Goal: Task Accomplishment & Management: Use online tool/utility

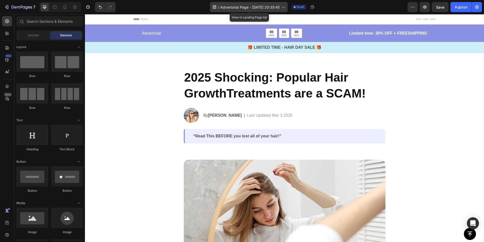
click at [279, 5] on span "Advertorial Page - [DATE] 20:35:45" at bounding box center [249, 7] width 59 height 5
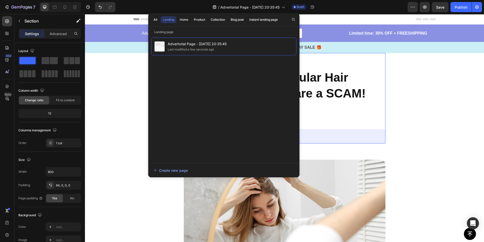
click at [355, 59] on div "2025 Shocking: Popular Hair GrowthTreatments are a SCAM! Heading Image By Jessi…" at bounding box center [285, 98] width 202 height 90
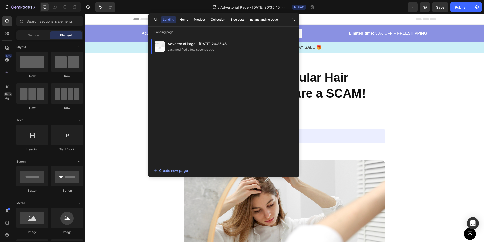
click at [154, 18] on div "All" at bounding box center [156, 19] width 4 height 5
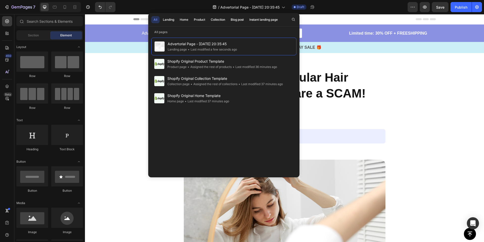
click at [180, 37] on div "Advertorial Page - Sep 26, 20:35:45 Landing page • Last modified a few seconds …" at bounding box center [223, 106] width 151 height 143
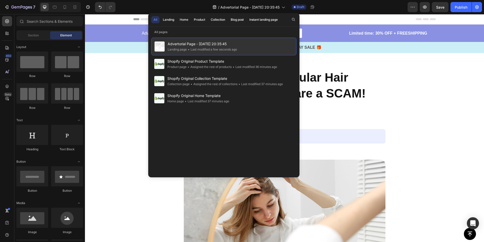
click at [181, 45] on span "Advertorial Page - [DATE] 20:35:45" at bounding box center [202, 44] width 69 height 6
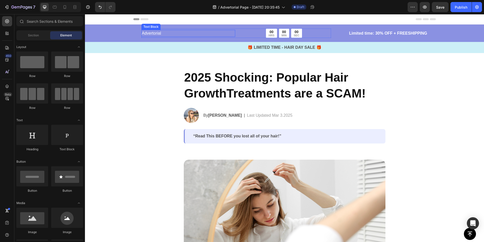
click at [178, 34] on p "Advertorial" at bounding box center [188, 33] width 93 height 6
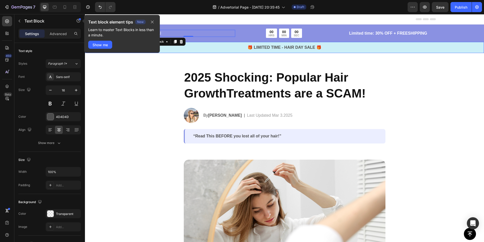
click at [364, 43] on div "🎁 LIMITED TIME - HAIR DAY SALE 🎁 Text Block" at bounding box center [284, 47] width 399 height 11
click at [154, 23] on icon "button" at bounding box center [152, 22] width 4 height 4
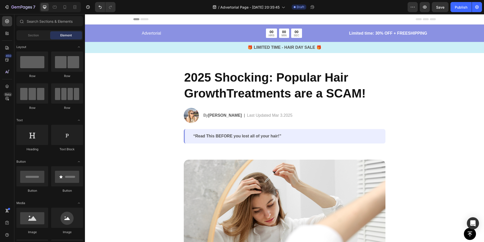
click at [157, 18] on div "Header" at bounding box center [284, 19] width 303 height 10
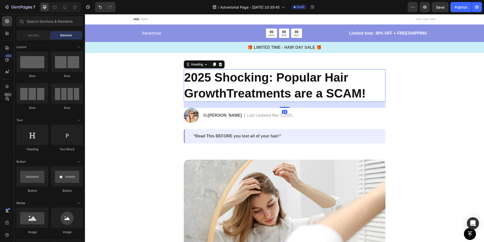
click at [203, 74] on h2 "2025 Shocking: Popular Hair GrowthTreatments are a SCAM!" at bounding box center [285, 85] width 202 height 33
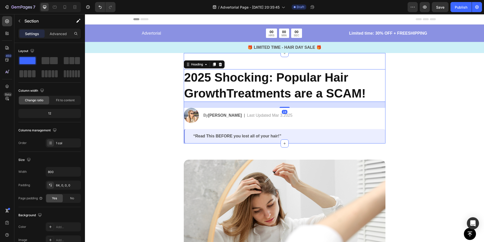
click at [251, 68] on div "2025 Shocking: Popular Hair GrowthTreatments are a SCAM! Heading 24 Image By Je…" at bounding box center [285, 98] width 202 height 90
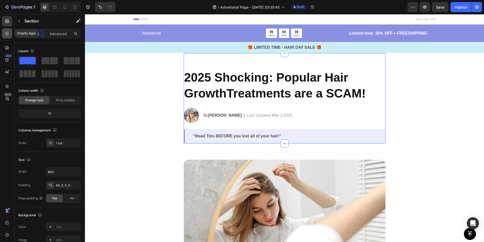
click at [8, 37] on div at bounding box center [7, 33] width 10 height 10
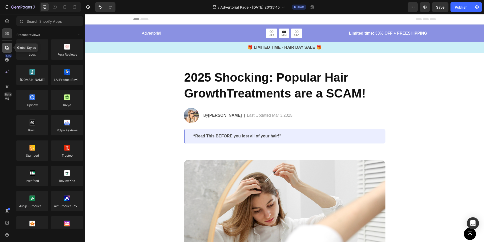
click at [8, 49] on icon at bounding box center [7, 48] width 4 height 4
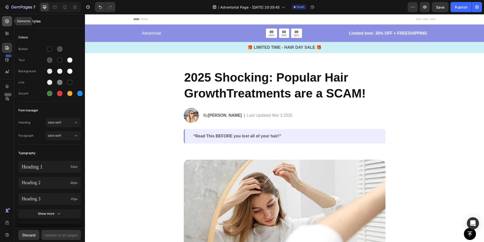
click at [7, 24] on div at bounding box center [7, 21] width 10 height 10
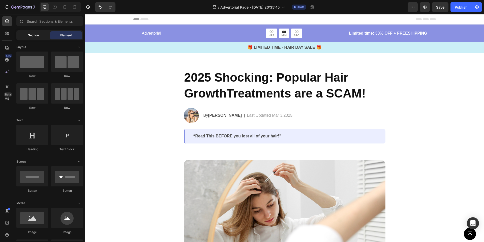
click at [37, 38] on div "Section" at bounding box center [33, 35] width 32 height 8
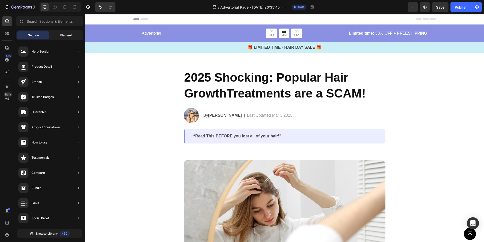
click at [57, 31] on div "Element" at bounding box center [66, 35] width 32 height 8
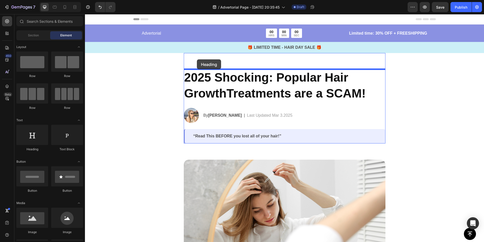
drag, startPoint x: 123, startPoint y: 150, endPoint x: 197, endPoint y: 59, distance: 117.6
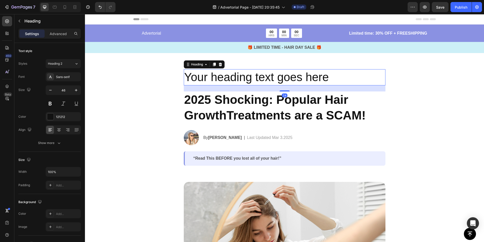
click at [201, 77] on h2 "Your heading text goes here" at bounding box center [285, 77] width 202 height 16
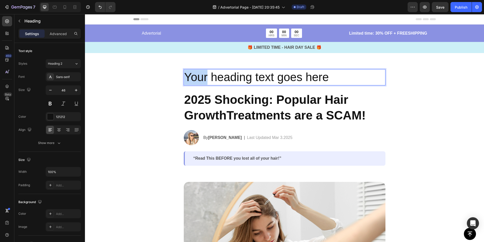
click at [201, 77] on p "Your heading text goes here" at bounding box center [284, 77] width 201 height 15
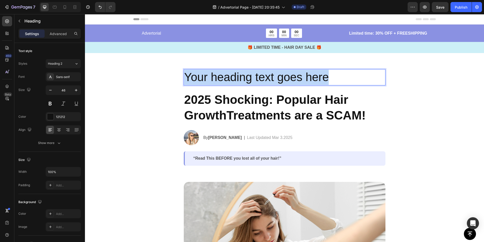
click at [201, 77] on p "Your heading text goes here" at bounding box center [284, 77] width 201 height 15
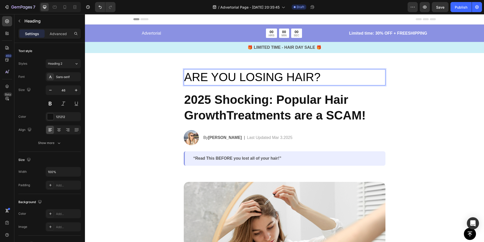
click at [229, 79] on span "ARE YOU LOSING HAIR?" at bounding box center [252, 76] width 136 height 13
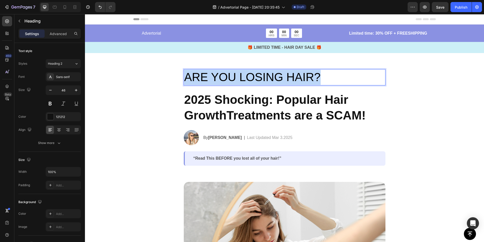
click at [229, 79] on span "ARE YOU LOSING HAIR?" at bounding box center [252, 76] width 136 height 13
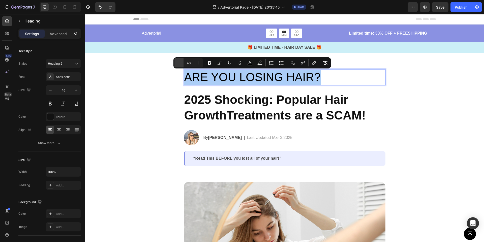
click at [179, 62] on icon "Editor contextual toolbar" at bounding box center [179, 62] width 5 height 5
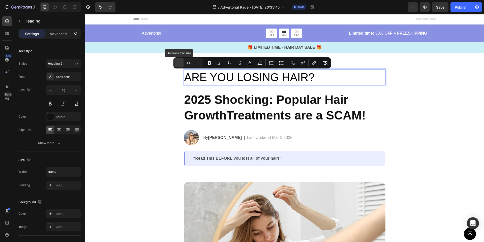
click at [179, 62] on icon "Editor contextual toolbar" at bounding box center [179, 62] width 5 height 5
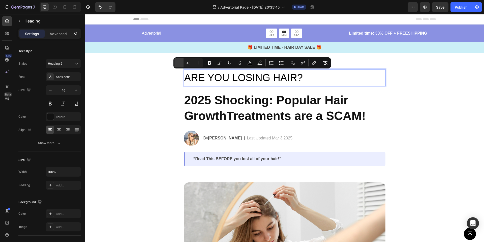
click at [179, 62] on icon "Editor contextual toolbar" at bounding box center [179, 62] width 5 height 5
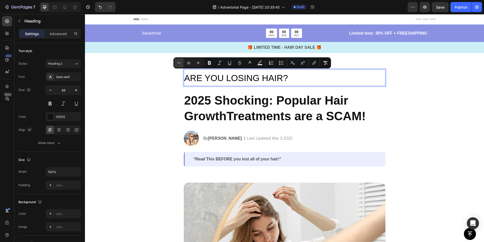
click at [179, 62] on icon "Editor contextual toolbar" at bounding box center [179, 62] width 5 height 5
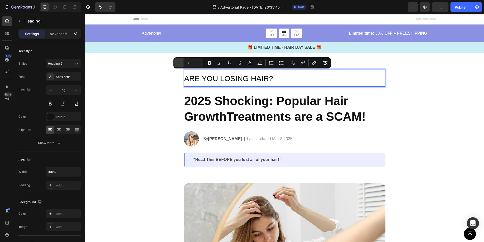
click at [179, 62] on icon "Editor contextual toolbar" at bounding box center [179, 62] width 5 height 5
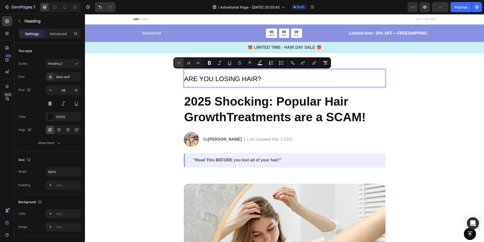
click at [179, 62] on icon "Editor contextual toolbar" at bounding box center [179, 62] width 5 height 5
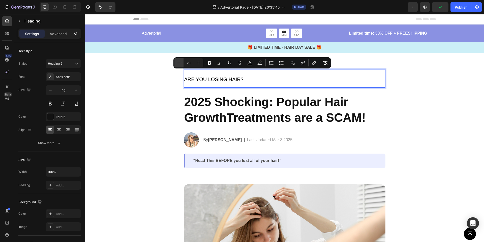
click at [179, 62] on icon "Editor contextual toolbar" at bounding box center [179, 62] width 5 height 5
type input "19"
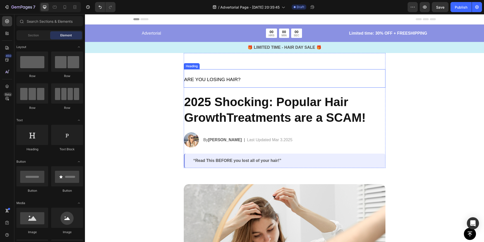
click at [216, 85] on p "⁠⁠⁠⁠⁠⁠⁠ ARE YOU LOSING HAIR?" at bounding box center [284, 78] width 201 height 17
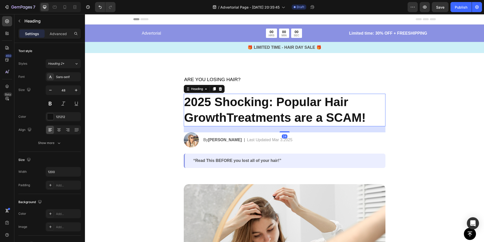
click at [210, 94] on h2 "2025 Shocking: Popular Hair GrowthTreatments are a SCAM!" at bounding box center [285, 110] width 202 height 33
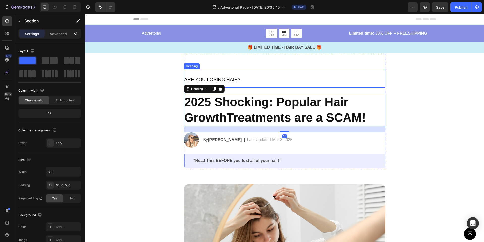
click at [233, 88] on div "⁠⁠⁠⁠⁠⁠⁠ ARE YOU LOSING HAIR? Heading 2025 Shocking: Popular Hair GrowthTreatmen…" at bounding box center [285, 118] width 202 height 98
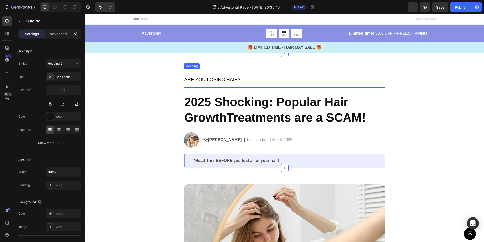
click at [227, 82] on p "⁠⁠⁠⁠⁠⁠⁠ ARE YOU LOSING HAIR?" at bounding box center [284, 78] width 201 height 17
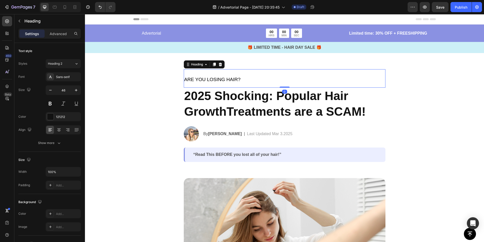
drag, startPoint x: 282, startPoint y: 93, endPoint x: 282, endPoint y: 85, distance: 8.1
click at [282, 85] on div "⁠⁠⁠⁠⁠⁠⁠ ARE YOU LOSING HAIR? Heading 0" at bounding box center [285, 78] width 202 height 18
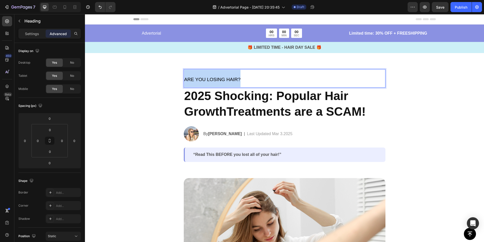
click at [221, 78] on span "ARE YOU LOSING HAIR?" at bounding box center [212, 79] width 57 height 5
click at [212, 78] on span "ARE YOU LOSING HAIR?" at bounding box center [212, 79] width 57 height 5
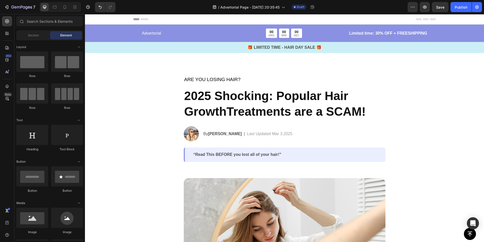
click at [331, 96] on h2 "2025 Shocking: Popular Hair GrowthTreatments are a SCAM!" at bounding box center [285, 104] width 202 height 33
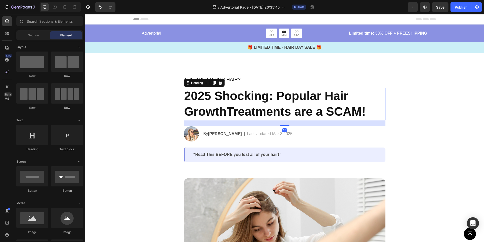
click at [331, 96] on h2 "2025 Shocking: Popular Hair GrowthTreatments are a SCAM!" at bounding box center [285, 104] width 202 height 33
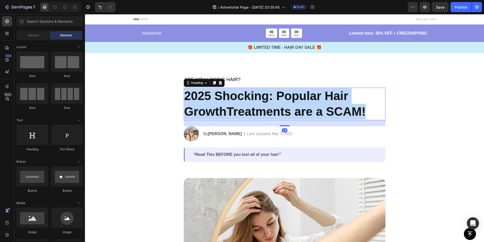
click at [331, 96] on p "2025 Shocking: Popular Hair GrowthTreatments are a SCAM!" at bounding box center [284, 104] width 201 height 32
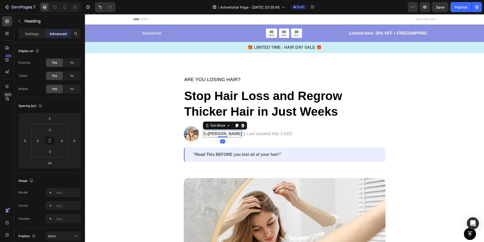
click at [204, 135] on p "By Jessica M." at bounding box center [223, 134] width 39 height 6
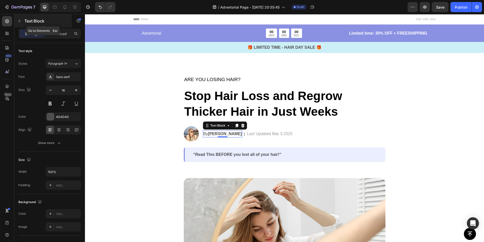
click at [18, 22] on icon "button" at bounding box center [19, 21] width 4 height 4
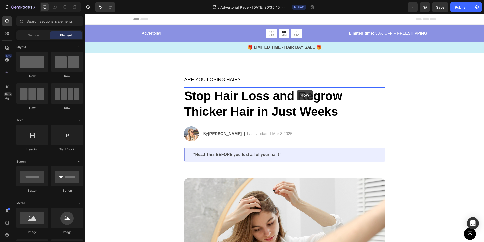
drag, startPoint x: 158, startPoint y: 78, endPoint x: 297, endPoint y: 90, distance: 139.8
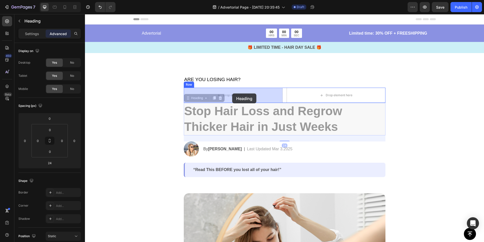
drag, startPoint x: 251, startPoint y: 121, endPoint x: 232, endPoint y: 93, distance: 33.4
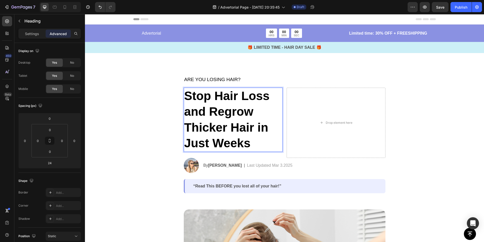
click at [241, 125] on strong "Stop Hair Loss and Regrow Thicker Hair in Just Weeks" at bounding box center [227, 119] width 86 height 61
click at [314, 117] on div "Drop element here" at bounding box center [336, 123] width 99 height 70
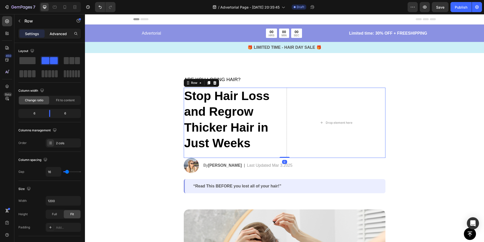
click at [54, 36] on p "Advanced" at bounding box center [58, 33] width 17 height 5
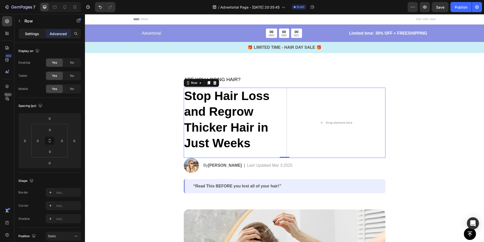
click at [35, 34] on p "Settings" at bounding box center [32, 33] width 14 height 5
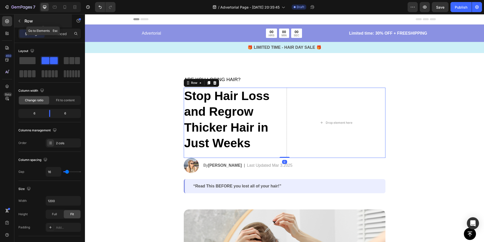
click at [23, 20] on button "button" at bounding box center [19, 21] width 8 height 8
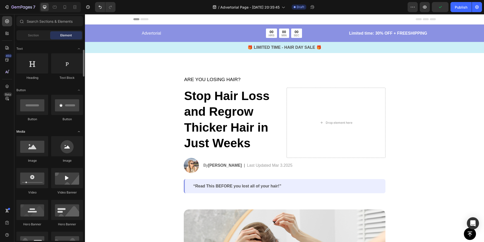
scroll to position [72, 0]
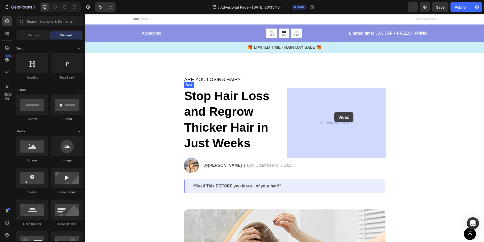
drag, startPoint x: 115, startPoint y: 193, endPoint x: 335, endPoint y: 112, distance: 233.9
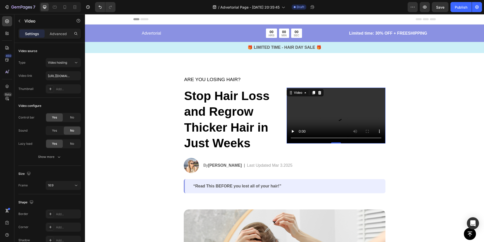
click at [308, 121] on video at bounding box center [336, 116] width 99 height 56
click at [301, 91] on div "Video" at bounding box center [298, 92] width 10 height 5
click at [319, 107] on video at bounding box center [336, 116] width 99 height 56
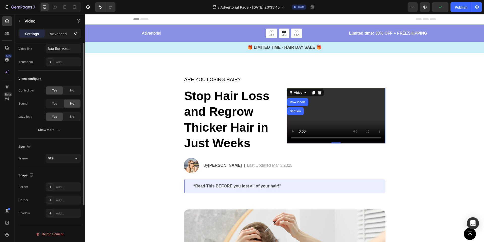
scroll to position [0, 0]
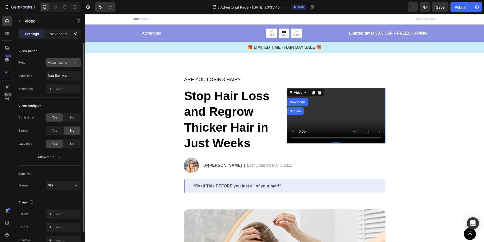
click at [61, 65] on button "Video hosting" at bounding box center [63, 62] width 35 height 9
click at [42, 52] on div "Video source" at bounding box center [49, 51] width 63 height 8
click at [60, 74] on input "https://cdn.shopify.com/videos/c/o/v/2cd3deb506b54b009063f7270ab5cf2e.mp4" at bounding box center [63, 75] width 35 height 9
click at [60, 87] on div "Add..." at bounding box center [68, 89] width 24 height 5
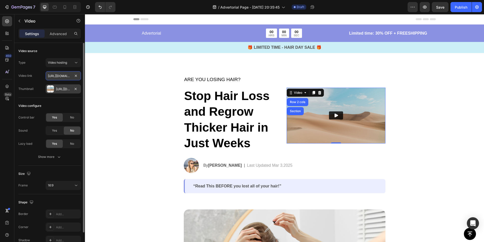
click at [54, 77] on input "https://cdn.shopify.com/videos/c/o/v/2cd3deb506b54b009063f7270ab5cf2e.mp4" at bounding box center [63, 75] width 35 height 9
click at [75, 79] on input "https://cdn.shopify.com/videos/c/o/v/2cd3deb506b54b009063f7270ab5cf2e.mp4" at bounding box center [63, 75] width 35 height 9
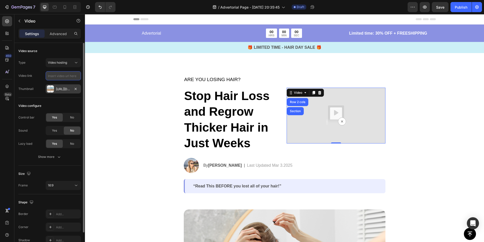
click at [55, 76] on input "text" at bounding box center [63, 75] width 35 height 9
paste input "[URL][DOMAIN_NAME]"
type input "[URL][DOMAIN_NAME]"
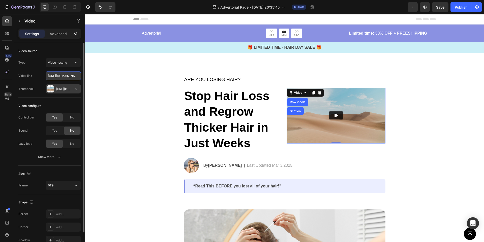
scroll to position [0, 94]
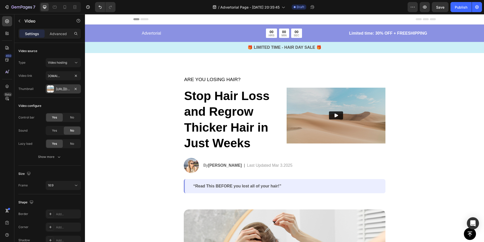
click at [323, 133] on img at bounding box center [336, 116] width 99 height 56
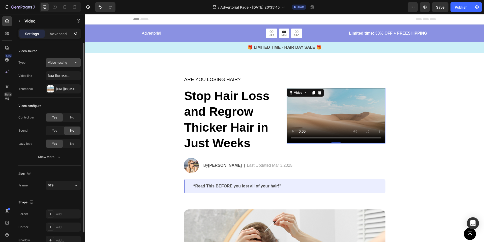
click at [67, 63] on span "Video hosting" at bounding box center [57, 63] width 19 height 4
click at [55, 109] on div "Video configure" at bounding box center [49, 106] width 63 height 8
click at [73, 115] on span "No" at bounding box center [72, 117] width 4 height 5
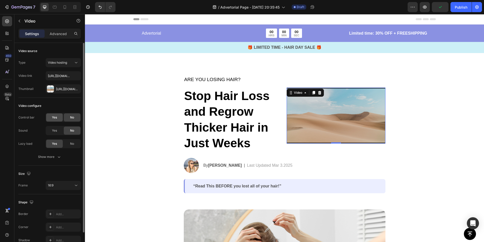
click at [57, 116] on div "Yes" at bounding box center [54, 117] width 17 height 8
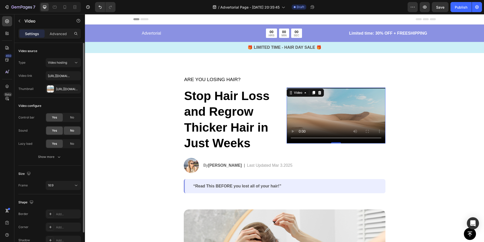
click at [56, 131] on span "Yes" at bounding box center [54, 130] width 5 height 5
click at [75, 131] on div "No" at bounding box center [72, 130] width 17 height 8
click at [72, 145] on span "No" at bounding box center [72, 143] width 4 height 5
click at [57, 146] on div "Yes" at bounding box center [54, 144] width 17 height 8
click at [57, 157] on icon "button" at bounding box center [59, 156] width 5 height 5
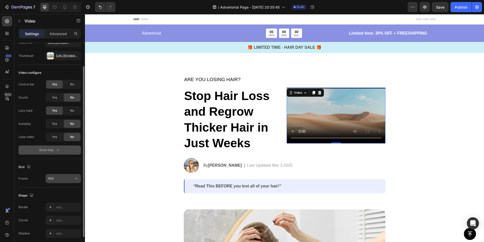
scroll to position [33, 0]
click at [67, 180] on div "16:9" at bounding box center [61, 178] width 26 height 5
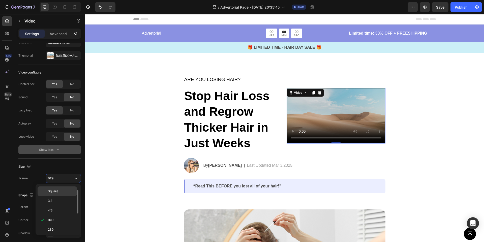
click at [64, 193] on p "Square" at bounding box center [61, 191] width 27 height 5
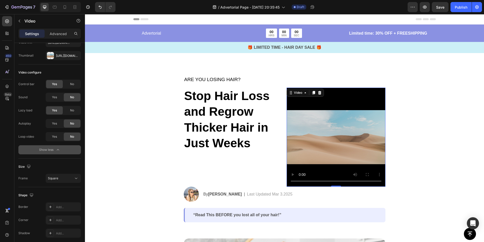
click at [313, 129] on video at bounding box center [336, 137] width 99 height 99
click at [66, 179] on div "Square" at bounding box center [61, 178] width 26 height 5
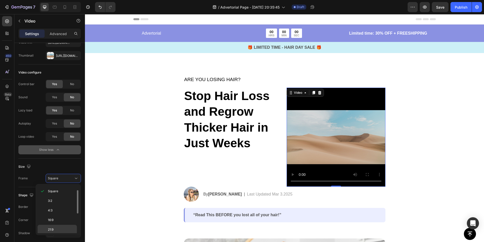
click at [60, 225] on div "21:9" at bounding box center [57, 230] width 39 height 10
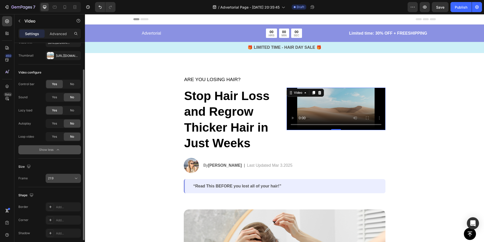
click at [65, 179] on div "21:9" at bounding box center [61, 178] width 26 height 5
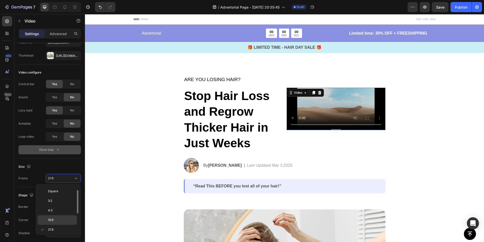
click at [60, 216] on div "16:9" at bounding box center [57, 220] width 39 height 10
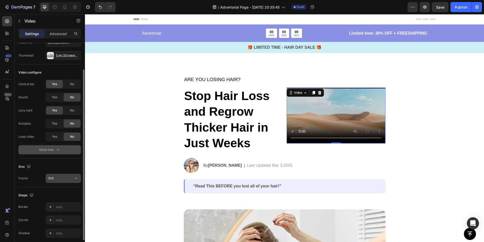
click at [65, 181] on button "16:9" at bounding box center [63, 178] width 35 height 9
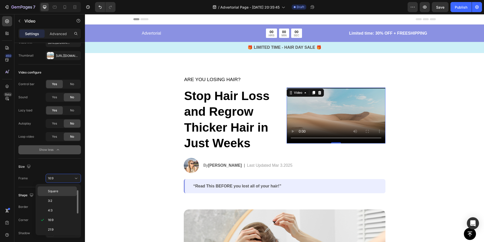
click at [62, 190] on p "Square" at bounding box center [61, 191] width 27 height 5
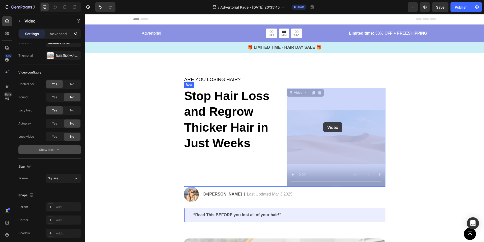
drag, startPoint x: 323, startPoint y: 130, endPoint x: 323, endPoint y: 122, distance: 8.3
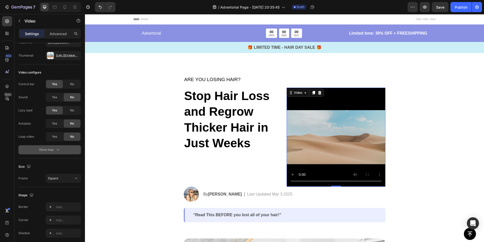
click at [238, 126] on strong "Stop Hair Loss and Regrow Thicker Hair in Just Weeks" at bounding box center [227, 119] width 86 height 61
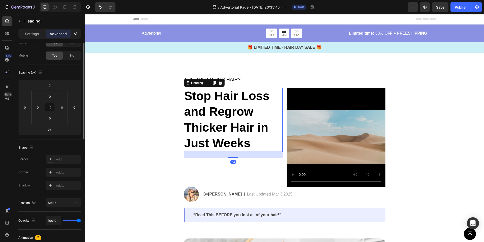
scroll to position [0, 0]
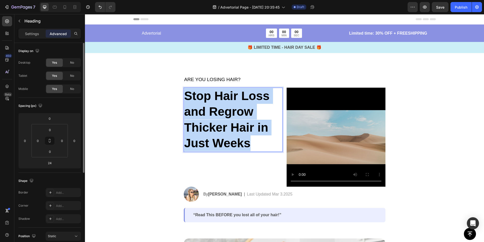
click at [238, 126] on strong "Stop Hair Loss and Regrow Thicker Hair in Just Weeks" at bounding box center [227, 119] width 86 height 61
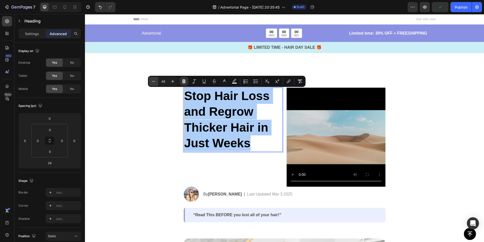
click at [153, 81] on icon "Editor contextual toolbar" at bounding box center [153, 81] width 5 height 5
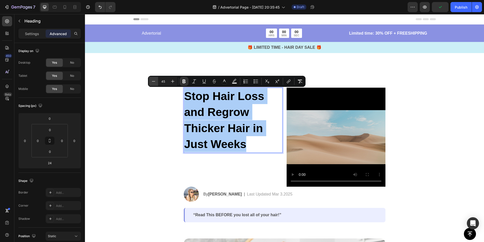
click at [153, 81] on icon "Editor contextual toolbar" at bounding box center [153, 81] width 5 height 5
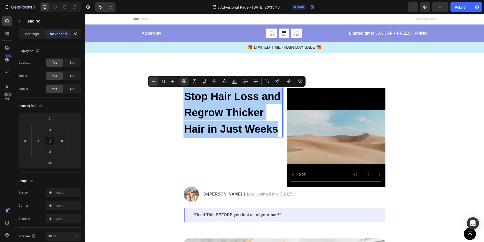
click at [153, 81] on icon "Editor contextual toolbar" at bounding box center [153, 81] width 5 height 5
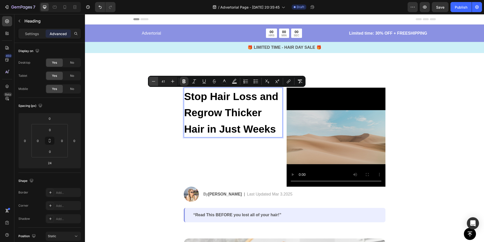
click at [153, 81] on icon "Editor contextual toolbar" at bounding box center [153, 81] width 5 height 5
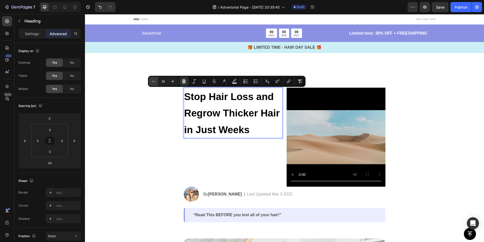
click at [153, 81] on icon "Editor contextual toolbar" at bounding box center [153, 81] width 5 height 5
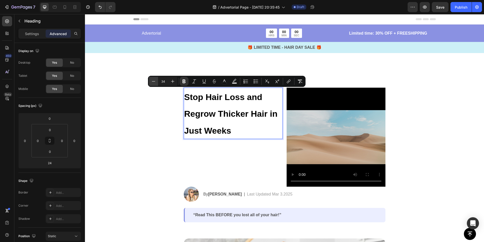
click at [153, 81] on icon "Editor contextual toolbar" at bounding box center [153, 81] width 5 height 5
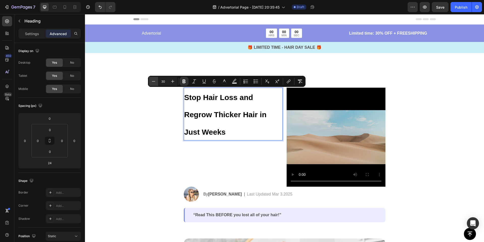
click at [153, 81] on icon "Editor contextual toolbar" at bounding box center [153, 81] width 5 height 5
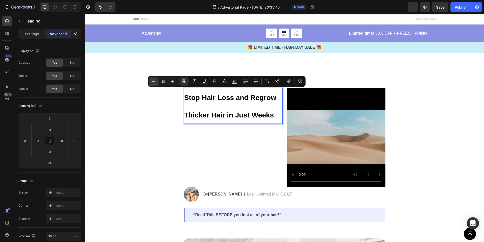
click at [153, 81] on icon "Editor contextual toolbar" at bounding box center [153, 81] width 5 height 5
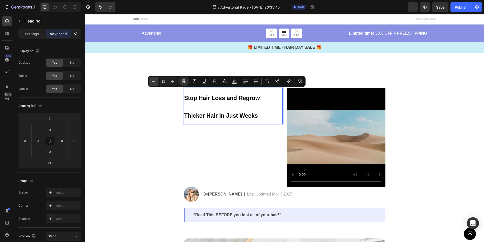
click at [153, 81] on icon "Editor contextual toolbar" at bounding box center [153, 81] width 5 height 5
click at [171, 81] on icon "Editor contextual toolbar" at bounding box center [172, 81] width 5 height 5
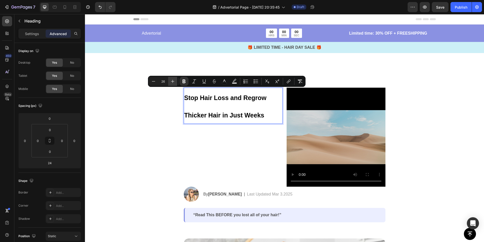
click at [171, 81] on icon "Editor contextual toolbar" at bounding box center [172, 81] width 5 height 5
type input "29"
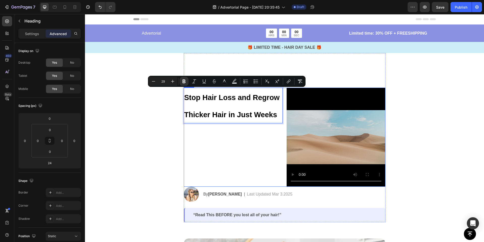
click at [227, 127] on div "Stop Hair Loss and Regrow Thicker Hair in Just Weeks Heading 24" at bounding box center [233, 137] width 99 height 99
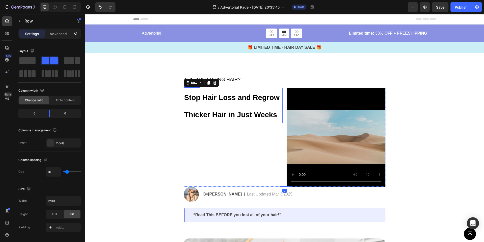
click at [226, 113] on strong "Stop Hair Loss and Regrow Thicker Hair in Just Weeks" at bounding box center [232, 105] width 96 height 25
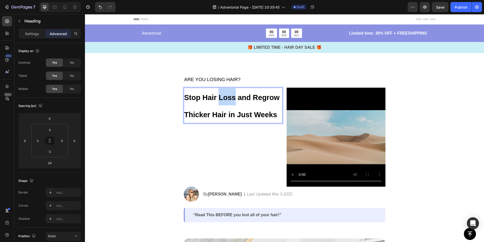
click at [226, 105] on p "Stop Hair Loss and Regrow Thicker Hair in Just Weeks" at bounding box center [233, 105] width 98 height 35
click at [252, 107] on p "Stop Hair Loss and Regrow Thicker Hair in Just Weeks" at bounding box center [233, 105] width 98 height 35
click at [185, 114] on strong "Stop Hair Loss and Regrow Thicker Hair in Just Weeks" at bounding box center [232, 105] width 96 height 25
click at [220, 110] on p "Stop Hair Loss and Regrow Thicker Hair in Just Weeks" at bounding box center [233, 105] width 98 height 35
click at [241, 97] on strong "Stop Hair Loss and Regrow" at bounding box center [232, 97] width 96 height 8
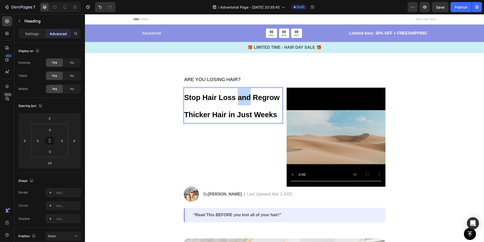
click at [241, 97] on strong "Stop Hair Loss and Regrow" at bounding box center [232, 97] width 96 height 8
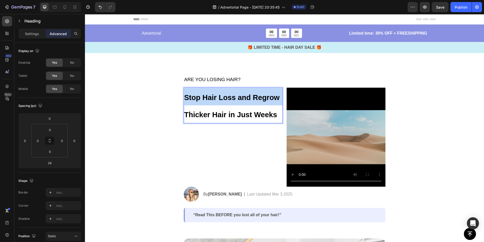
click at [241, 97] on strong "Stop Hair Loss and Regrow" at bounding box center [232, 97] width 96 height 8
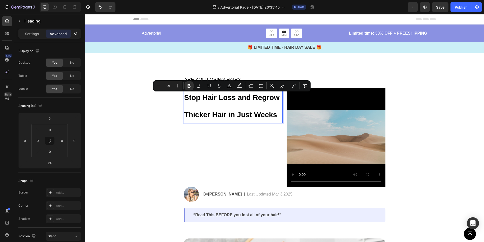
click at [237, 118] on strong "Thicker Hair in Just Weeks" at bounding box center [230, 114] width 93 height 8
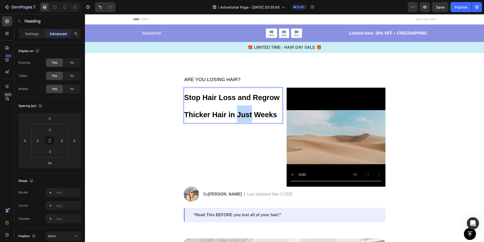
click at [237, 118] on strong "Thicker Hair in Just Weeks" at bounding box center [230, 114] width 93 height 8
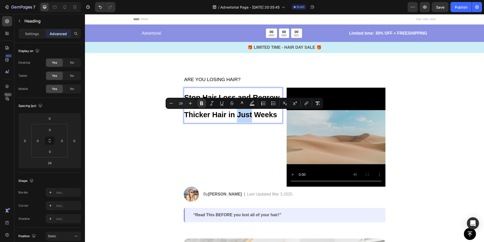
click at [238, 119] on strong "Thicker Hair in Just Weeks" at bounding box center [230, 114] width 93 height 8
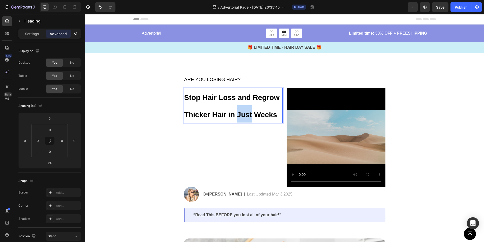
click at [238, 119] on strong "Thicker Hair in Just Weeks" at bounding box center [230, 114] width 93 height 8
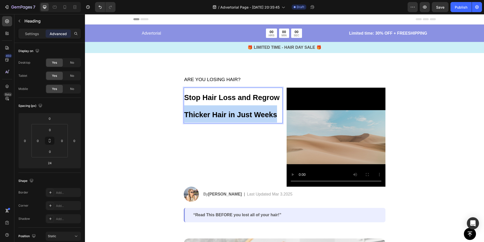
click at [238, 119] on strong "Thicker Hair in Just Weeks" at bounding box center [230, 114] width 93 height 8
copy strong "Thicker Hair in Just Weeks"
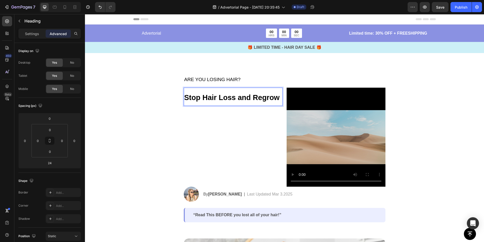
click at [232, 103] on p "Stop Hair Loss and Regrow" at bounding box center [233, 96] width 98 height 17
click at [200, 119] on div "Stop Hair Loss and Regrow Heading 24" at bounding box center [233, 137] width 99 height 99
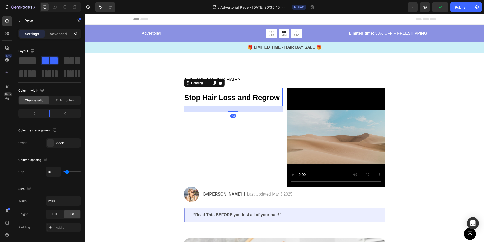
click at [206, 98] on strong "Stop Hair Loss and Regrow" at bounding box center [232, 97] width 96 height 8
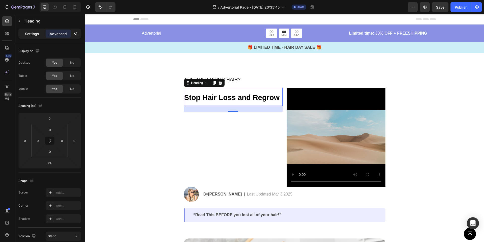
click at [25, 34] on p "Settings" at bounding box center [32, 33] width 14 height 5
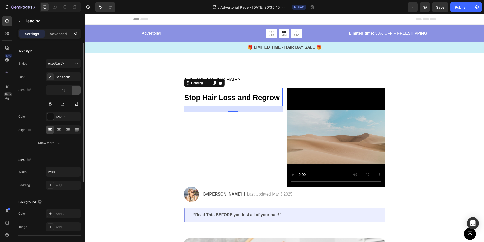
click at [75, 91] on icon "button" at bounding box center [76, 90] width 5 height 5
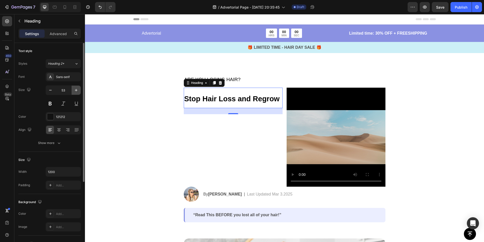
click at [74, 91] on icon "button" at bounding box center [76, 90] width 5 height 5
type input "55"
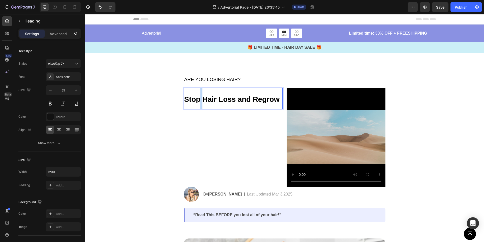
click at [201, 96] on strong "Stop Hair Loss and Regrow" at bounding box center [232, 99] width 96 height 8
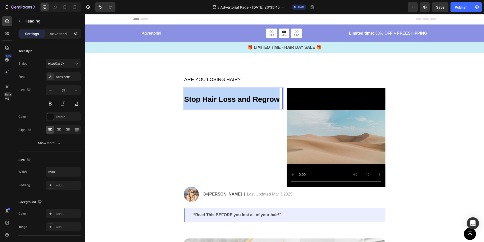
click at [201, 96] on strong "Stop Hair Loss and Regrow" at bounding box center [232, 99] width 96 height 8
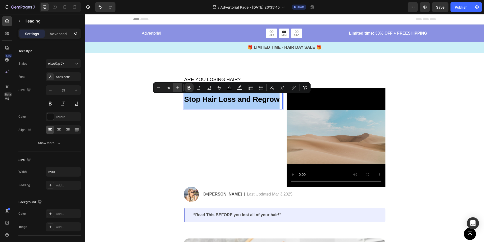
click at [176, 86] on icon "Editor contextual toolbar" at bounding box center [177, 87] width 5 height 5
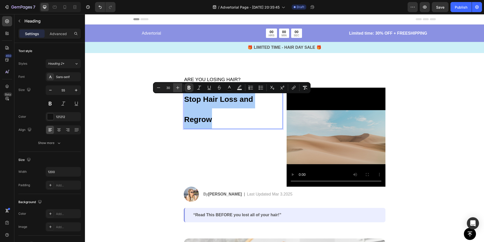
click at [176, 86] on icon "Editor contextual toolbar" at bounding box center [177, 87] width 5 height 5
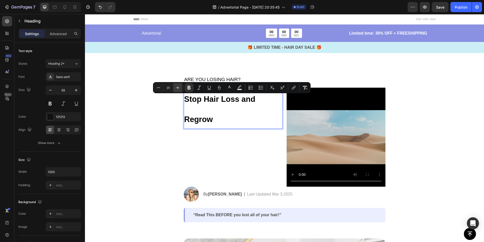
click at [176, 86] on icon "Editor contextual toolbar" at bounding box center [177, 87] width 5 height 5
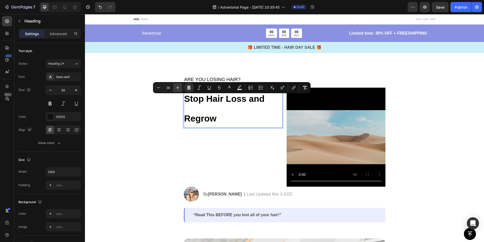
click at [176, 86] on icon "Editor contextual toolbar" at bounding box center [177, 87] width 5 height 5
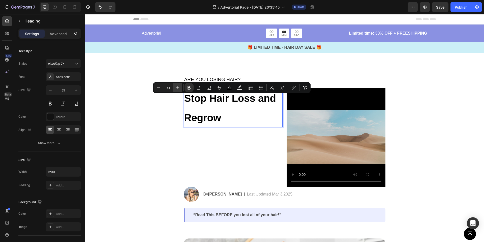
click at [176, 86] on icon "Editor contextual toolbar" at bounding box center [177, 87] width 5 height 5
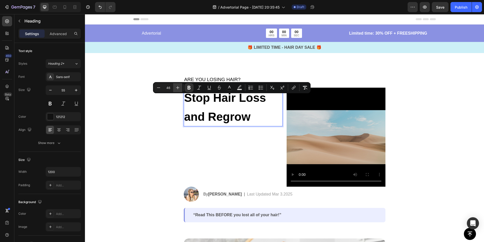
click at [176, 86] on icon "Editor contextual toolbar" at bounding box center [177, 87] width 5 height 5
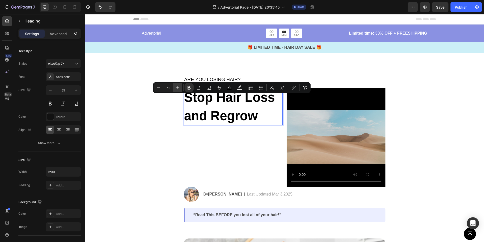
click at [176, 86] on icon "Editor contextual toolbar" at bounding box center [177, 87] width 5 height 5
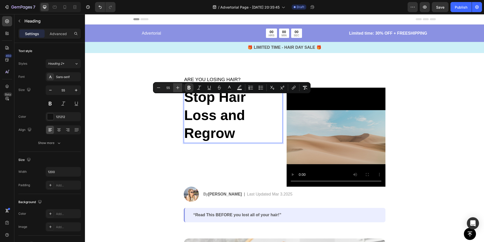
click at [176, 86] on icon "Editor contextual toolbar" at bounding box center [177, 87] width 5 height 5
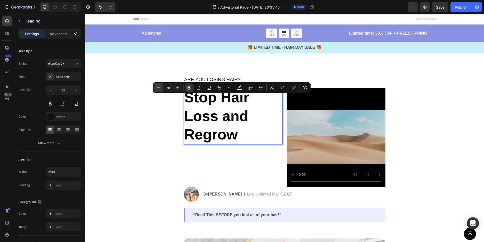
click at [159, 89] on icon "Editor contextual toolbar" at bounding box center [158, 87] width 5 height 5
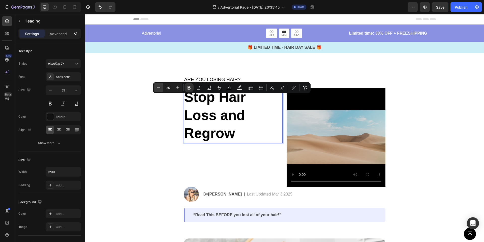
click at [159, 89] on icon "Editor contextual toolbar" at bounding box center [158, 87] width 5 height 5
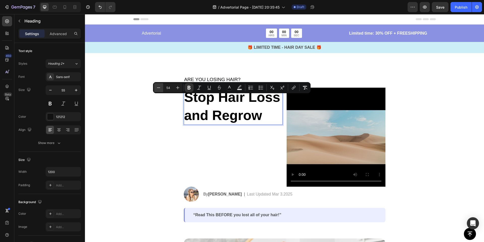
click at [159, 89] on icon "Editor contextual toolbar" at bounding box center [158, 87] width 5 height 5
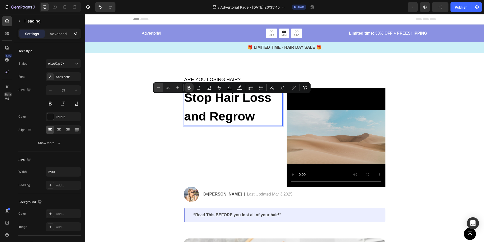
click at [159, 89] on icon "Editor contextual toolbar" at bounding box center [158, 87] width 5 height 5
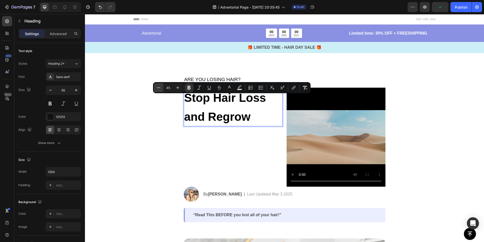
type input "44"
click at [253, 116] on p "Stop Hair Loss and Regrow" at bounding box center [233, 107] width 98 height 38
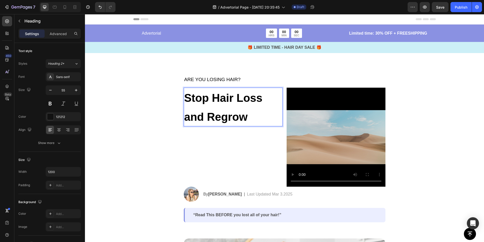
click at [186, 117] on strong "Stop Hair Loss and Regrow" at bounding box center [223, 107] width 78 height 31
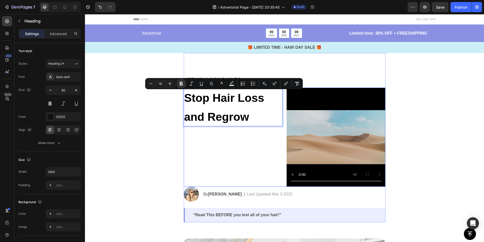
click at [198, 139] on div "Stop Hair Loss and Regrow Heading 24" at bounding box center [233, 137] width 99 height 99
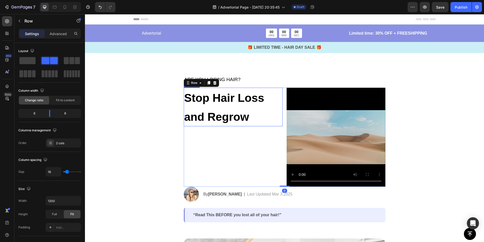
click at [223, 98] on strong "Stop Hair Loss and Regrow" at bounding box center [224, 107] width 80 height 32
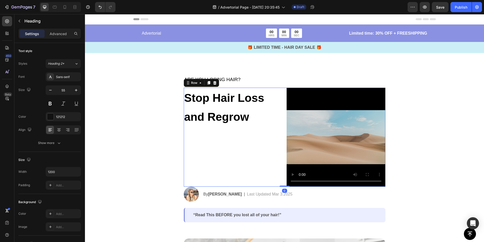
click at [221, 149] on div "⁠⁠⁠⁠⁠⁠⁠ Stop Hair Loss and Regrow Heading" at bounding box center [233, 137] width 99 height 99
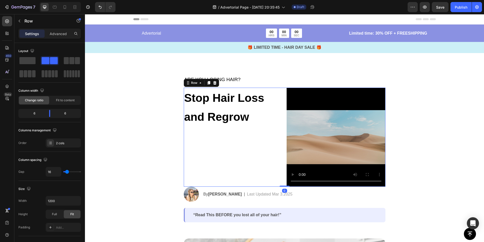
click at [221, 149] on div "⁠⁠⁠⁠⁠⁠⁠ Stop Hair Loss and Regrow Heading" at bounding box center [233, 137] width 99 height 99
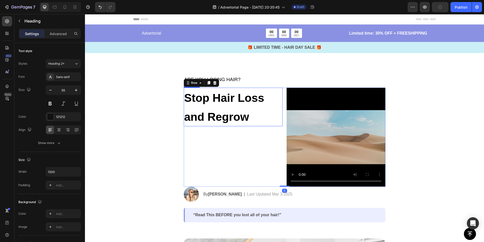
click at [223, 120] on strong "Stop Hair Loss and Regrow" at bounding box center [224, 107] width 80 height 32
click at [226, 105] on p "Stop Hair Loss and Regrow" at bounding box center [233, 107] width 98 height 38
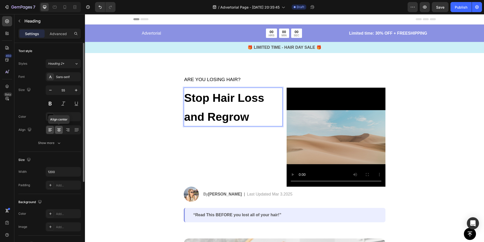
click at [60, 129] on icon at bounding box center [59, 129] width 5 height 5
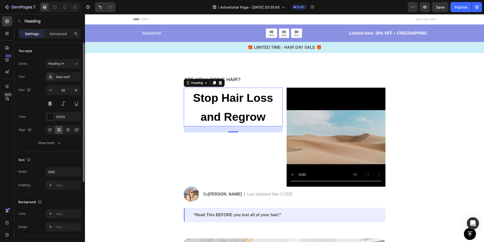
click at [54, 131] on div at bounding box center [63, 129] width 35 height 9
click at [50, 131] on icon at bounding box center [49, 131] width 3 height 1
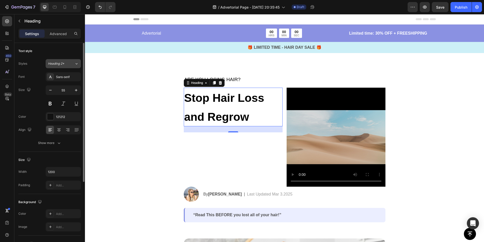
click at [73, 64] on div "Heading 2*" at bounding box center [61, 63] width 26 height 5
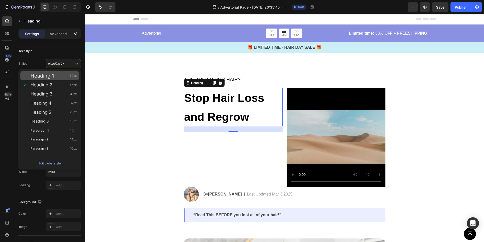
click at [62, 79] on div "Heading 1 52px" at bounding box center [49, 75] width 59 height 9
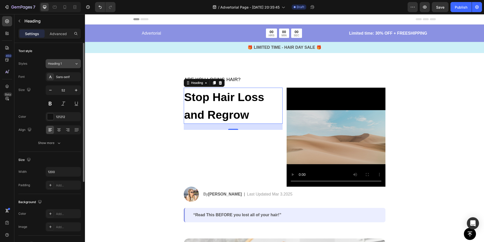
click at [62, 65] on span "Heading 1" at bounding box center [55, 63] width 14 height 5
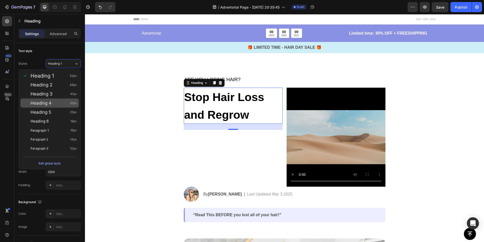
click at [60, 106] on div "Heading 4 32px" at bounding box center [49, 102] width 59 height 9
type input "32"
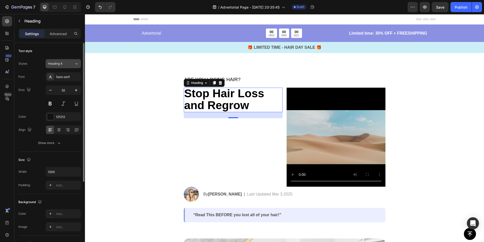
click at [63, 65] on div "Heading 4" at bounding box center [58, 63] width 20 height 5
click at [259, 103] on p "Stop Hair Loss and Regrow" at bounding box center [233, 99] width 98 height 23
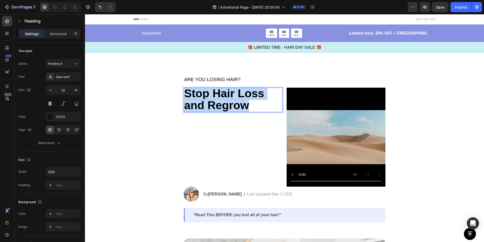
click at [259, 103] on p "Stop Hair Loss and Regrow" at bounding box center [233, 99] width 98 height 23
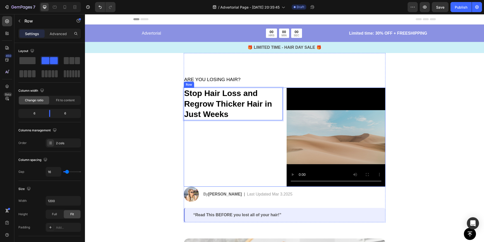
click at [213, 133] on div "Stop Hair Loss and Regrow Thicker Hair in Just Weeks Heading 24" at bounding box center [233, 137] width 99 height 99
click at [225, 114] on strong "Stop Hair Loss and Regrow Thicker Hair in Just Weeks" at bounding box center [228, 104] width 88 height 30
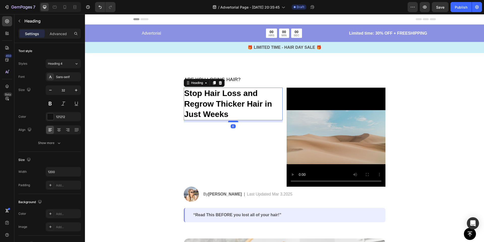
drag, startPoint x: 234, startPoint y: 125, endPoint x: 234, endPoint y: 121, distance: 4.0
click at [234, 121] on div at bounding box center [233, 122] width 10 height 2
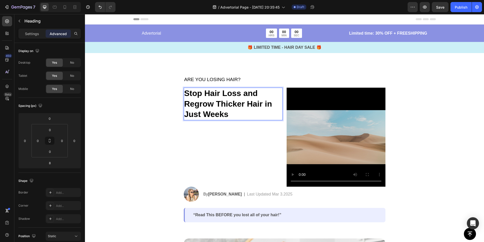
click at [238, 114] on p "Stop Hair Loss and Regrow Thicker Hair in Just Weeks" at bounding box center [233, 104] width 98 height 32
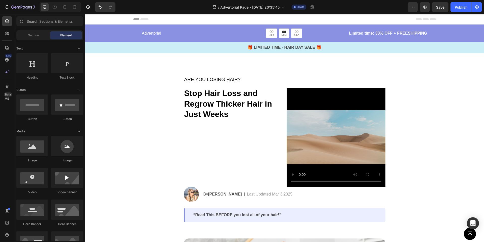
click at [181, 92] on section "⁠⁠⁠⁠⁠⁠⁠ ARE YOU LOSING HAIR? Heading ⁠⁠⁠⁠⁠⁠⁠ Stop Hair Loss and Regrow Thicker …" at bounding box center [285, 137] width 210 height 169
click at [201, 98] on p "⁠⁠⁠⁠⁠⁠⁠ Stop Hair Loss and Regrow Thicker Hair in Just Weeks" at bounding box center [233, 104] width 98 height 32
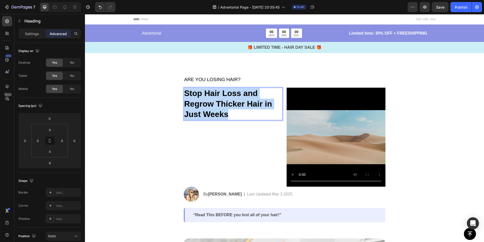
click at [201, 98] on p "Stop Hair Loss and Regrow Thicker Hair in Just Weeks" at bounding box center [233, 104] width 98 height 32
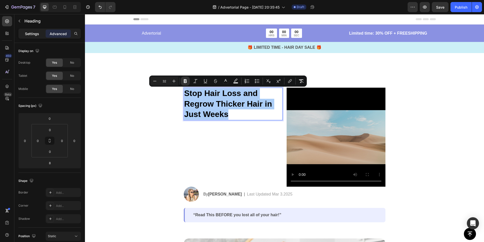
click at [34, 34] on p "Settings" at bounding box center [32, 33] width 14 height 5
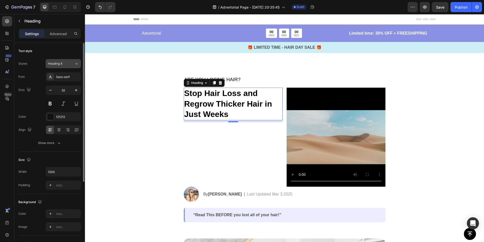
click at [62, 61] on span "Heading 4" at bounding box center [55, 63] width 15 height 5
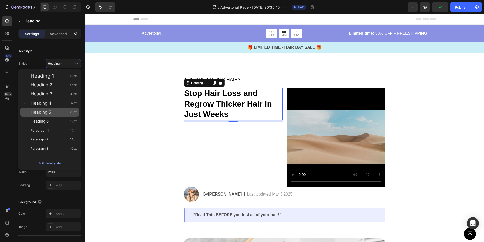
click at [54, 111] on div "Heading 5 25px" at bounding box center [54, 111] width 46 height 5
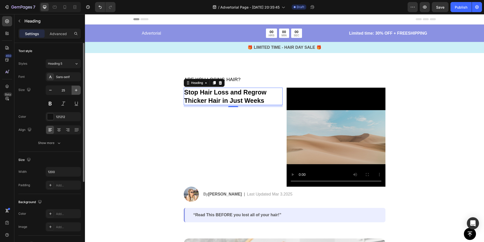
click at [76, 94] on button "button" at bounding box center [76, 90] width 9 height 9
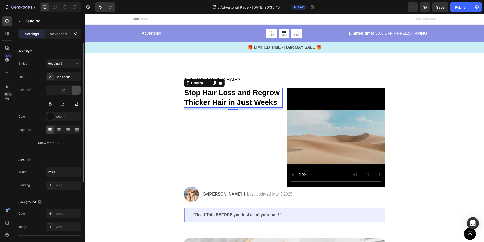
click at [76, 94] on button "button" at bounding box center [76, 90] width 9 height 9
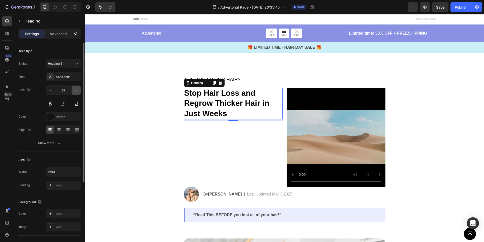
click at [76, 94] on button "button" at bounding box center [76, 90] width 9 height 9
click at [49, 91] on icon "button" at bounding box center [50, 90] width 5 height 5
click at [48, 90] on icon "button" at bounding box center [50, 90] width 5 height 5
type input "29"
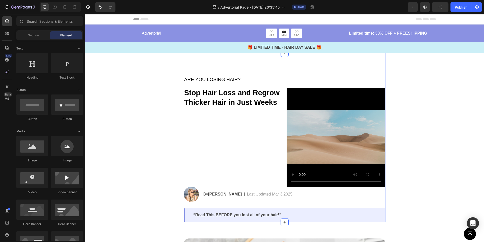
click at [216, 65] on div "⁠⁠⁠⁠⁠⁠⁠ ARE YOU LOSING HAIR? Heading ⁠⁠⁠⁠⁠⁠⁠ Stop Hair Loss and Regrow Thicker …" at bounding box center [285, 137] width 202 height 169
drag, startPoint x: 183, startPoint y: 53, endPoint x: 168, endPoint y: 53, distance: 15.1
click at [211, 60] on div "⁠⁠⁠⁠⁠⁠⁠ ARE YOU LOSING HAIR? Heading ⁠⁠⁠⁠⁠⁠⁠ Stop Hair Loss and Regrow Thicker …" at bounding box center [285, 137] width 202 height 169
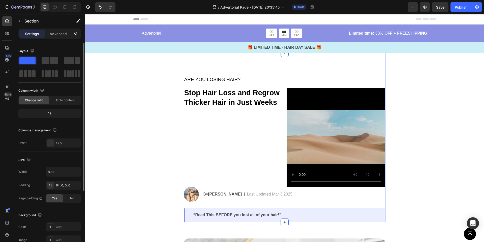
click at [67, 114] on div "12" at bounding box center [49, 113] width 61 height 7
click at [52, 114] on div "12" at bounding box center [49, 113] width 61 height 7
click at [50, 114] on div "12" at bounding box center [49, 113] width 61 height 7
click at [68, 104] on div "Fit to content" at bounding box center [65, 100] width 30 height 8
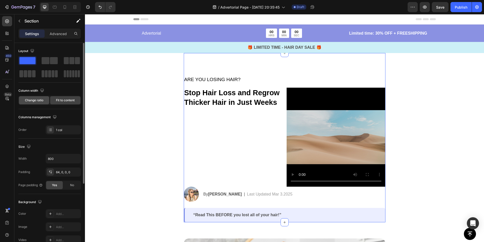
click at [38, 103] on div "Change ratio" at bounding box center [34, 100] width 30 height 8
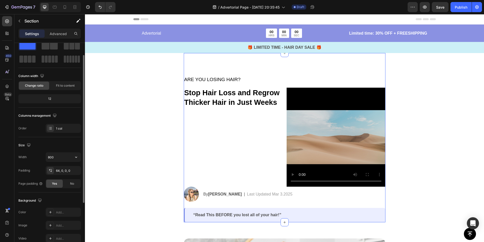
scroll to position [16, 0]
click at [69, 155] on input "800" at bounding box center [63, 155] width 35 height 9
click at [79, 155] on button "button" at bounding box center [76, 155] width 9 height 9
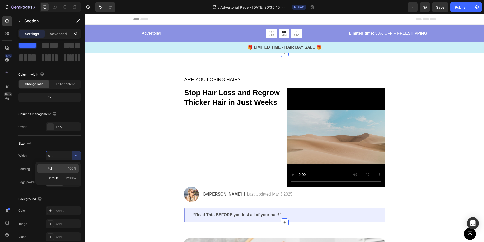
click at [64, 169] on p "Full 100%" at bounding box center [62, 168] width 29 height 5
type input "100%"
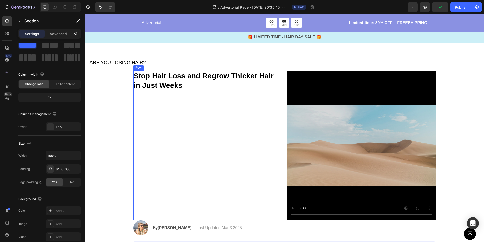
scroll to position [16, 0]
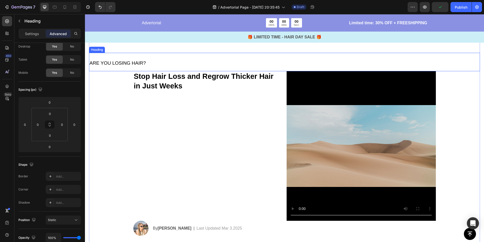
click at [118, 68] on p "⁠⁠⁠⁠⁠⁠⁠ ARE YOU LOSING HAIR?" at bounding box center [285, 61] width 390 height 17
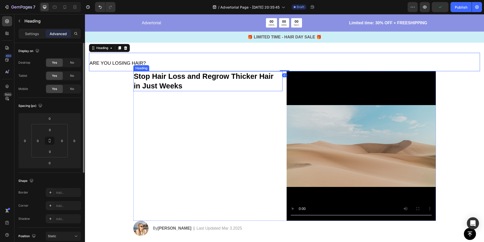
click at [141, 83] on strong "Stop Hair Loss and Regrow Thicker Hair in Just Weeks" at bounding box center [204, 81] width 140 height 18
click at [113, 63] on span "ARE YOU LOSING HAIR?" at bounding box center [118, 62] width 57 height 5
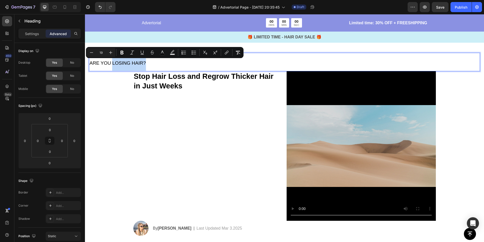
drag, startPoint x: 113, startPoint y: 63, endPoint x: 174, endPoint y: 65, distance: 61.1
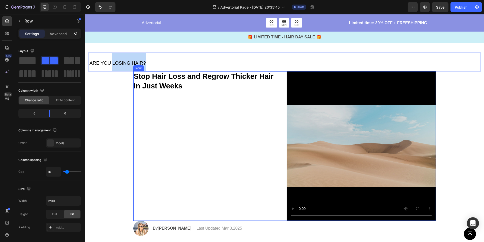
click at [170, 105] on div "⁠⁠⁠⁠⁠⁠⁠ Stop Hair Loss and Regrow Thicker Hair in Just Weeks Heading" at bounding box center [207, 145] width 149 height 149
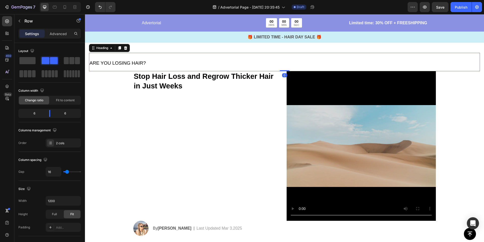
click at [111, 61] on span "ARE YOU LOSING HAIR?" at bounding box center [118, 62] width 57 height 5
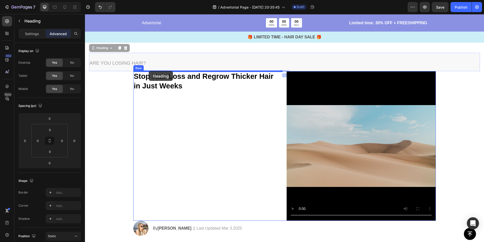
drag, startPoint x: 93, startPoint y: 47, endPoint x: 149, endPoint y: 71, distance: 61.1
type input "16"
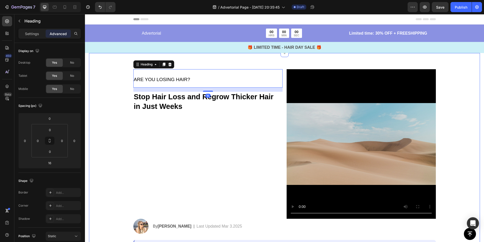
click at [106, 92] on div "ARE YOU LOSING HAIR? Heading 16 ⁠⁠⁠⁠⁠⁠⁠ Stop Hair Loss and Regrow Thicker Hair …" at bounding box center [284, 161] width 391 height 185
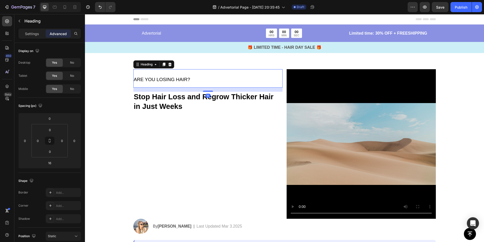
click at [185, 87] on div "ARE YOU LOSING HAIR? Heading 16" at bounding box center [207, 78] width 149 height 18
click at [189, 102] on p "⁠⁠⁠⁠⁠⁠⁠ Stop Hair Loss and Regrow Thicker Hair in Just Weeks" at bounding box center [208, 101] width 148 height 19
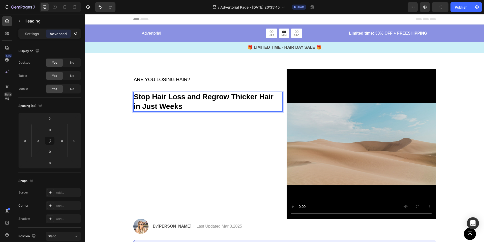
click at [210, 97] on strong "Stop Hair Loss and Regrow Thicker Hair in Just Weeks" at bounding box center [204, 102] width 140 height 18
click at [33, 32] on p "Settings" at bounding box center [32, 33] width 14 height 5
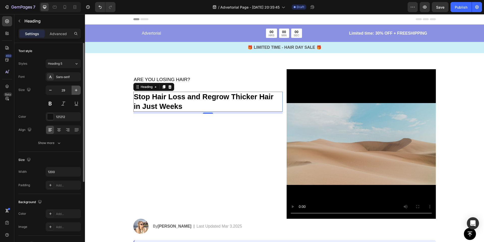
click at [77, 90] on icon "button" at bounding box center [76, 90] width 5 height 5
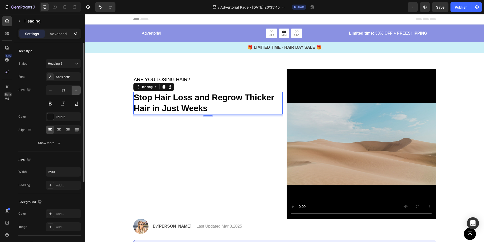
click at [77, 90] on icon "button" at bounding box center [76, 90] width 5 height 5
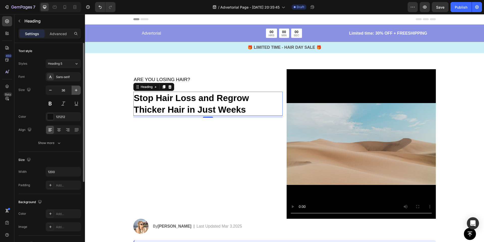
click at [77, 90] on icon "button" at bounding box center [76, 90] width 5 height 5
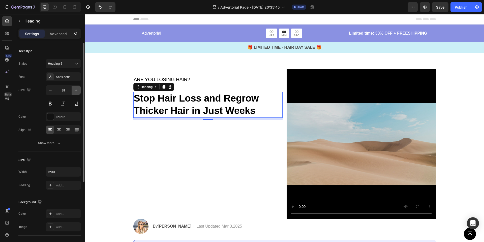
click at [77, 90] on icon "button" at bounding box center [76, 90] width 5 height 5
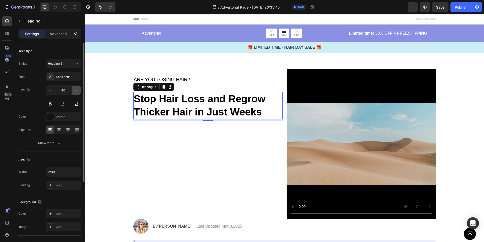
click at [77, 90] on icon "button" at bounding box center [76, 90] width 5 height 5
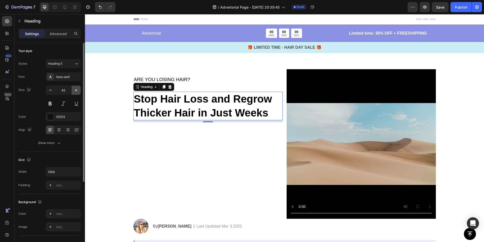
click at [77, 90] on icon "button" at bounding box center [76, 90] width 5 height 5
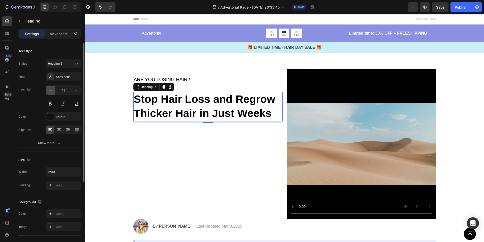
click at [49, 91] on icon "button" at bounding box center [50, 90] width 5 height 5
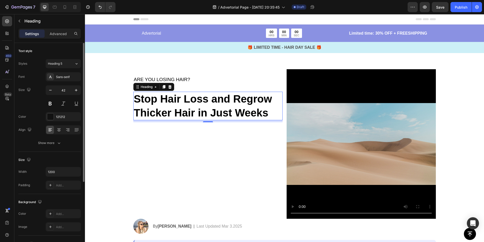
type input "41"
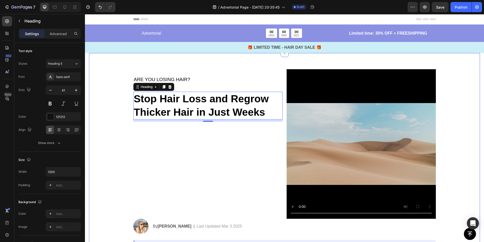
click at [115, 114] on div "ARE YOU LOSING HAIR? Heading ⁠⁠⁠⁠⁠⁠⁠ Stop Hair Loss and Regrow Thicker Hair in …" at bounding box center [284, 161] width 391 height 185
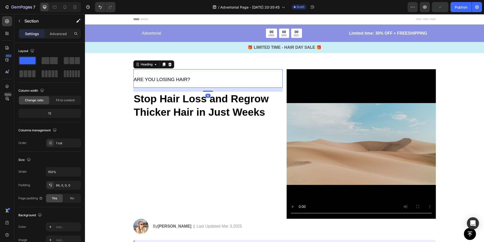
click at [165, 85] on h2 "ARE YOU LOSING HAIR?" at bounding box center [207, 78] width 149 height 18
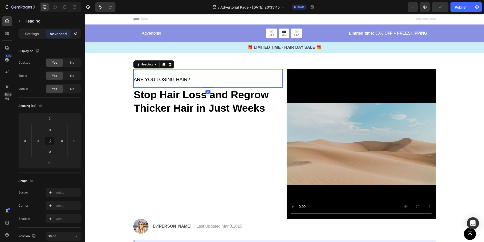
drag, startPoint x: 208, startPoint y: 90, endPoint x: 208, endPoint y: 67, distance: 23.2
click at [208, 67] on div "ARE YOU LOSING HAIR? Heading 0 ⁠⁠⁠⁠⁠⁠⁠ Stop Hair Loss and Regrow Thicker Hair i…" at bounding box center [284, 153] width 391 height 201
type input "0"
click at [179, 90] on strong "Stop Hair Loss and Regrow Thicker Hair in Just Weeks" at bounding box center [201, 101] width 135 height 25
click at [197, 85] on h2 "ARE YOU LOSING HAIR?" at bounding box center [207, 78] width 149 height 18
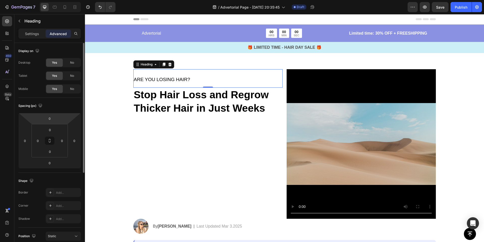
click at [48, 0] on html "7 / Advertorial Page - [DATE] 20:35:45 Draft Preview Save Publish 450 Beta Sect…" at bounding box center [242, 0] width 484 height 0
click at [48, 119] on input "0" at bounding box center [50, 119] width 10 height 8
click at [39, 170] on div "Spacing (px) 0 0 0 0 0 0 0 0" at bounding box center [49, 135] width 63 height 75
click at [50, 165] on input "0" at bounding box center [50, 163] width 10 height 8
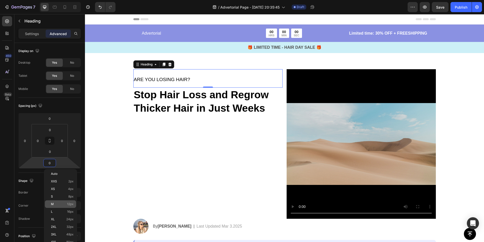
click at [56, 202] on p "M 12px" at bounding box center [62, 204] width 23 height 4
type input "12"
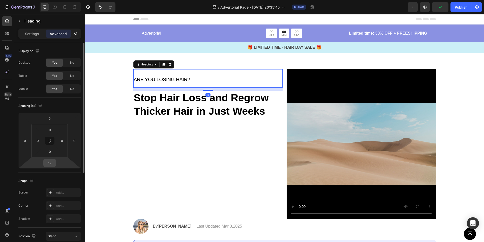
click at [52, 160] on input "12" at bounding box center [50, 163] width 10 height 8
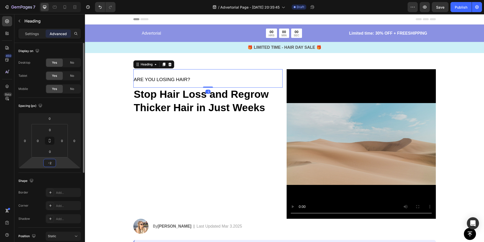
type input "-20"
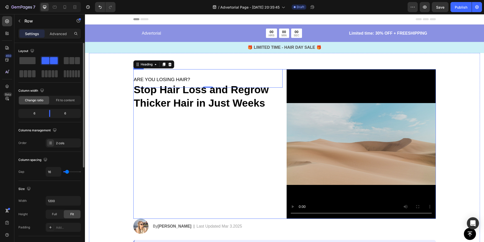
click at [149, 175] on div "ARE YOU LOSING HAIR? Heading -20 ⁠⁠⁠⁠⁠⁠⁠ Stop Hair Loss and Regrow Thicker Hair…" at bounding box center [207, 143] width 149 height 149
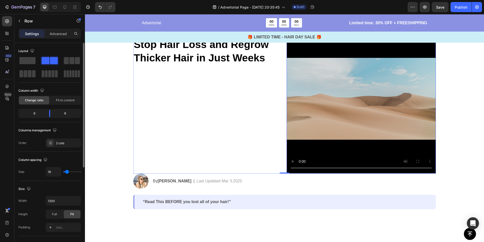
scroll to position [60, 0]
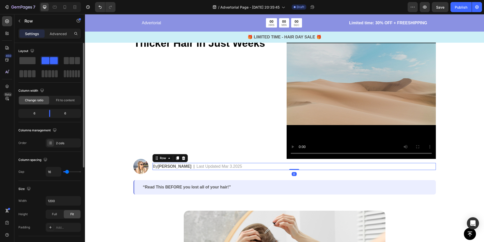
click at [246, 166] on div "By Jessica M. Text Block | Text Block Last Updated Mar 3.2025 Text Block Row 0" at bounding box center [295, 166] width 284 height 7
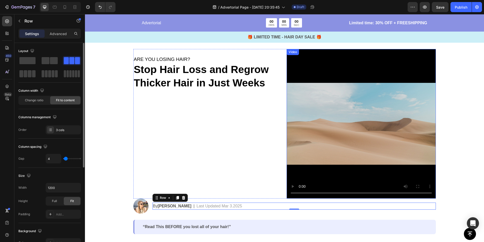
scroll to position [0, 0]
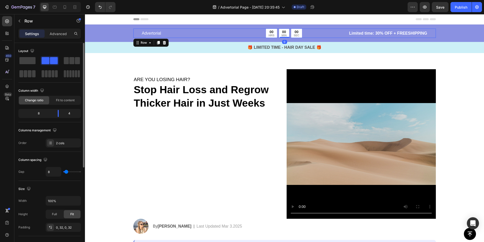
click at [134, 31] on div "Advertorial Text Block 00 HRS 00 MIN 00 SEC Countdown Timer Row Limited time: 3…" at bounding box center [284, 33] width 303 height 9
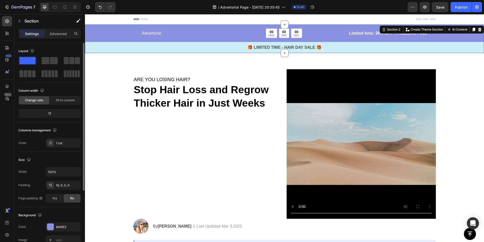
click at [110, 30] on div "Advertorial Text Block 00 HRS 00 MIN 00 SEC Countdown Timer Row Limited time: 3…" at bounding box center [284, 41] width 399 height 24
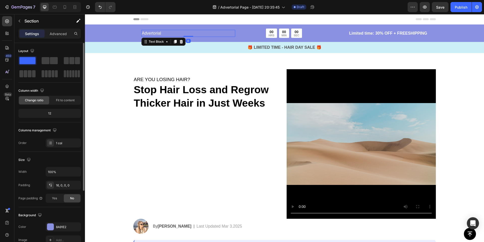
click at [152, 34] on p "Advertorial" at bounding box center [188, 33] width 93 height 6
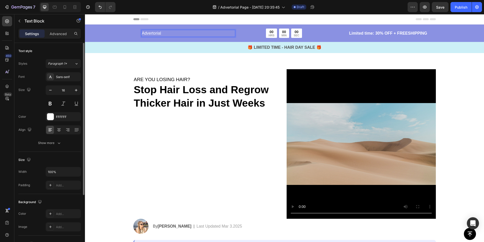
click at [191, 35] on p "Advertorial" at bounding box center [188, 33] width 93 height 6
click at [18, 22] on icon "button" at bounding box center [19, 21] width 4 height 4
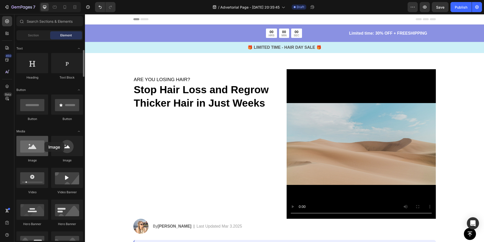
drag, startPoint x: 34, startPoint y: 148, endPoint x: 43, endPoint y: 143, distance: 10.6
click at [43, 143] on div at bounding box center [32, 146] width 32 height 20
drag, startPoint x: 149, startPoint y: 161, endPoint x: 141, endPoint y: 31, distance: 130.2
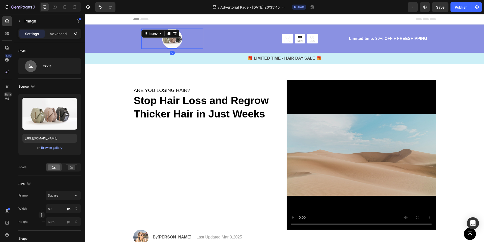
click at [173, 42] on img at bounding box center [172, 39] width 20 height 20
click at [54, 138] on input "https://cdn.shopify.com/s/files/1/2005/9307/files/image_demo.jpg" at bounding box center [49, 137] width 54 height 9
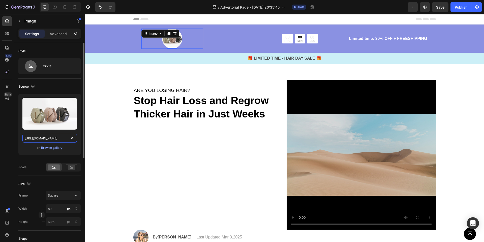
click at [54, 138] on input "https://cdn.shopify.com/s/files/1/2005/9307/files/image_demo.jpg" at bounding box center [49, 137] width 54 height 9
paste input "0944/4825/5360/files/RITUEL_9.svg?v=1758817685"
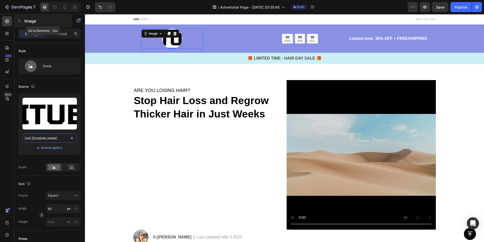
type input "https://cdn.shopify.com/s/files/1/0944/4825/5360/files/RITUEL_9.svg?v=1758817685"
click at [20, 19] on icon "button" at bounding box center [19, 21] width 4 height 4
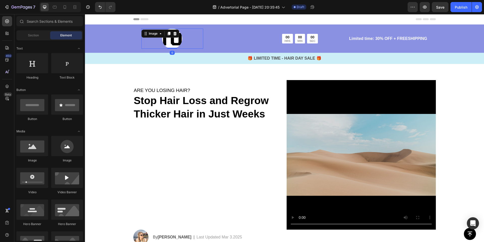
click at [169, 43] on img at bounding box center [172, 39] width 20 height 20
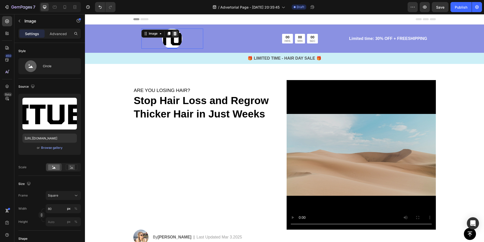
click at [174, 31] on div at bounding box center [175, 34] width 6 height 6
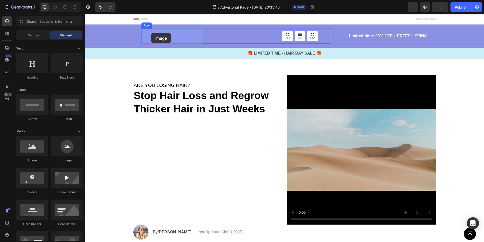
drag, startPoint x: 119, startPoint y: 167, endPoint x: 152, endPoint y: 33, distance: 138.7
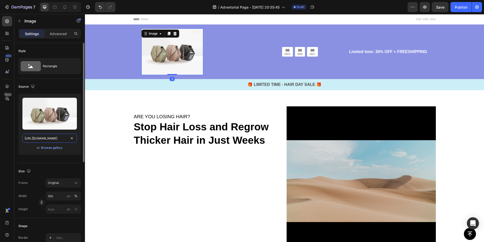
click at [51, 134] on input "https://cdn.shopify.com/s/files/1/2005/9307/files/image_demo.jpg" at bounding box center [49, 137] width 54 height 9
paste input "0944/4825/5360/files/RITUEL_9.svg?v=1758817685"
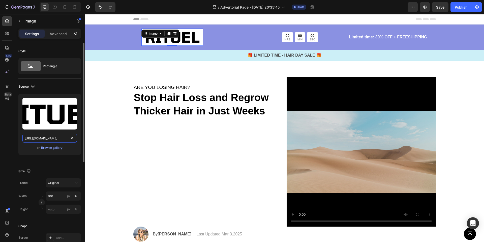
click at [63, 138] on input "https://cdn.shopify.com/s/files/1/0944/4825/5360/files/RITUEL_9.svg?v=1758817685" at bounding box center [49, 137] width 54 height 9
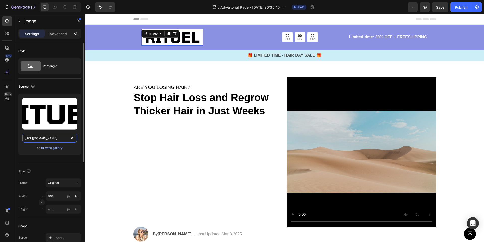
click at [63, 138] on input "https://cdn.shopify.com/s/files/1/0944/4825/5360/files/RITUEL_9.svg?v=1758817685" at bounding box center [49, 137] width 54 height 9
paste input "7.png?v=1758800849"
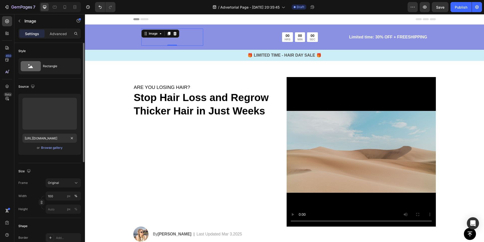
click at [70, 162] on div "Source Upload Image https://cdn.shopify.com/s/files/1/0944/4825/5360/files/RITU…" at bounding box center [49, 120] width 63 height 85
click at [61, 137] on input "https://cdn.shopify.com/s/files/1/0944/4825/5360/files/RITUEL_7.png?v=1758800849" at bounding box center [49, 137] width 54 height 9
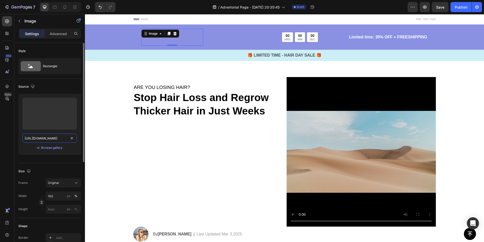
paste input "2.svg?v=175863763"
type input "[URL][DOMAIN_NAME]"
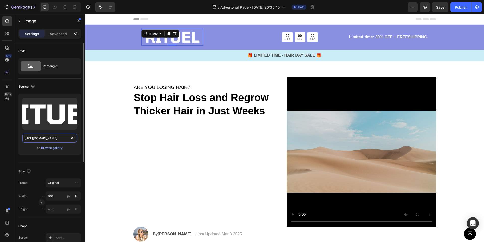
scroll to position [0, 80]
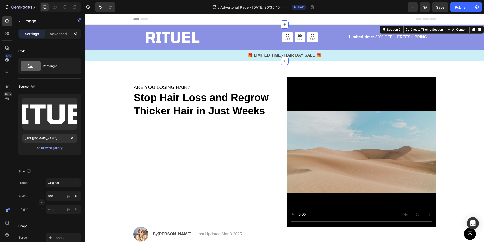
click at [114, 40] on div "Image Text Block 00 HRS 00 MIN 00 SEC Countdown Timer Row Limited time: 30% OFF…" at bounding box center [284, 45] width 399 height 32
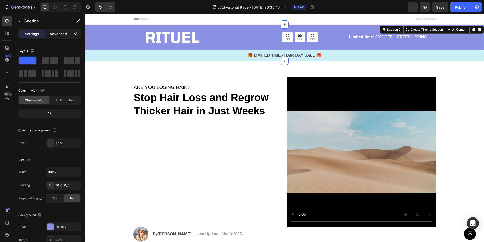
click at [66, 31] on p "Advanced" at bounding box center [58, 33] width 17 height 5
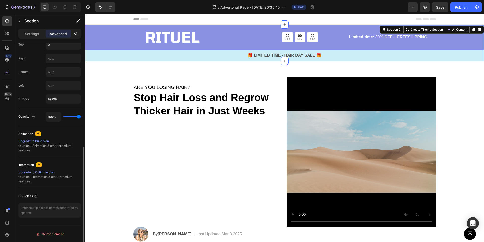
scroll to position [200, 0]
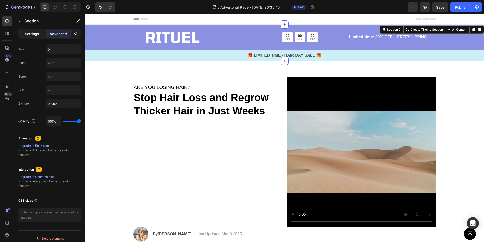
click at [30, 33] on p "Settings" at bounding box center [32, 33] width 14 height 5
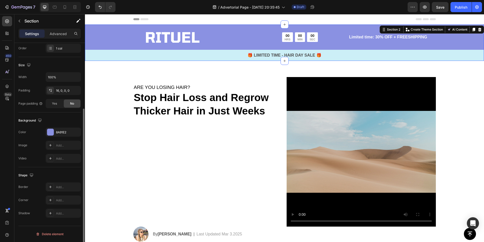
scroll to position [95, 0]
click at [50, 130] on div at bounding box center [50, 132] width 7 height 7
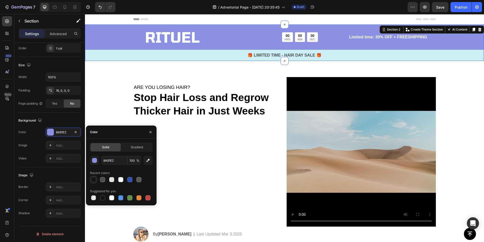
click at [94, 179] on div at bounding box center [93, 179] width 5 height 5
type input "121212"
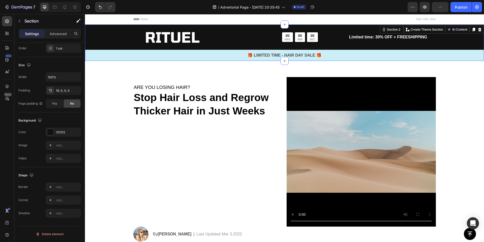
click at [125, 33] on div "Image Text Block 00 HRS 00 MIN 00 SEC Countdown Timer Row Limited time: 30% OFF…" at bounding box center [284, 45] width 399 height 32
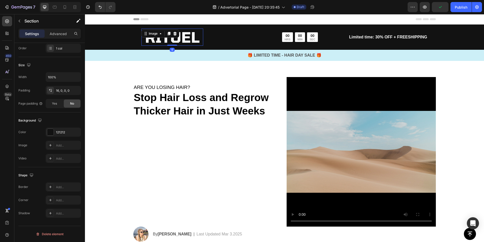
click at [163, 35] on div "Image 0" at bounding box center [173, 37] width 62 height 17
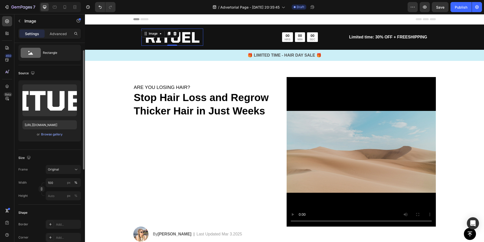
scroll to position [15, 0]
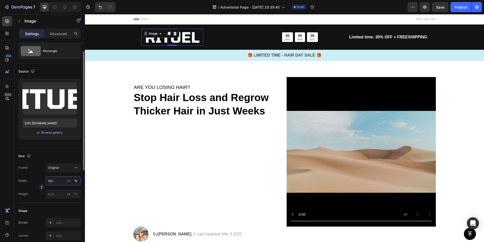
click at [61, 182] on input "100" at bounding box center [63, 180] width 35 height 9
click at [58, 179] on input "100" at bounding box center [63, 180] width 35 height 9
click at [64, 170] on div "Original" at bounding box center [63, 167] width 31 height 5
click at [27, 173] on div "Frame Original Width 100 px % Height px %" at bounding box center [49, 180] width 63 height 35
click at [61, 183] on input "100" at bounding box center [63, 180] width 35 height 9
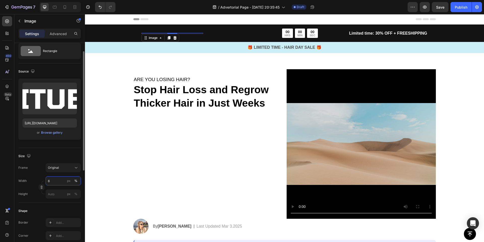
type input "60"
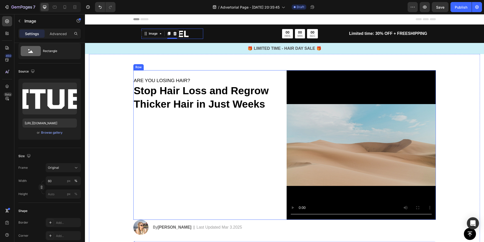
click at [134, 139] on div "ARE YOU LOSING HAIR? Heading ⁠⁠⁠⁠⁠⁠⁠ Stop Hair Loss and Regrow Thicker Hair in …" at bounding box center [207, 144] width 149 height 149
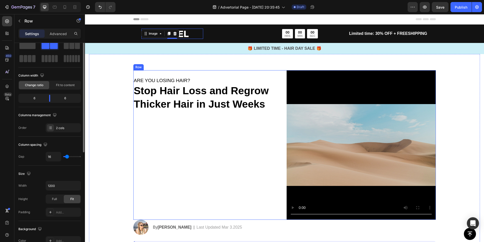
scroll to position [0, 0]
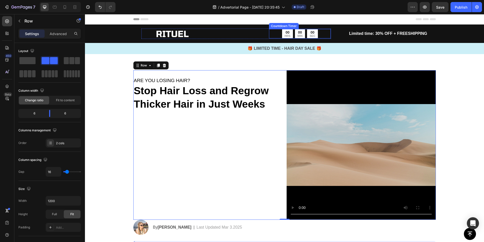
click at [303, 35] on div "00 MIN" at bounding box center [300, 33] width 10 height 9
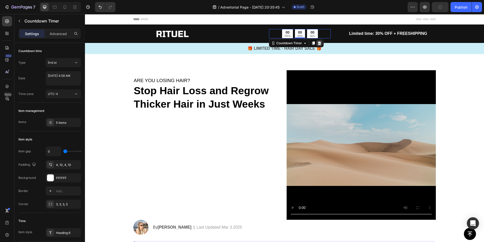
click at [319, 43] on icon at bounding box center [319, 43] width 3 height 4
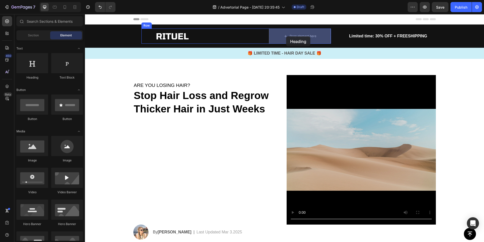
drag, startPoint x: 120, startPoint y: 85, endPoint x: 286, endPoint y: 36, distance: 173.2
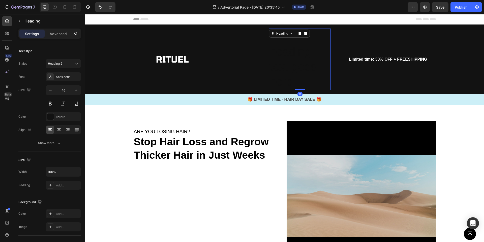
click at [287, 54] on h2 "Your heading text goes here" at bounding box center [300, 59] width 62 height 61
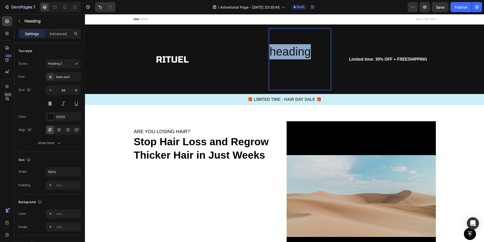
click at [287, 54] on p "Your heading text goes here" at bounding box center [300, 59] width 61 height 60
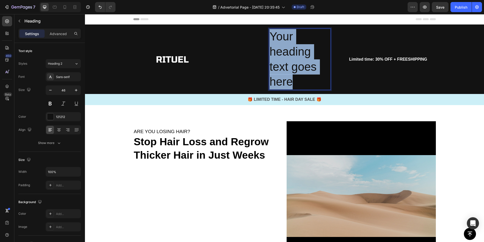
click at [287, 54] on p "Your heading text goes here" at bounding box center [300, 59] width 61 height 60
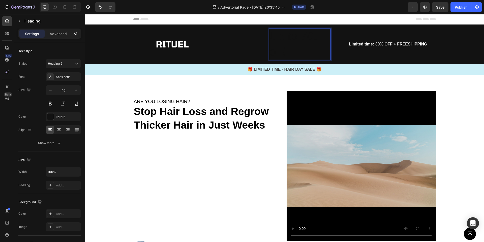
click at [306, 47] on p "Up to 70ù off!" at bounding box center [300, 44] width 61 height 30
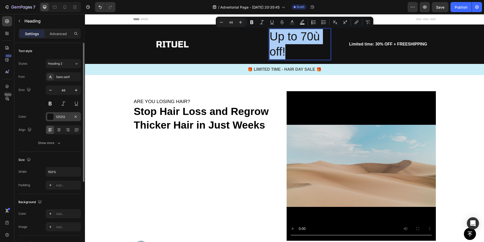
click at [52, 116] on div at bounding box center [50, 116] width 7 height 7
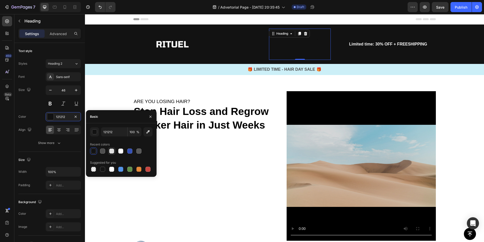
click at [113, 152] on div at bounding box center [111, 150] width 5 height 5
type input "E2E2E2"
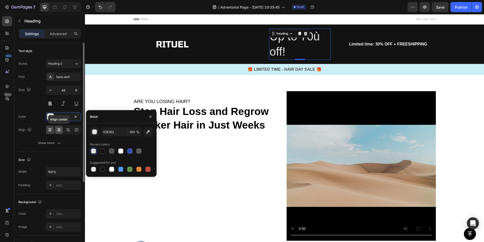
click at [58, 129] on icon at bounding box center [59, 129] width 5 height 5
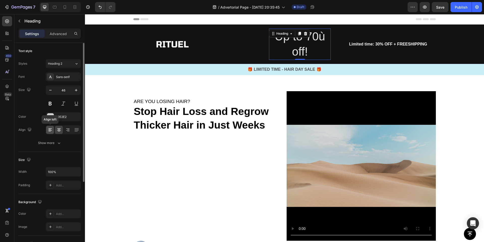
click at [52, 129] on icon at bounding box center [50, 129] width 5 height 5
click at [47, 90] on button "button" at bounding box center [50, 90] width 9 height 9
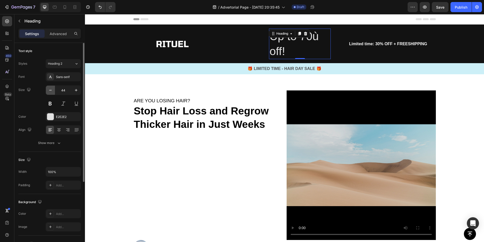
click at [47, 90] on button "button" at bounding box center [50, 90] width 9 height 9
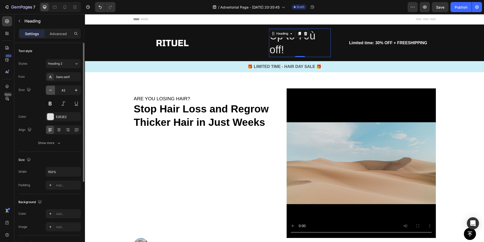
click at [47, 90] on button "button" at bounding box center [50, 90] width 9 height 9
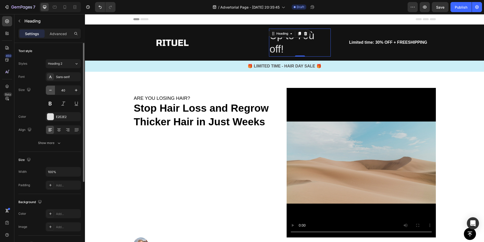
click at [47, 90] on button "button" at bounding box center [50, 90] width 9 height 9
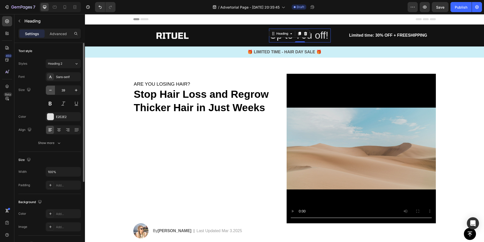
click at [47, 90] on button "button" at bounding box center [50, 90] width 9 height 9
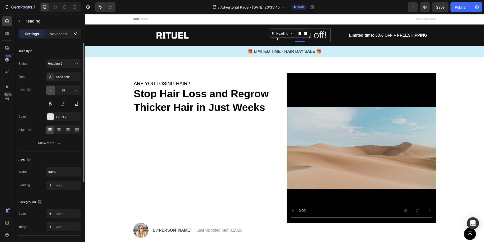
click at [47, 90] on button "button" at bounding box center [50, 90] width 9 height 9
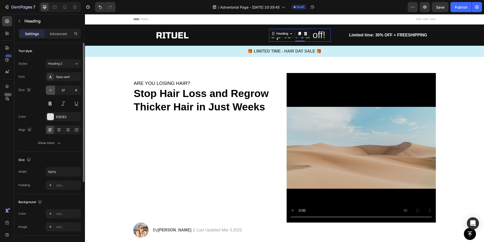
click at [47, 90] on button "button" at bounding box center [50, 90] width 9 height 9
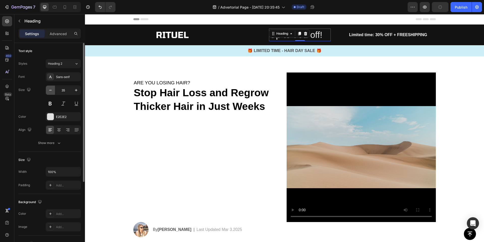
click at [47, 90] on button "button" at bounding box center [50, 90] width 9 height 9
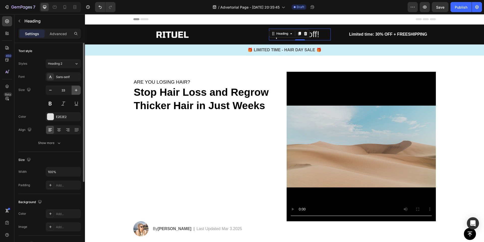
click at [74, 90] on icon "button" at bounding box center [76, 90] width 5 height 5
click at [64, 61] on button "Heading 2" at bounding box center [63, 63] width 35 height 9
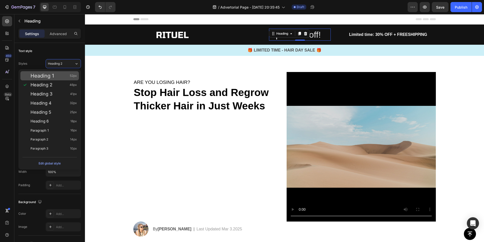
click at [60, 74] on div "Heading 1 52px" at bounding box center [54, 75] width 46 height 5
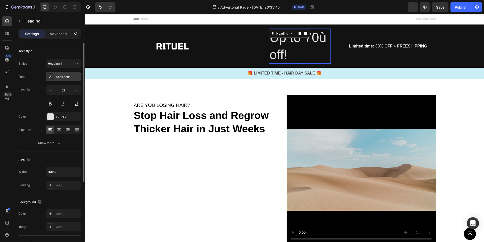
click at [60, 74] on div "Sans-serif" at bounding box center [63, 76] width 35 height 9
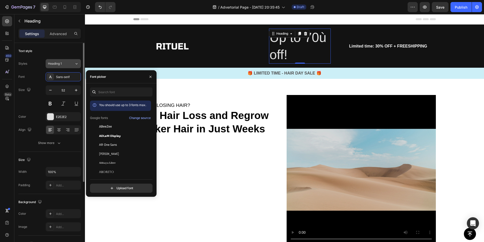
click at [64, 62] on div "Heading 1" at bounding box center [58, 63] width 20 height 5
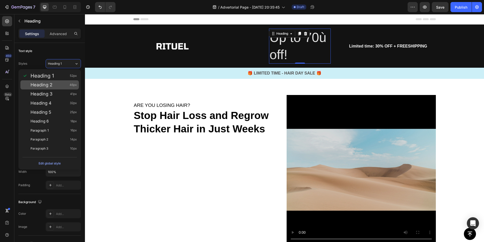
click at [60, 83] on div "Heading 2 46px" at bounding box center [54, 84] width 46 height 5
type input "46"
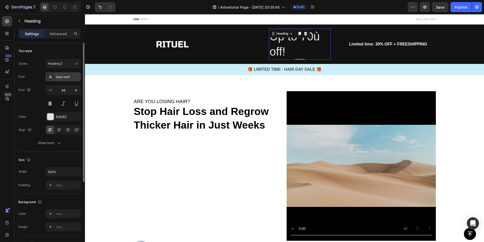
click at [70, 78] on div "Sans-serif" at bounding box center [68, 77] width 24 height 5
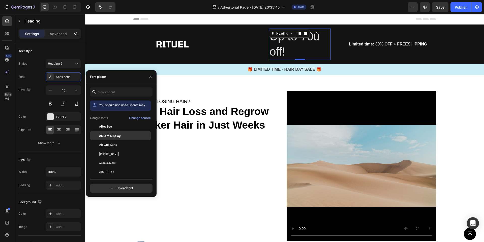
click at [117, 139] on div "ADLaM Display" at bounding box center [120, 135] width 61 height 9
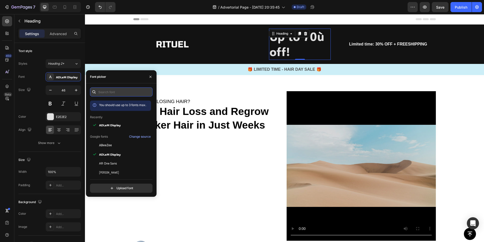
click at [109, 95] on input "text" at bounding box center [121, 91] width 63 height 9
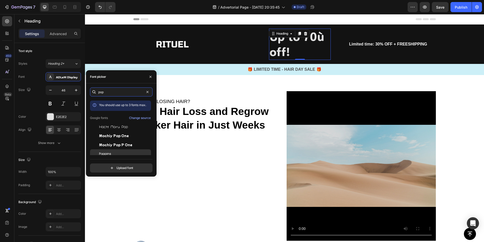
type input "pop"
click at [113, 152] on div "Poppins" at bounding box center [124, 153] width 51 height 5
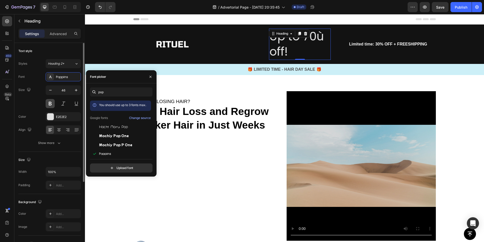
click at [50, 103] on button at bounding box center [50, 103] width 9 height 9
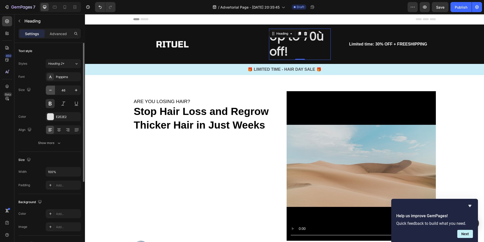
click at [53, 91] on icon "button" at bounding box center [50, 90] width 5 height 5
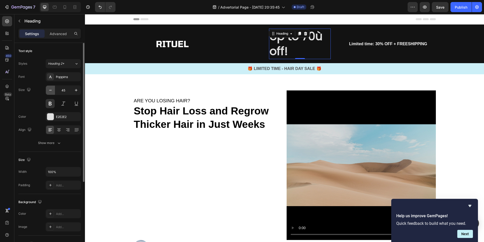
click at [53, 91] on icon "button" at bounding box center [50, 90] width 5 height 5
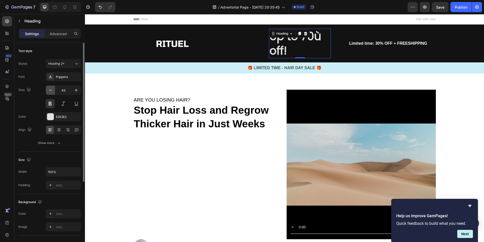
click at [53, 91] on icon "button" at bounding box center [50, 90] width 5 height 5
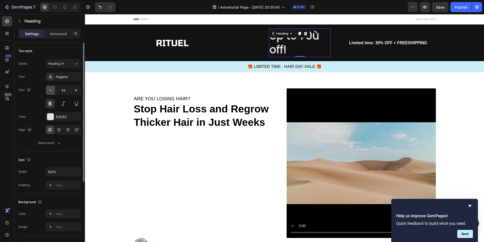
click at [53, 91] on icon "button" at bounding box center [50, 90] width 5 height 5
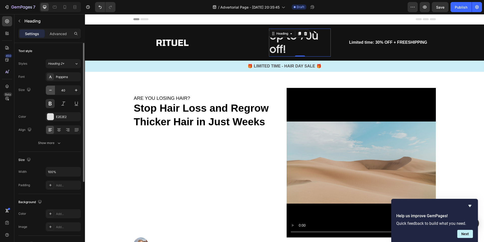
click at [53, 91] on icon "button" at bounding box center [50, 90] width 5 height 5
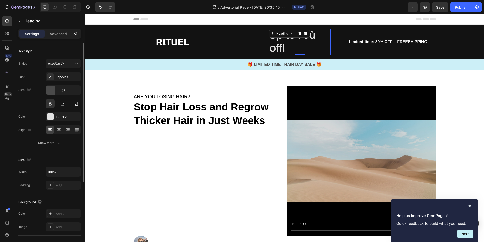
click at [53, 91] on icon "button" at bounding box center [50, 90] width 5 height 5
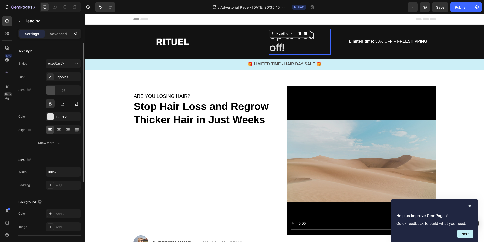
click at [53, 91] on icon "button" at bounding box center [50, 90] width 5 height 5
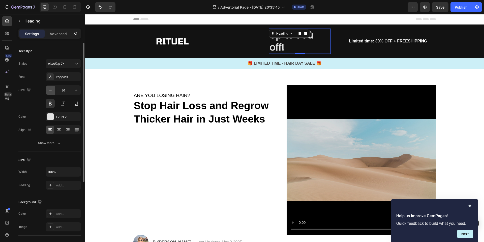
click at [53, 91] on icon "button" at bounding box center [50, 90] width 5 height 5
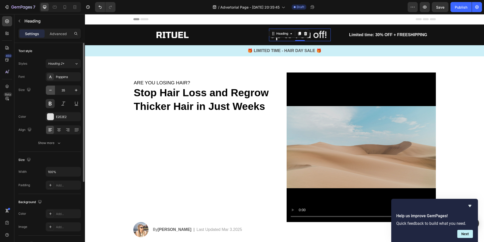
click at [53, 91] on icon "button" at bounding box center [50, 90] width 5 height 5
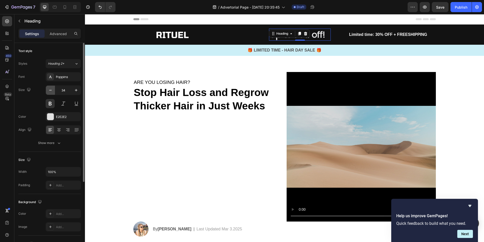
type input "33"
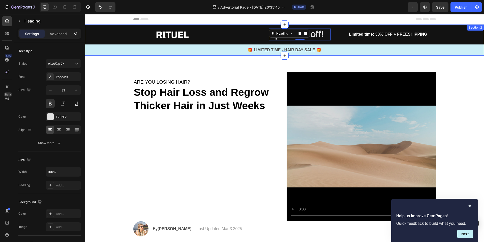
click at [244, 41] on div "Image Text Block Up to 70ù off! Heading 0 Row Limited time: 30% OFF + FREESHIPP…" at bounding box center [284, 42] width 399 height 27
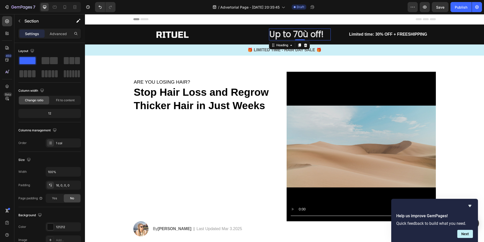
click at [305, 33] on p "Up to 70ù off!" at bounding box center [300, 34] width 61 height 11
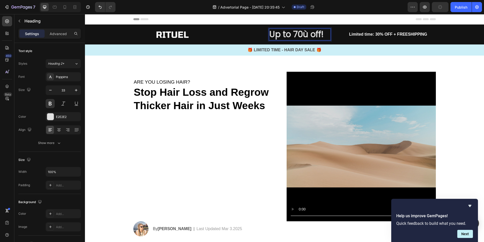
click at [308, 34] on p "Up to 70ù off!" at bounding box center [300, 34] width 61 height 11
click at [287, 37] on p "Up to 70% off!" at bounding box center [300, 34] width 61 height 11
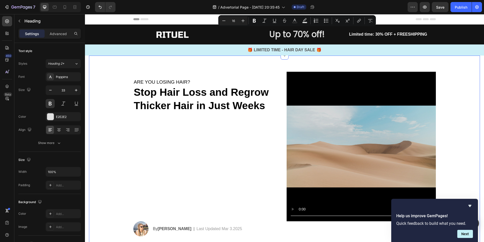
click at [265, 67] on div "ARE YOU LOSING HAIR? Heading ⁠⁠⁠⁠⁠⁠⁠ Stop Hair Loss and Regrow Thicker Hair in …" at bounding box center [284, 156] width 391 height 201
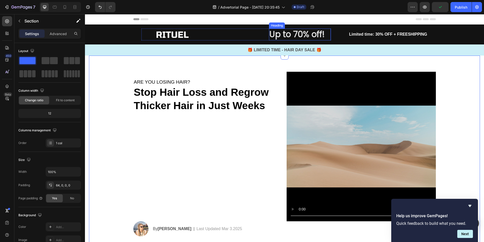
click at [282, 34] on p "Up to 70% off!" at bounding box center [300, 34] width 61 height 11
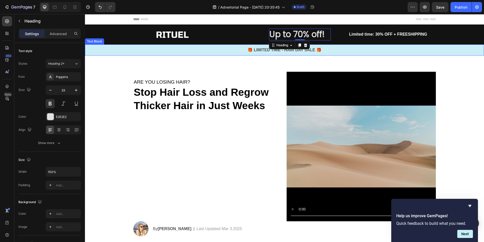
click at [239, 51] on p "🎁 LIMITED TIME - HAIR DAY SALE 🎁" at bounding box center [285, 50] width 398 height 6
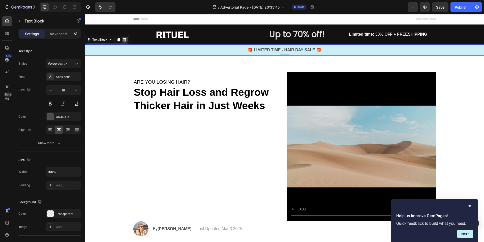
click at [124, 40] on icon at bounding box center [125, 40] width 4 height 4
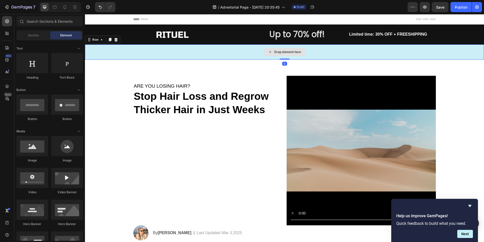
click at [124, 50] on div "Drop element here" at bounding box center [284, 51] width 399 height 15
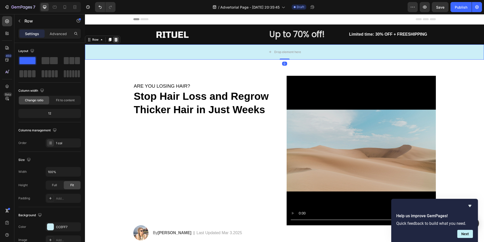
click at [117, 41] on icon at bounding box center [116, 40] width 3 height 4
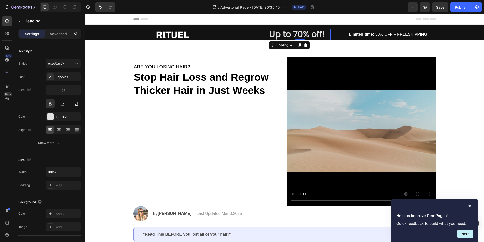
click at [307, 36] on p "Up to 70% off!" at bounding box center [300, 34] width 61 height 11
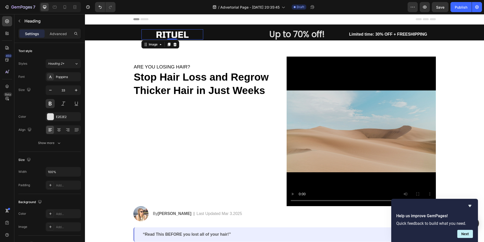
click at [179, 33] on img at bounding box center [172, 34] width 37 height 10
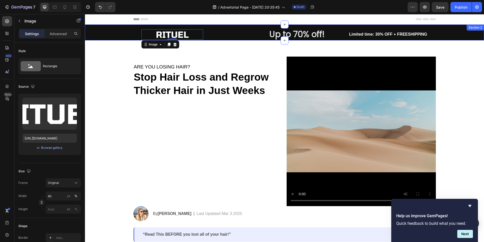
click at [106, 35] on div "Image 0 Text Block Up to 70% off! Heading Row Limited time: 30% OFF + FREESHIPP…" at bounding box center [284, 35] width 399 height 12
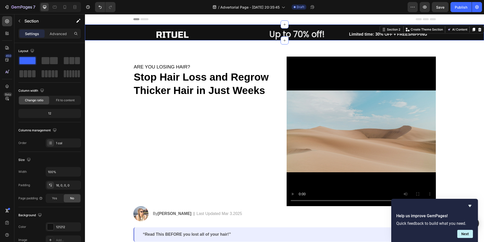
click at [56, 38] on div "Settings Advanced" at bounding box center [49, 34] width 63 height 10
click at [56, 35] on p "Advanced" at bounding box center [58, 33] width 17 height 5
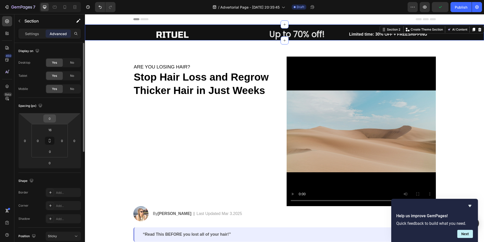
click at [49, 120] on input "0" at bounding box center [50, 119] width 10 height 8
click at [32, 0] on html "7 / Advertorial Page - Sep 26, 20:35:45 Draft Preview Publish 450 Beta Sections…" at bounding box center [242, 0] width 484 height 0
click at [51, 164] on input "0" at bounding box center [50, 163] width 10 height 8
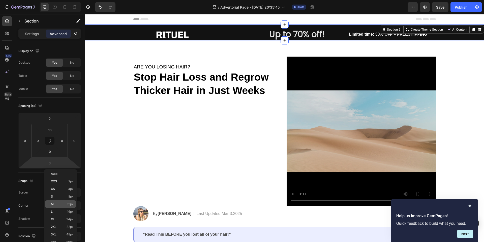
click at [54, 200] on div "M 12px" at bounding box center [60, 204] width 31 height 8
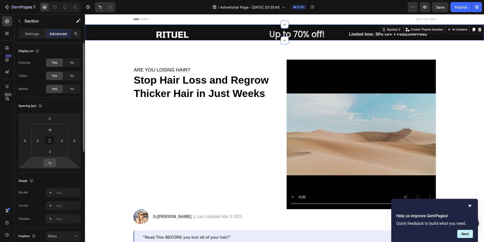
click at [49, 163] on input "12" at bounding box center [50, 163] width 10 height 8
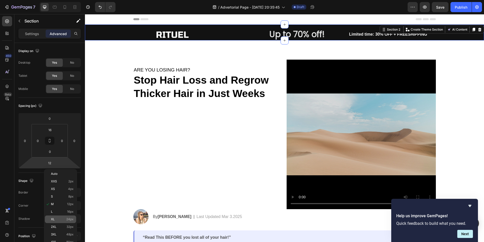
click at [53, 216] on div "XL 24px" at bounding box center [60, 219] width 31 height 8
type input "24"
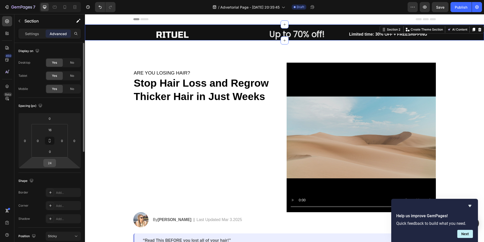
click at [48, 165] on input "24" at bounding box center [50, 163] width 10 height 8
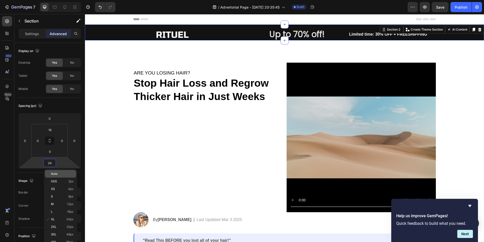
click at [53, 174] on span "Auto" at bounding box center [54, 174] width 7 height 4
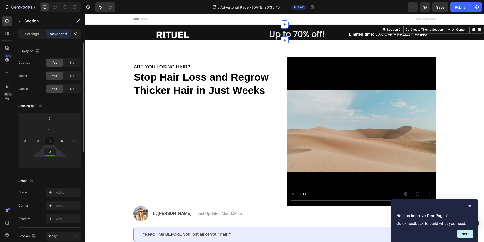
click at [52, 150] on input "0" at bounding box center [50, 152] width 10 height 8
type input "_"
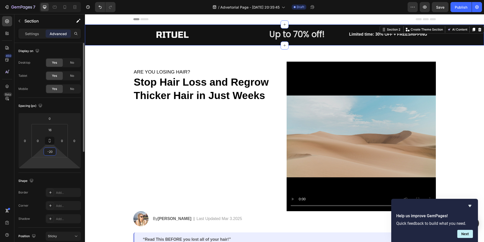
type input "-20"
type input "20"
click at [56, 0] on html "7 / Advertorial Page - [DATE] 20:35:45 Draft Preview Save Publish 450 Beta Sect…" at bounding box center [242, 0] width 484 height 0
click at [49, 164] on input "number" at bounding box center [50, 163] width 10 height 8
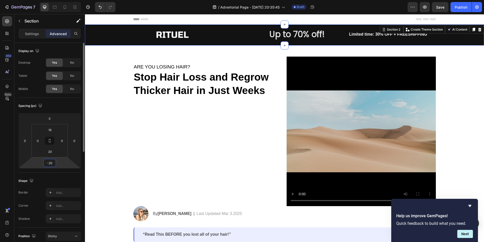
type input "-2"
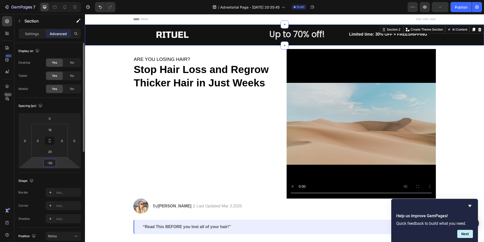
type input "-5"
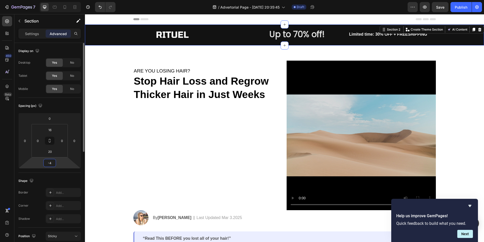
type input "-40"
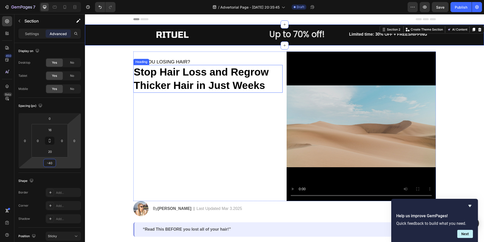
click at [165, 63] on span "ARE YOU LOSING HAIR?" at bounding box center [162, 61] width 57 height 5
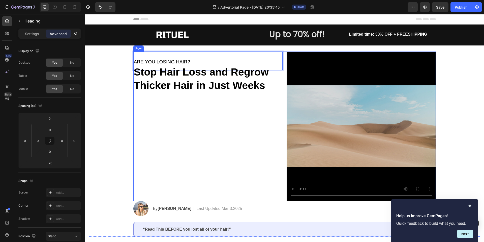
click at [189, 98] on div "ARE YOU LOSING HAIR? Heading -20 ⁠⁠⁠⁠⁠⁠⁠ Stop Hair Loss and Regrow Thicker Hair…" at bounding box center [207, 125] width 149 height 149
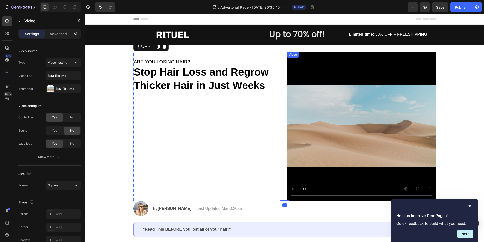
click at [309, 72] on video at bounding box center [361, 125] width 149 height 149
click at [174, 58] on p "⁠⁠⁠⁠⁠⁠⁠ ARE YOU LOSING HAIR?" at bounding box center [208, 60] width 148 height 17
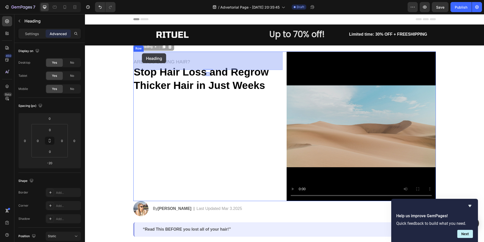
drag, startPoint x: 135, startPoint y: 46, endPoint x: 142, endPoint y: 53, distance: 9.6
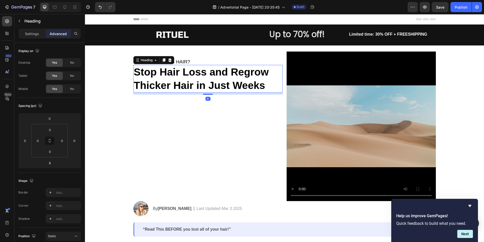
click at [191, 78] on strong "Stop Hair Loss and Regrow Thicker Hair in Just Weeks" at bounding box center [201, 78] width 135 height 25
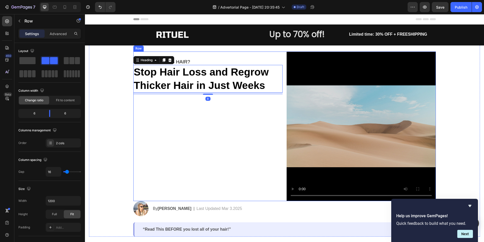
click at [196, 123] on div "⁠⁠⁠⁠⁠⁠⁠ ARE YOU LOSING HAIR? Heading ⁠⁠⁠⁠⁠⁠⁠ Stop Hair Loss and Regrow Thicker …" at bounding box center [207, 125] width 149 height 149
click at [197, 78] on p "⁠⁠⁠⁠⁠⁠⁠ Stop Hair Loss and Regrow Thicker Hair in Just Weeks" at bounding box center [208, 78] width 148 height 27
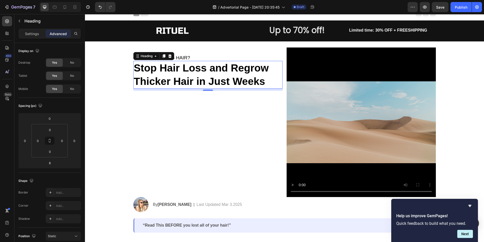
scroll to position [5, 0]
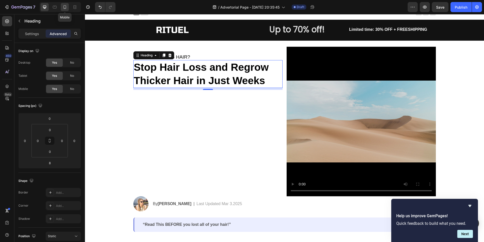
click at [62, 7] on icon at bounding box center [64, 7] width 5 height 5
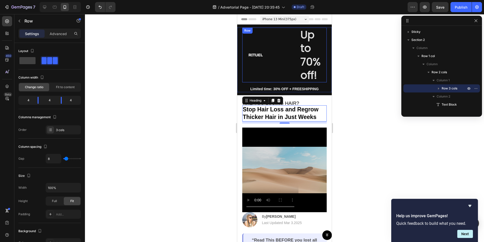
click at [269, 41] on div "Image" at bounding box center [255, 54] width 27 height 55
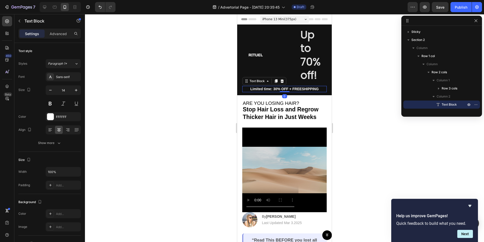
click at [303, 91] on p "Limited time: 30% OFF + FREESHIPPING" at bounding box center [285, 88] width 84 height 5
click at [47, 8] on icon at bounding box center [44, 7] width 5 height 5
type input "16"
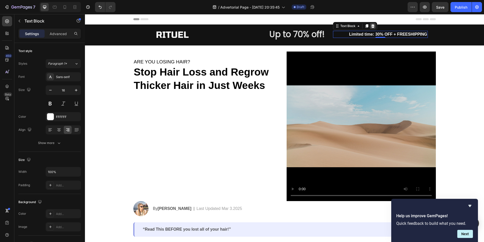
click at [375, 26] on div at bounding box center [373, 26] width 6 height 6
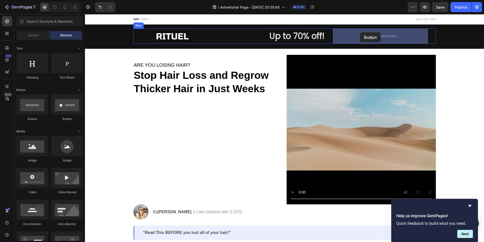
drag, startPoint x: 121, startPoint y: 117, endPoint x: 361, endPoint y: 30, distance: 255.0
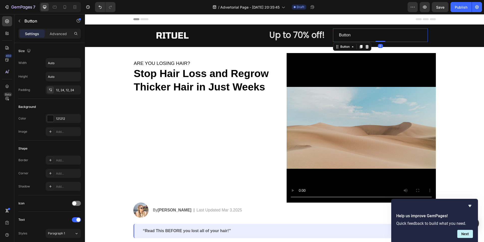
click at [365, 34] on div "Button Button 0" at bounding box center [380, 35] width 95 height 13
click at [48, 121] on div at bounding box center [50, 118] width 7 height 7
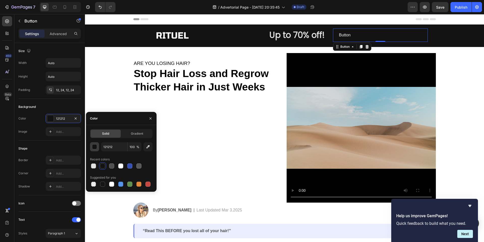
click at [93, 147] on div "button" at bounding box center [94, 146] width 5 height 5
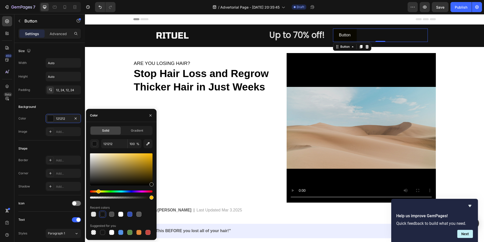
drag, startPoint x: 104, startPoint y: 191, endPoint x: 98, endPoint y: 190, distance: 6.4
click at [98, 190] on div "Hue" at bounding box center [121, 191] width 63 height 2
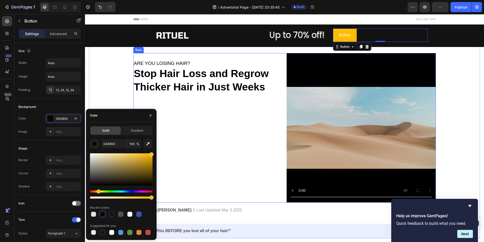
type input "FFBB00"
drag, startPoint x: 215, startPoint y: 184, endPoint x: 163, endPoint y: 161, distance: 57.2
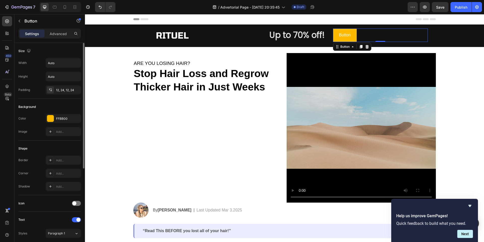
click at [61, 151] on div "Shape" at bounding box center [49, 148] width 63 height 8
click at [51, 160] on icon at bounding box center [50, 160] width 4 height 4
click at [70, 145] on div "Shape" at bounding box center [49, 148] width 63 height 8
click at [63, 35] on p "Advanced" at bounding box center [58, 33] width 17 height 5
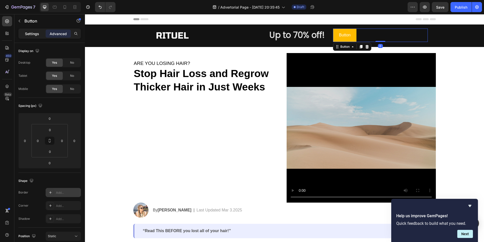
click at [31, 32] on p "Settings" at bounding box center [32, 33] width 14 height 5
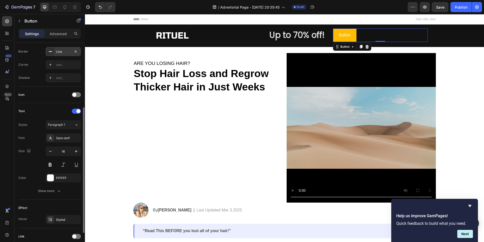
scroll to position [109, 0]
click at [63, 141] on div "Sans-serif" at bounding box center [63, 137] width 35 height 9
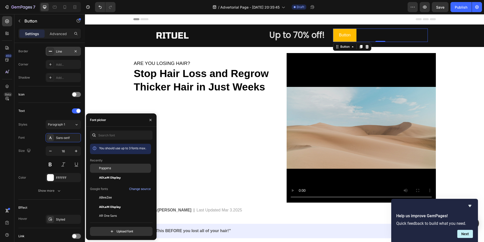
click at [110, 170] on span "Poppins" at bounding box center [105, 168] width 12 height 5
click at [51, 178] on div at bounding box center [50, 177] width 7 height 7
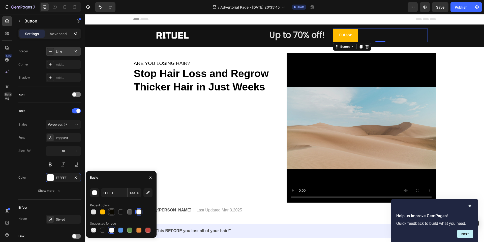
click at [114, 213] on div at bounding box center [111, 211] width 5 height 5
type input "0A0800"
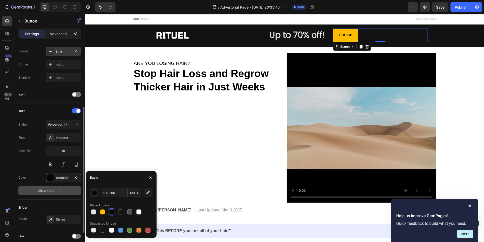
click at [66, 193] on button "Show more" at bounding box center [49, 190] width 63 height 9
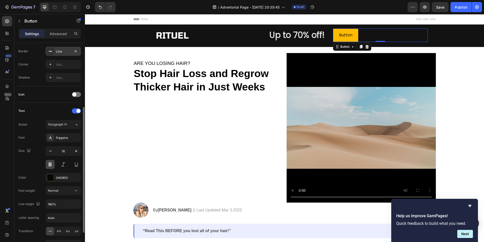
click at [52, 164] on button at bounding box center [50, 164] width 9 height 9
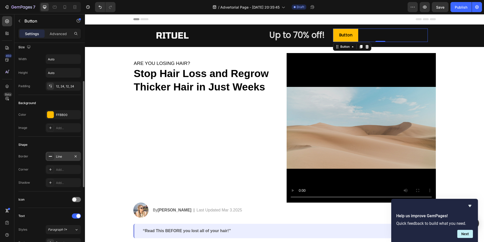
scroll to position [0, 0]
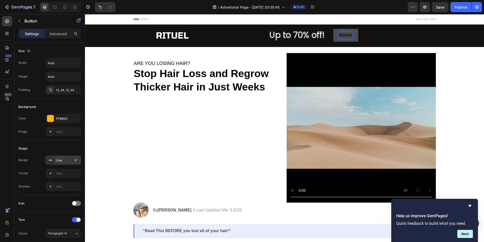
click at [346, 35] on p "Button" at bounding box center [345, 35] width 13 height 7
click at [333, 29] on button "Try" at bounding box center [342, 35] width 19 height 13
click at [333, 29] on button "Try Rituel" at bounding box center [348, 35] width 31 height 13
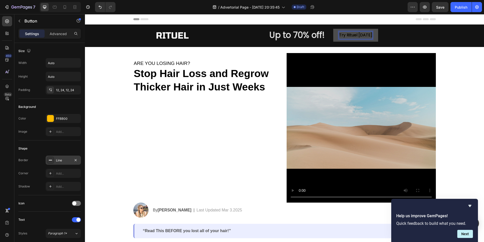
click at [360, 35] on p "Try Rituel [DATE]" at bounding box center [355, 35] width 33 height 7
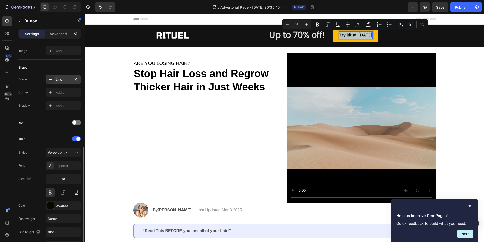
scroll to position [123, 0]
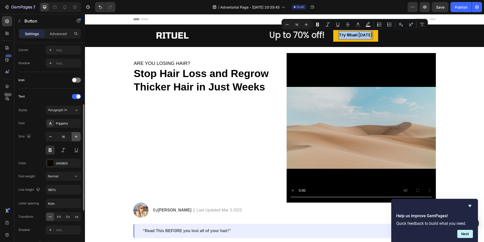
click at [76, 134] on icon "button" at bounding box center [76, 136] width 5 height 5
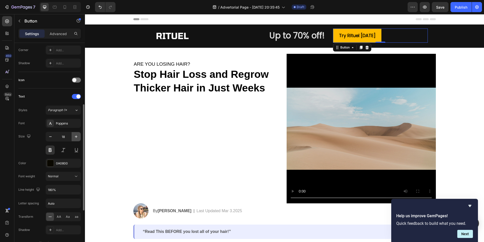
click at [76, 134] on icon "button" at bounding box center [76, 136] width 5 height 5
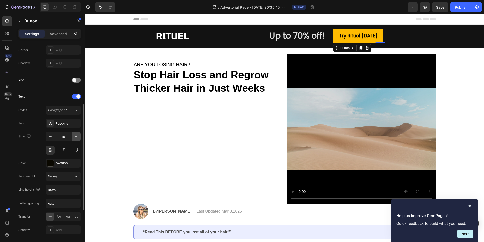
click at [76, 134] on icon "button" at bounding box center [76, 136] width 5 height 5
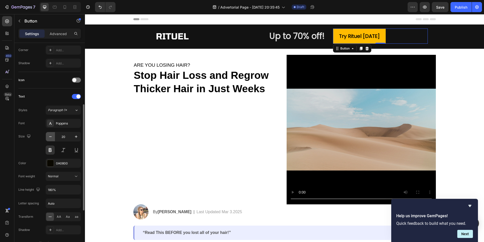
click at [49, 137] on icon "button" at bounding box center [50, 136] width 5 height 5
type input "19"
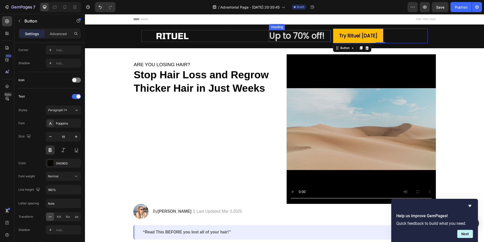
scroll to position [0, 0]
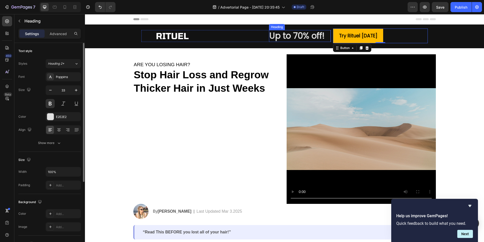
click at [295, 33] on p "Up to 70% off!" at bounding box center [300, 36] width 61 height 11
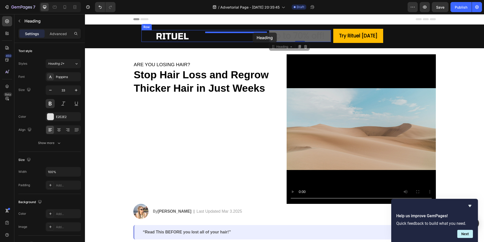
drag, startPoint x: 274, startPoint y: 47, endPoint x: 253, endPoint y: 33, distance: 25.7
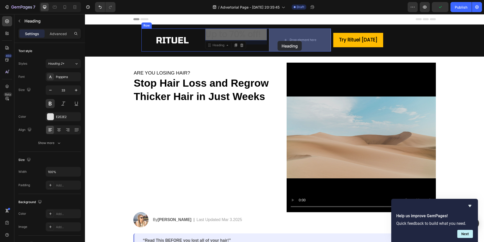
drag, startPoint x: 210, startPoint y: 45, endPoint x: 278, endPoint y: 41, distance: 67.5
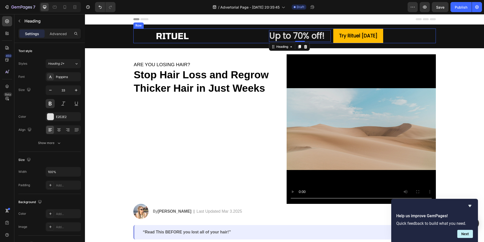
click at [332, 34] on div "Image Text Block Up to 70% off! Heading 0 Row Try Rituel Today Button Row" at bounding box center [284, 36] width 303 height 15
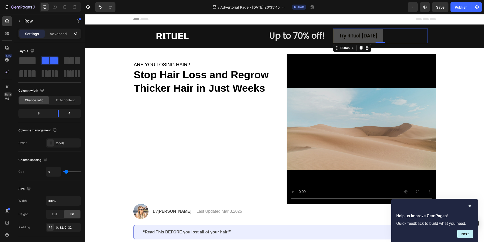
click at [351, 30] on button "Try Rituel [DATE]" at bounding box center [358, 36] width 50 height 15
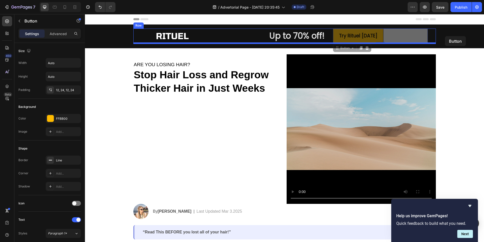
drag, startPoint x: 345, startPoint y: 49, endPoint x: 445, endPoint y: 36, distance: 101.5
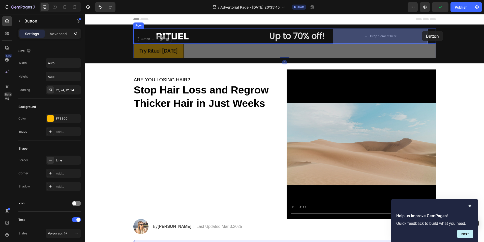
drag, startPoint x: 136, startPoint y: 40, endPoint x: 417, endPoint y: 32, distance: 280.6
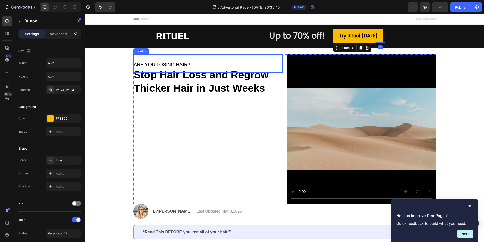
click at [252, 58] on p "⁠⁠⁠⁠⁠⁠⁠ ARE YOU LOSING HAIR?" at bounding box center [208, 63] width 148 height 17
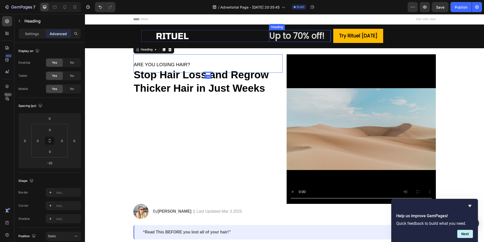
click at [297, 37] on h2 "Up to 70% off!" at bounding box center [300, 36] width 62 height 12
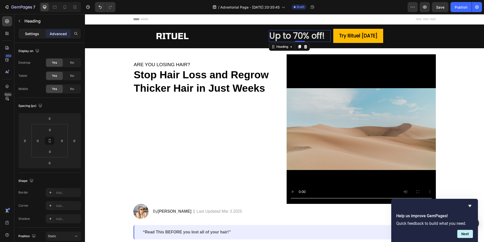
click at [29, 34] on p "Settings" at bounding box center [32, 33] width 14 height 5
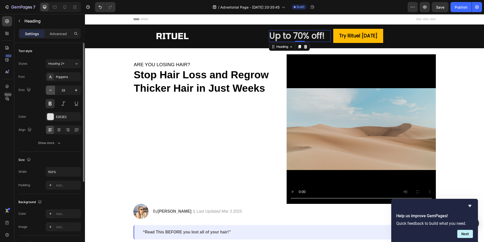
click at [50, 91] on icon "button" at bounding box center [50, 90] width 5 height 5
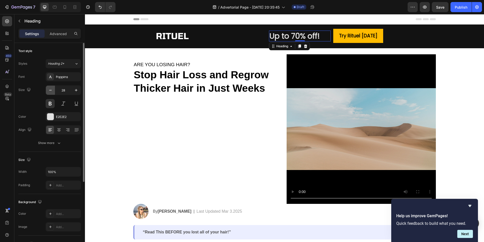
click at [50, 91] on icon "button" at bounding box center [50, 90] width 5 height 5
type input "25"
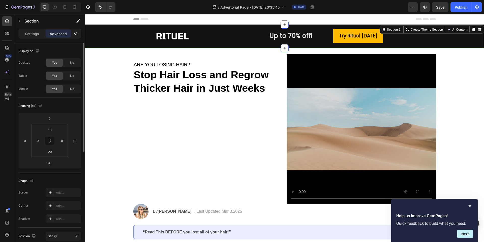
click at [107, 35] on div "Image Text Block Up to 70% off! Heading Row Try Rituel [DATE] Button Row Row" at bounding box center [284, 36] width 399 height 15
click at [52, 121] on input "0" at bounding box center [50, 119] width 10 height 8
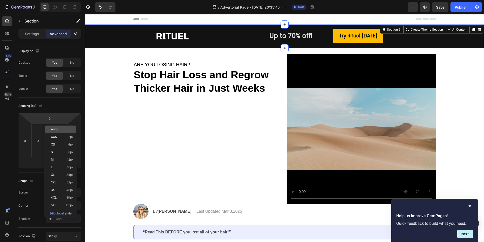
click at [59, 129] on p "Auto" at bounding box center [62, 129] width 23 height 4
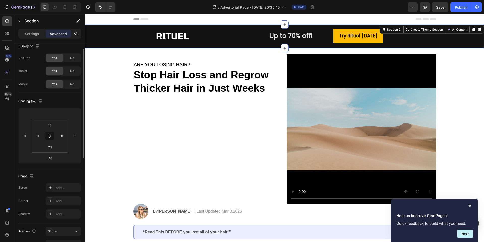
scroll to position [10, 0]
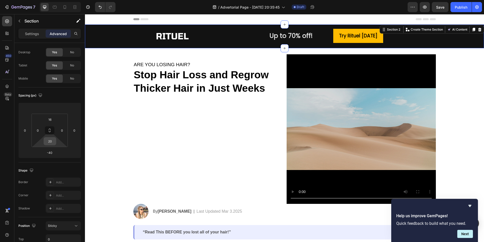
click at [51, 144] on input "20" at bounding box center [50, 141] width 10 height 8
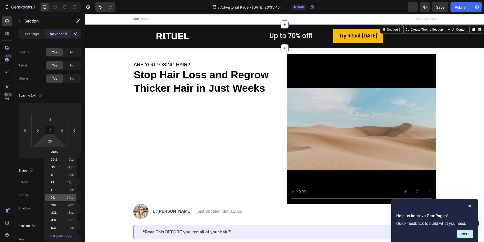
click at [56, 195] on div "XL 24px" at bounding box center [60, 197] width 31 height 8
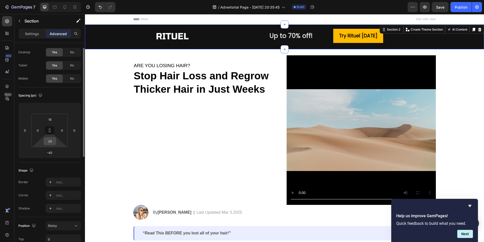
click at [51, 143] on input "24" at bounding box center [50, 141] width 10 height 8
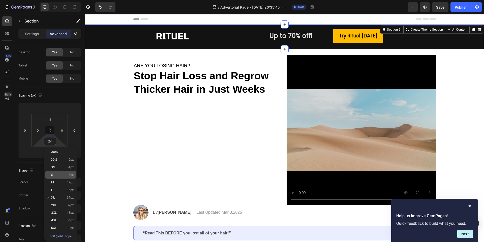
click at [58, 176] on p "S 8px" at bounding box center [62, 175] width 23 height 4
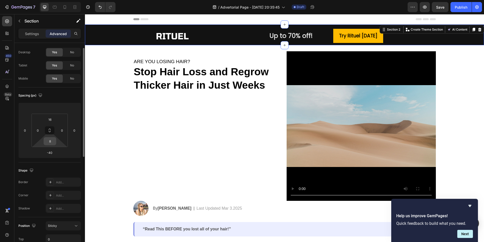
click at [49, 145] on div "8" at bounding box center [50, 141] width 13 height 8
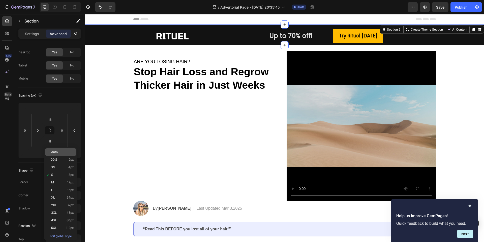
click at [55, 153] on span "Auto" at bounding box center [54, 152] width 7 height 4
type input "Auto"
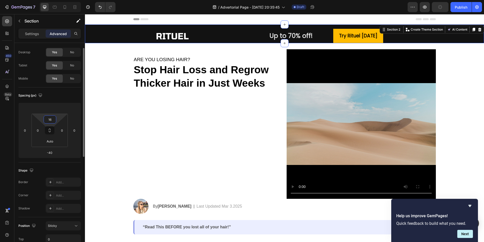
click at [48, 122] on input "16" at bounding box center [50, 120] width 10 height 8
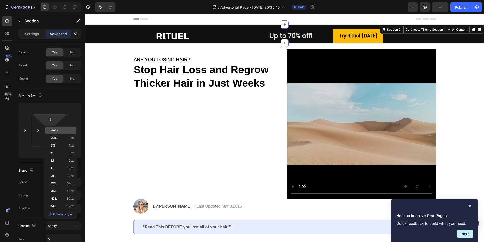
click at [52, 131] on span "Auto" at bounding box center [54, 130] width 7 height 4
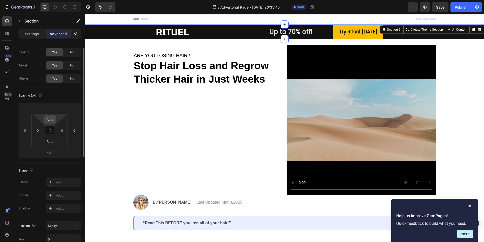
click at [46, 118] on input "Auto" at bounding box center [50, 120] width 10 height 8
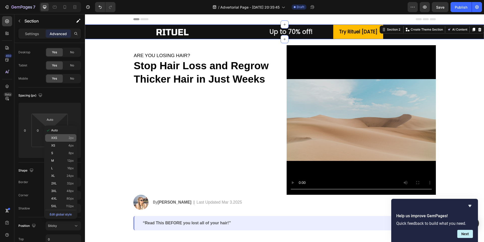
click at [55, 138] on span "XXS" at bounding box center [54, 138] width 6 height 4
type input "2"
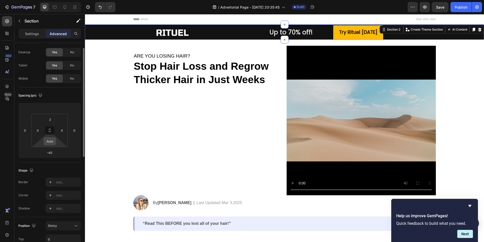
click at [51, 139] on input "Auto" at bounding box center [50, 141] width 10 height 8
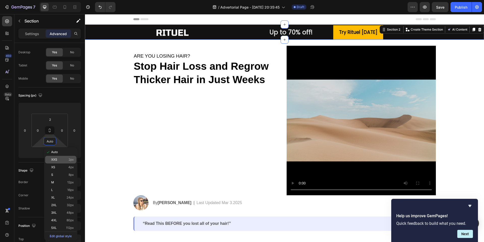
click at [56, 161] on span "XXS" at bounding box center [54, 160] width 6 height 4
type input "2"
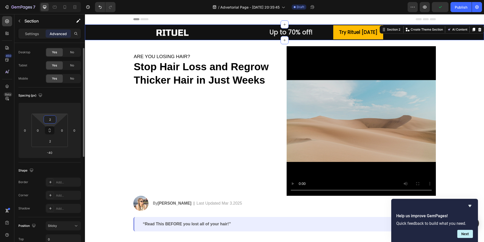
click at [49, 120] on input "2" at bounding box center [50, 120] width 10 height 8
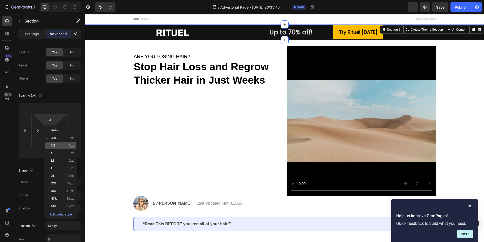
click at [57, 146] on p "XS 4px" at bounding box center [62, 146] width 23 height 4
type input "4"
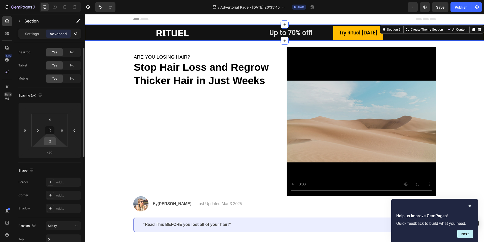
click at [50, 142] on input "2" at bounding box center [50, 141] width 10 height 8
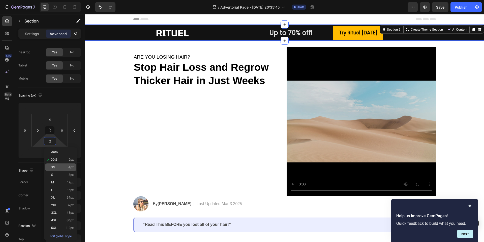
click at [59, 169] on div "XS 4px" at bounding box center [60, 167] width 31 height 8
type input "4"
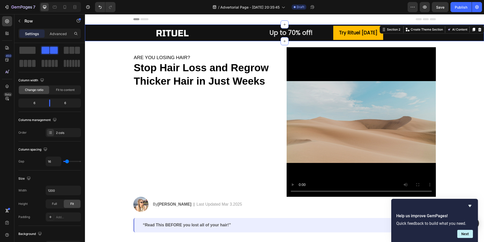
click at [133, 121] on div "⁠⁠⁠⁠⁠⁠⁠ ARE YOU LOSING HAIR? Heading ⁠⁠⁠⁠⁠⁠⁠ Stop Hair Loss and Regrow Thicker …" at bounding box center [207, 121] width 149 height 149
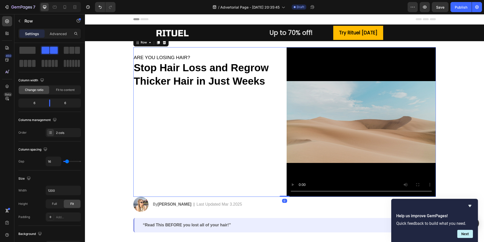
scroll to position [0, 0]
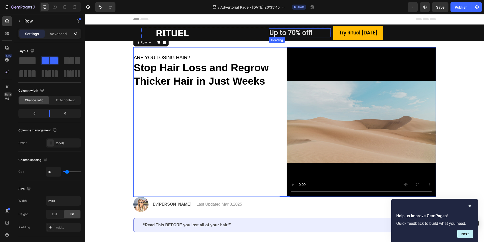
click at [289, 33] on h2 "Up to 70% off!" at bounding box center [300, 32] width 62 height 9
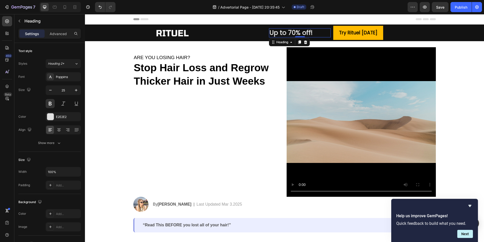
click at [289, 33] on h2 "Up to 70% off!" at bounding box center [300, 32] width 62 height 9
click at [69, 76] on div "Poppins" at bounding box center [68, 77] width 24 height 5
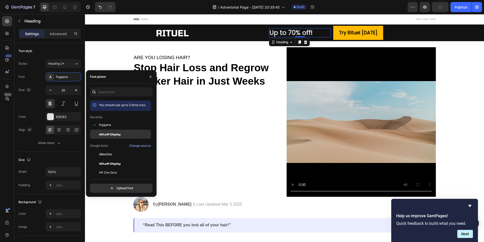
click at [117, 132] on span "ADLaM Display" at bounding box center [110, 134] width 22 height 5
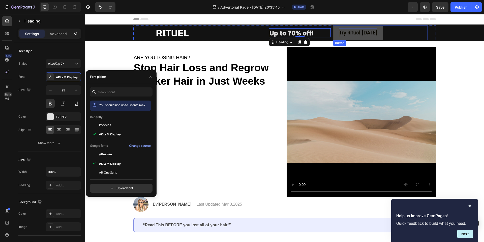
click at [353, 32] on p "Try Rituel [DATE]" at bounding box center [358, 33] width 38 height 9
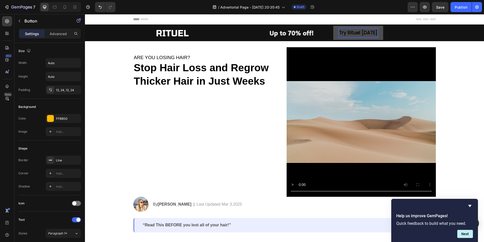
click at [362, 29] on p "Try Rituel [DATE]" at bounding box center [358, 33] width 38 height 9
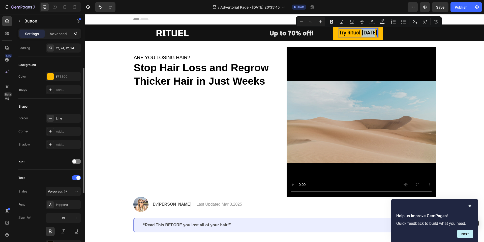
scroll to position [44, 0]
click at [62, 201] on div "Poppins" at bounding box center [68, 202] width 24 height 5
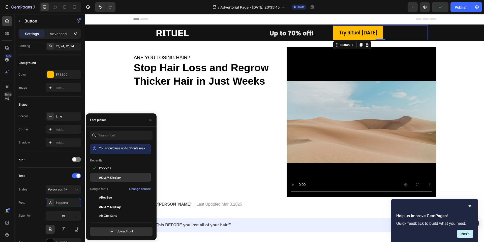
click at [113, 176] on span "ADLaM Display" at bounding box center [110, 177] width 22 height 5
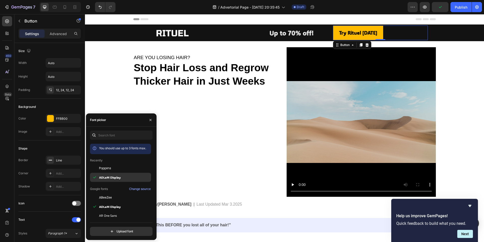
scroll to position [44, 0]
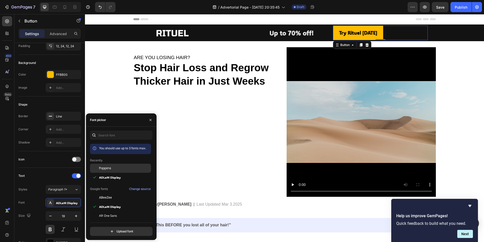
click at [113, 168] on div "Poppins" at bounding box center [124, 168] width 51 height 5
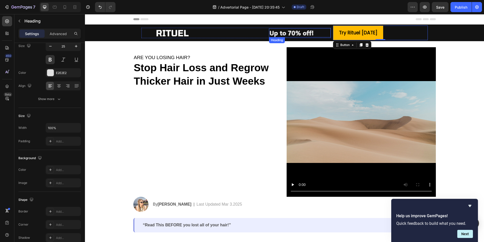
click at [287, 34] on p "Up to 70% off!" at bounding box center [300, 33] width 61 height 8
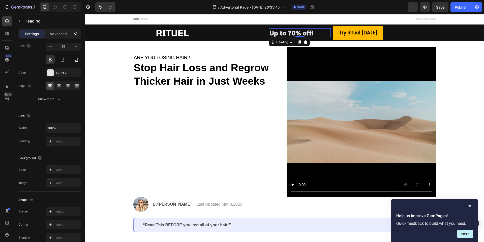
scroll to position [0, 0]
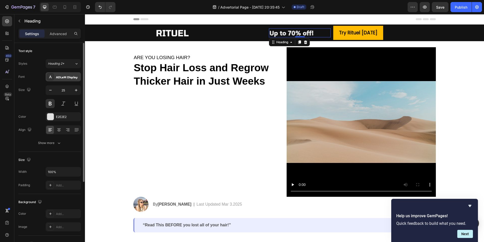
click at [66, 79] on div "ADLaM Display" at bounding box center [63, 76] width 35 height 9
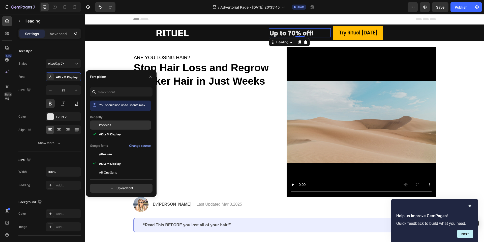
click at [116, 124] on div "Poppins" at bounding box center [124, 125] width 51 height 5
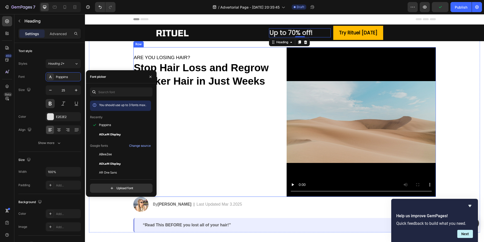
click at [276, 105] on div "⁠⁠⁠⁠⁠⁠⁠ ARE YOU LOSING HAIR? Heading ⁠⁠⁠⁠⁠⁠⁠ Stop Hair Loss and Regrow Thicker …" at bounding box center [207, 121] width 149 height 149
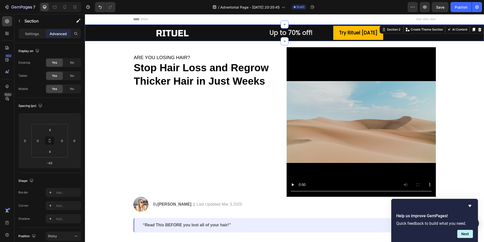
click at [118, 38] on div "Image Text Block Up to 70% off! Heading Row Try Rituel [DATE] Button Row Row" at bounding box center [284, 32] width 399 height 15
click at [72, 76] on span "No" at bounding box center [72, 75] width 4 height 5
click at [72, 85] on div "No" at bounding box center [72, 89] width 17 height 8
click at [68, 9] on div at bounding box center [65, 7] width 8 height 8
type input "0"
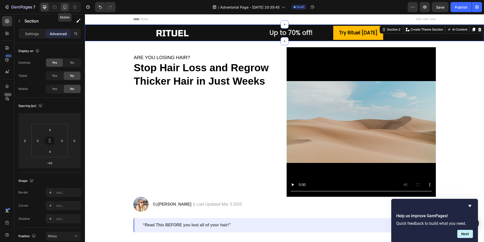
type input "0"
type input "12"
type input "0"
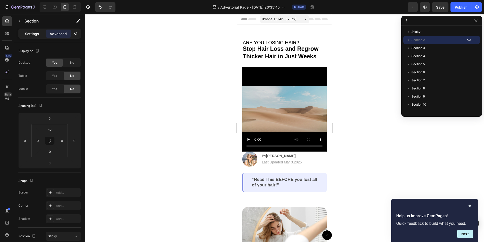
click at [31, 35] on p "Settings" at bounding box center [32, 33] width 14 height 5
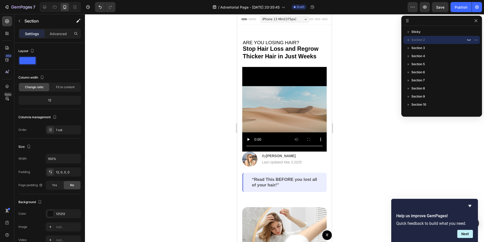
click at [59, 38] on div "Settings Advanced" at bounding box center [49, 34] width 63 height 10
click at [45, 7] on icon at bounding box center [44, 7] width 3 height 3
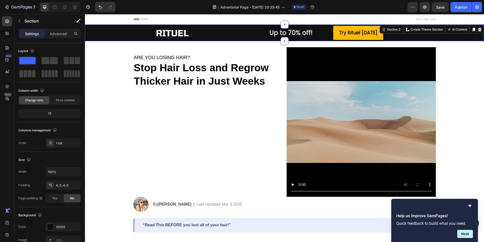
click at [102, 31] on div "Image Text Block Up to 70% off! Heading Row Try Rituel [DATE] Button Row Row" at bounding box center [284, 32] width 399 height 15
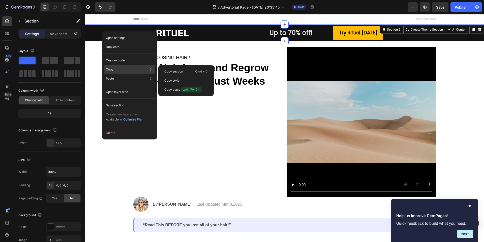
click at [129, 66] on div "Copy Copy section Cmd + C Copy style Copy class .gki-j7yk04" at bounding box center [129, 69] width 51 height 9
click at [177, 73] on p "Copy section" at bounding box center [173, 71] width 19 height 5
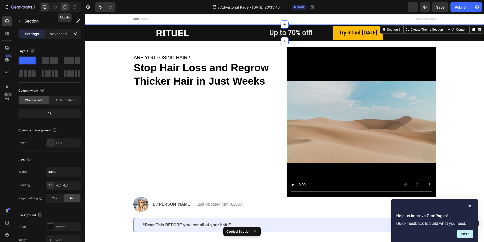
click at [66, 9] on icon at bounding box center [64, 7] width 5 height 5
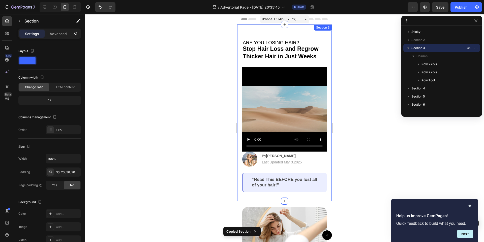
click at [264, 32] on div "⁠⁠⁠⁠⁠⁠⁠ ARE YOU LOSING HAIR? Heading ⁠⁠⁠⁠⁠⁠⁠ Stop Hair Loss and Regrow Thicker …" at bounding box center [284, 112] width 95 height 176
click at [217, 43] on div at bounding box center [284, 128] width 399 height 228
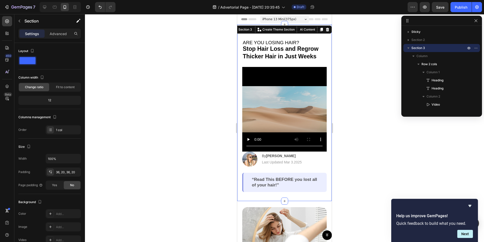
click at [261, 25] on div "⁠⁠⁠⁠⁠⁠⁠ ARE YOU LOSING HAIR? Heading ⁠⁠⁠⁠⁠⁠⁠ Stop Hair Loss and Regrow Thicker …" at bounding box center [284, 112] width 95 height 176
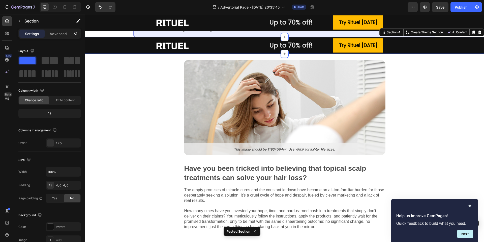
scroll to position [200, 0]
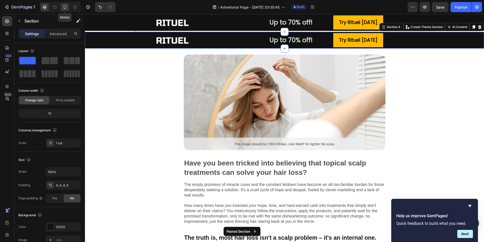
click at [65, 5] on icon at bounding box center [64, 7] width 5 height 5
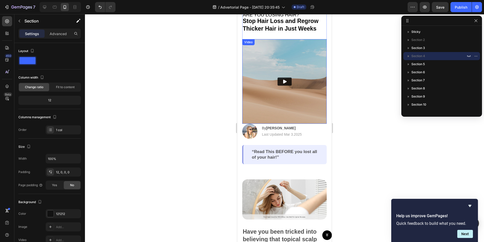
scroll to position [0, 0]
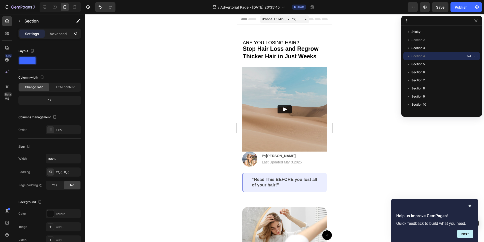
click at [274, 21] on span "iPhone 13 Mini ( 375 px)" at bounding box center [280, 19] width 34 height 5
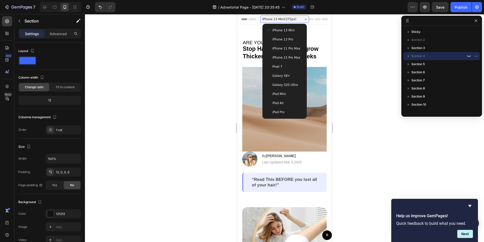
click at [209, 39] on div at bounding box center [284, 128] width 399 height 228
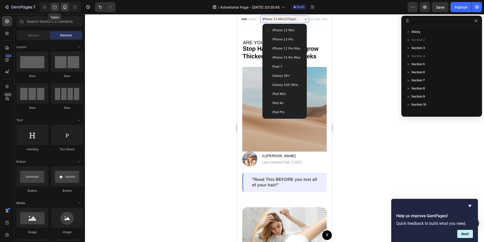
click at [54, 7] on icon at bounding box center [54, 7] width 5 height 5
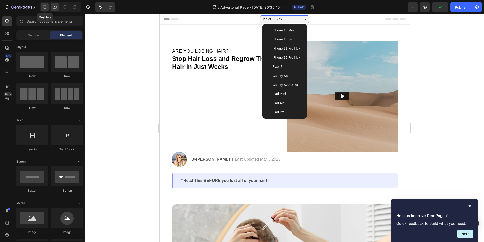
click at [47, 4] on div at bounding box center [45, 7] width 8 height 8
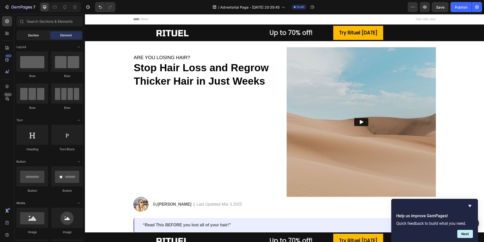
click at [37, 36] on span "Section" at bounding box center [33, 35] width 11 height 5
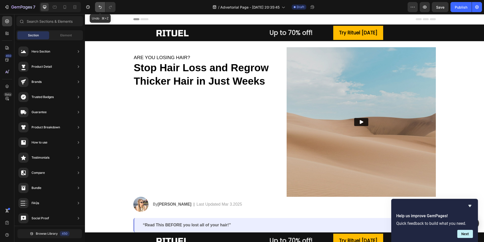
click at [100, 5] on icon "Undo/Redo" at bounding box center [100, 7] width 5 height 5
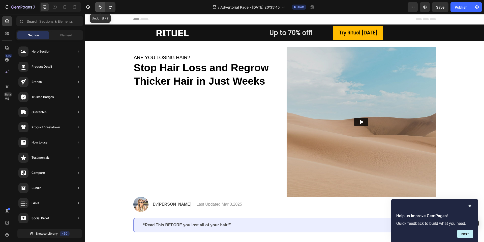
click at [100, 5] on icon "Undo/Redo" at bounding box center [100, 7] width 5 height 5
click at [101, 6] on icon "Undo/Redo" at bounding box center [100, 7] width 5 height 5
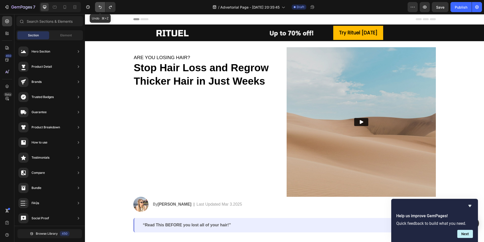
click at [101, 6] on icon "Undo/Redo" at bounding box center [100, 7] width 5 height 5
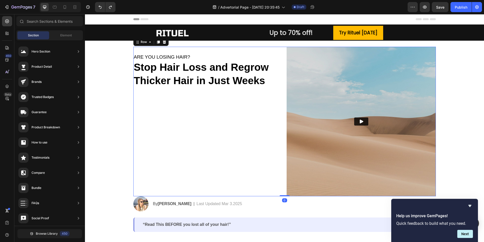
click at [216, 107] on div "ARE YOU LOSING HAIR? Heading Stop Hair Loss and Regrow Thicker Hair in Just Wee…" at bounding box center [207, 121] width 149 height 149
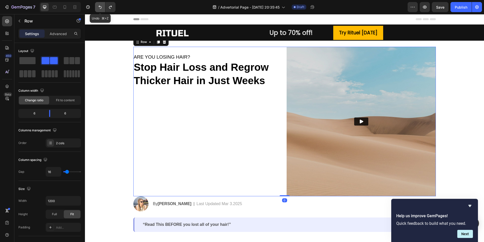
click at [103, 9] on button "Undo/Redo" at bounding box center [100, 7] width 10 height 10
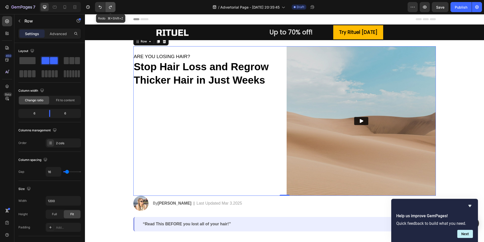
click at [107, 9] on button "Undo/Redo" at bounding box center [110, 7] width 10 height 10
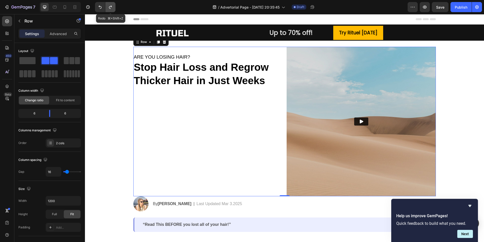
click at [107, 9] on button "Undo/Redo" at bounding box center [110, 7] width 10 height 10
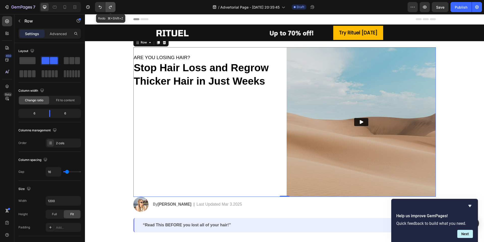
click at [107, 9] on button "Undo/Redo" at bounding box center [110, 7] width 10 height 10
click at [66, 10] on div at bounding box center [65, 7] width 8 height 8
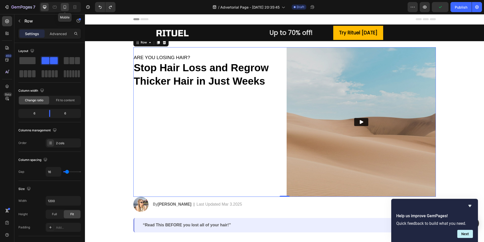
type input "100%"
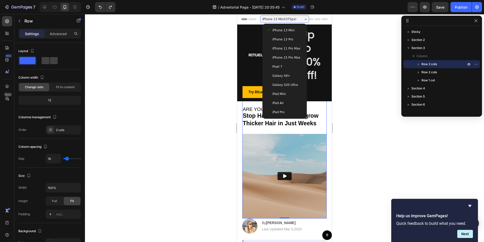
click at [218, 108] on div at bounding box center [284, 128] width 399 height 228
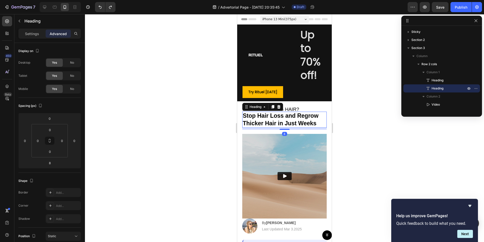
click at [249, 110] on div "Heading" at bounding box center [262, 107] width 41 height 8
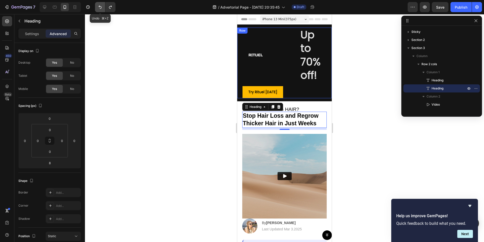
click at [103, 11] on button "Undo/Redo" at bounding box center [100, 7] width 10 height 10
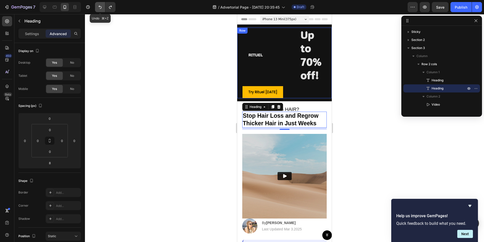
click at [103, 11] on button "Undo/Redo" at bounding box center [100, 7] width 10 height 10
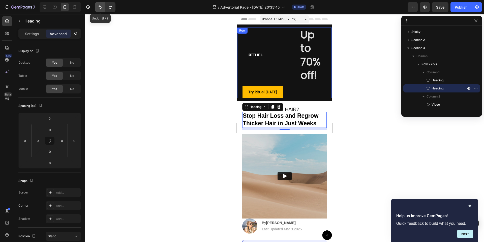
click at [103, 11] on button "Undo/Redo" at bounding box center [100, 7] width 10 height 10
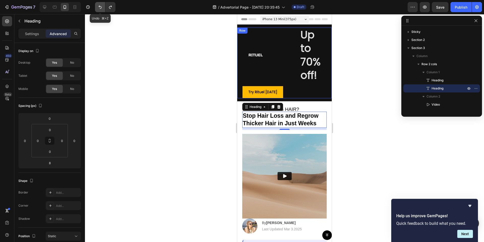
click at [103, 11] on button "Undo/Redo" at bounding box center [100, 7] width 10 height 10
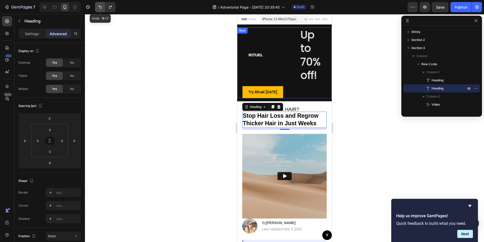
click at [103, 11] on button "Undo/Redo" at bounding box center [100, 7] width 10 height 10
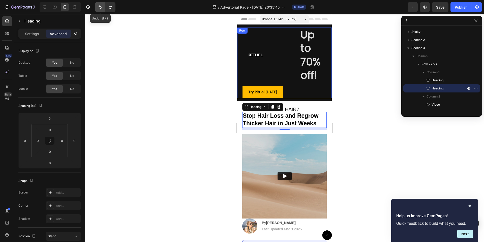
click at [103, 11] on button "Undo/Redo" at bounding box center [100, 7] width 10 height 10
click at [102, 11] on button "Undo/Redo" at bounding box center [100, 7] width 10 height 10
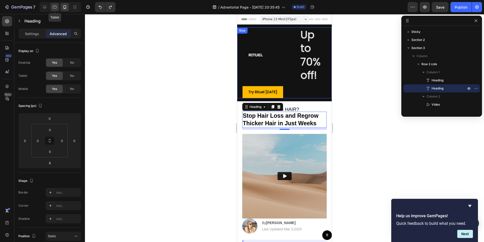
click at [54, 10] on div at bounding box center [55, 7] width 8 height 8
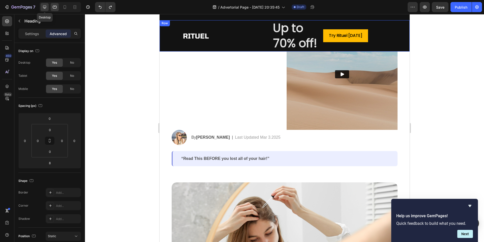
click at [43, 9] on icon at bounding box center [44, 7] width 5 height 5
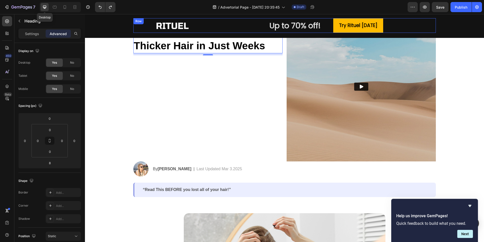
scroll to position [36, 0]
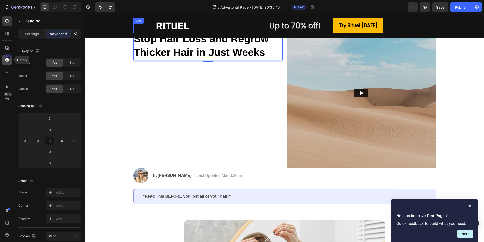
click at [9, 61] on icon at bounding box center [7, 59] width 5 height 5
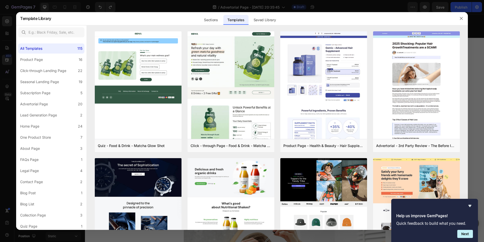
click at [10, 36] on div at bounding box center [242, 121] width 484 height 242
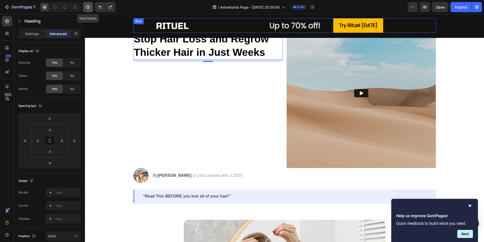
click at [87, 4] on button "button" at bounding box center [88, 7] width 10 height 10
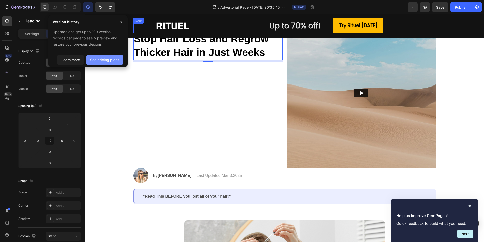
click at [106, 62] on button "See pricing plans" at bounding box center [104, 60] width 37 height 10
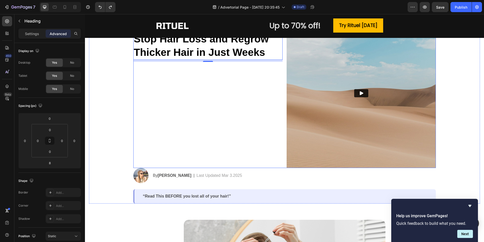
scroll to position [0, 0]
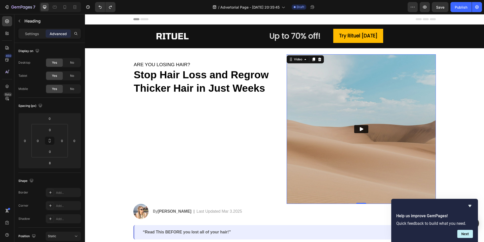
click at [328, 109] on img at bounding box center [361, 128] width 149 height 149
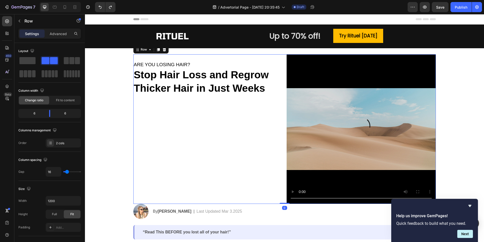
click at [255, 123] on div "ARE YOU LOSING HAIR? Heading Stop Hair Loss and Regrow Thicker Hair in Just Wee…" at bounding box center [207, 128] width 149 height 149
click at [325, 118] on video at bounding box center [361, 128] width 149 height 149
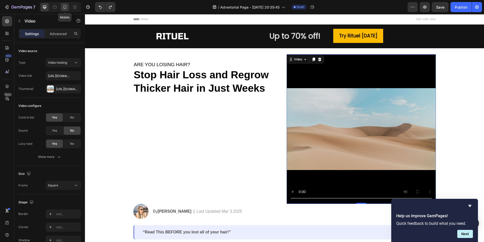
click at [66, 9] on icon at bounding box center [64, 7] width 5 height 5
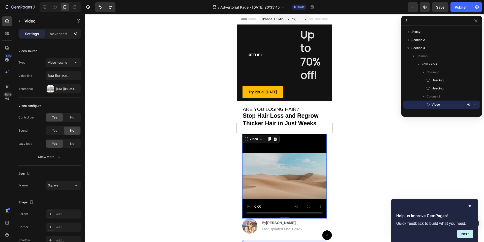
click at [281, 156] on video at bounding box center [284, 176] width 85 height 85
click at [44, 8] on icon at bounding box center [44, 7] width 3 height 3
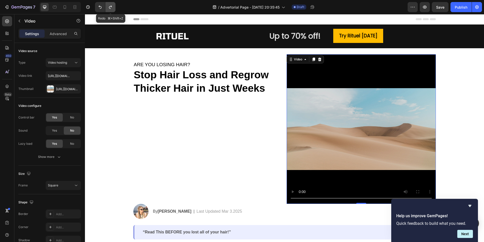
click at [112, 5] on icon "Undo/Redo" at bounding box center [110, 7] width 5 height 5
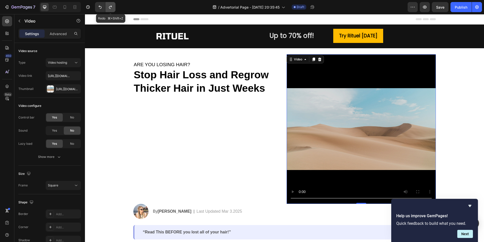
click at [112, 5] on icon "Undo/Redo" at bounding box center [110, 7] width 5 height 5
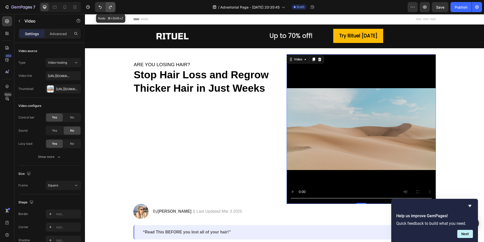
click at [112, 5] on icon "Undo/Redo" at bounding box center [110, 7] width 5 height 5
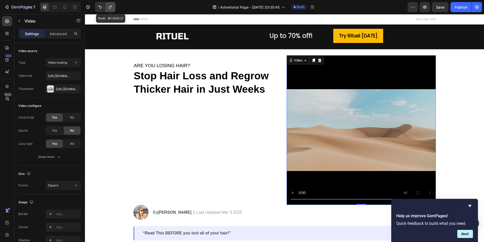
click at [112, 5] on icon "Undo/Redo" at bounding box center [110, 7] width 5 height 5
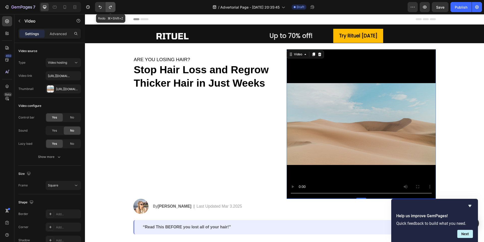
click at [112, 5] on icon "Undo/Redo" at bounding box center [110, 7] width 5 height 5
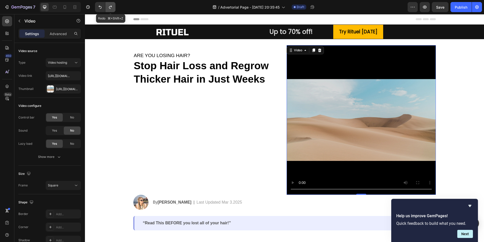
click at [112, 5] on icon "Undo/Redo" at bounding box center [110, 7] width 5 height 5
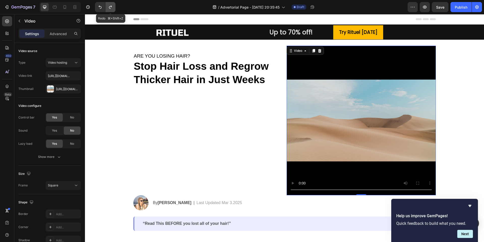
click at [112, 5] on icon "Undo/Redo" at bounding box center [110, 7] width 5 height 5
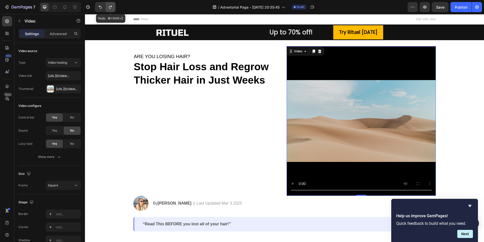
click at [112, 5] on icon "Undo/Redo" at bounding box center [110, 7] width 5 height 5
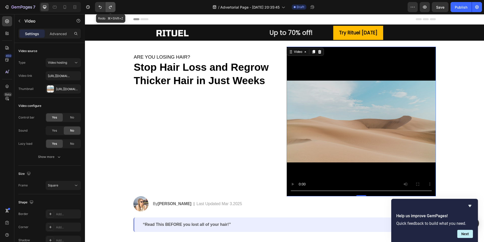
click at [112, 5] on icon "Undo/Redo" at bounding box center [110, 7] width 5 height 5
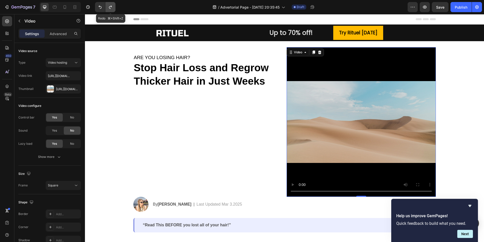
click at [112, 5] on icon "Undo/Redo" at bounding box center [110, 7] width 5 height 5
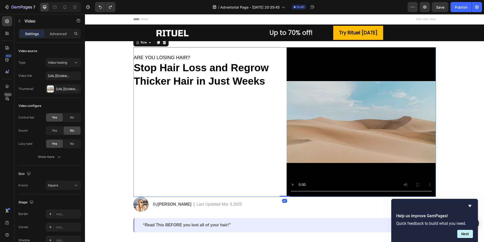
click at [177, 107] on div "ARE YOU LOSING HAIR? Heading Stop Hair Loss and Regrow Thicker Hair in Just Wee…" at bounding box center [207, 121] width 149 height 149
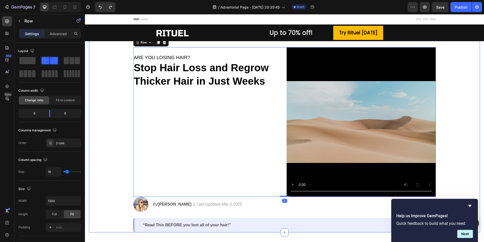
click at [113, 110] on div "ARE YOU LOSING HAIR? Heading Stop Hair Loss and Regrow Thicker Hair in Just Wee…" at bounding box center [284, 139] width 391 height 185
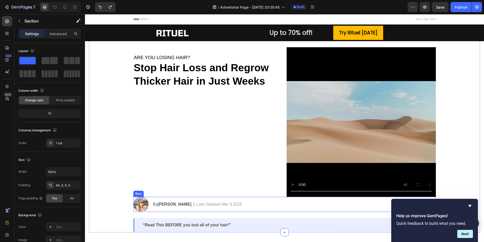
click at [219, 208] on div "By Jessica M. Text Block | Text Block Last Updated Mar 3.2025 Text Block Row" at bounding box center [295, 204] width 284 height 15
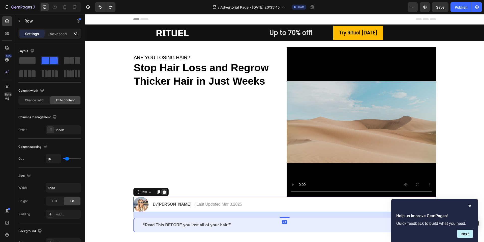
click at [167, 191] on div at bounding box center [164, 192] width 6 height 6
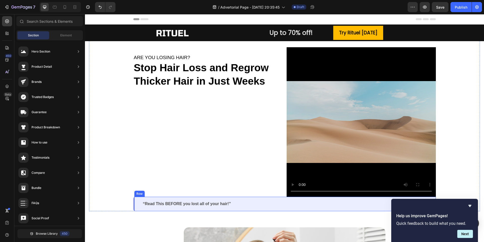
click at [191, 201] on p "“Read This BEFORE you lost all of your hair!”" at bounding box center [285, 203] width 285 height 5
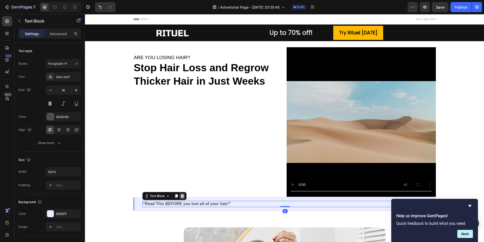
click at [184, 195] on icon at bounding box center [182, 196] width 4 height 4
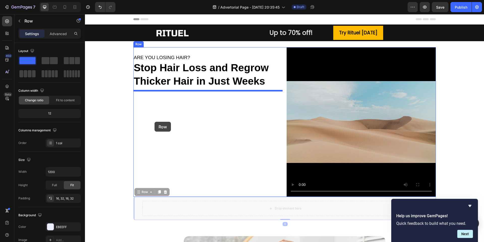
drag, startPoint x: 157, startPoint y: 204, endPoint x: 153, endPoint y: 118, distance: 86.1
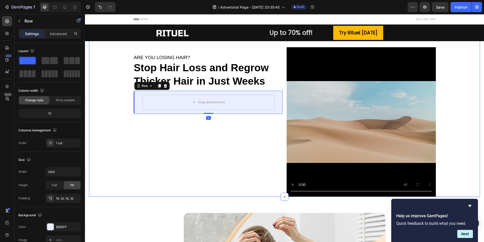
click at [112, 136] on div "ARE YOU LOSING HAIR? Heading Stop Hair Loss and Regrow Thicker Hair in Just Wee…" at bounding box center [284, 121] width 391 height 149
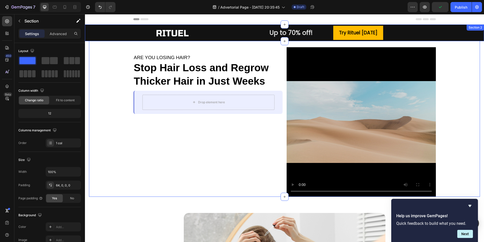
click at [122, 34] on div "Image Text Block Up to 70% off! Heading Row Try Rituel [DATE] Button Row Row" at bounding box center [284, 32] width 399 height 15
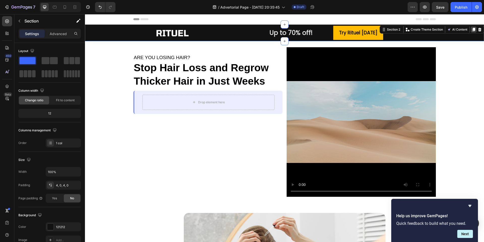
click at [473, 29] on icon at bounding box center [474, 30] width 3 height 4
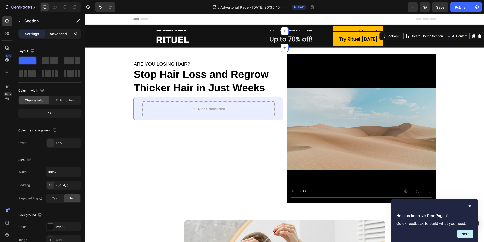
click at [57, 34] on p "Advanced" at bounding box center [58, 33] width 17 height 5
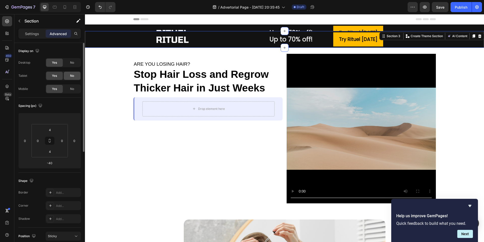
click at [76, 76] on div "No" at bounding box center [72, 76] width 17 height 8
click at [75, 63] on div "No" at bounding box center [72, 63] width 17 height 8
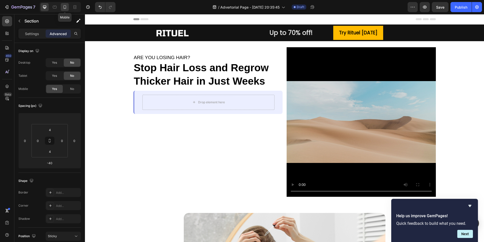
click at [66, 8] on icon at bounding box center [65, 7] width 3 height 4
type input "0"
type input "12"
type input "0"
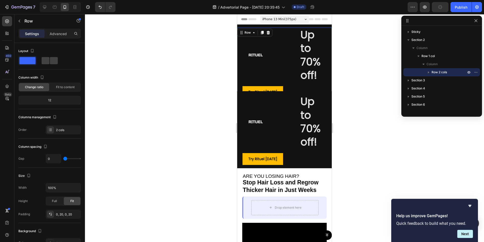
click at [239, 41] on div "Image Text Block Up to 70% off! Heading Row Try Rituel Today Button Row 0" at bounding box center [284, 62] width 95 height 71
click at [62, 36] on p "Advanced" at bounding box center [58, 33] width 17 height 5
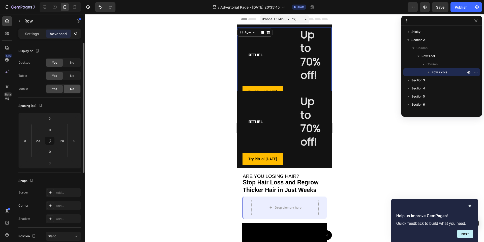
click at [71, 90] on span "No" at bounding box center [72, 89] width 4 height 5
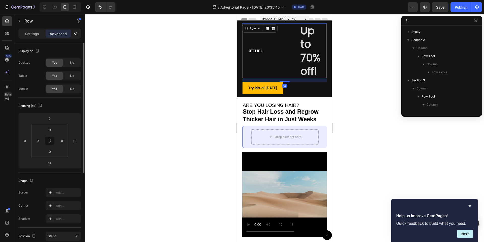
click at [251, 58] on div "Image" at bounding box center [255, 50] width 27 height 55
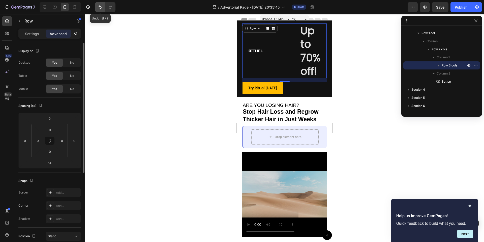
click at [100, 8] on icon "Undo/Redo" at bounding box center [100, 7] width 5 height 5
click at [47, 5] on div at bounding box center [45, 7] width 8 height 8
type input "0"
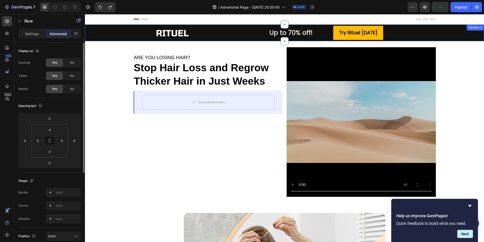
click at [112, 36] on div "Image Text Block Up to 70% off! Heading Row Try Rituel [DATE] Button Row Row" at bounding box center [284, 32] width 399 height 15
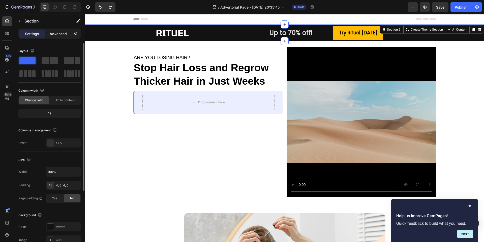
click at [66, 32] on p "Advanced" at bounding box center [58, 33] width 17 height 5
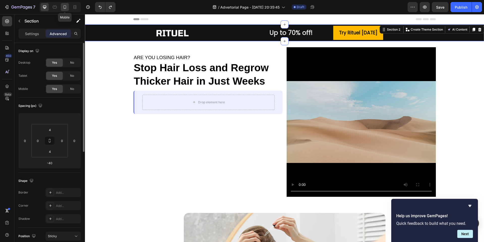
click at [67, 5] on icon at bounding box center [64, 7] width 5 height 5
type input "0"
type input "12"
type input "0"
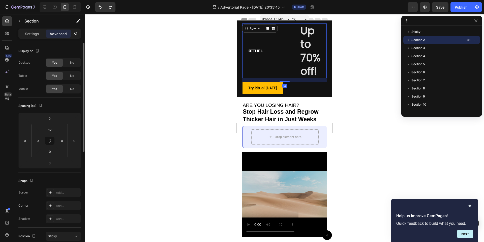
click at [244, 60] on div "Image" at bounding box center [255, 50] width 27 height 55
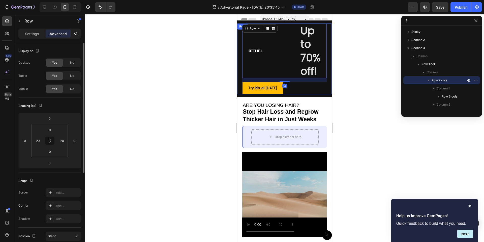
click at [239, 54] on div "Image Text Block Up to 70% off! Heading Row 14 Try Rituel Today Button Row" at bounding box center [284, 58] width 95 height 71
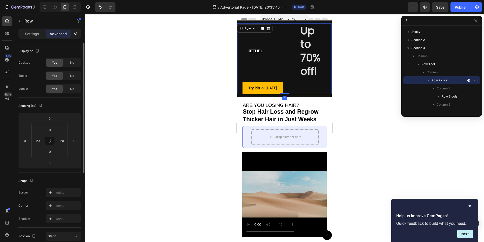
click at [239, 54] on div "Image Text Block Up to 70% off! Heading Row Try Rituel Today Button Row 0" at bounding box center [284, 58] width 95 height 71
click at [263, 29] on icon at bounding box center [262, 29] width 3 height 4
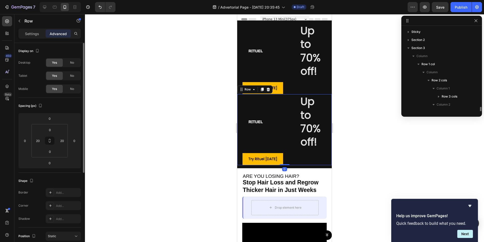
scroll to position [55, 0]
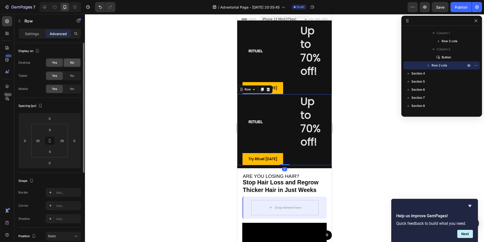
click at [76, 63] on div "No" at bounding box center [72, 63] width 17 height 8
click at [76, 76] on div "No" at bounding box center [72, 76] width 17 height 8
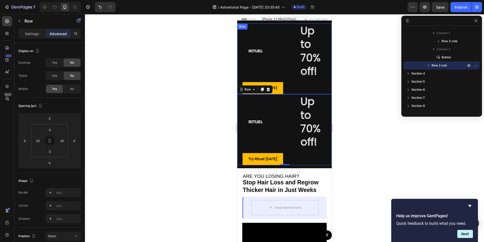
click at [240, 44] on div "Image Text Block Up to 70% off! Heading Row Try Rituel Today Button Row" at bounding box center [284, 58] width 95 height 71
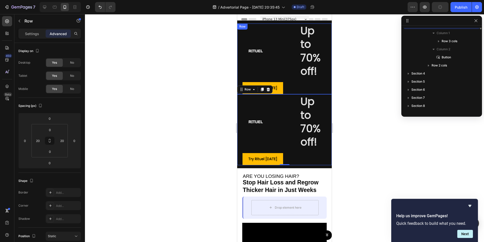
scroll to position [15, 0]
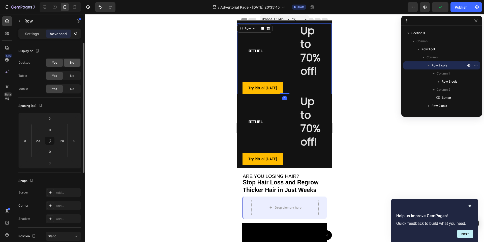
click at [75, 63] on div "No" at bounding box center [72, 63] width 17 height 8
click at [74, 77] on span "No" at bounding box center [72, 75] width 4 height 5
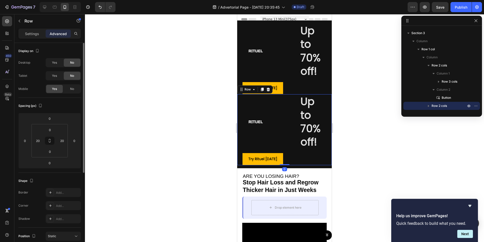
click at [241, 107] on div "Image Text Block Up to 70% off! Heading Row Try Rituel Today Button Row 0" at bounding box center [284, 129] width 95 height 71
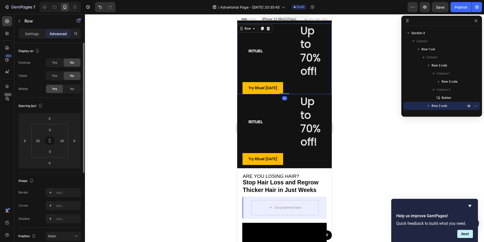
click at [240, 57] on div "Image Text Block Up to 70% off! Heading Row Try Rituel Today Button Row 0" at bounding box center [284, 58] width 95 height 71
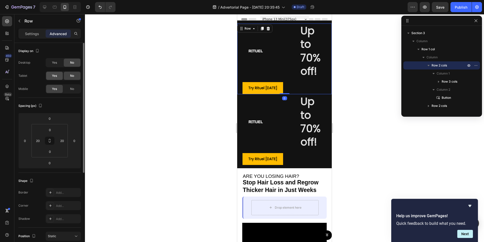
click at [59, 75] on div "Yes" at bounding box center [54, 76] width 17 height 8
click at [59, 67] on div "Yes No" at bounding box center [63, 62] width 35 height 9
click at [57, 61] on span "Yes" at bounding box center [54, 62] width 5 height 5
click at [76, 90] on div "No" at bounding box center [72, 89] width 17 height 8
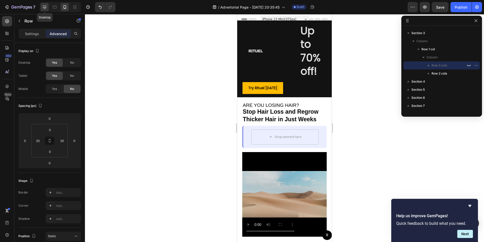
click at [46, 7] on icon at bounding box center [44, 7] width 5 height 5
type input "32"
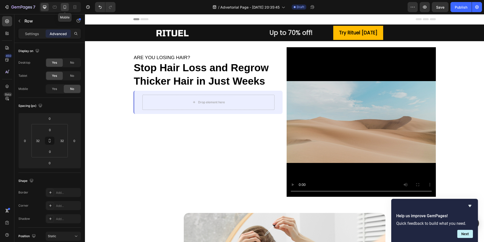
click at [65, 7] on icon at bounding box center [64, 7] width 5 height 5
type input "20"
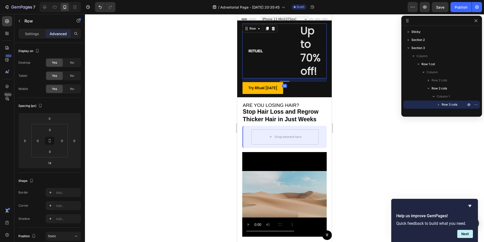
click at [270, 50] on div "Image Text Block Up to 70% off! Heading Row 14" at bounding box center [284, 50] width 85 height 55
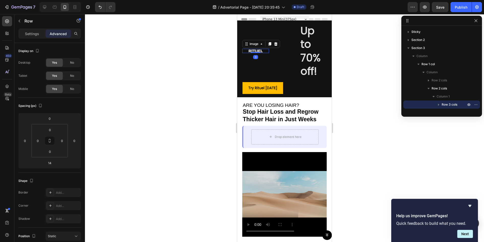
click at [255, 50] on img at bounding box center [256, 51] width 16 height 5
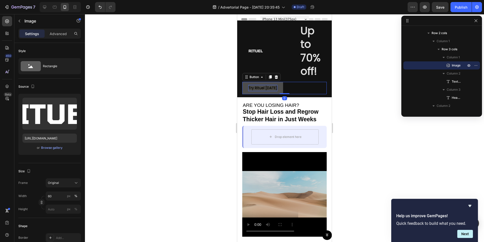
click at [260, 85] on p "Try Rituel [DATE]" at bounding box center [262, 88] width 29 height 6
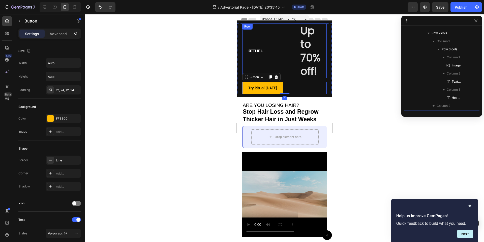
click at [268, 49] on div at bounding box center [255, 51] width 27 height 5
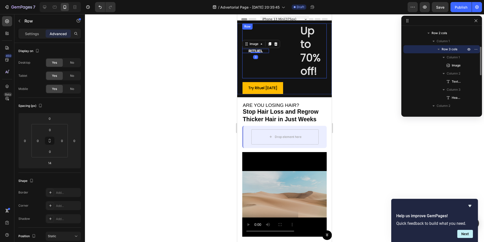
click at [286, 54] on div "Text Block" at bounding box center [284, 50] width 27 height 55
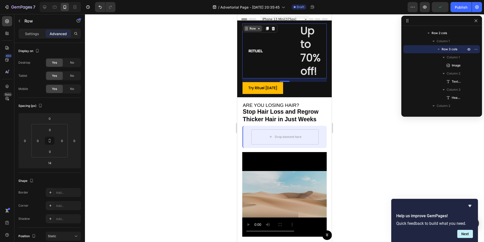
click at [247, 28] on icon at bounding box center [247, 28] width 1 height 1
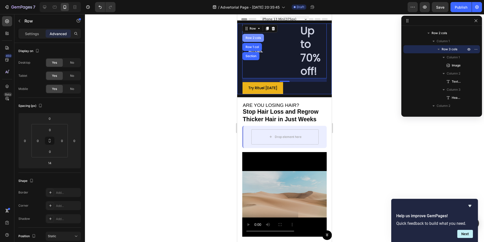
click at [258, 39] on div "Row 2 cols" at bounding box center [253, 37] width 17 height 3
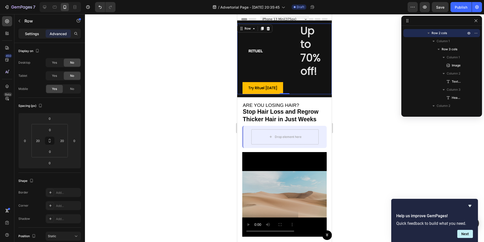
click at [29, 32] on p "Settings" at bounding box center [32, 33] width 14 height 5
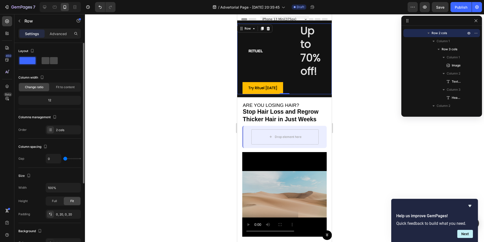
click at [51, 61] on span at bounding box center [54, 60] width 8 height 7
type input "8"
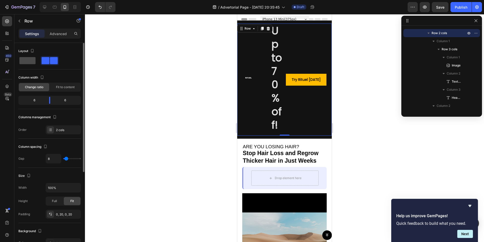
click at [28, 58] on span at bounding box center [27, 60] width 16 height 7
type input "0"
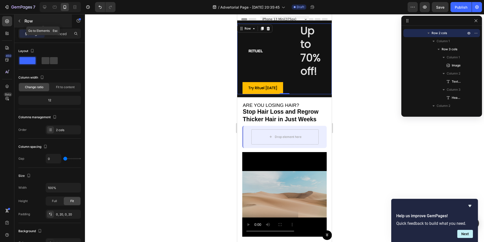
click at [21, 21] on icon "button" at bounding box center [19, 21] width 4 height 4
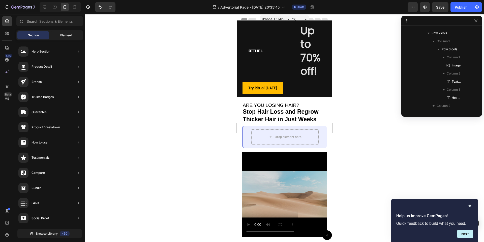
click at [63, 34] on span "Element" at bounding box center [66, 35] width 12 height 5
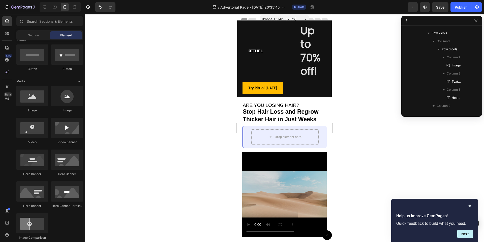
scroll to position [63, 0]
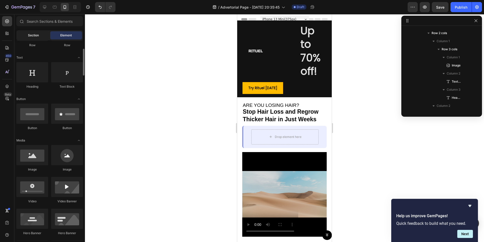
click at [29, 35] on span "Section" at bounding box center [33, 35] width 11 height 5
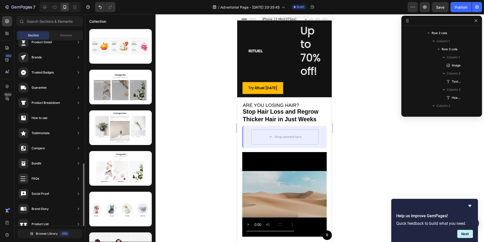
scroll to position [0, 0]
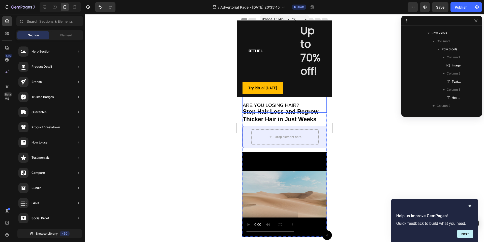
click at [280, 99] on h2 "ARE YOU LOSING HAIR?" at bounding box center [284, 104] width 85 height 16
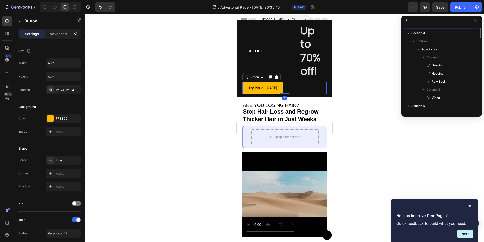
click at [289, 88] on div "Try Rituel Today Button 0" at bounding box center [284, 88] width 85 height 12
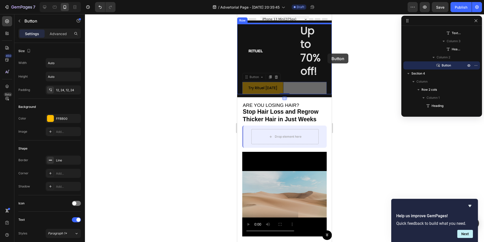
drag, startPoint x: 247, startPoint y: 77, endPoint x: 328, endPoint y: 53, distance: 83.7
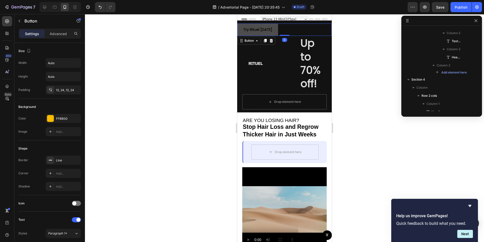
click at [239, 29] on button "Try Rituel [DATE]" at bounding box center [257, 29] width 41 height 12
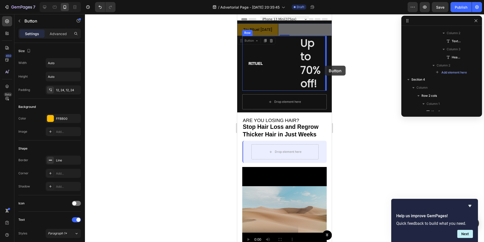
drag, startPoint x: 242, startPoint y: 41, endPoint x: 325, endPoint y: 66, distance: 87.2
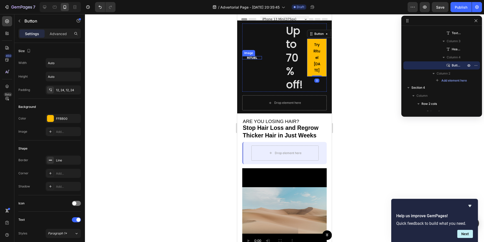
click at [246, 55] on div "Image" at bounding box center [248, 53] width 13 height 6
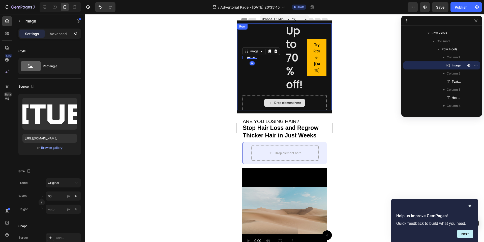
click at [266, 101] on div "Drop element here" at bounding box center [284, 103] width 41 height 8
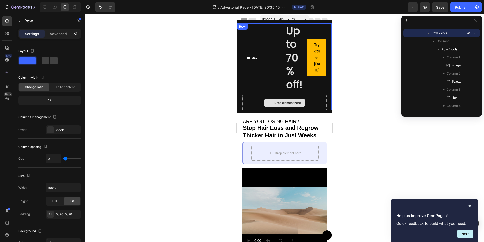
click at [254, 101] on div "Drop element here" at bounding box center [284, 102] width 85 height 15
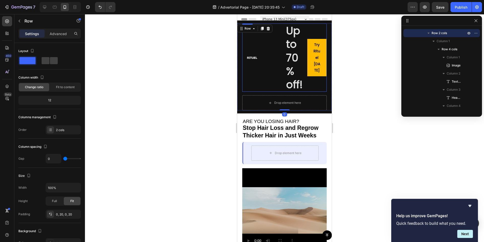
click at [251, 45] on div "Image" at bounding box center [252, 57] width 20 height 68
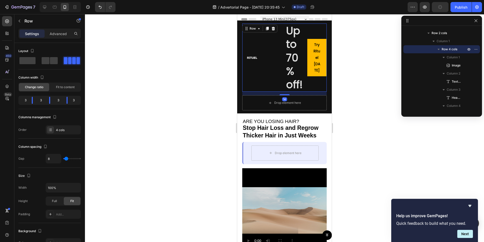
click at [251, 40] on div "Image" at bounding box center [252, 57] width 20 height 68
click at [445, 50] on span "Row 4 cols" at bounding box center [450, 49] width 16 height 5
click at [475, 49] on icon "button" at bounding box center [476, 49] width 4 height 4
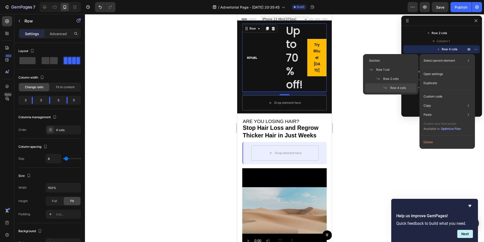
click at [378, 119] on div at bounding box center [284, 128] width 399 height 228
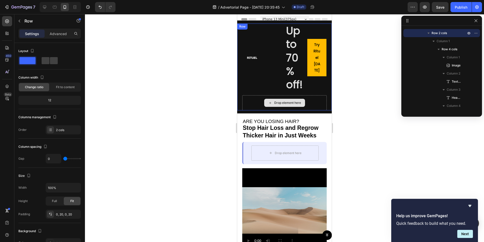
click at [254, 101] on div "Drop element here" at bounding box center [284, 102] width 85 height 15
click at [311, 99] on div "Drop element here" at bounding box center [284, 102] width 85 height 15
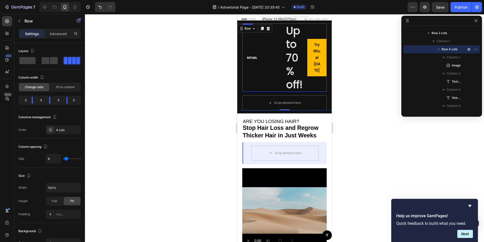
click at [247, 63] on div "Image" at bounding box center [252, 57] width 20 height 68
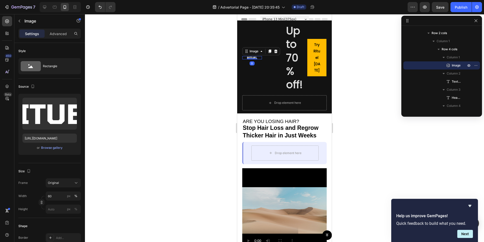
click at [247, 58] on img at bounding box center [252, 57] width 12 height 3
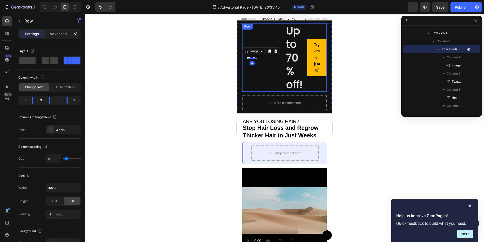
click at [256, 79] on div "Image 0" at bounding box center [252, 57] width 20 height 68
click at [256, 79] on div "Image" at bounding box center [252, 57] width 20 height 68
click at [249, 55] on div "Image" at bounding box center [248, 53] width 13 height 6
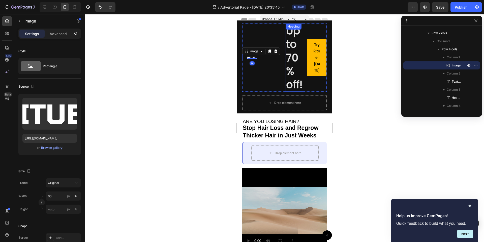
click at [294, 57] on h2 "Up to 70% off!" at bounding box center [296, 57] width 20 height 68
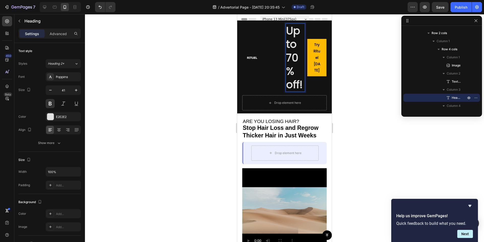
click at [294, 57] on h2 "Up to 70% off!" at bounding box center [296, 57] width 20 height 68
click at [294, 57] on p "Up to 70% off!" at bounding box center [295, 57] width 19 height 67
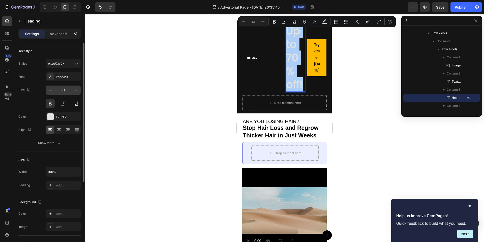
click at [64, 91] on input "41" at bounding box center [63, 90] width 17 height 9
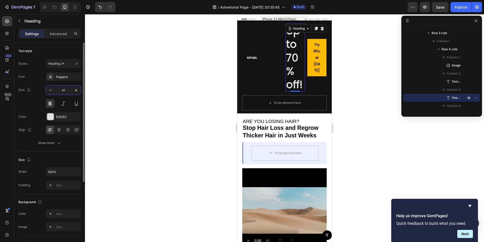
click at [63, 90] on input "41" at bounding box center [63, 90] width 17 height 9
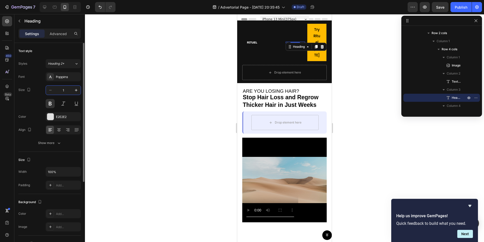
type input "10"
click at [219, 64] on div at bounding box center [284, 128] width 399 height 228
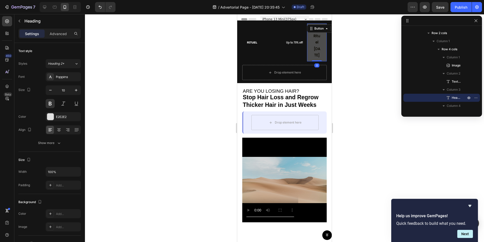
click at [326, 48] on button "Try Rituel [DATE]" at bounding box center [317, 42] width 20 height 38
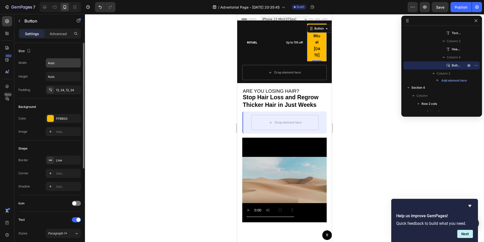
click at [66, 67] on div "Auto" at bounding box center [63, 63] width 35 height 10
click at [69, 63] on input "Auto" at bounding box center [63, 62] width 35 height 9
click at [76, 63] on icon "button" at bounding box center [76, 62] width 2 height 1
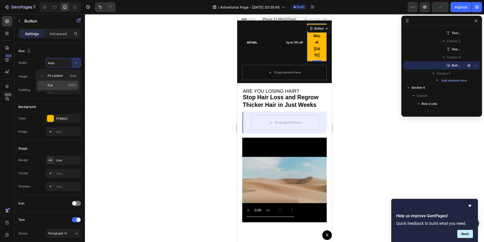
click at [61, 85] on p "Full 100%" at bounding box center [62, 85] width 29 height 5
type input "100%"
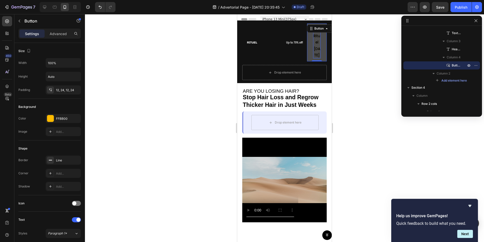
click at [317, 51] on p "Try Rituel [DATE]" at bounding box center [317, 42] width 8 height 32
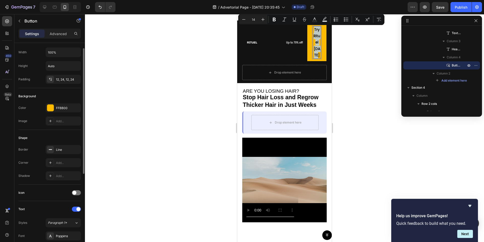
scroll to position [11, 0]
click at [243, 19] on icon "Editor contextual toolbar" at bounding box center [243, 19] width 3 height 0
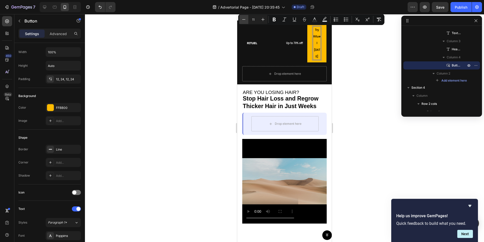
click at [243, 19] on icon "Editor contextual toolbar" at bounding box center [243, 19] width 3 height 0
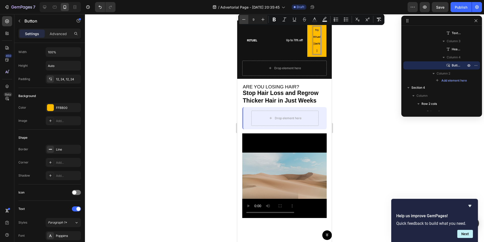
click at [243, 19] on icon "Editor contextual toolbar" at bounding box center [243, 19] width 3 height 0
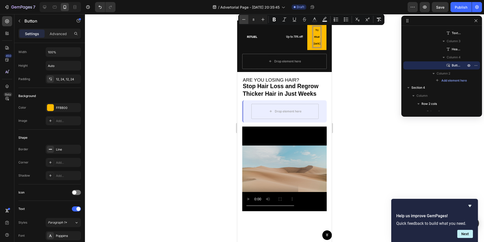
click at [243, 19] on icon "Editor contextual toolbar" at bounding box center [243, 19] width 3 height 0
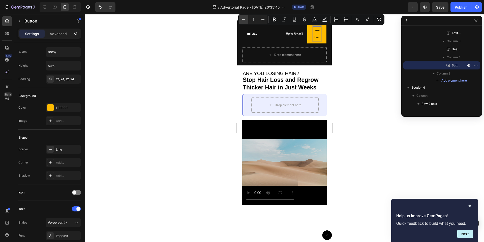
click at [243, 19] on icon "Editor contextual toolbar" at bounding box center [243, 19] width 3 height 0
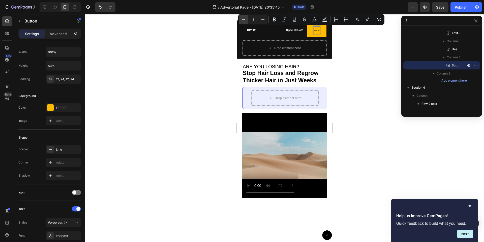
click at [243, 19] on icon "Editor contextual toolbar" at bounding box center [243, 19] width 3 height 0
click at [263, 20] on icon "Editor contextual toolbar" at bounding box center [263, 19] width 3 height 3
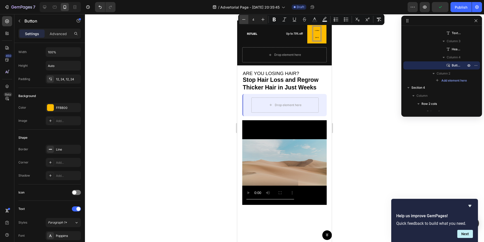
click at [244, 19] on icon "Editor contextual toolbar" at bounding box center [243, 19] width 5 height 5
type input "3"
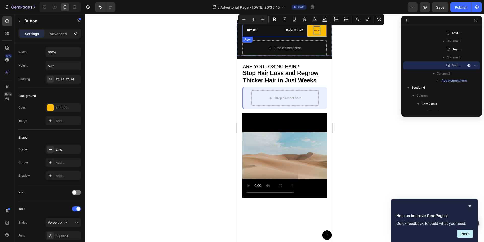
click at [252, 32] on div "Image" at bounding box center [252, 29] width 20 height 13
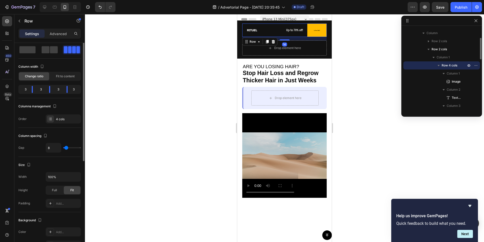
scroll to position [0, 0]
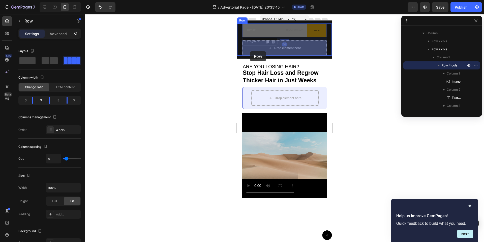
drag, startPoint x: 247, startPoint y: 40, endPoint x: 250, endPoint y: 51, distance: 11.0
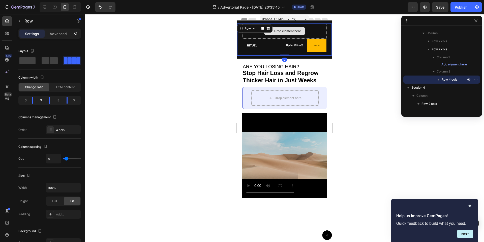
click at [310, 30] on div "Drop element here" at bounding box center [284, 30] width 85 height 15
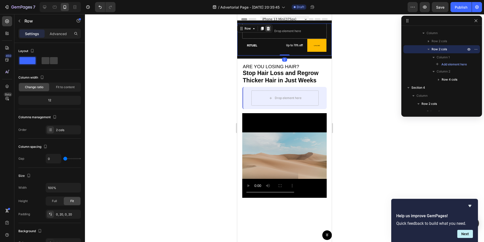
click at [268, 27] on icon at bounding box center [268, 29] width 3 height 4
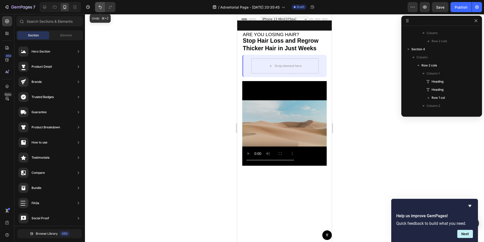
click at [99, 7] on icon "Undo/Redo" at bounding box center [100, 7] width 5 height 5
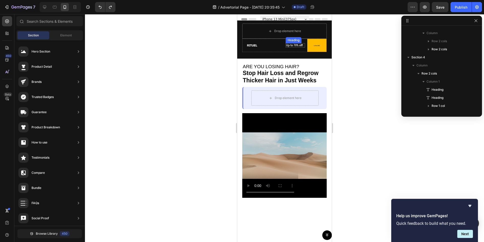
click at [295, 44] on h2 "Up to 70% off!" at bounding box center [296, 45] width 20 height 4
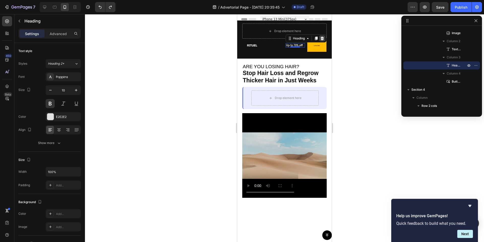
click at [321, 38] on icon at bounding box center [322, 38] width 4 height 4
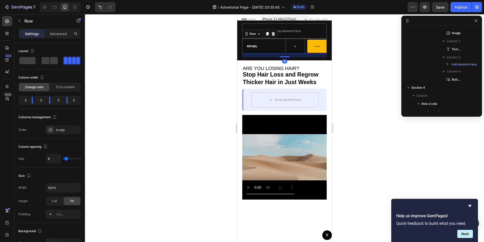
scroll to position [53, 0]
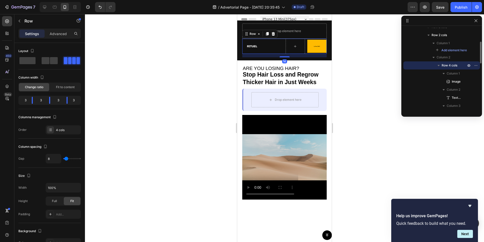
click at [271, 47] on div "Text Block" at bounding box center [274, 46] width 20 height 15
click at [272, 33] on icon at bounding box center [273, 34] width 3 height 4
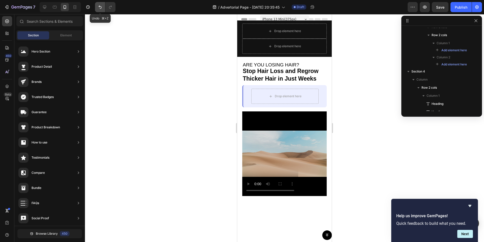
click at [99, 9] on icon "Undo/Redo" at bounding box center [100, 7] width 5 height 5
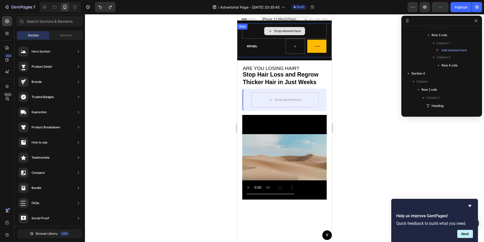
click at [255, 33] on div "Drop element here" at bounding box center [284, 30] width 85 height 15
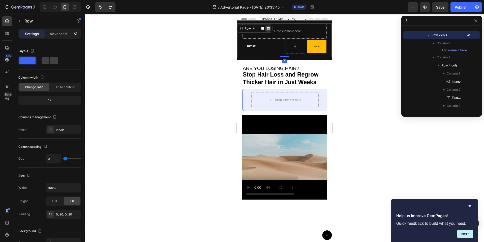
click at [270, 27] on icon at bounding box center [268, 28] width 4 height 4
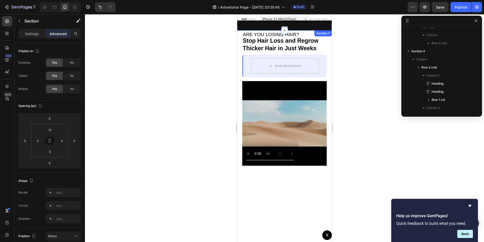
click at [265, 26] on div "Image Text Block Up to 70% off! Heading Row Try Rituel Today Button Row Row Sec…" at bounding box center [284, 27] width 95 height 6
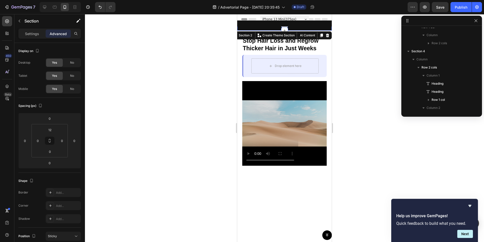
scroll to position [0, 0]
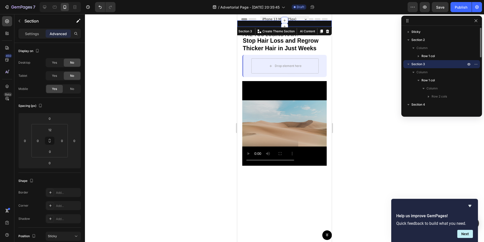
click at [264, 24] on div "Image Text Block Up to 70% off! Heading Row Try Rituel [DATE] Button Row Row" at bounding box center [284, 24] width 95 height 3
click at [98, 5] on icon "Undo/Redo" at bounding box center [100, 7] width 5 height 5
click at [99, 6] on icon "Undo/Redo" at bounding box center [100, 7] width 5 height 5
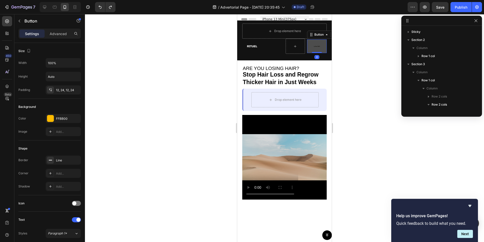
scroll to position [132, 0]
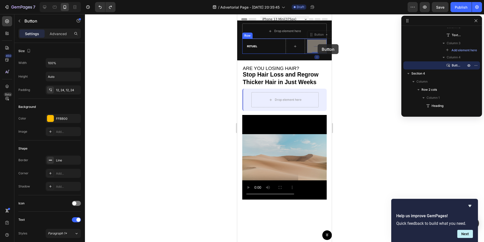
drag, startPoint x: 323, startPoint y: 44, endPoint x: 317, endPoint y: 44, distance: 6.6
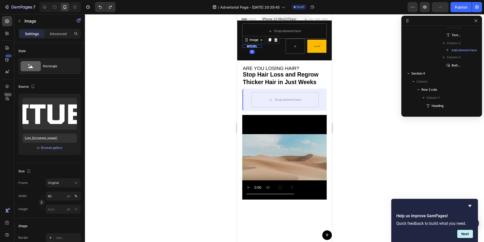
click at [252, 47] on div "Image 0" at bounding box center [252, 46] width 20 height 3
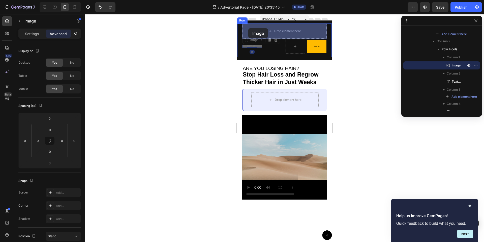
drag, startPoint x: 247, startPoint y: 41, endPoint x: 248, endPoint y: 28, distance: 12.5
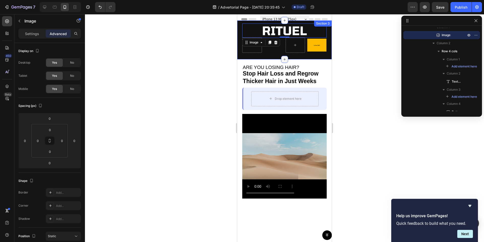
click at [286, 59] on icon at bounding box center [285, 59] width 2 height 2
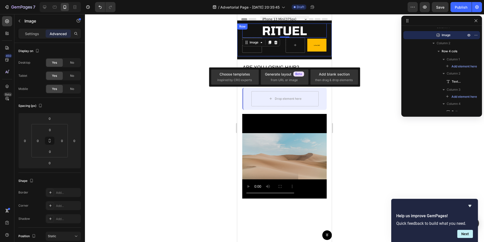
click at [214, 44] on div at bounding box center [284, 128] width 399 height 228
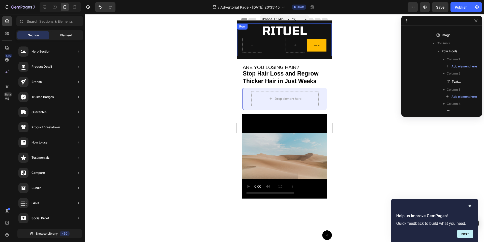
click at [65, 39] on div "Element" at bounding box center [66, 35] width 32 height 8
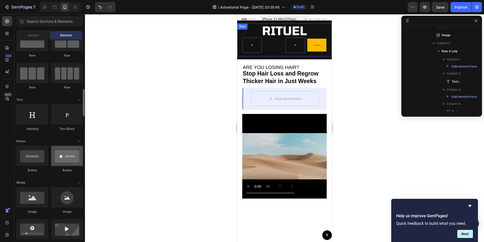
scroll to position [0, 0]
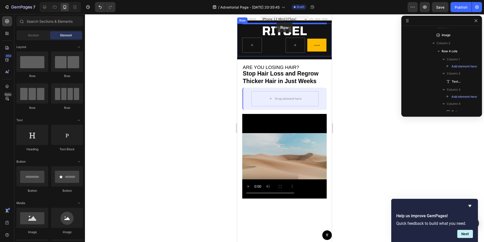
drag, startPoint x: 302, startPoint y: 81, endPoint x: 276, endPoint y: 22, distance: 64.4
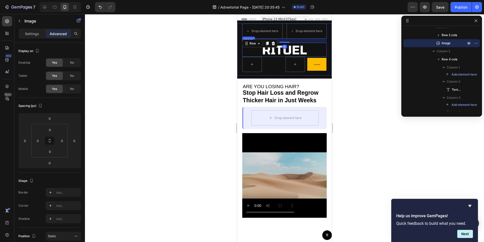
click at [278, 48] on img at bounding box center [284, 50] width 51 height 14
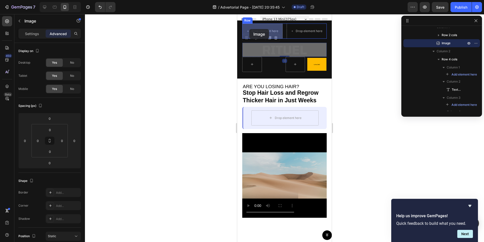
drag, startPoint x: 249, startPoint y: 39, endPoint x: 249, endPoint y: 29, distance: 9.6
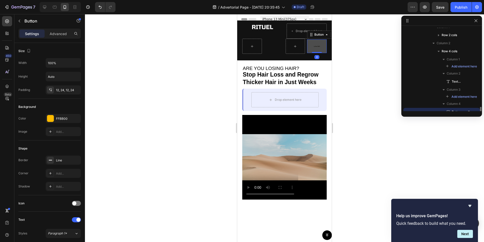
click at [314, 44] on button "Try Rituel [DATE]" at bounding box center [317, 45] width 20 height 13
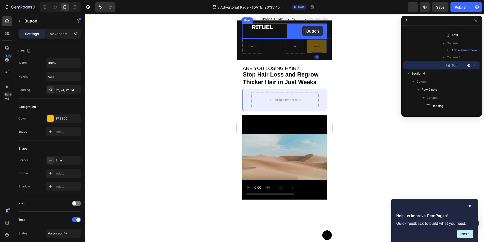
drag, startPoint x: 312, startPoint y: 35, endPoint x: 302, endPoint y: 26, distance: 12.9
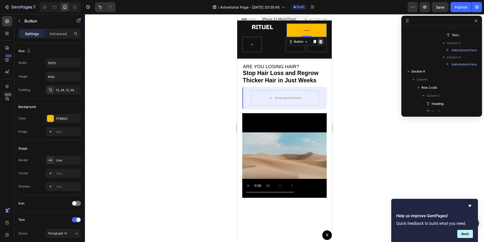
click at [322, 41] on icon at bounding box center [320, 42] width 3 height 4
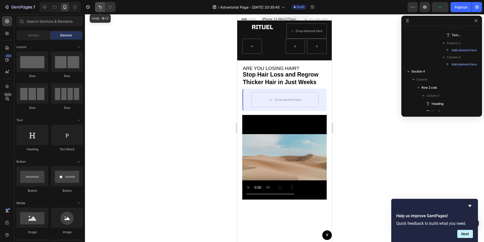
click at [100, 6] on icon "Undo/Redo" at bounding box center [100, 7] width 5 height 5
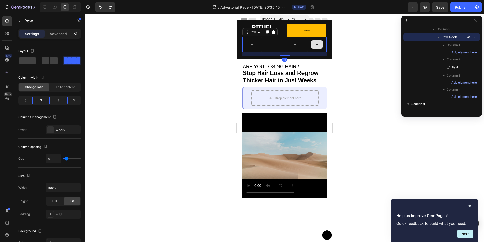
click at [314, 49] on div at bounding box center [317, 44] width 20 height 15
click at [275, 32] on icon at bounding box center [273, 32] width 4 height 4
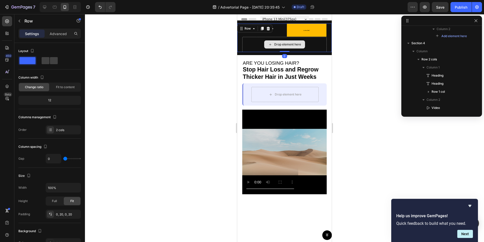
click at [249, 47] on div "Drop element here" at bounding box center [284, 44] width 85 height 15
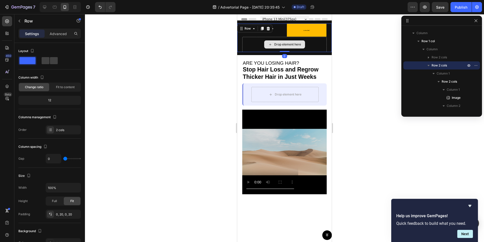
click at [255, 49] on div "Drop element here" at bounding box center [284, 44] width 85 height 15
click at [266, 31] on div at bounding box center [268, 28] width 6 height 6
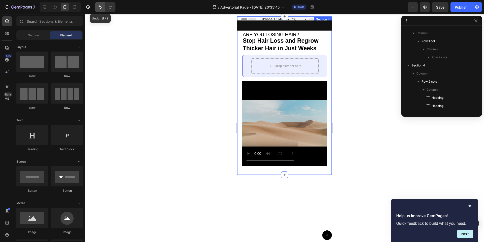
click at [103, 7] on button "Undo/Redo" at bounding box center [100, 7] width 10 height 10
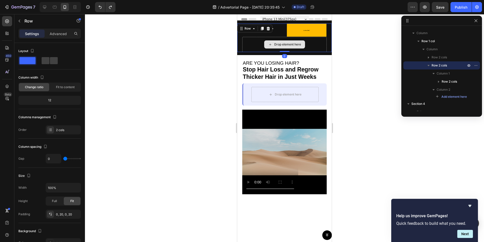
click at [252, 48] on div "Drop element here" at bounding box center [284, 44] width 85 height 15
click at [254, 51] on div "Drop element here" at bounding box center [284, 44] width 85 height 15
click at [252, 48] on div "Drop element here" at bounding box center [284, 44] width 85 height 15
click at [270, 27] on icon at bounding box center [268, 28] width 4 height 4
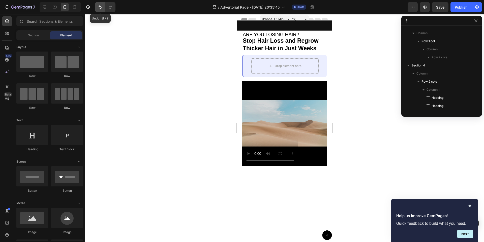
click at [98, 7] on icon "Undo/Redo" at bounding box center [100, 7] width 5 height 5
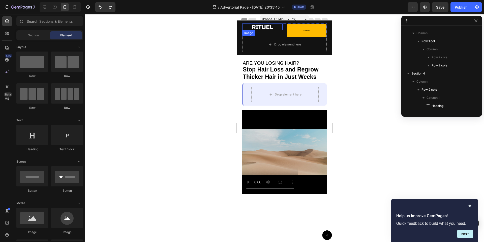
click at [266, 26] on img at bounding box center [263, 26] width 24 height 7
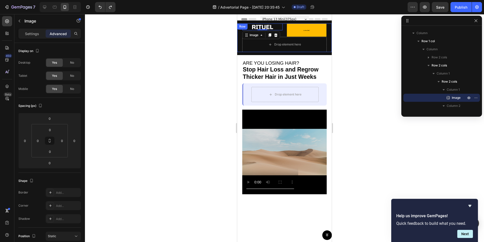
click at [240, 29] on div "Row" at bounding box center [242, 26] width 10 height 6
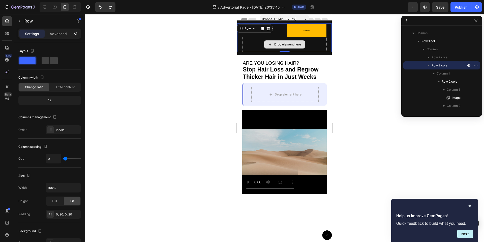
click at [245, 46] on div "Drop element here" at bounding box center [284, 44] width 85 height 15
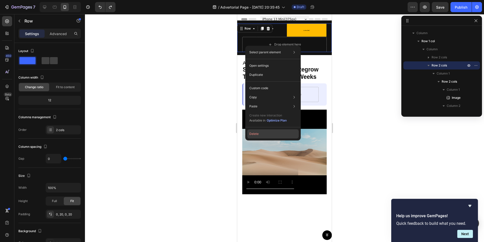
click at [256, 134] on button "Delete" at bounding box center [272, 133] width 51 height 9
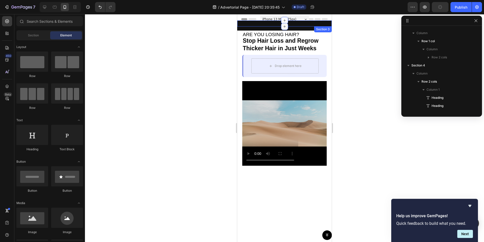
click at [286, 29] on div at bounding box center [284, 26] width 7 height 7
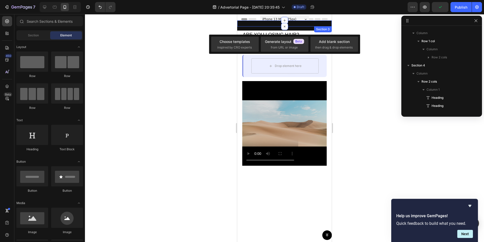
scroll to position [0, 0]
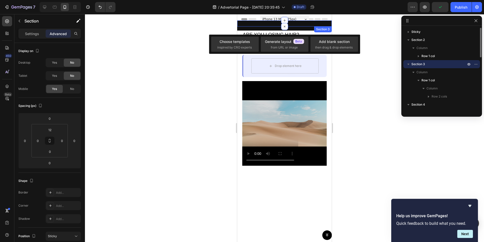
click at [304, 22] on div "Image Text Block Up to 70% off! Heading Row Try Rituel Today Button Row Row Sec…" at bounding box center [284, 23] width 95 height 6
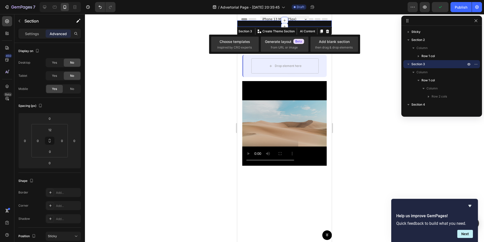
click at [186, 33] on div at bounding box center [284, 128] width 399 height 228
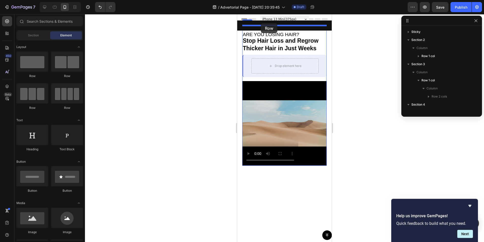
drag, startPoint x: 312, startPoint y: 76, endPoint x: 261, endPoint y: 23, distance: 73.5
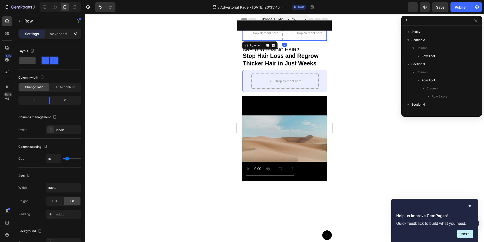
scroll to position [71, 0]
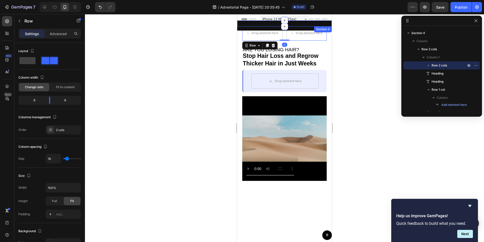
click at [260, 24] on div "Image Text Block Up to 70% off! Heading Row Try Rituel [DATE] Button Row Row" at bounding box center [284, 24] width 95 height 3
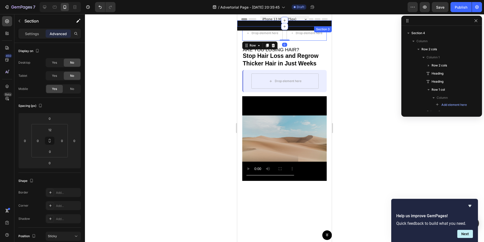
scroll to position [0, 0]
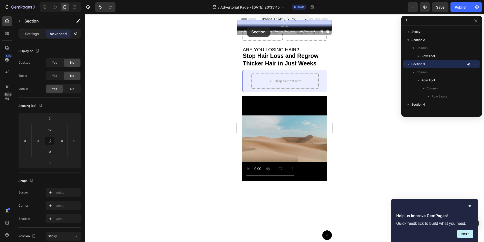
drag, startPoint x: 257, startPoint y: 25, endPoint x: 248, endPoint y: 25, distance: 8.6
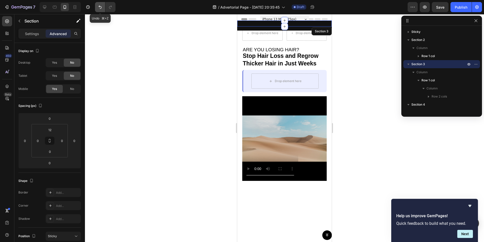
click at [98, 9] on icon "Undo/Redo" at bounding box center [100, 7] width 5 height 5
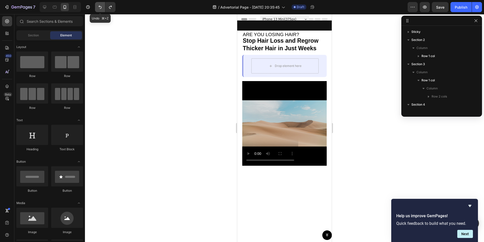
click at [103, 9] on button "Undo/Redo" at bounding box center [100, 7] width 10 height 10
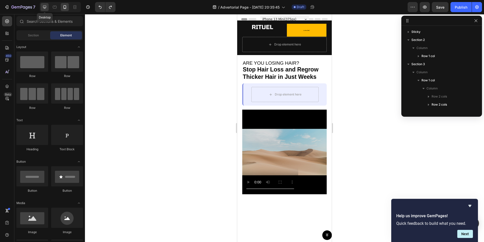
click at [47, 7] on icon at bounding box center [44, 7] width 5 height 5
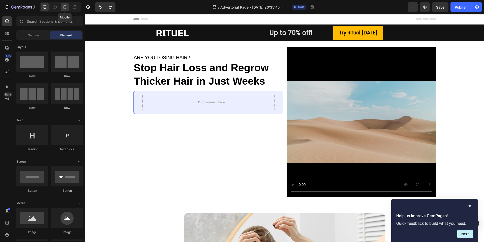
click at [68, 7] on div at bounding box center [65, 7] width 8 height 8
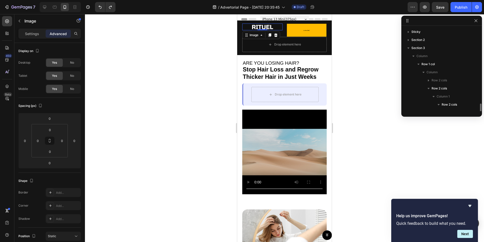
click at [264, 27] on img at bounding box center [263, 26] width 24 height 7
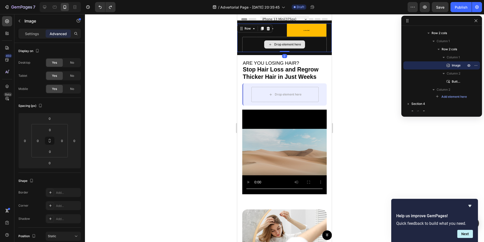
click at [312, 42] on div "Drop element here" at bounding box center [284, 44] width 85 height 15
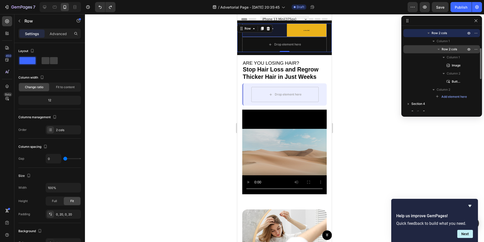
click at [437, 48] on icon "button" at bounding box center [438, 49] width 5 height 5
click at [467, 49] on icon "button" at bounding box center [469, 49] width 4 height 4
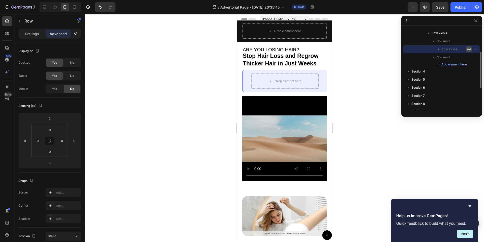
click at [467, 49] on icon "button" at bounding box center [469, 49] width 4 height 4
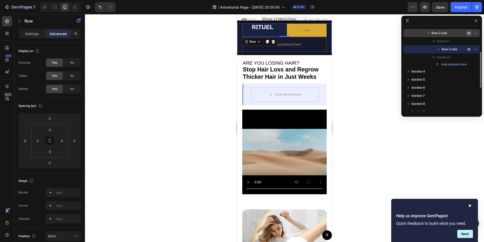
click at [468, 34] on icon "button" at bounding box center [469, 33] width 3 height 3
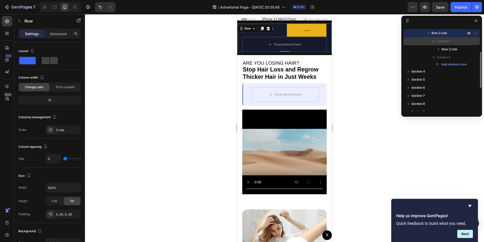
click at [448, 42] on span "Column 1" at bounding box center [443, 41] width 13 height 5
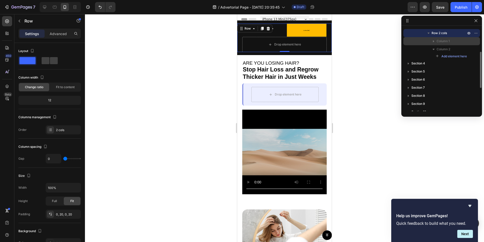
click at [448, 42] on span "Column 1" at bounding box center [443, 41] width 13 height 5
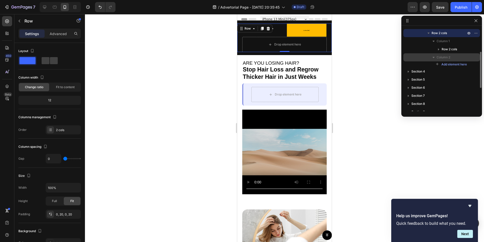
click at [446, 55] on span "Column 2" at bounding box center [444, 57] width 14 height 5
click at [429, 32] on icon "button" at bounding box center [428, 33] width 5 height 5
click at [468, 34] on icon "button" at bounding box center [469, 33] width 4 height 4
click at [315, 45] on div "Drop element here" at bounding box center [284, 44] width 85 height 15
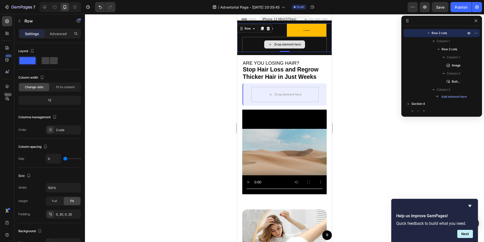
click at [254, 45] on div "Drop element here" at bounding box center [284, 44] width 85 height 15
click at [251, 30] on div "Row" at bounding box center [248, 28] width 8 height 5
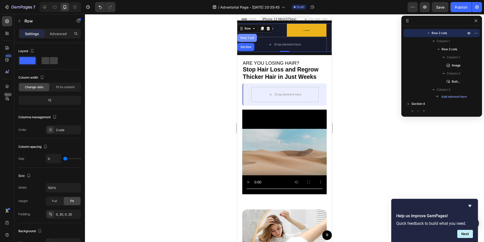
click at [250, 37] on div "Row 1 col" at bounding box center [247, 37] width 15 height 3
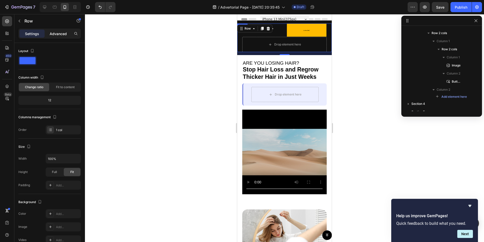
click at [56, 33] on p "Advanced" at bounding box center [58, 33] width 17 height 5
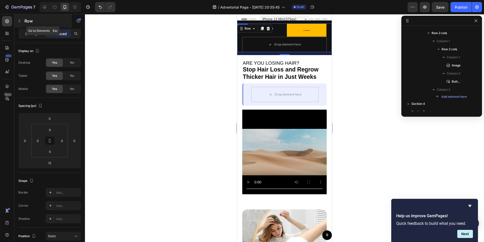
click at [21, 21] on icon "button" at bounding box center [19, 21] width 4 height 4
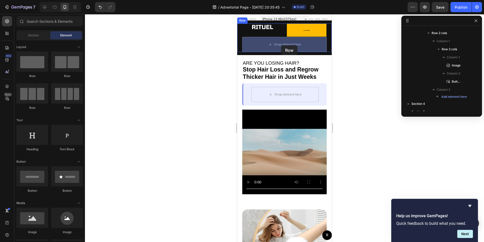
drag, startPoint x: 306, startPoint y: 82, endPoint x: 282, endPoint y: 46, distance: 43.0
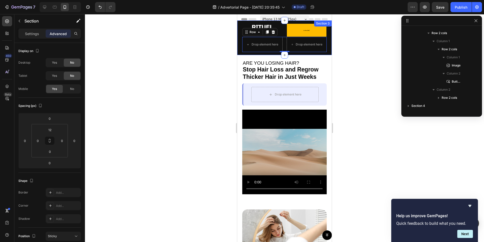
click at [258, 20] on div "Image Text Block Up to 70% off! Heading Row Try Rituel Today Button Row Image T…" at bounding box center [284, 37] width 95 height 35
click at [251, 31] on div "Image" at bounding box center [248, 33] width 13 height 6
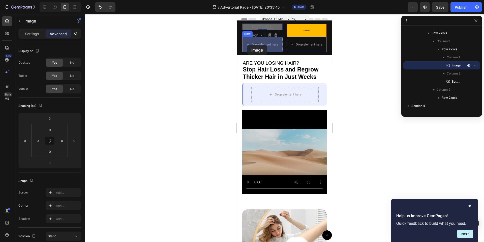
drag, startPoint x: 247, startPoint y: 33, endPoint x: 247, endPoint y: 45, distance: 11.9
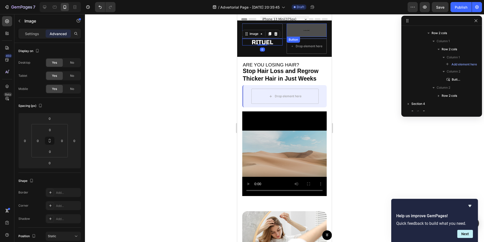
click at [300, 29] on button "Try Rituel [DATE]" at bounding box center [307, 29] width 40 height 13
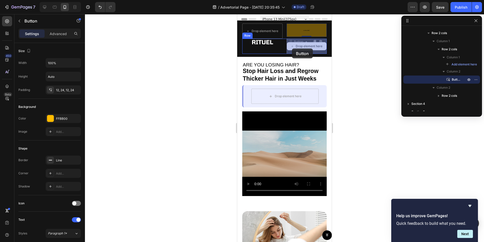
drag, startPoint x: 291, startPoint y: 42, endPoint x: 292, endPoint y: 48, distance: 6.1
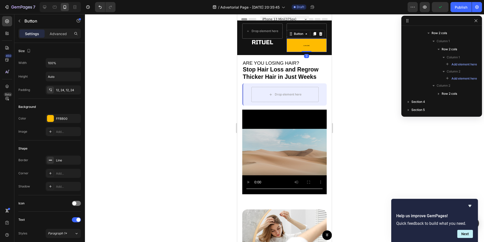
click at [218, 54] on div at bounding box center [284, 128] width 399 height 228
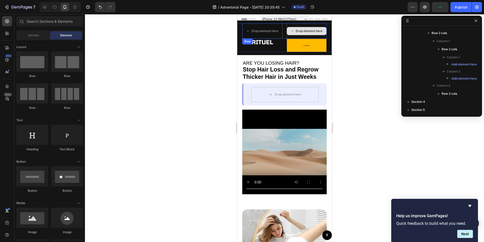
click at [296, 28] on div "Drop element here" at bounding box center [307, 31] width 40 height 8
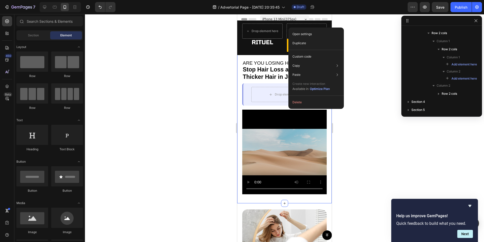
click at [209, 64] on div at bounding box center [284, 128] width 399 height 228
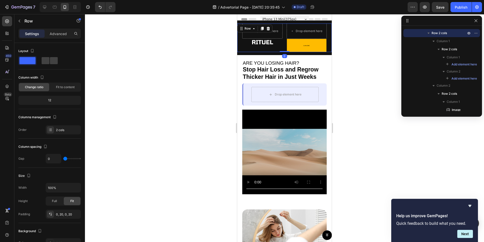
click at [242, 48] on div "Drop element here Drop element here Row Image Try Rituel Today Button Row Row 0" at bounding box center [284, 37] width 95 height 29
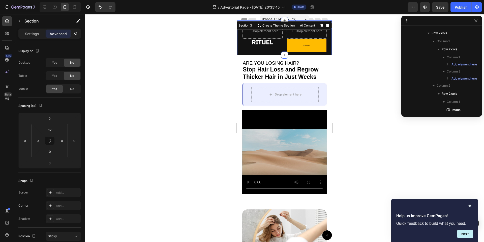
click at [240, 54] on div "Image Text Block Up to 70% off! Heading Row Try Rituel Today Button Row Drop el…" at bounding box center [284, 39] width 95 height 32
click at [329, 54] on div "Image Text Block Up to 70% off! Heading Row Try Rituel Today Button Row Drop el…" at bounding box center [284, 39] width 95 height 32
click at [338, 46] on div at bounding box center [284, 128] width 399 height 228
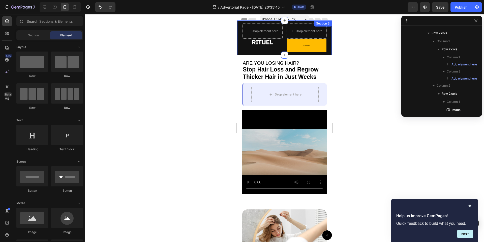
click at [328, 53] on div "Image Text Block Up to 70% off! Heading Row Try Rituel Today Button Row Drop el…" at bounding box center [284, 39] width 95 height 32
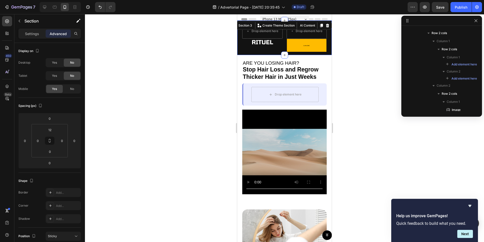
click at [335, 14] on div "7 / Advertorial Page - Sep 26, 20:35:45 Draft Preview Save Publish" at bounding box center [242, 7] width 484 height 14
click at [336, 25] on div at bounding box center [284, 128] width 399 height 228
click at [329, 22] on div "Section 3 You can create reusable sections Create Theme Section AI Content Writ…" at bounding box center [281, 25] width 101 height 8
click at [250, 25] on div "Section 3" at bounding box center [246, 25] width 16 height 5
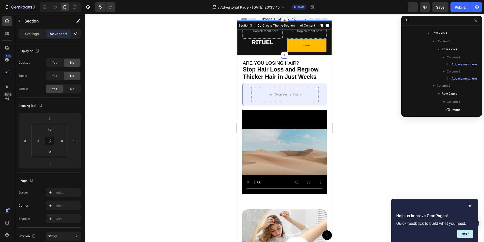
click at [341, 44] on div at bounding box center [284, 128] width 399 height 228
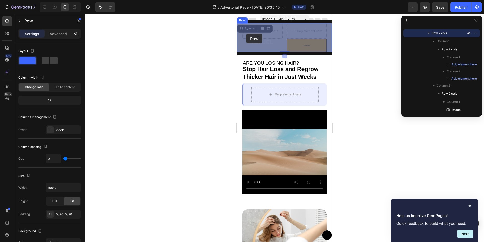
drag, startPoint x: 239, startPoint y: 34, endPoint x: 246, endPoint y: 34, distance: 6.8
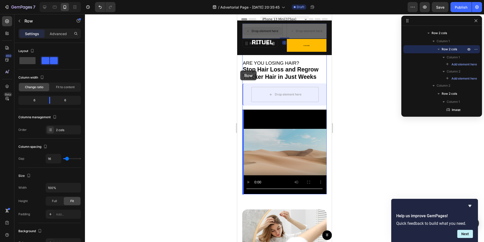
drag, startPoint x: 263, startPoint y: 36, endPoint x: 247, endPoint y: 75, distance: 42.0
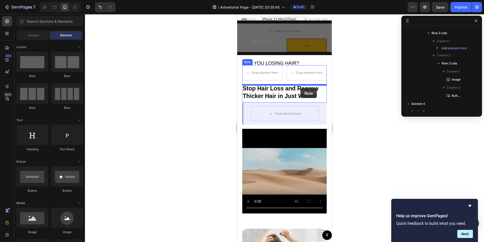
drag, startPoint x: 291, startPoint y: 30, endPoint x: 301, endPoint y: 88, distance: 58.8
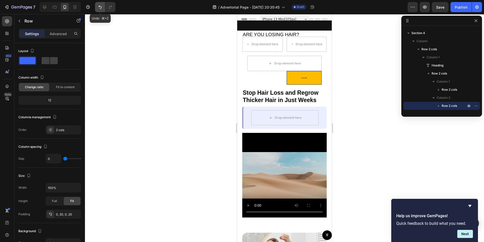
click at [97, 7] on button "Undo/Redo" at bounding box center [100, 7] width 10 height 10
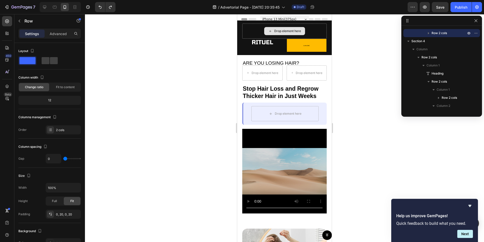
click at [308, 27] on div "Drop element here" at bounding box center [284, 30] width 85 height 15
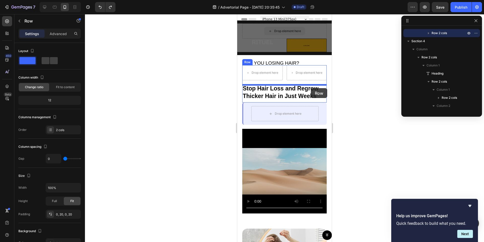
drag, startPoint x: 308, startPoint y: 27, endPoint x: 311, endPoint y: 88, distance: 60.6
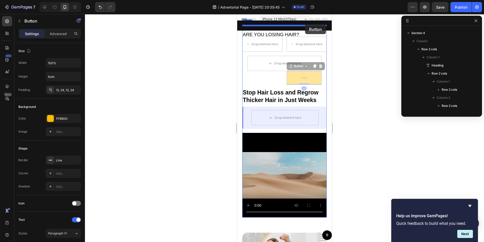
drag, startPoint x: 300, startPoint y: 74, endPoint x: 305, endPoint y: 24, distance: 50.4
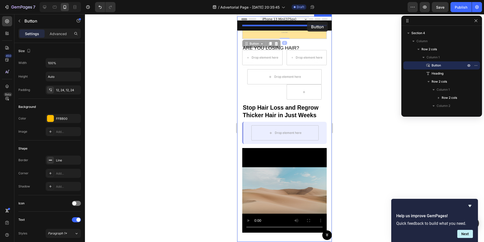
drag, startPoint x: 300, startPoint y: 38, endPoint x: 307, endPoint y: 22, distance: 18.0
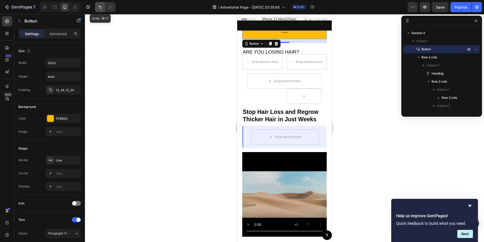
click at [102, 8] on icon "Undo/Redo" at bounding box center [100, 7] width 5 height 5
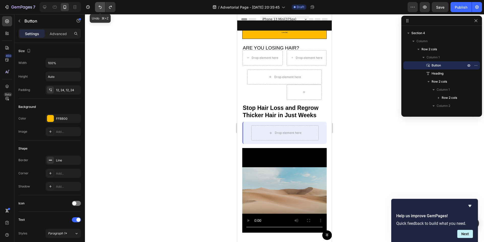
click at [102, 8] on icon "Undo/Redo" at bounding box center [100, 7] width 5 height 5
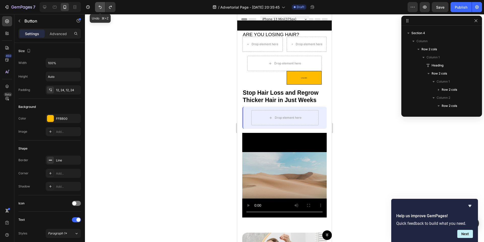
click at [102, 8] on icon "Undo/Redo" at bounding box center [100, 7] width 5 height 5
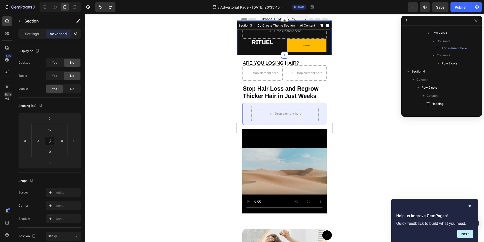
click at [264, 52] on div "Image Text Block Up to 70% off! Heading Row Try Rituel Today Button Row Drop el…" at bounding box center [284, 39] width 95 height 32
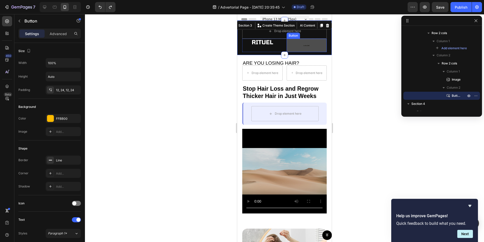
click at [300, 48] on button "Try Rituel [DATE]" at bounding box center [307, 45] width 40 height 13
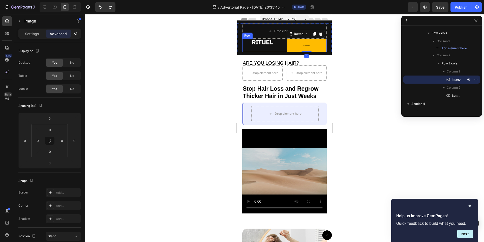
click at [278, 45] on div at bounding box center [262, 42] width 40 height 7
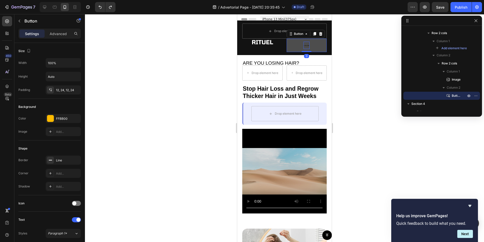
click at [307, 45] on span "Try Rituel [DATE]" at bounding box center [307, 45] width 6 height 1
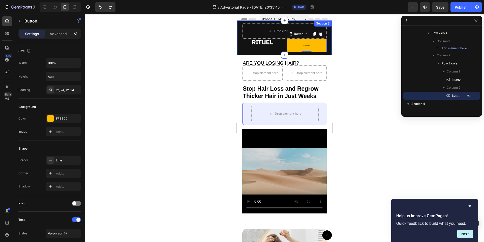
click at [307, 23] on div "Image Text Block Up to 70% off! Heading Row Try Rituel Today Button Row Drop el…" at bounding box center [284, 37] width 95 height 35
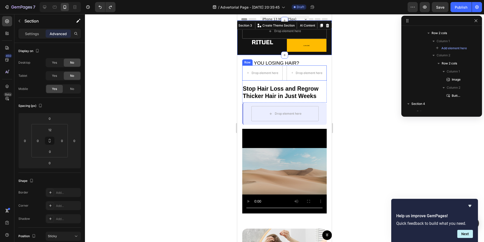
click at [283, 75] on div "Drop element here Drop element here Row" at bounding box center [284, 72] width 85 height 15
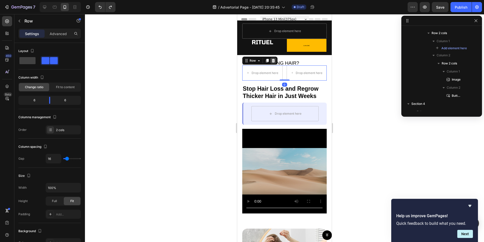
click at [275, 61] on icon at bounding box center [273, 61] width 4 height 4
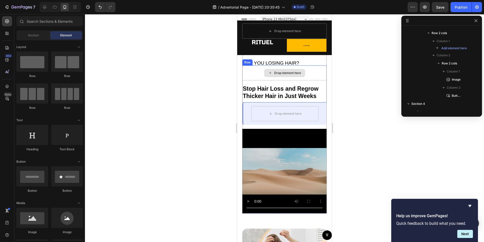
click at [285, 71] on div "Drop element here" at bounding box center [287, 73] width 27 height 4
click at [318, 71] on div "Drop element here" at bounding box center [284, 72] width 85 height 15
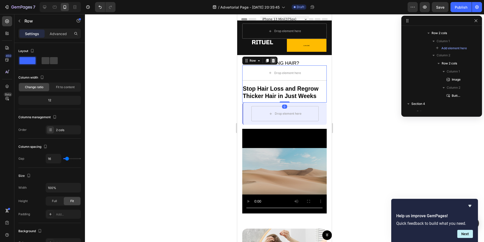
click at [276, 61] on div at bounding box center [273, 61] width 6 height 6
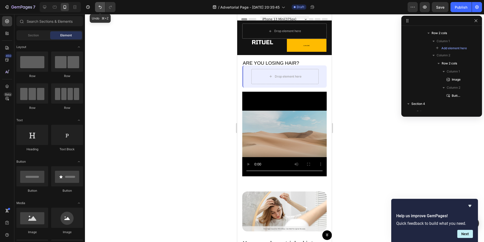
click at [98, 9] on icon "Undo/Redo" at bounding box center [100, 7] width 5 height 5
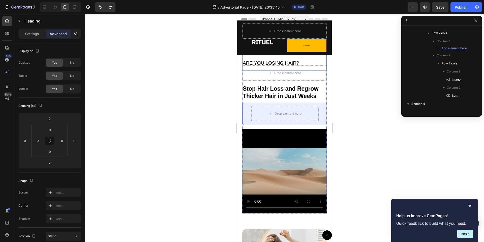
click at [266, 62] on span "ARE YOU LOSING HAIR?" at bounding box center [271, 62] width 57 height 5
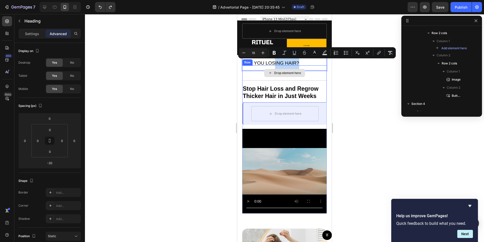
drag, startPoint x: 275, startPoint y: 61, endPoint x: 274, endPoint y: 77, distance: 16.2
click at [261, 68] on div "Drop element here" at bounding box center [284, 72] width 85 height 15
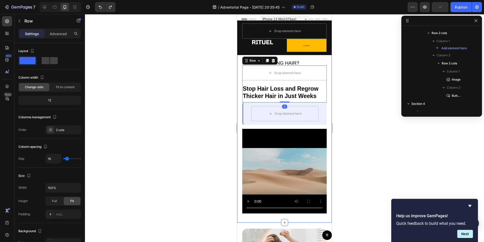
click at [215, 71] on div at bounding box center [284, 128] width 399 height 228
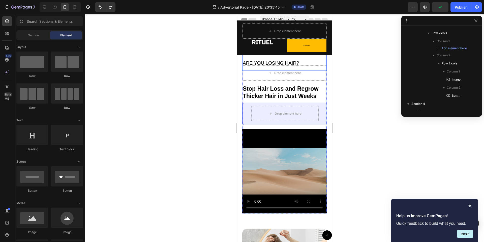
click at [261, 61] on span "ARE YOU LOSING HAIR?" at bounding box center [271, 62] width 57 height 5
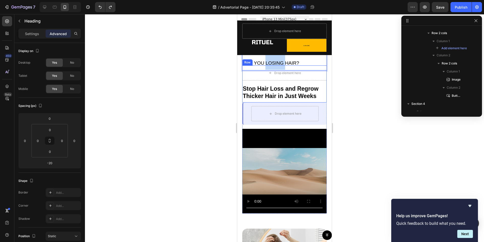
drag, startPoint x: 265, startPoint y: 60, endPoint x: 285, endPoint y: 65, distance: 20.4
click at [286, 65] on span "ARE YOU LOSING HAIR?" at bounding box center [271, 62] width 57 height 5
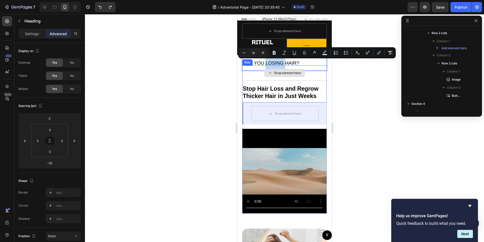
click at [314, 66] on div "Drop element here" at bounding box center [284, 72] width 85 height 15
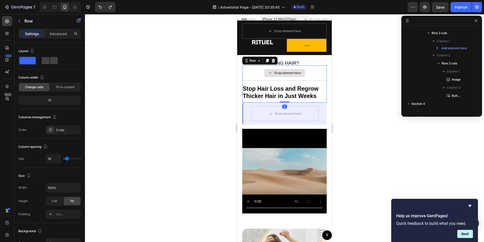
click at [307, 73] on div "Drop element here" at bounding box center [284, 72] width 85 height 15
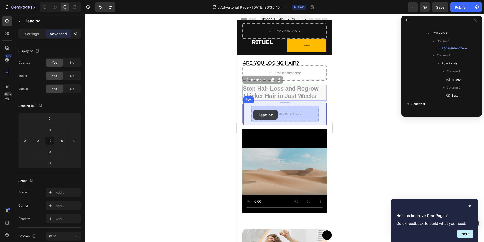
drag, startPoint x: 248, startPoint y: 84, endPoint x: 254, endPoint y: 110, distance: 26.3
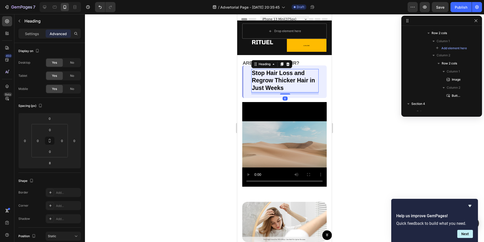
click at [209, 94] on div at bounding box center [284, 128] width 399 height 228
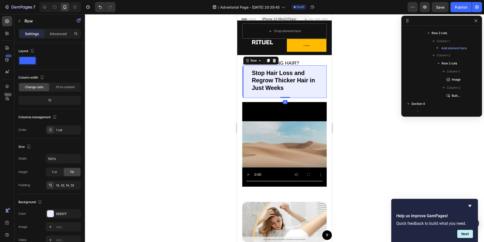
click at [246, 90] on div "Stop Hair Loss and Regrow Thicker Hair in Just Weeks Heading Row 0" at bounding box center [284, 81] width 85 height 33
click at [212, 99] on div at bounding box center [284, 128] width 399 height 228
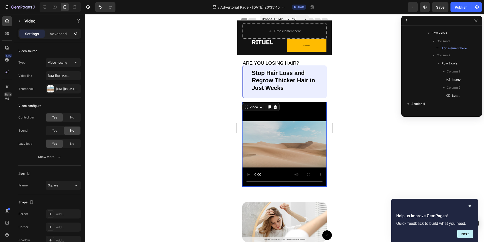
click at [286, 125] on video at bounding box center [284, 144] width 85 height 85
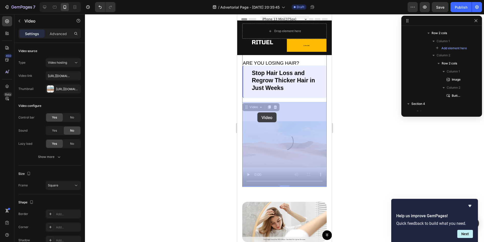
drag, startPoint x: 247, startPoint y: 109, endPoint x: 256, endPoint y: 120, distance: 14.1
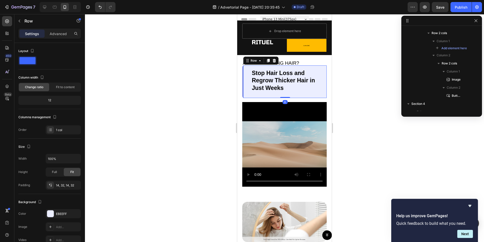
click at [251, 73] on div "Stop Hair Loss and Regrow Thicker Hair in Just Weeks Heading Row 0" at bounding box center [284, 81] width 85 height 33
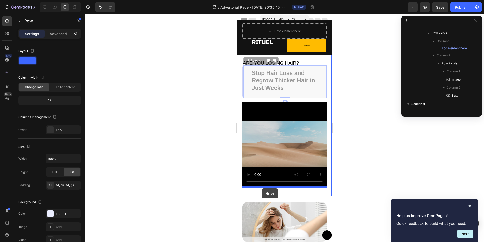
drag, startPoint x: 247, startPoint y: 61, endPoint x: 262, endPoint y: 188, distance: 127.8
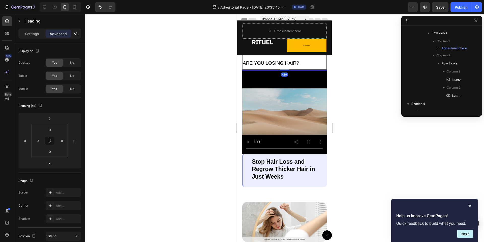
click at [245, 61] on span "ARE YOU LOSING HAIR?" at bounding box center [271, 62] width 57 height 5
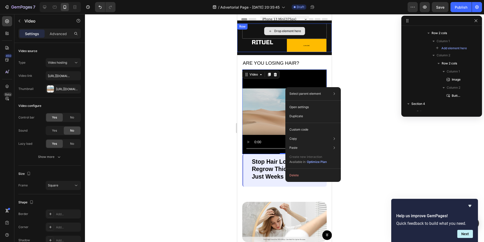
click at [265, 34] on div "Drop element here" at bounding box center [284, 31] width 41 height 8
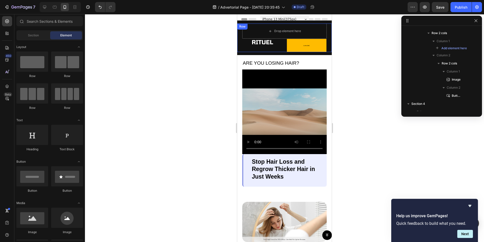
click at [243, 25] on div "Row" at bounding box center [242, 26] width 8 height 5
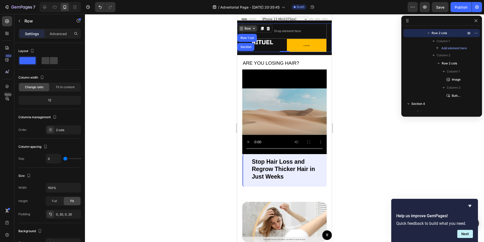
click at [253, 26] on icon at bounding box center [254, 28] width 4 height 4
click at [254, 29] on icon at bounding box center [254, 28] width 4 height 4
click at [269, 29] on icon at bounding box center [268, 29] width 3 height 4
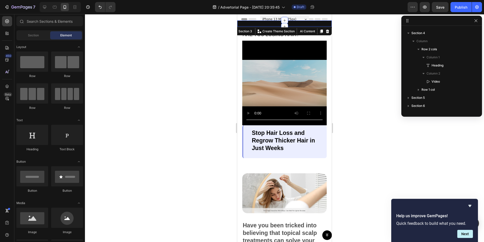
click at [269, 26] on div "Image Text Block Up to 70% off! Heading Row Try Rituel [DATE] Button Row Row" at bounding box center [284, 24] width 95 height 3
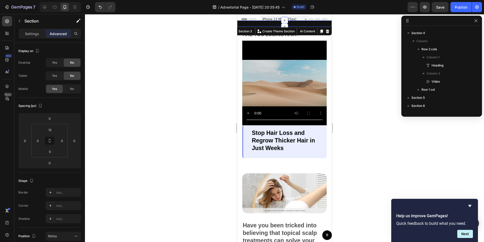
click at [219, 30] on div at bounding box center [284, 128] width 399 height 228
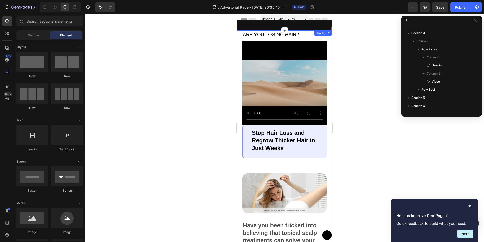
click at [252, 26] on div "Image Text Block Up to 70% off! Heading Row Try Rituel Today Button Row Row Sec…" at bounding box center [284, 27] width 95 height 6
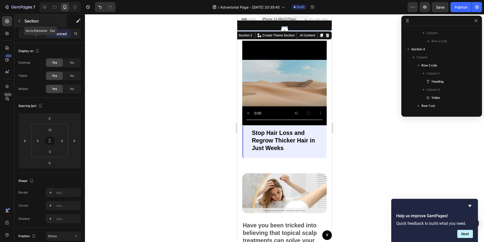
click at [20, 20] on icon "button" at bounding box center [19, 21] width 4 height 4
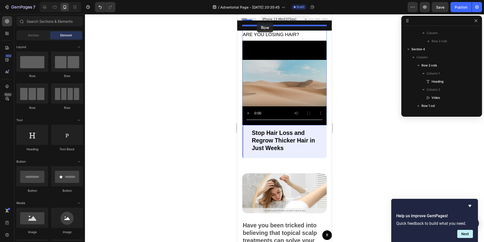
drag, startPoint x: 296, startPoint y: 79, endPoint x: 257, endPoint y: 22, distance: 68.7
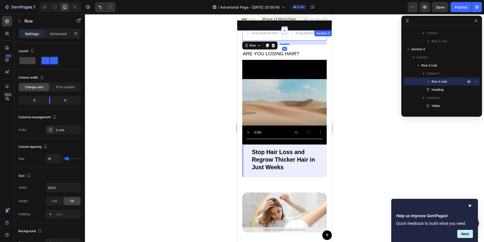
click at [283, 27] on div at bounding box center [284, 30] width 7 height 7
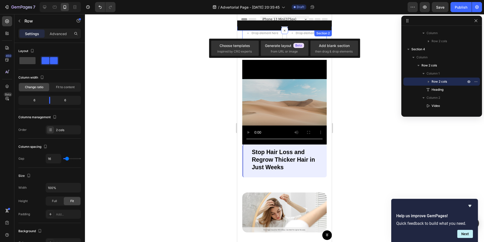
click at [265, 27] on div "Image Text Block Up to 70% off! Heading Row Try Rituel Today Button Row Row Sec…" at bounding box center [284, 27] width 95 height 6
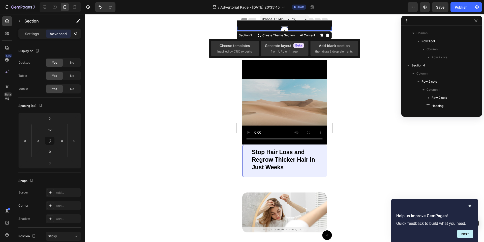
click at [265, 27] on div "Image Text Block Up to 70% off! Heading Row Try Rituel Today Button Row Row Sec…" at bounding box center [284, 27] width 95 height 6
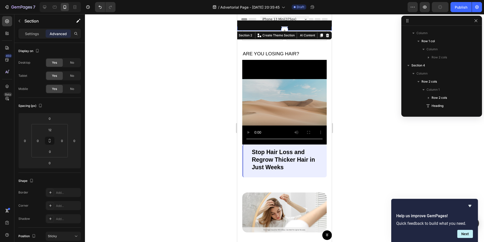
click at [210, 37] on div at bounding box center [284, 128] width 399 height 228
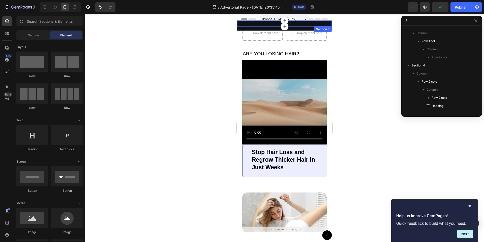
click at [246, 24] on div "Image Text Block Up to 70% off! Heading Row Try Rituel [DATE] Button Row Row" at bounding box center [284, 24] width 95 height 3
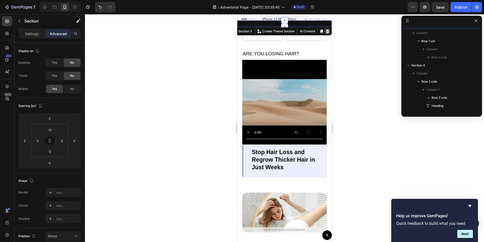
click at [329, 31] on icon at bounding box center [328, 31] width 4 height 4
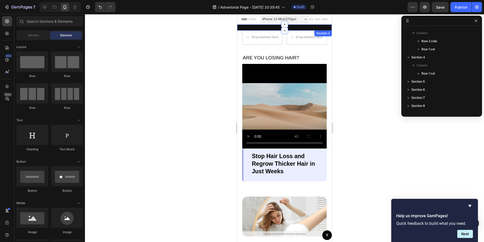
click at [295, 28] on div "Image Text Block Up to 70% off! Heading Row Try Rituel [DATE] Button Row Row" at bounding box center [284, 28] width 95 height 3
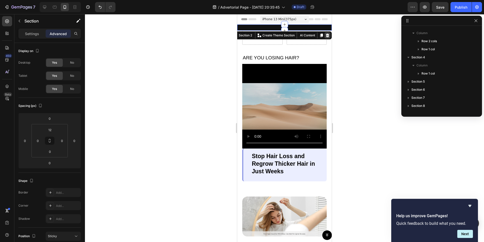
click at [327, 36] on icon at bounding box center [328, 35] width 4 height 4
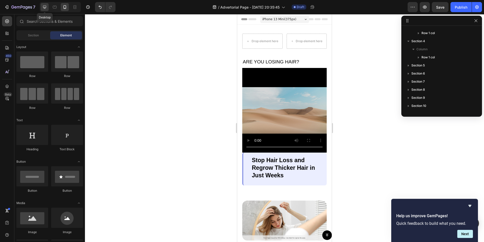
click at [43, 10] on div at bounding box center [45, 7] width 8 height 8
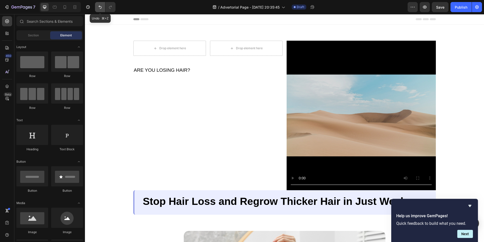
click at [98, 6] on icon "Undo/Redo" at bounding box center [100, 7] width 5 height 5
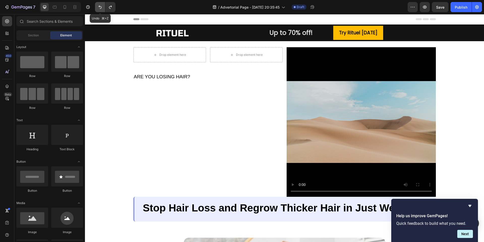
click at [98, 6] on icon "Undo/Redo" at bounding box center [100, 7] width 5 height 5
click at [68, 6] on div at bounding box center [65, 7] width 8 height 8
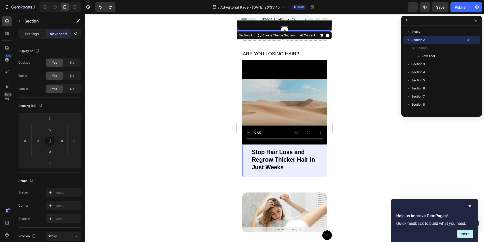
click at [240, 27] on div "Image Text Block Up to 70% off! Heading Row Try Rituel [DATE] Button Row Row" at bounding box center [284, 28] width 95 height 3
click at [74, 88] on div "No" at bounding box center [72, 89] width 17 height 8
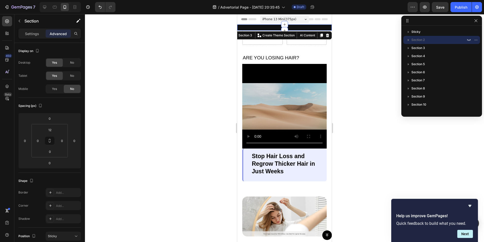
click at [241, 28] on div "Image Text Block Up to 70% off! Heading Row Try Rituel [DATE] Button Row Row" at bounding box center [284, 28] width 95 height 3
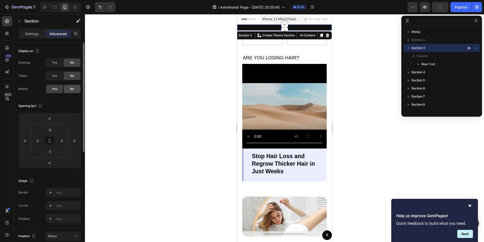
click at [77, 88] on div "No" at bounding box center [72, 89] width 17 height 8
click at [270, 28] on div "Image Text Block Up to 70% off! Heading Row Try Rituel [DATE] Button Row Row" at bounding box center [284, 28] width 95 height 3
click at [219, 54] on div at bounding box center [284, 128] width 399 height 228
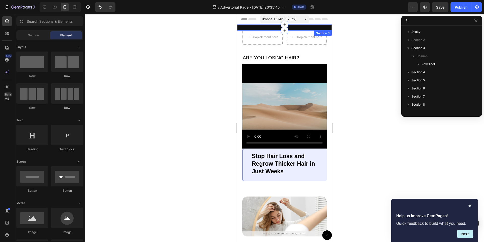
click at [273, 27] on div "Image Text Block Up to 70% off! Heading Row Try Rituel Today Button Row Row Sec…" at bounding box center [284, 27] width 95 height 6
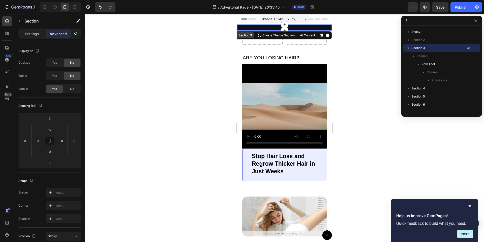
click at [248, 36] on div "Section 3" at bounding box center [246, 35] width 16 height 5
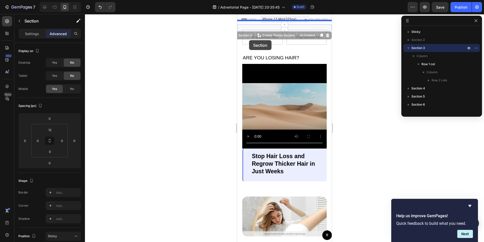
drag, startPoint x: 248, startPoint y: 36, endPoint x: 250, endPoint y: 42, distance: 6.9
drag, startPoint x: 260, startPoint y: 28, endPoint x: 277, endPoint y: 104, distance: 77.7
drag, startPoint x: 314, startPoint y: 27, endPoint x: 302, endPoint y: 55, distance: 30.5
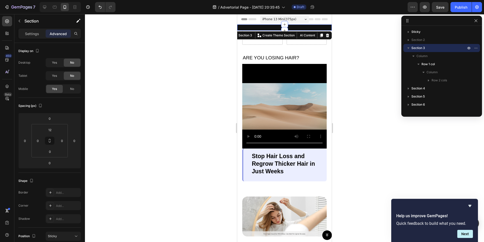
click at [197, 55] on div at bounding box center [284, 128] width 399 height 228
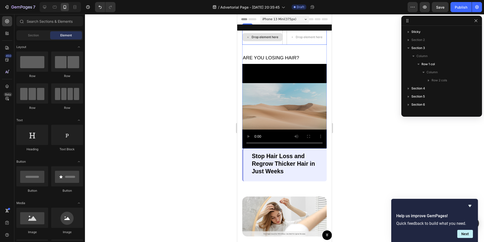
click at [258, 35] on div "Drop element here" at bounding box center [265, 37] width 27 height 4
click at [43, 9] on icon at bounding box center [44, 7] width 5 height 5
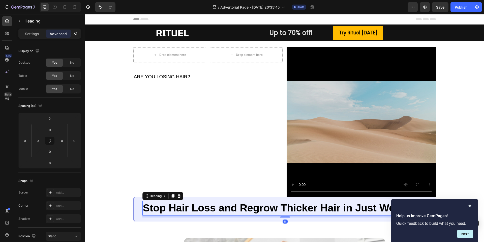
click at [187, 209] on strong "Stop Hair Loss and Regrow Thicker Hair in Just Weeks" at bounding box center [277, 208] width 269 height 12
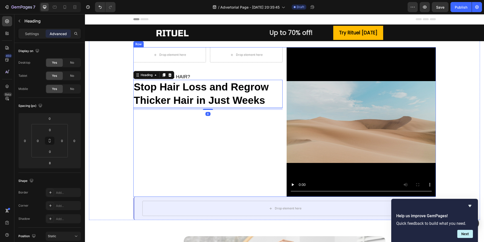
click at [153, 145] on div "Drop element here Drop element here Row ⁠⁠⁠⁠⁠⁠⁠ ARE YOU LOSING HAIR? Heading St…" at bounding box center [207, 121] width 149 height 149
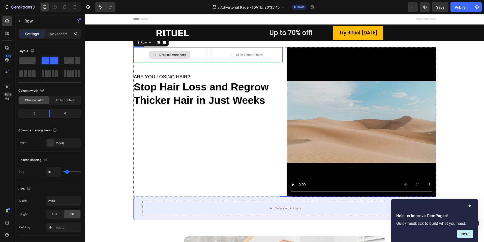
click at [203, 56] on div "Drop element here" at bounding box center [169, 54] width 73 height 15
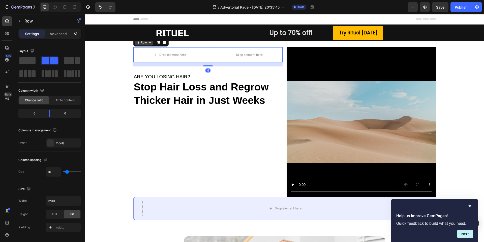
click at [150, 44] on icon at bounding box center [150, 42] width 4 height 4
drag, startPoint x: 116, startPoint y: 74, endPoint x: 194, endPoint y: 45, distance: 83.4
click at [25, 63] on span at bounding box center [27, 60] width 16 height 7
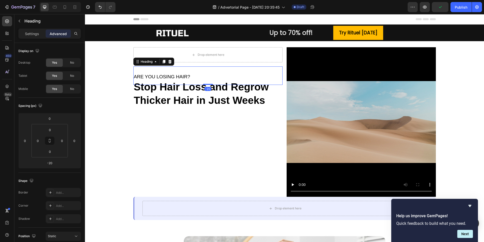
click at [149, 76] on span "ARE YOU LOSING HAIR?" at bounding box center [162, 76] width 57 height 5
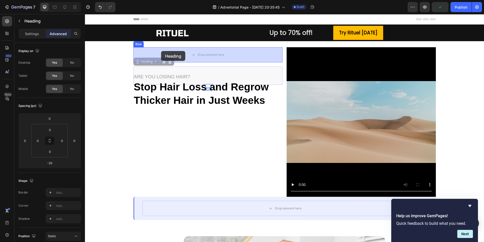
drag, startPoint x: 146, startPoint y: 64, endPoint x: 161, endPoint y: 51, distance: 19.5
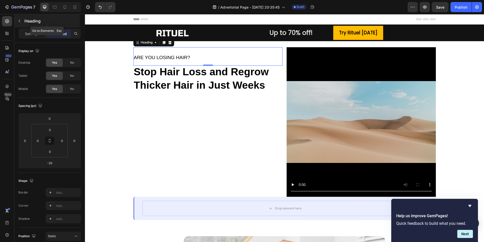
click at [20, 21] on icon "button" at bounding box center [19, 21] width 4 height 4
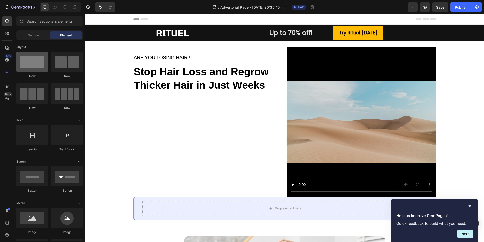
click at [39, 65] on div at bounding box center [32, 61] width 32 height 20
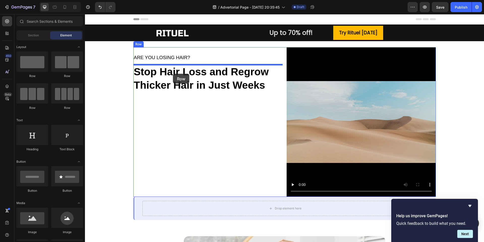
drag, startPoint x: 117, startPoint y: 79, endPoint x: 173, endPoint y: 73, distance: 56.0
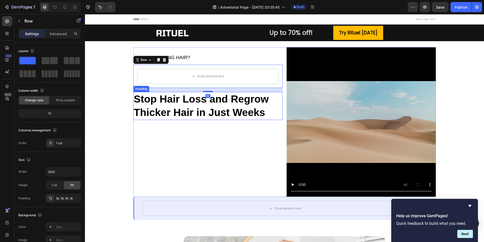
click at [169, 100] on strong "Stop Hair Loss and Regrow Thicker Hair in Just Weeks" at bounding box center [201, 105] width 135 height 25
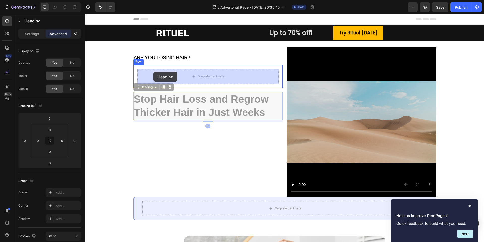
drag, startPoint x: 138, startPoint y: 87, endPoint x: 153, endPoint y: 72, distance: 21.4
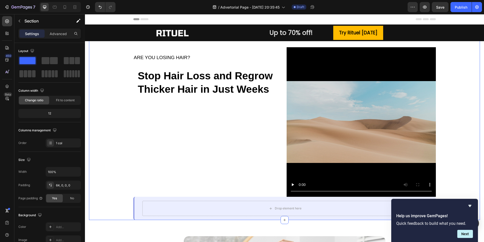
click at [103, 80] on div "ARE YOU LOSING HAIR? Heading Row Stop Hair Loss and Regrow Thicker Hair in Just…" at bounding box center [284, 133] width 391 height 173
click at [149, 58] on span "ARE YOU LOSING HAIR?" at bounding box center [162, 57] width 57 height 5
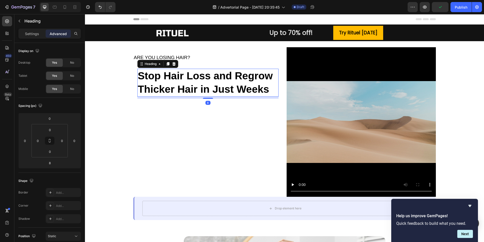
click at [157, 86] on strong "Stop Hair Loss and Regrow Thicker Hair in Just Weeks" at bounding box center [205, 82] width 135 height 25
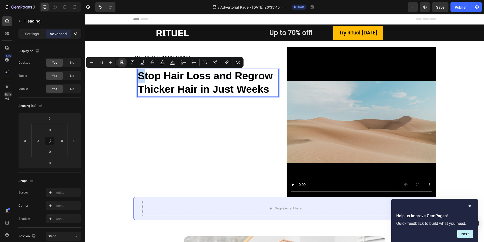
drag, startPoint x: 144, startPoint y: 77, endPoint x: 137, endPoint y: 77, distance: 6.1
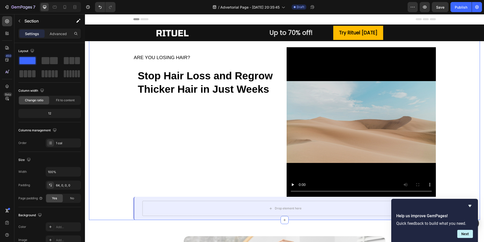
click at [126, 84] on div "ARE YOU LOSING HAIR? Heading Row ⁠⁠⁠⁠⁠⁠⁠ Stop Hair Loss and Regrow Thicker Hair…" at bounding box center [284, 133] width 391 height 173
click at [146, 57] on span "ARE YOU LOSING HAIR?" at bounding box center [162, 57] width 57 height 5
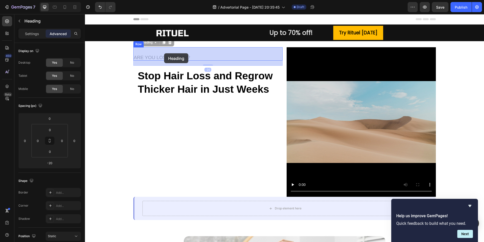
drag, startPoint x: 139, startPoint y: 53, endPoint x: 165, endPoint y: 53, distance: 26.5
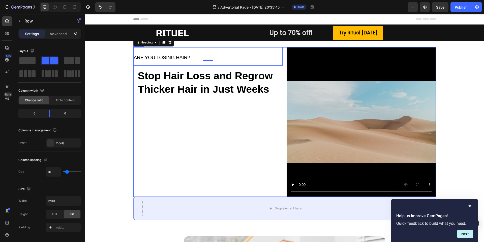
click at [171, 110] on div "ARE YOU LOSING HAIR? Heading -20 Row ⁠⁠⁠⁠⁠⁠⁠ Stop Hair Loss and Regrow Thicker …" at bounding box center [207, 121] width 149 height 149
click at [67, 10] on div at bounding box center [65, 7] width 8 height 8
type input "100%"
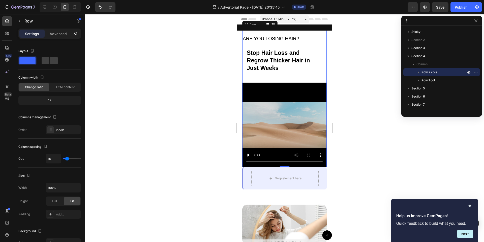
click at [205, 75] on div at bounding box center [284, 128] width 399 height 228
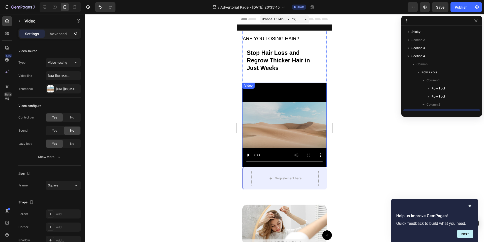
click at [262, 107] on video at bounding box center [284, 124] width 85 height 85
click at [257, 57] on p "⁠⁠⁠⁠⁠⁠⁠ Stop Hair Loss and Regrow Thicker Hair in Just Weeks" at bounding box center [284, 60] width 75 height 23
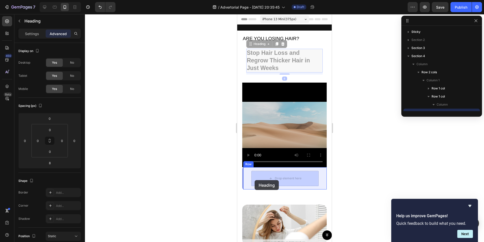
drag, startPoint x: 250, startPoint y: 45, endPoint x: 255, endPoint y: 180, distance: 135.3
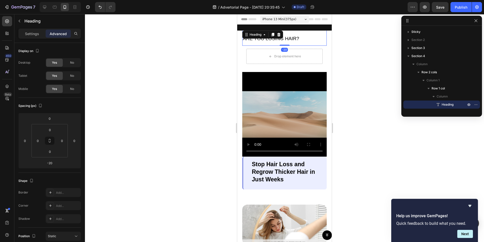
click at [246, 41] on span "ARE YOU LOSING HAIR?" at bounding box center [271, 38] width 57 height 5
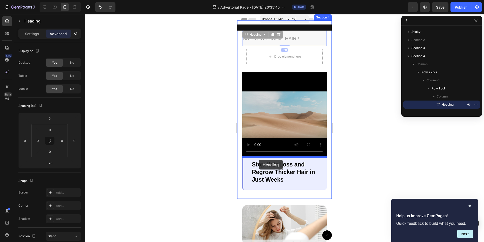
drag, startPoint x: 247, startPoint y: 36, endPoint x: 259, endPoint y: 159, distance: 123.7
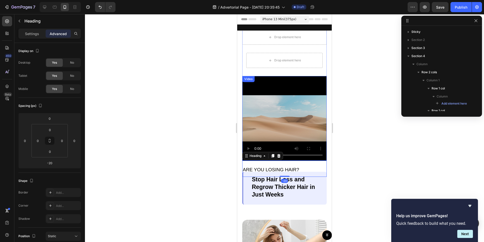
click at [255, 95] on video at bounding box center [284, 118] width 85 height 85
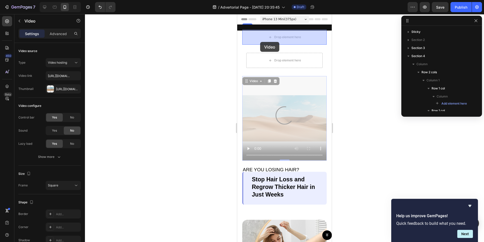
drag, startPoint x: 246, startPoint y: 81, endPoint x: 260, endPoint y: 42, distance: 41.3
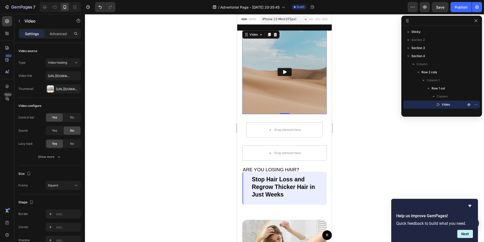
click at [279, 94] on img at bounding box center [284, 72] width 85 height 85
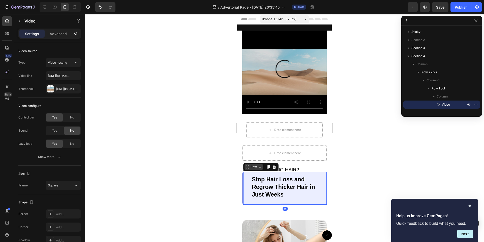
click at [249, 168] on div "Row" at bounding box center [254, 167] width 18 height 6
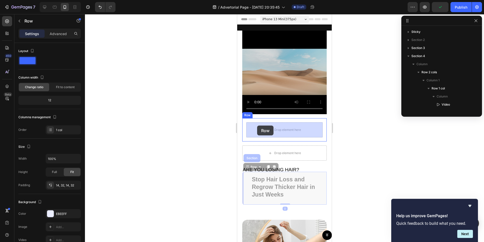
drag, startPoint x: 247, startPoint y: 168, endPoint x: 257, endPoint y: 125, distance: 43.3
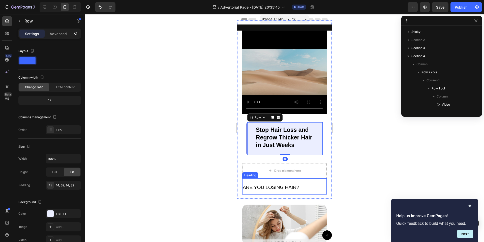
click at [253, 191] on h2 "ARE YOU LOSING HAIR?" at bounding box center [284, 186] width 85 height 16
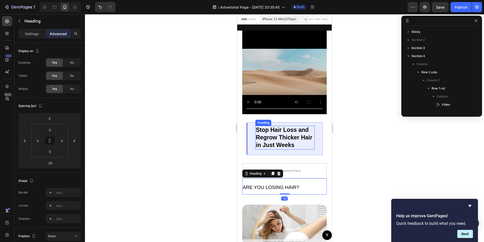
click at [264, 134] on strong "Stop Hair Loss and Regrow Thicker Hair in Just Weeks" at bounding box center [284, 137] width 57 height 22
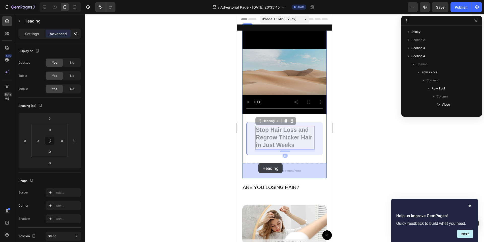
drag, startPoint x: 258, startPoint y: 121, endPoint x: 259, endPoint y: 163, distance: 42.4
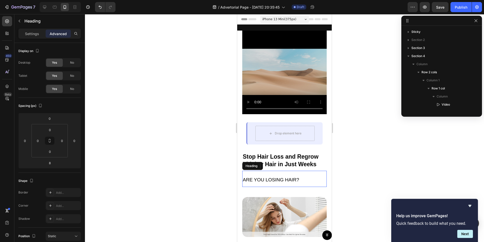
click at [246, 179] on span "ARE YOU LOSING HAIR?" at bounding box center [271, 179] width 57 height 5
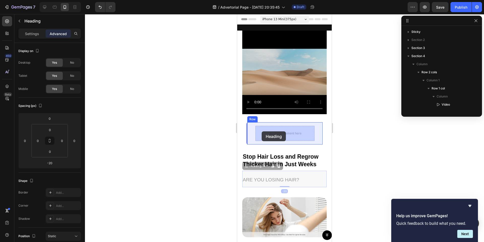
drag, startPoint x: 245, startPoint y: 165, endPoint x: 262, endPoint y: 131, distance: 37.9
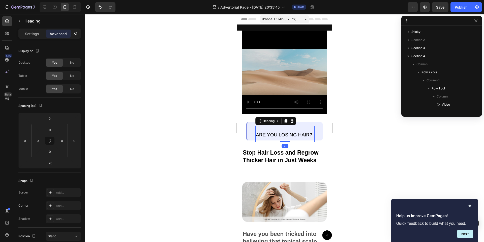
click at [231, 142] on div at bounding box center [284, 128] width 399 height 228
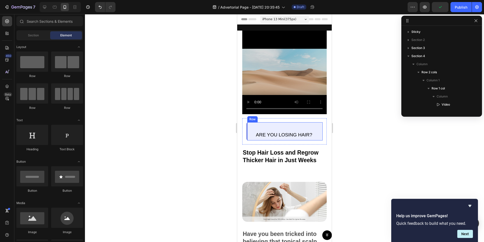
click at [251, 132] on div "ARE YOU LOSING HAIR? Heading Row" at bounding box center [284, 131] width 76 height 18
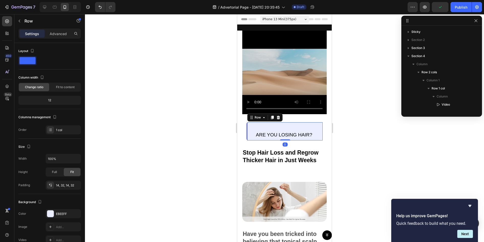
click at [251, 132] on div "ARE YOU LOSING HAIR? Heading Row 0" at bounding box center [284, 131] width 76 height 18
click at [263, 120] on div "Row" at bounding box center [258, 117] width 18 height 6
click at [58, 36] on div "Advanced" at bounding box center [58, 34] width 25 height 8
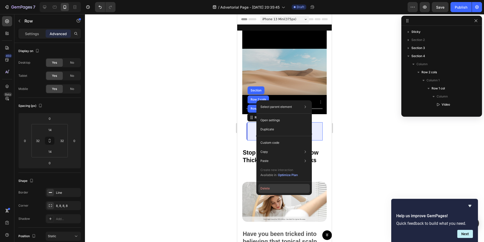
click at [265, 187] on button "Delete" at bounding box center [284, 188] width 51 height 9
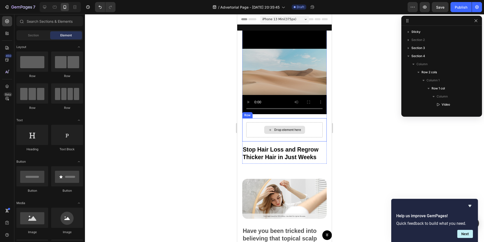
click at [268, 124] on div "Drop element here" at bounding box center [284, 129] width 76 height 15
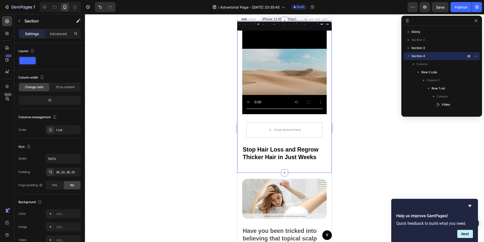
click at [241, 124] on div "Video Row Drop element here Row Stop Hair Loss and Regrow Thicker Hair in Just …" at bounding box center [284, 96] width 95 height 152
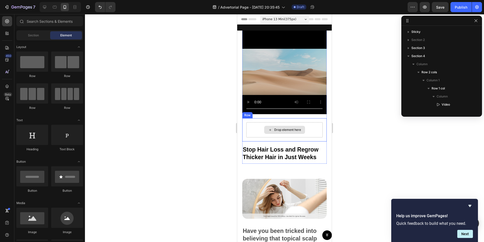
click at [279, 128] on div "Drop element here" at bounding box center [287, 130] width 27 height 4
click at [102, 5] on icon "Undo/Redo" at bounding box center [100, 7] width 5 height 5
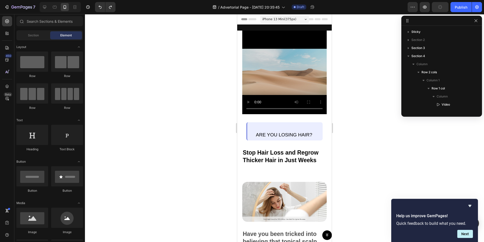
click at [226, 160] on div at bounding box center [284, 128] width 399 height 228
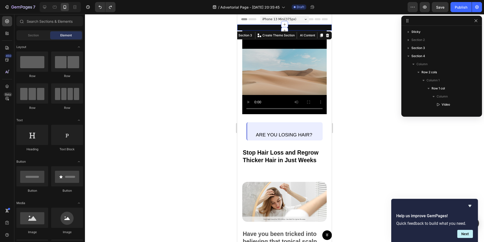
click at [270, 27] on div "Image Text Block Up to 70% off! Heading Row Try Rituel [DATE] Button Row Row" at bounding box center [284, 28] width 95 height 3
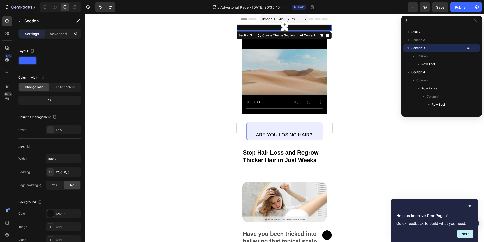
click at [270, 27] on div "Image Text Block Up to 70% off! Heading Row Try Rituel [DATE] Button Row Row" at bounding box center [284, 28] width 95 height 3
click at [251, 34] on div "Section 3" at bounding box center [246, 35] width 16 height 5
drag, startPoint x: 251, startPoint y: 34, endPoint x: 251, endPoint y: 25, distance: 8.6
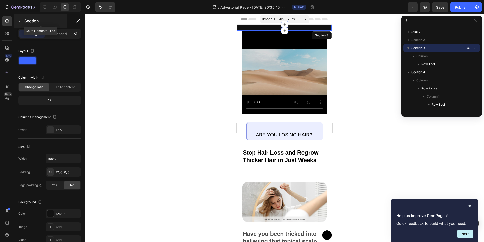
click at [21, 24] on button "button" at bounding box center [19, 21] width 8 height 8
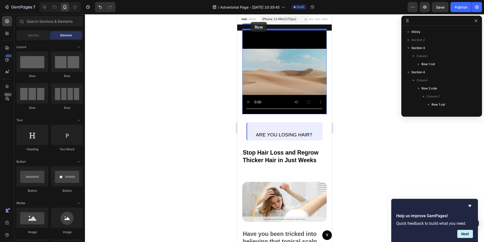
drag, startPoint x: 303, startPoint y: 72, endPoint x: 251, endPoint y: 22, distance: 72.1
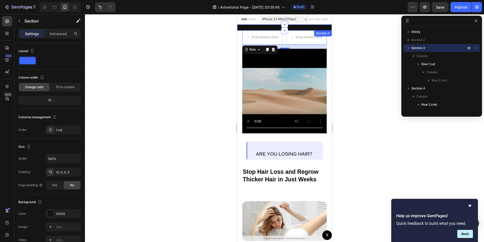
click at [264, 28] on div "Image Text Block Up to 70% off! Heading Row Try Rituel [DATE] Button Row Row" at bounding box center [284, 28] width 95 height 3
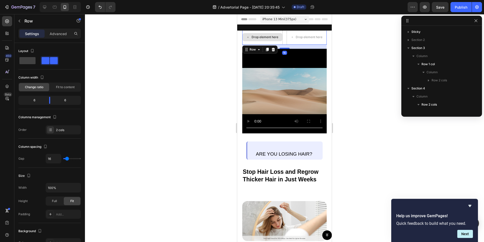
click at [271, 43] on div "Drop element here" at bounding box center [262, 37] width 40 height 15
click at [42, 9] on icon at bounding box center [44, 7] width 5 height 5
type input "1200"
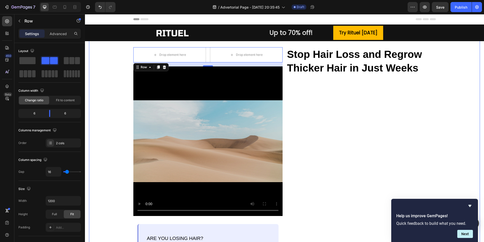
scroll to position [15, 0]
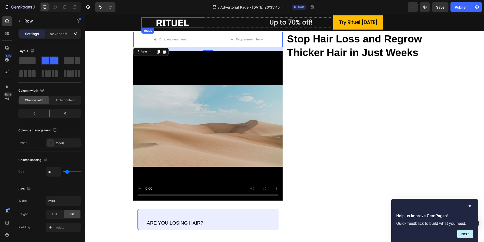
click at [171, 24] on img at bounding box center [172, 22] width 37 height 10
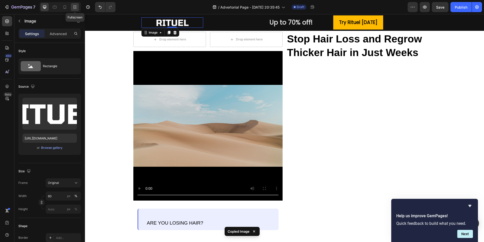
click at [75, 8] on icon at bounding box center [74, 7] width 5 height 5
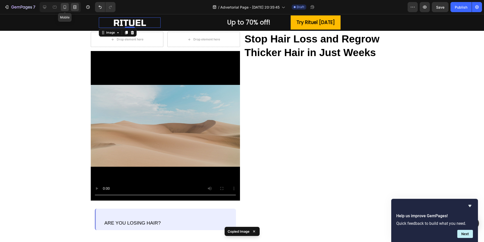
click at [67, 5] on icon at bounding box center [64, 7] width 5 height 5
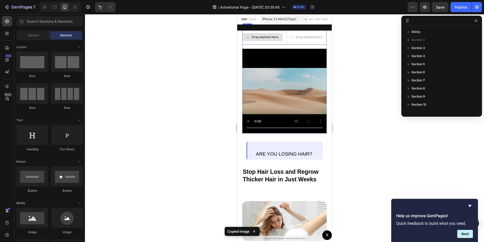
click at [262, 37] on div "Drop element here" at bounding box center [265, 37] width 27 height 4
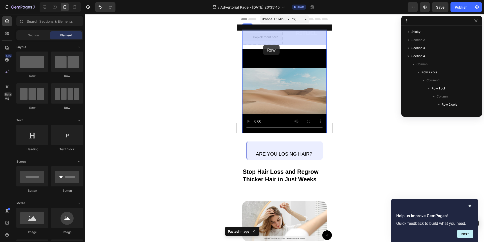
drag, startPoint x: 267, startPoint y: 33, endPoint x: 263, endPoint y: 45, distance: 12.3
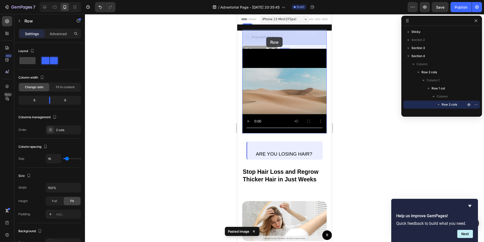
drag, startPoint x: 262, startPoint y: 49, endPoint x: 266, endPoint y: 37, distance: 13.2
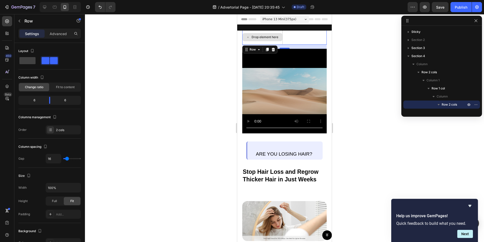
click at [265, 36] on div "Drop element here" at bounding box center [265, 37] width 27 height 4
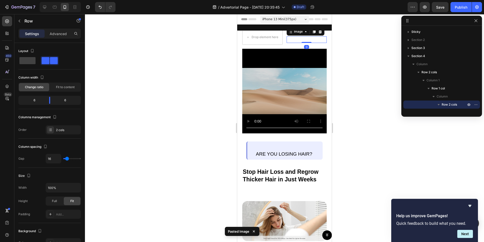
click at [305, 37] on img at bounding box center [307, 39] width 24 height 7
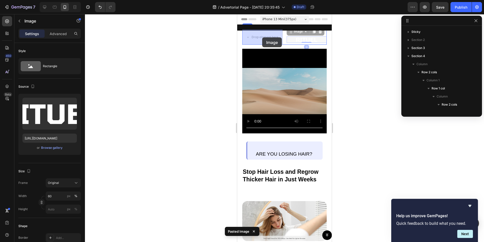
drag, startPoint x: 292, startPoint y: 33, endPoint x: 262, endPoint y: 37, distance: 30.6
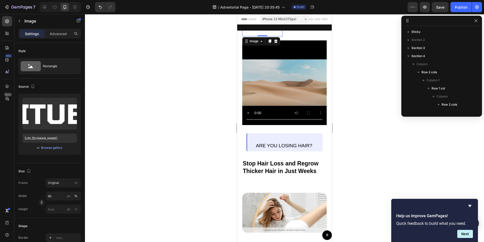
click at [216, 44] on div at bounding box center [284, 128] width 399 height 228
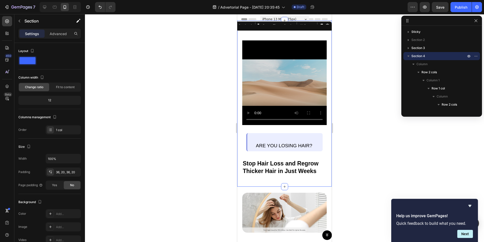
click at [242, 37] on div "Image Image Row Video Row ARE YOU LOSING HAIR? Heading Row Row Stop Hair Loss a…" at bounding box center [284, 103] width 95 height 166
click at [96, 8] on button "Undo/Redo" at bounding box center [100, 7] width 10 height 10
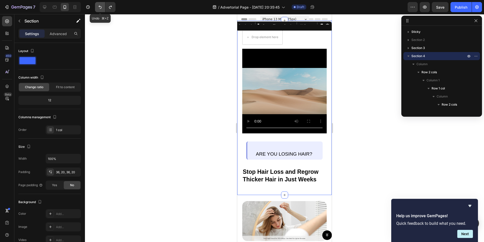
click at [96, 8] on button "Undo/Redo" at bounding box center [100, 7] width 10 height 10
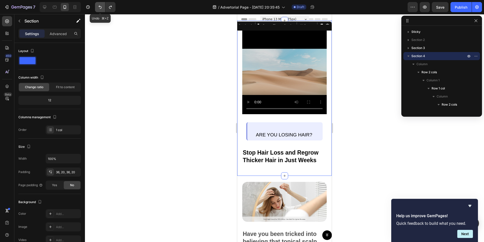
click at [96, 8] on button "Undo/Redo" at bounding box center [100, 7] width 10 height 10
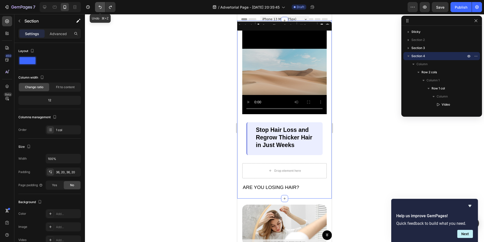
click at [96, 8] on button "Undo/Redo" at bounding box center [100, 7] width 10 height 10
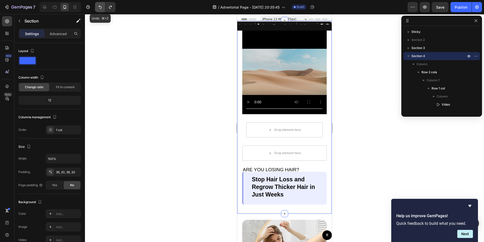
click at [96, 8] on button "Undo/Redo" at bounding box center [100, 7] width 10 height 10
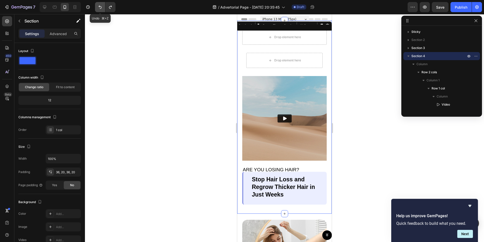
click at [96, 8] on button "Undo/Redo" at bounding box center [100, 7] width 10 height 10
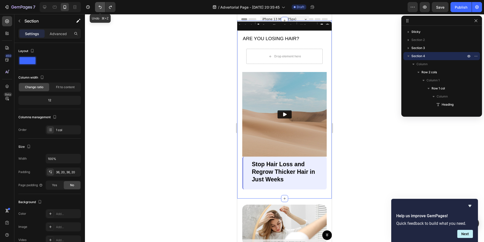
click at [96, 8] on button "Undo/Redo" at bounding box center [100, 7] width 10 height 10
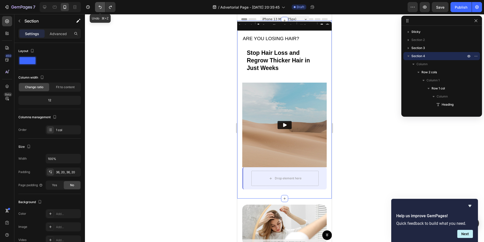
click at [96, 8] on button "Undo/Redo" at bounding box center [100, 7] width 10 height 10
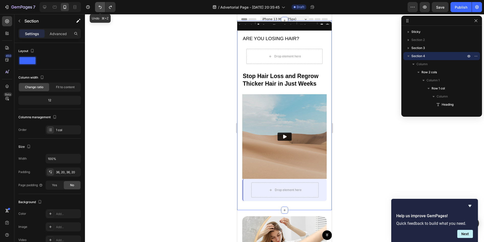
click at [96, 8] on button "Undo/Redo" at bounding box center [100, 7] width 10 height 10
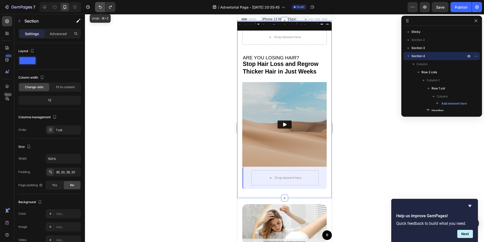
click at [96, 8] on button "Undo/Redo" at bounding box center [100, 7] width 10 height 10
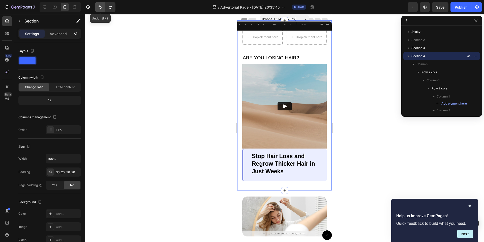
click at [96, 8] on button "Undo/Redo" at bounding box center [100, 7] width 10 height 10
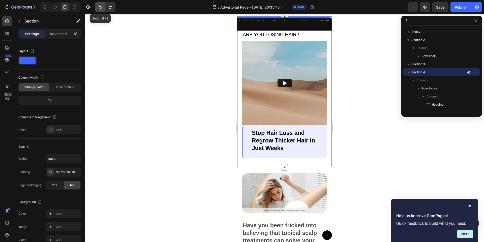
click at [96, 8] on button "Undo/Redo" at bounding box center [100, 7] width 10 height 10
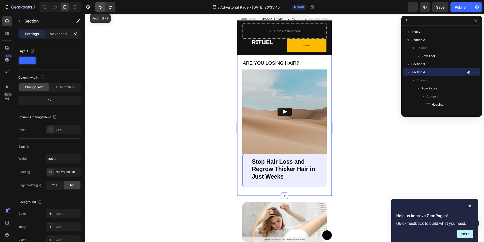
click at [96, 8] on button "Undo/Redo" at bounding box center [100, 7] width 10 height 10
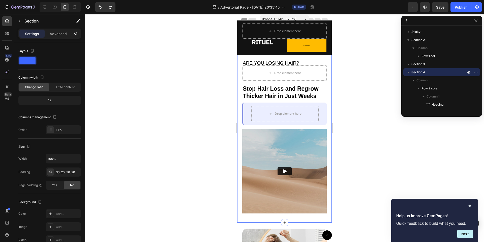
click at [240, 60] on div "ARE YOU LOSING HAIR? Heading Drop element here Stop Hair Loss and Regrow Thicke…" at bounding box center [284, 133] width 95 height 177
click at [289, 154] on img at bounding box center [284, 171] width 85 height 85
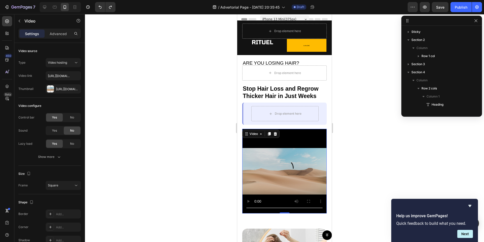
click at [208, 125] on div at bounding box center [284, 128] width 399 height 228
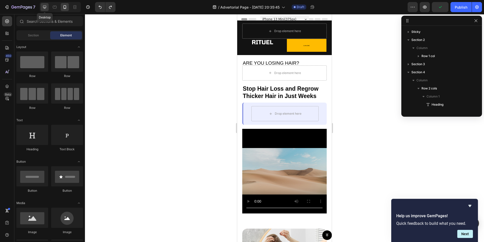
click at [45, 8] on icon at bounding box center [44, 7] width 3 height 3
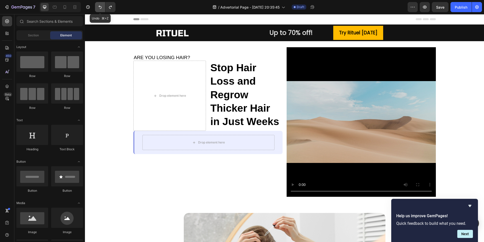
click at [100, 5] on icon "Undo/Redo" at bounding box center [100, 7] width 5 height 5
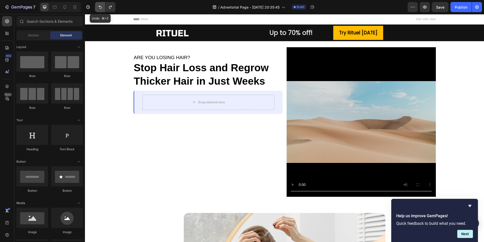
click at [100, 5] on icon "Undo/Redo" at bounding box center [100, 7] width 5 height 5
click at [66, 8] on icon at bounding box center [65, 7] width 3 height 4
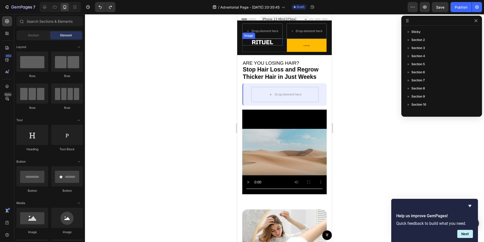
click at [266, 41] on img at bounding box center [263, 42] width 24 height 7
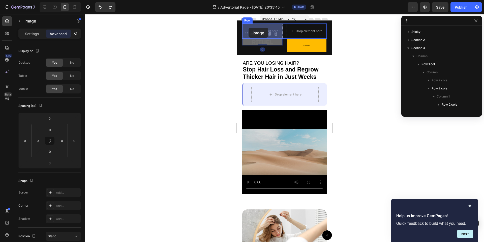
drag, startPoint x: 248, startPoint y: 34, endPoint x: 249, endPoint y: 28, distance: 6.4
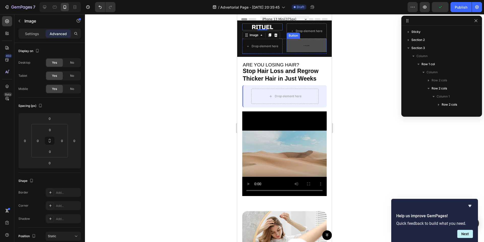
click at [300, 45] on button "Try Rituel [DATE]" at bounding box center [307, 45] width 40 height 13
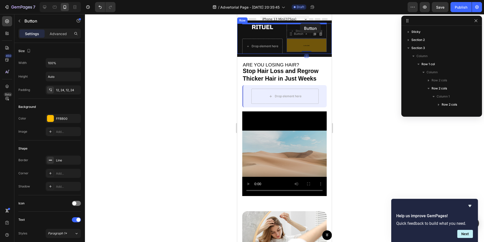
drag, startPoint x: 289, startPoint y: 33, endPoint x: 300, endPoint y: 23, distance: 14.5
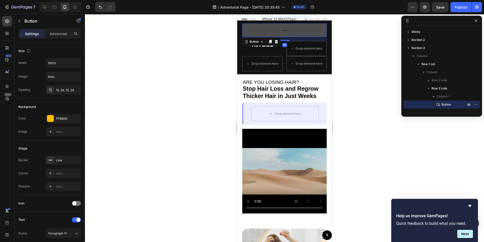
click at [248, 28] on button "Try Rituel [DATE]" at bounding box center [284, 29] width 85 height 13
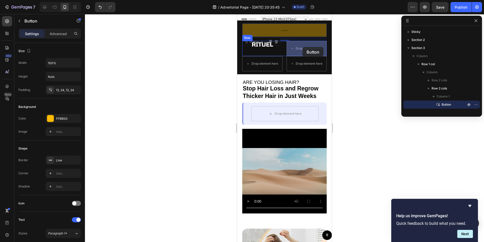
drag, startPoint x: 247, startPoint y: 40, endPoint x: 303, endPoint y: 47, distance: 56.1
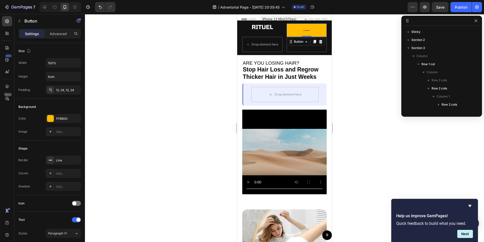
click at [215, 54] on div at bounding box center [284, 128] width 399 height 228
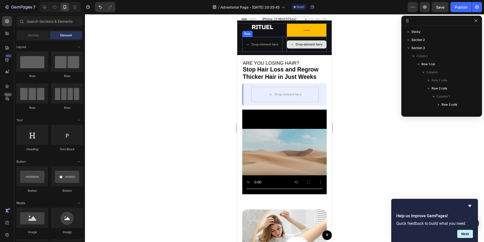
click at [290, 44] on div "Drop element here" at bounding box center [307, 44] width 40 height 8
click at [260, 43] on div "Drop element here" at bounding box center [265, 44] width 27 height 4
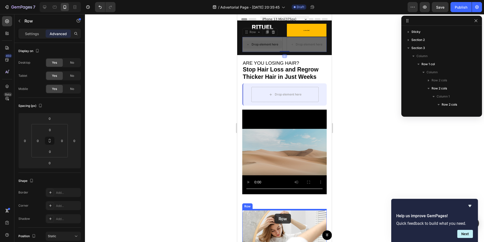
drag, startPoint x: 247, startPoint y: 39, endPoint x: 275, endPoint y: 213, distance: 176.4
type input "32"
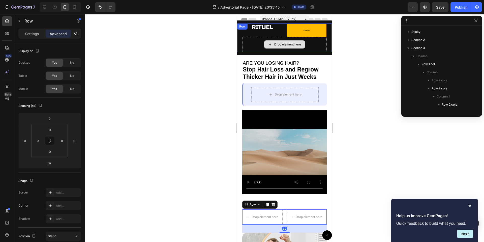
click at [314, 45] on div "Drop element here" at bounding box center [284, 44] width 85 height 15
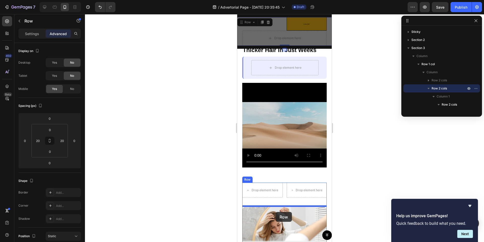
scroll to position [32, 0]
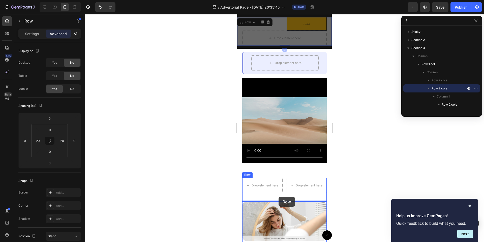
drag, startPoint x: 245, startPoint y: 29, endPoint x: 279, endPoint y: 197, distance: 170.9
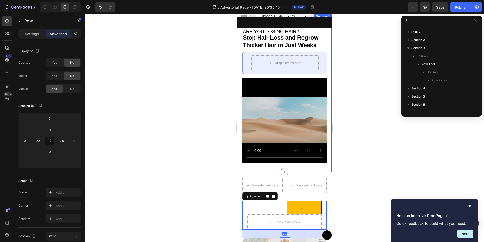
scroll to position [0, 0]
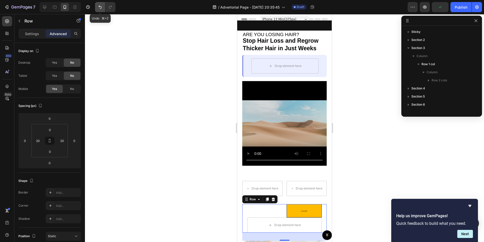
click at [100, 6] on icon "Undo/Redo" at bounding box center [100, 7] width 5 height 5
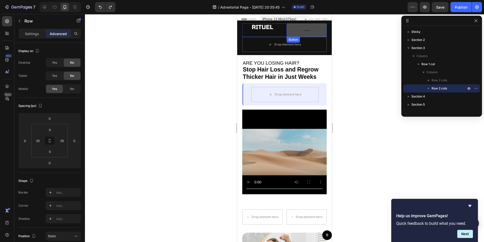
click at [302, 29] on button "Try Rituel [DATE]" at bounding box center [307, 29] width 40 height 13
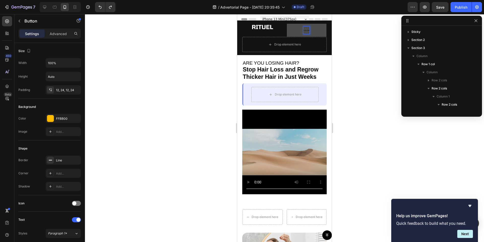
click at [308, 29] on p "Try Rituel [DATE]" at bounding box center [307, 29] width 6 height 7
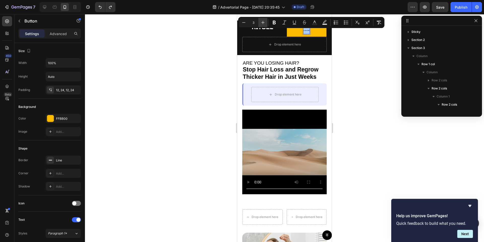
click at [262, 21] on icon "Editor contextual toolbar" at bounding box center [263, 22] width 5 height 5
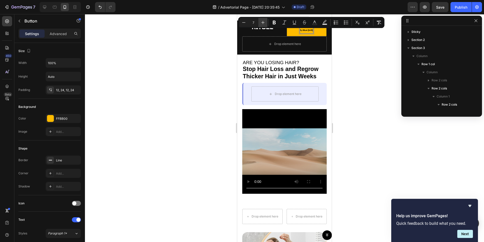
click at [262, 21] on icon "Editor contextual toolbar" at bounding box center [263, 22] width 5 height 5
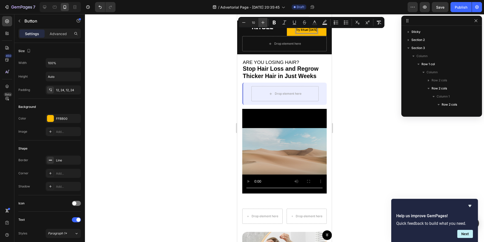
click at [262, 21] on icon "Editor contextual toolbar" at bounding box center [263, 22] width 5 height 5
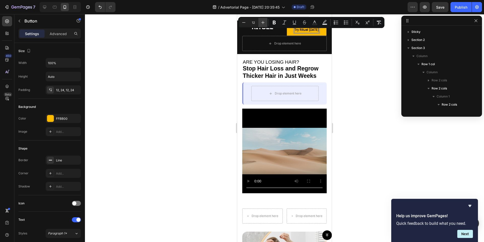
click at [262, 21] on icon "Editor contextual toolbar" at bounding box center [263, 22] width 5 height 5
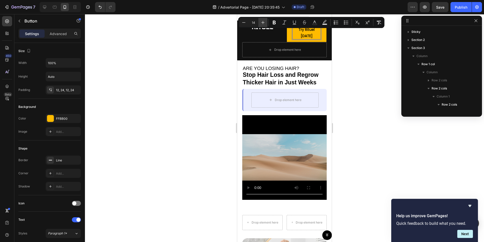
click at [262, 21] on icon "Editor contextual toolbar" at bounding box center [263, 22] width 5 height 5
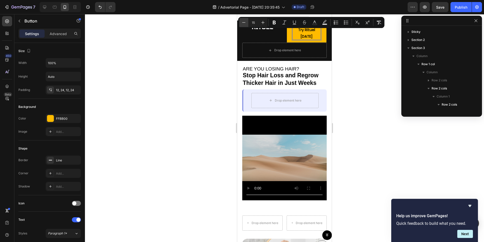
click at [244, 23] on icon "Editor contextual toolbar" at bounding box center [243, 22] width 5 height 5
type input "14"
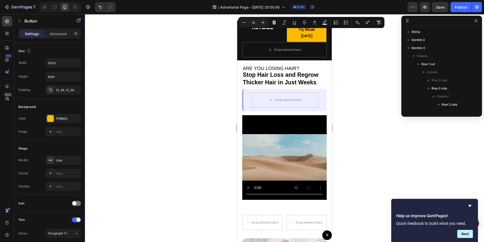
click at [224, 44] on div at bounding box center [284, 128] width 399 height 228
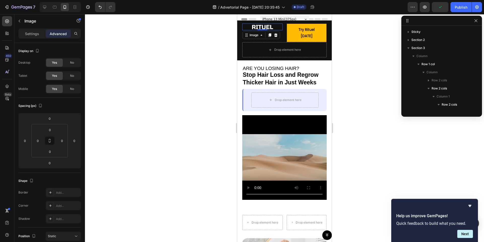
click at [271, 25] on img at bounding box center [263, 26] width 24 height 7
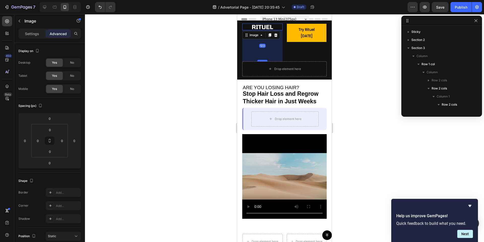
drag, startPoint x: 263, startPoint y: 30, endPoint x: 266, endPoint y: 72, distance: 42.5
click at [266, 61] on div at bounding box center [263, 61] width 10 height 2
type input "168"
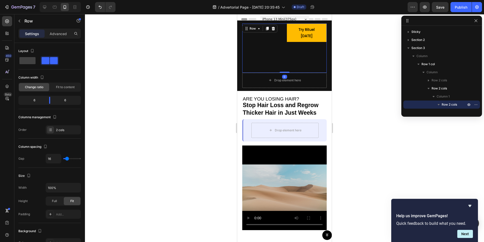
click at [312, 47] on div "Try Rituel [DATE] Button" at bounding box center [307, 47] width 40 height 49
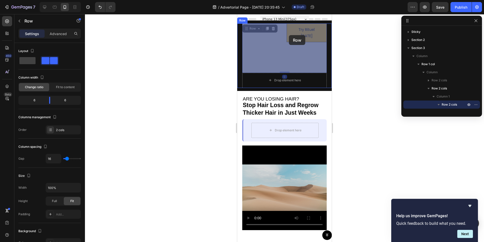
drag, startPoint x: 287, startPoint y: 70, endPoint x: 289, endPoint y: 35, distance: 35.4
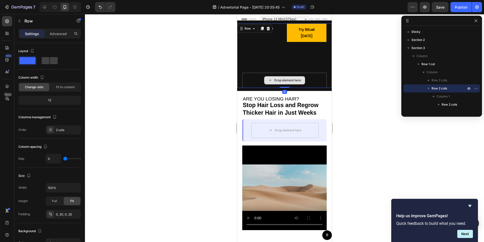
click at [312, 75] on div "Drop element here" at bounding box center [284, 80] width 85 height 15
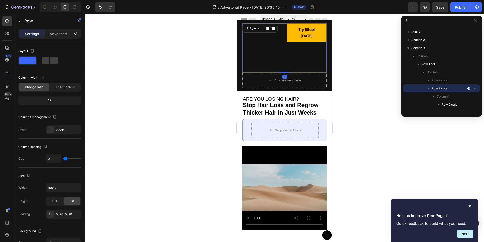
click at [295, 61] on div "Try Rituel [DATE] Button" at bounding box center [307, 47] width 40 height 49
click at [313, 76] on div "Drop element here" at bounding box center [284, 80] width 85 height 15
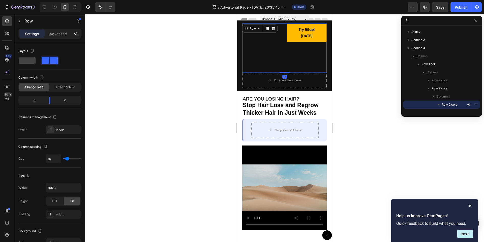
click at [254, 62] on div "Image" at bounding box center [262, 47] width 40 height 49
click at [275, 36] on div "Image" at bounding box center [262, 47] width 40 height 49
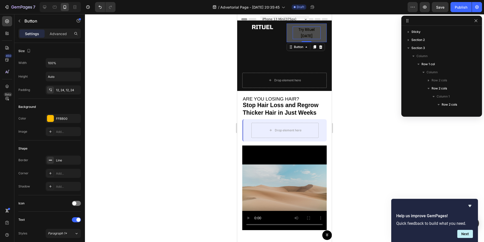
click at [298, 32] on p "Try Rituel [DATE]" at bounding box center [307, 32] width 28 height 13
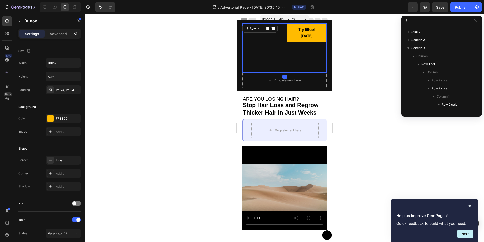
click at [268, 32] on div "Image Try Rituel [DATE] Button Row 0" at bounding box center [284, 47] width 85 height 49
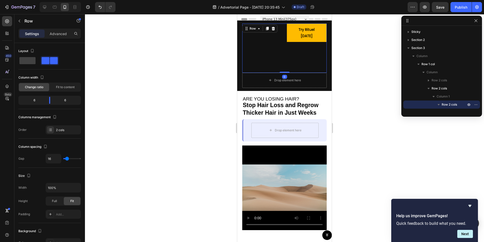
click at [268, 32] on div "Row" at bounding box center [259, 28] width 35 height 8
click at [272, 52] on div "Image" at bounding box center [262, 47] width 40 height 49
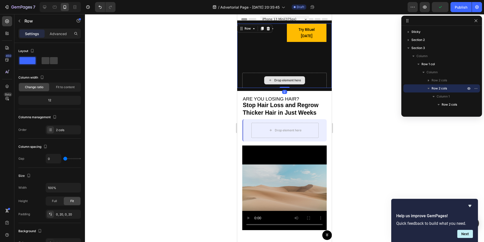
click at [272, 87] on div "Drop element here" at bounding box center [284, 80] width 85 height 15
click at [260, 83] on div "Drop element here" at bounding box center [284, 80] width 85 height 15
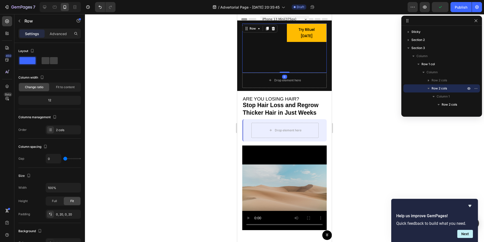
click at [260, 61] on div "Image" at bounding box center [262, 47] width 40 height 49
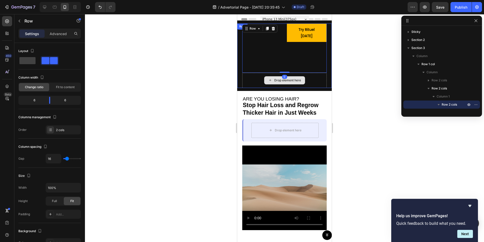
click at [267, 79] on div "Drop element here" at bounding box center [284, 80] width 41 height 8
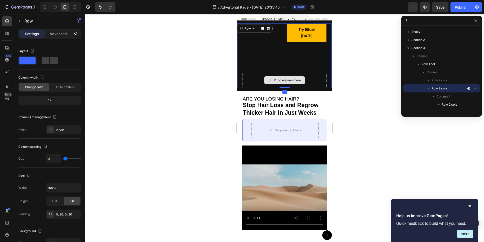
click at [258, 80] on div "Drop element here" at bounding box center [284, 80] width 85 height 15
click at [468, 89] on icon "button" at bounding box center [469, 88] width 4 height 4
click at [252, 83] on div "Drop element here" at bounding box center [284, 80] width 85 height 15
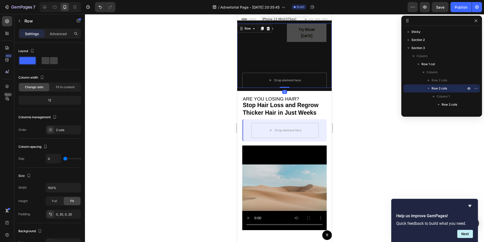
drag, startPoint x: 288, startPoint y: 87, endPoint x: 287, endPoint y: 35, distance: 52.2
click at [287, 35] on div "Image Try Rituel [DATE] Button Row Drop element here Row 0" at bounding box center [284, 55] width 95 height 64
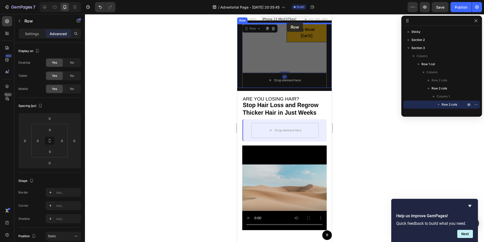
drag, startPoint x: 287, startPoint y: 51, endPoint x: 287, endPoint y: 22, distance: 29.3
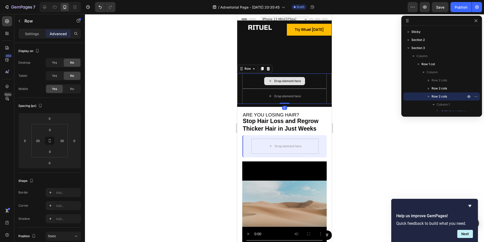
click at [308, 80] on div "Drop element here" at bounding box center [284, 80] width 85 height 15
click at [263, 69] on icon at bounding box center [262, 69] width 3 height 4
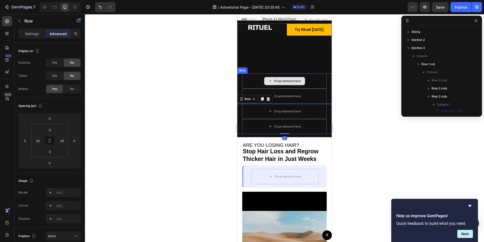
click at [257, 80] on div "Drop element here" at bounding box center [284, 80] width 85 height 15
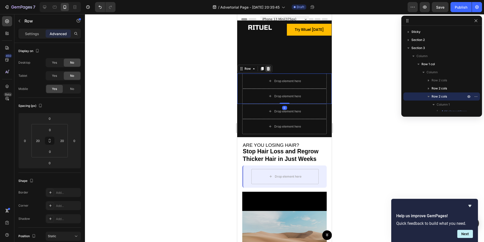
click at [267, 68] on icon at bounding box center [268, 69] width 3 height 4
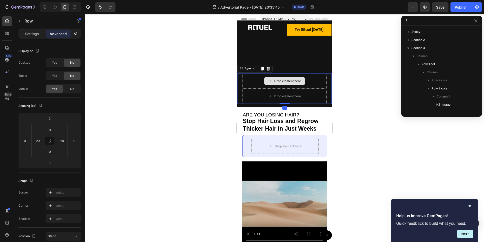
click at [260, 80] on div "Drop element here" at bounding box center [284, 80] width 85 height 15
click at [267, 70] on icon at bounding box center [268, 69] width 3 height 4
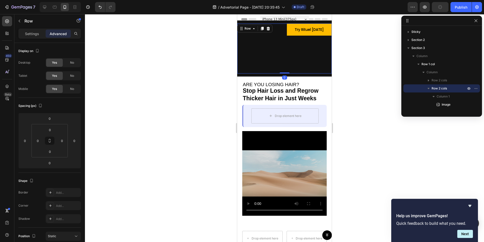
click at [276, 66] on div "Image" at bounding box center [259, 48] width 45 height 50
click at [278, 34] on div "Image" at bounding box center [259, 48] width 45 height 50
click at [260, 60] on div "Image" at bounding box center [259, 48] width 45 height 50
click at [225, 65] on div at bounding box center [284, 128] width 399 height 228
drag, startPoint x: 285, startPoint y: 73, endPoint x: 284, endPoint y: -7, distance: 79.2
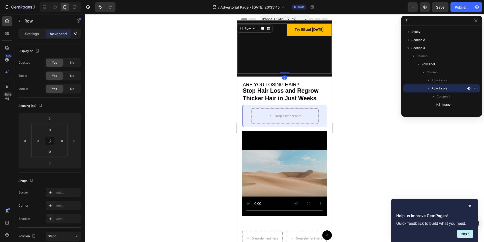
click at [286, 52] on div "Image Try Rituel [DATE] Button Row 0" at bounding box center [284, 48] width 95 height 50
click at [281, 65] on div "Image" at bounding box center [259, 48] width 45 height 50
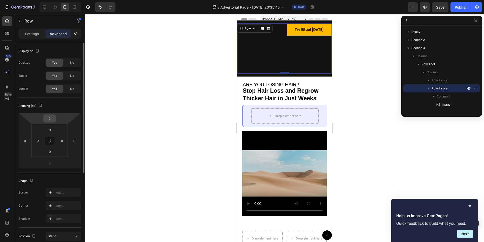
click at [50, 121] on input "0" at bounding box center [50, 119] width 10 height 8
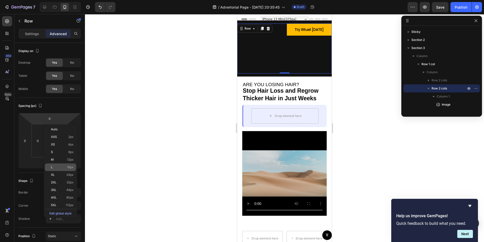
click at [62, 167] on p "L 16px" at bounding box center [62, 167] width 23 height 4
type input "16"
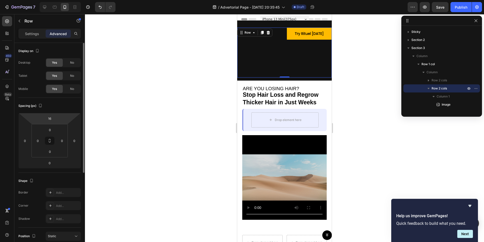
click at [50, 0] on html "7 / Advertorial Page - [DATE] 20:35:45 Draft Preview Save Publish 450 Beta Sect…" at bounding box center [242, 0] width 484 height 0
click at [50, 121] on input "16" at bounding box center [50, 119] width 10 height 8
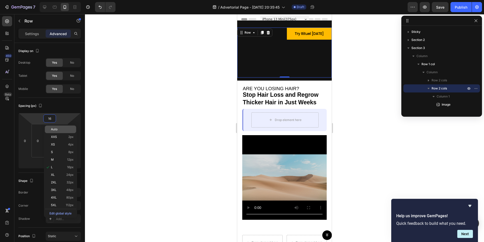
click at [55, 129] on span "Auto" at bounding box center [54, 129] width 7 height 4
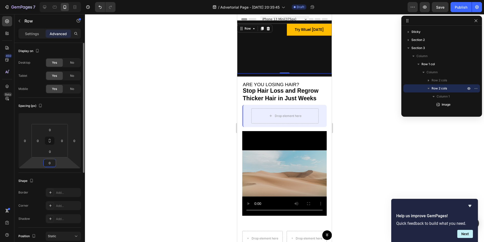
click at [49, 163] on input "0" at bounding box center [50, 163] width 10 height 8
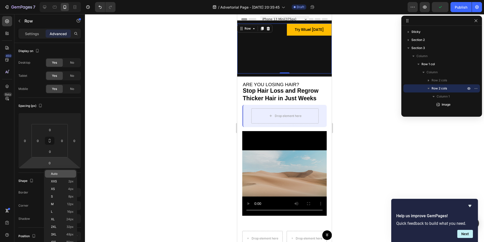
click at [52, 171] on div "Auto" at bounding box center [60, 174] width 31 height 8
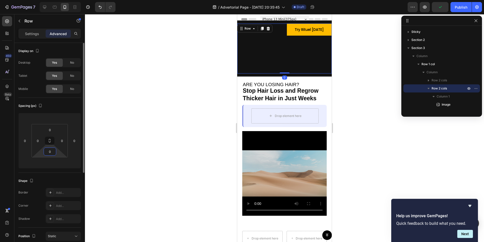
click at [49, 152] on input "0" at bounding box center [50, 152] width 10 height 8
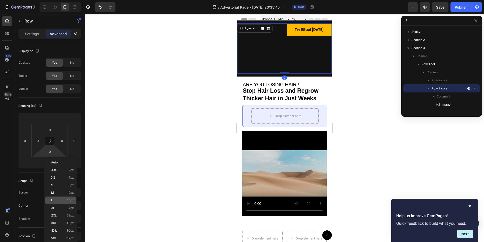
click at [56, 197] on div "L 16px" at bounding box center [60, 200] width 31 height 8
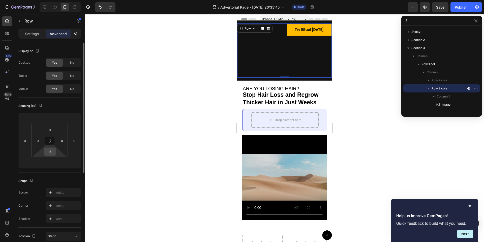
click at [49, 154] on input "16" at bounding box center [50, 152] width 10 height 8
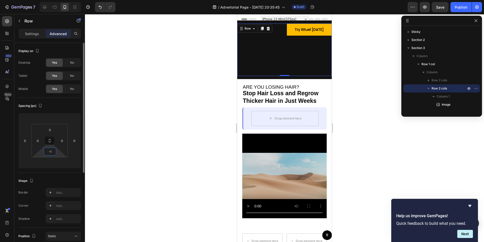
type input "-"
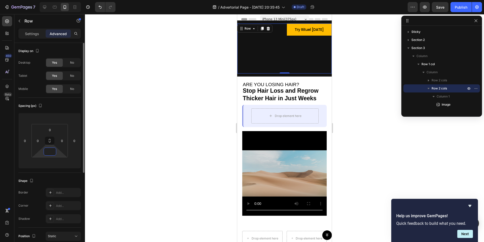
type input "&"
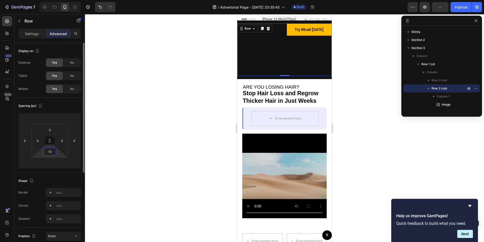
type input "1"
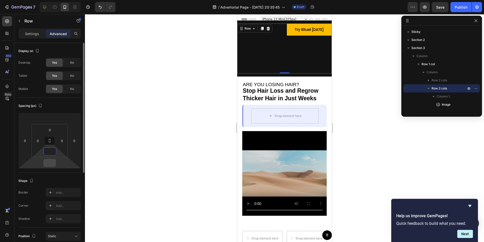
type input "0"
click at [51, 165] on input "number" at bounding box center [50, 163] width 10 height 8
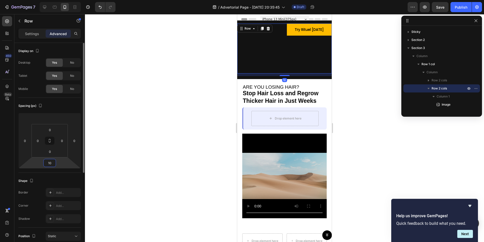
type input "1"
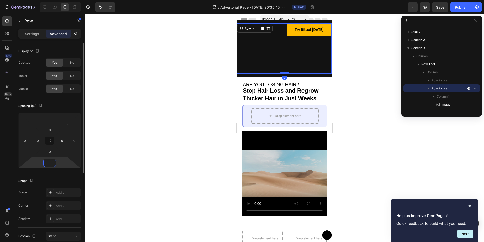
type input "1"
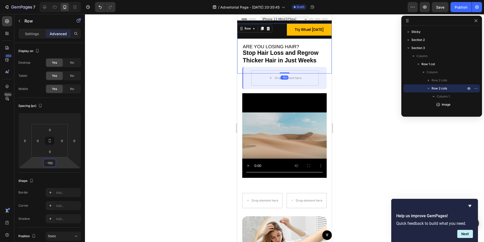
type input "-150"
click at [151, 121] on div at bounding box center [284, 128] width 399 height 228
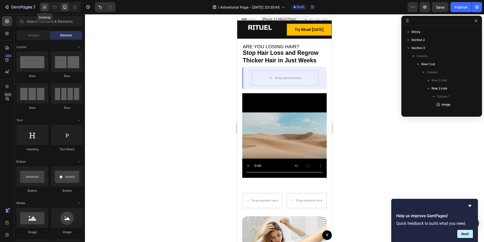
click at [46, 9] on icon at bounding box center [44, 7] width 5 height 5
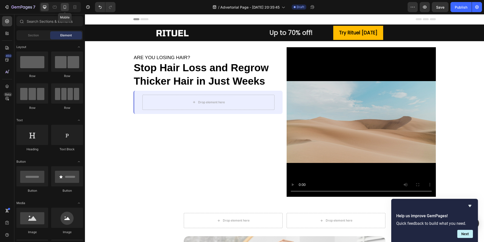
click at [66, 9] on icon at bounding box center [64, 7] width 5 height 5
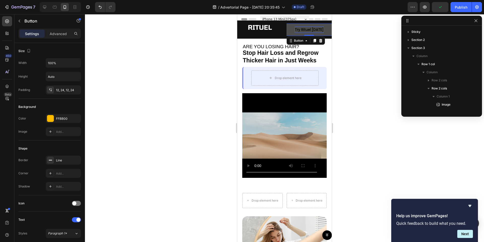
click at [323, 31] on span "Try Rituel [DATE]" at bounding box center [309, 29] width 29 height 5
click at [290, 33] on button "Try Rituel [DATE]" at bounding box center [309, 29] width 45 height 12
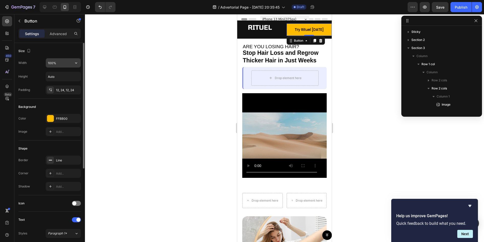
click at [61, 67] on div "100%" at bounding box center [63, 63] width 35 height 10
click at [77, 63] on icon "button" at bounding box center [76, 62] width 5 height 5
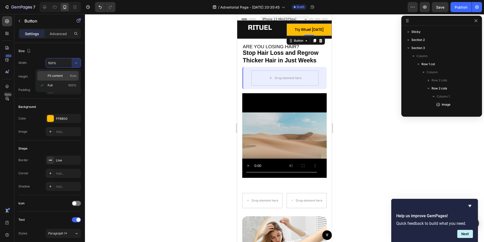
click at [68, 78] on div "Fit content Auto" at bounding box center [57, 76] width 41 height 10
type input "Auto"
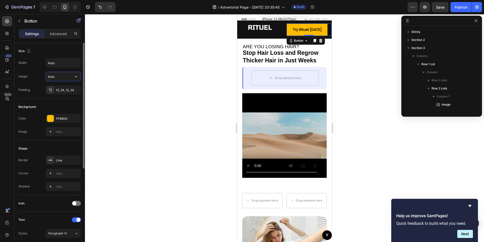
click at [65, 75] on input "Auto" at bounding box center [63, 76] width 35 height 9
click at [76, 77] on icon "button" at bounding box center [76, 76] width 5 height 5
click at [73, 88] on span "Auto" at bounding box center [73, 89] width 7 height 5
click at [62, 78] on input "Auto" at bounding box center [63, 76] width 35 height 9
click at [80, 77] on button "button" at bounding box center [76, 76] width 9 height 9
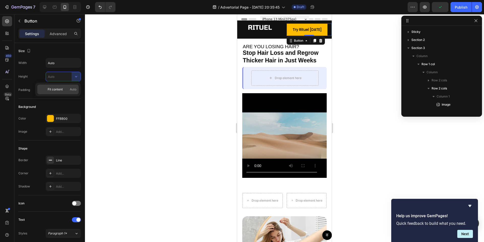
click at [60, 91] on span "Fit content" at bounding box center [55, 89] width 15 height 5
type input "Auto"
click at [57, 77] on input "Auto" at bounding box center [63, 76] width 35 height 9
click at [64, 89] on div "12, 24, 12, 24" at bounding box center [63, 90] width 15 height 5
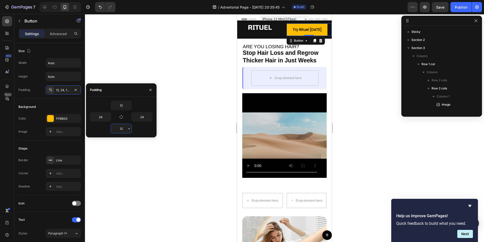
click at [124, 127] on input "12" at bounding box center [121, 128] width 21 height 9
click at [129, 129] on icon "button" at bounding box center [129, 128] width 2 height 1
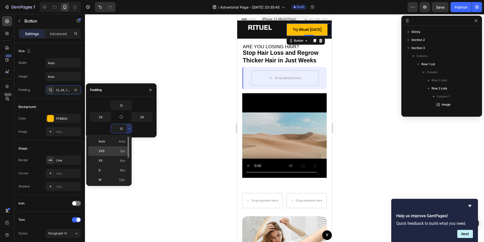
click at [117, 153] on p "XXS 2px" at bounding box center [112, 151] width 27 height 5
type input "2"
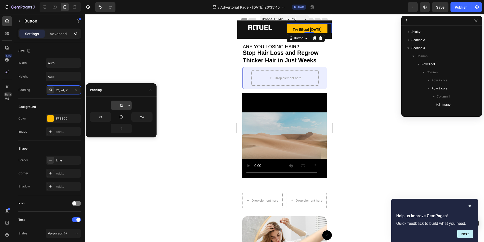
click at [124, 105] on input "12" at bounding box center [121, 105] width 21 height 9
click at [128, 106] on icon "button" at bounding box center [129, 105] width 4 height 4
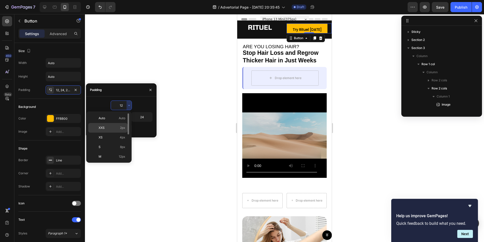
click at [120, 128] on p "XXS 2px" at bounding box center [112, 127] width 27 height 5
type input "2"
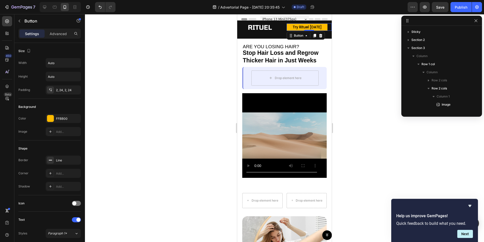
click at [127, 57] on div at bounding box center [284, 128] width 399 height 228
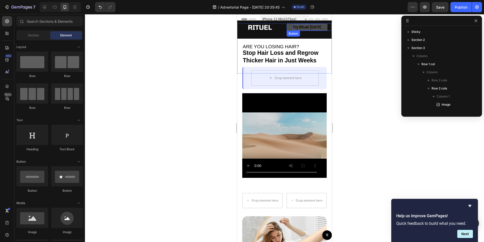
click at [308, 29] on span "Try Rituel [DATE]" at bounding box center [307, 26] width 29 height 5
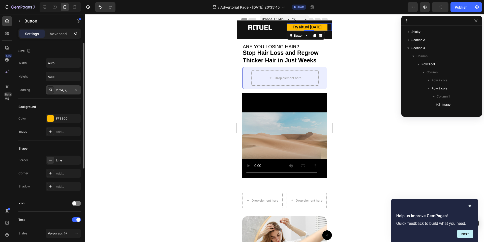
click at [63, 91] on div "2, 24, 2, 24" at bounding box center [63, 90] width 15 height 5
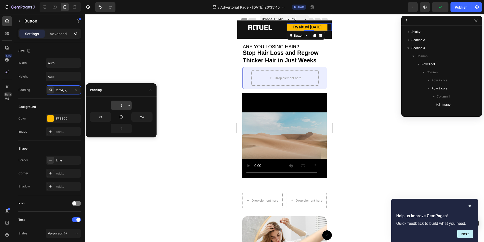
click at [121, 101] on input "2" at bounding box center [121, 105] width 21 height 9
click at [132, 107] on div "2" at bounding box center [121, 105] width 21 height 10
click at [129, 107] on icon "button" at bounding box center [129, 105] width 4 height 4
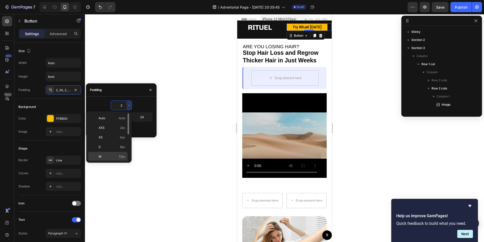
click at [119, 154] on span "12px" at bounding box center [122, 156] width 7 height 5
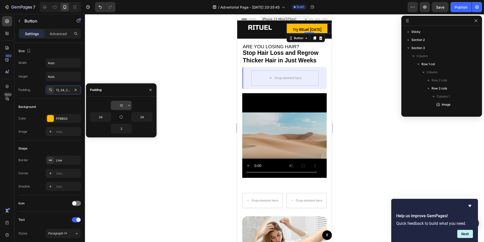
click at [124, 105] on input "12" at bounding box center [121, 105] width 21 height 9
click at [127, 104] on icon "button" at bounding box center [129, 105] width 4 height 4
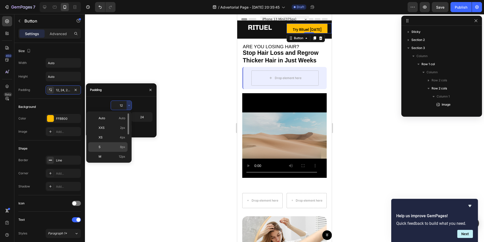
click at [119, 144] on div "S 8px" at bounding box center [107, 147] width 39 height 10
type input "8"
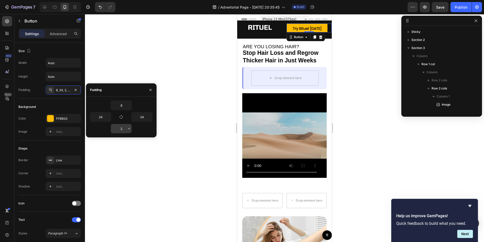
click at [122, 128] on input "2" at bounding box center [121, 128] width 21 height 9
click at [128, 128] on icon "button" at bounding box center [129, 128] width 2 height 1
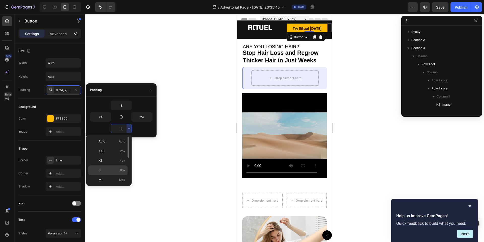
click at [117, 168] on p "S 8px" at bounding box center [112, 170] width 27 height 5
type input "8"
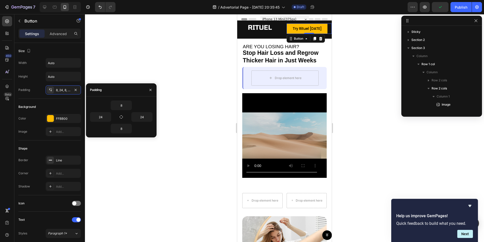
click at [171, 70] on div at bounding box center [284, 128] width 399 height 228
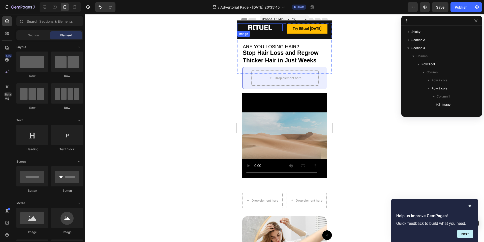
click at [240, 31] on div "Image" at bounding box center [259, 27] width 45 height 8
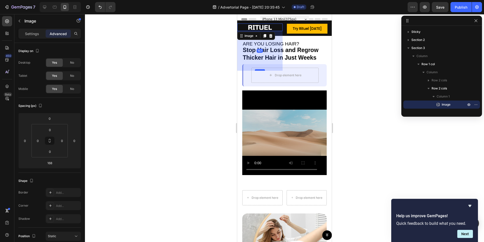
drag, startPoint x: 261, startPoint y: 72, endPoint x: 260, endPoint y: 70, distance: 3.3
click at [260, 70] on div at bounding box center [260, 70] width 10 height 2
type input "157"
click at [183, 75] on div at bounding box center [284, 128] width 399 height 228
click at [239, 27] on div at bounding box center [259, 27] width 45 height 8
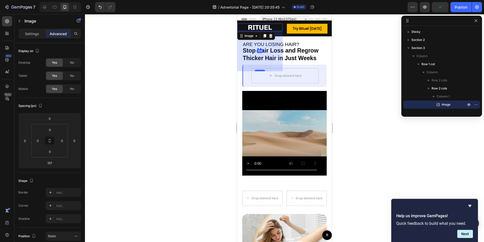
click at [261, 71] on div at bounding box center [260, 71] width 10 height 2
type input "159"
click at [221, 64] on div at bounding box center [284, 128] width 399 height 228
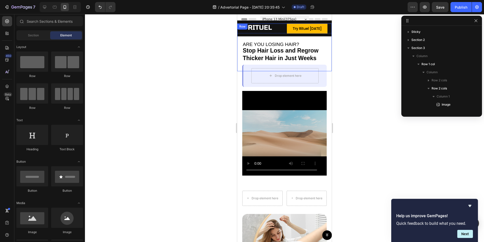
click at [322, 58] on div "Try Rituel [DATE] Button" at bounding box center [309, 47] width 45 height 48
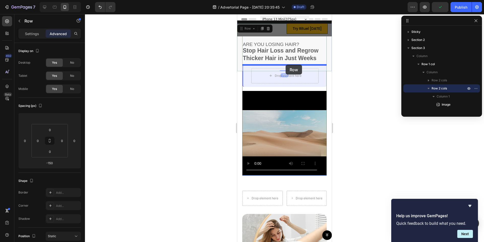
drag, startPoint x: 286, startPoint y: 70, endPoint x: 286, endPoint y: 65, distance: 5.0
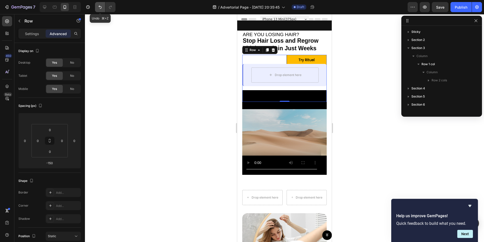
click at [98, 8] on icon "Undo/Redo" at bounding box center [100, 7] width 5 height 5
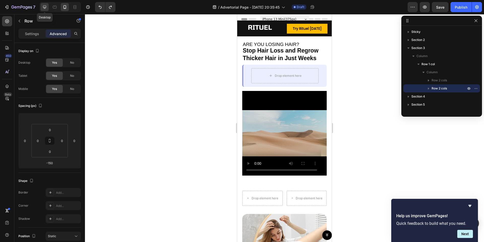
click at [46, 9] on icon at bounding box center [44, 7] width 5 height 5
type input "0"
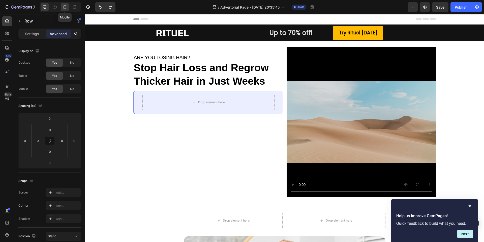
click at [62, 7] on div at bounding box center [65, 7] width 8 height 8
type input "-150"
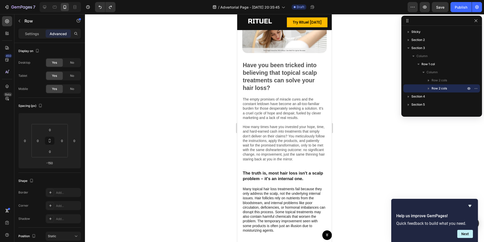
scroll to position [51, 0]
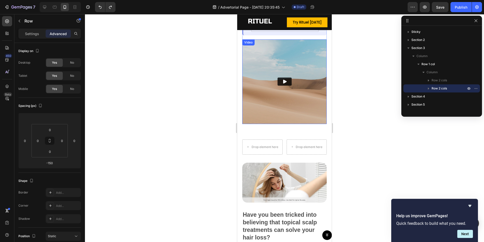
click at [277, 110] on img at bounding box center [284, 81] width 85 height 85
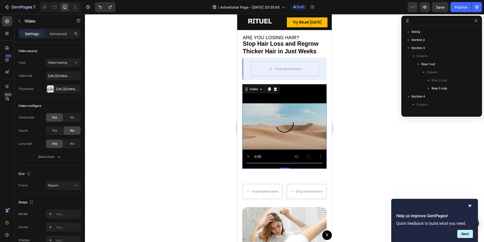
scroll to position [0, 0]
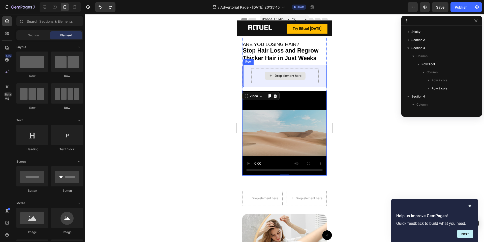
click at [284, 74] on div "Drop element here" at bounding box center [288, 76] width 27 height 4
click at [216, 108] on div at bounding box center [284, 128] width 399 height 228
click at [44, 5] on icon at bounding box center [44, 7] width 5 height 5
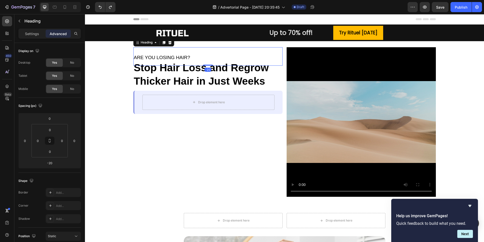
click at [217, 54] on h2 "ARE YOU LOSING HAIR?" at bounding box center [207, 56] width 149 height 18
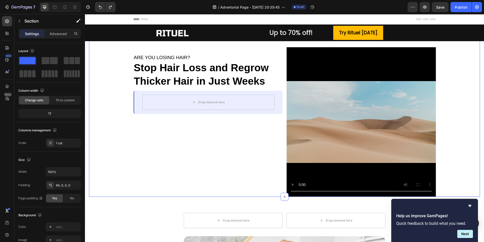
click at [103, 81] on div "ARE YOU LOSING HAIR? Heading Stop Hair Loss and Regrow Thicker Hair in Just Wee…" at bounding box center [284, 121] width 391 height 149
click at [480, 181] on div "ARE YOU LOSING HAIR? Heading Stop Hair Loss and Regrow Thicker Hair in Just Wee…" at bounding box center [284, 121] width 391 height 149
click at [468, 186] on div "ARE YOU LOSING HAIR? Heading Stop Hair Loss and Regrow Thicker Hair in Just Wee…" at bounding box center [284, 121] width 391 height 149
click at [473, 209] on div "Help us improve GemPages! Quick feedback to build what you need. Next" at bounding box center [435, 220] width 77 height 35
click at [472, 205] on icon "Hide survey" at bounding box center [470, 206] width 6 height 6
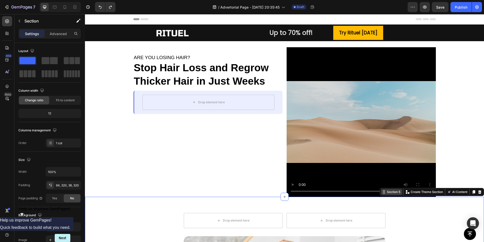
click at [477, 194] on div "Section 5 You can create reusable sections Create Theme Section AI Content Writ…" at bounding box center [432, 192] width 104 height 8
click at [61, 34] on p "Advanced" at bounding box center [58, 33] width 17 height 5
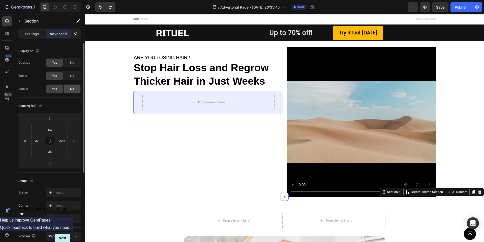
click at [77, 88] on div "No" at bounding box center [72, 89] width 17 height 8
click at [474, 193] on icon at bounding box center [474, 192] width 3 height 4
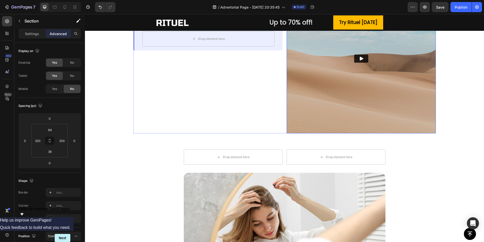
scroll to position [32, 0]
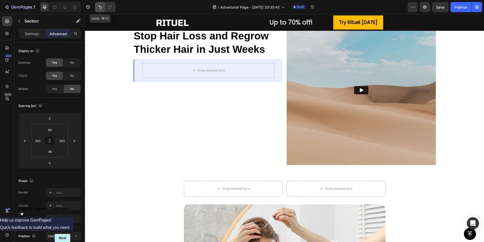
click at [99, 8] on icon "Undo/Redo" at bounding box center [100, 7] width 5 height 5
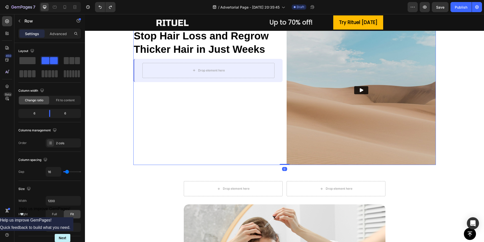
click at [258, 113] on div "ARE YOU LOSING HAIR? Heading Stop Hair Loss and Regrow Thicker Hair in Just Wee…" at bounding box center [207, 89] width 149 height 149
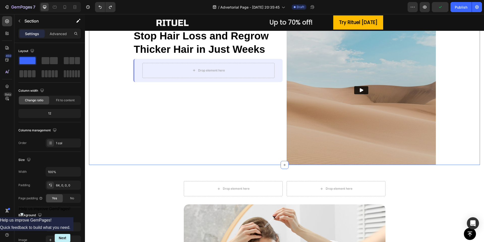
click at [476, 160] on div "ARE YOU LOSING HAIR? Heading Stop Hair Loss and Regrow Thicker Hair in Just Wee…" at bounding box center [284, 89] width 391 height 149
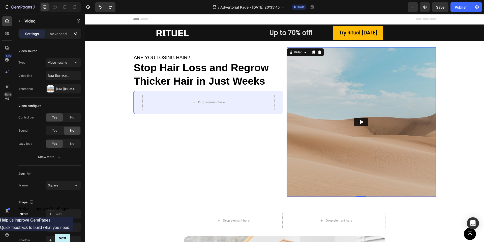
click at [422, 149] on img at bounding box center [361, 121] width 149 height 149
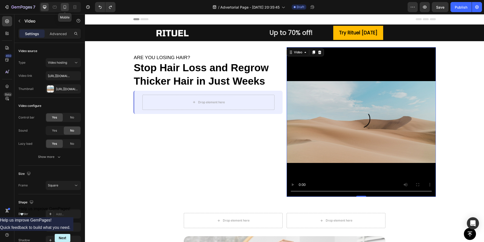
click at [64, 6] on icon at bounding box center [65, 7] width 3 height 4
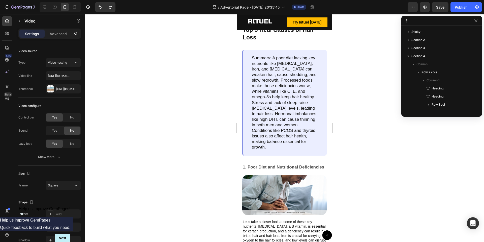
scroll to position [125, 0]
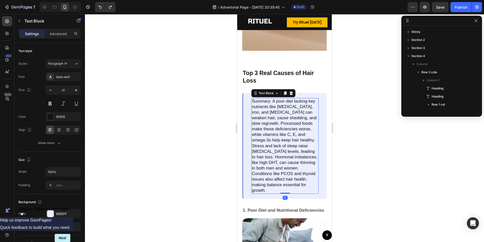
click at [293, 109] on p "Summary: A poor diet lacking key nutrients like [MEDICAL_DATA], iron, and [MEDI…" at bounding box center [285, 145] width 66 height 95
click at [217, 131] on div at bounding box center [284, 128] width 399 height 228
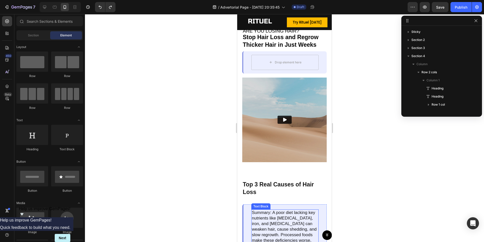
scroll to position [0, 0]
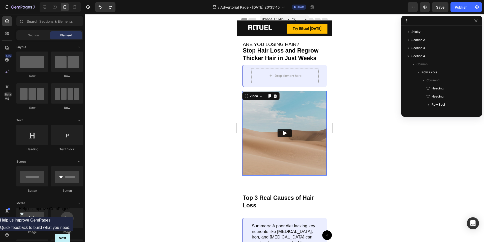
click at [288, 112] on img at bounding box center [284, 133] width 85 height 85
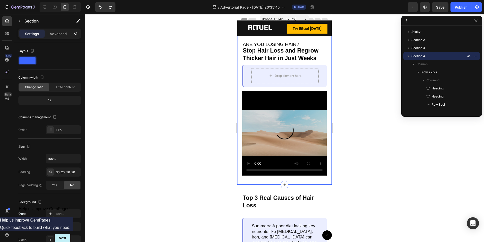
click at [324, 182] on div "ARE YOU LOSING HAIR? Heading Stop Hair Loss and Regrow Thicker Hair in Just Wee…" at bounding box center [284, 105] width 95 height 158
click at [293, 180] on div "ARE YOU LOSING HAIR? Heading Stop Hair Loss and Regrow Thicker Hair in Just Wee…" at bounding box center [284, 105] width 95 height 158
click at [240, 145] on div "ARE YOU LOSING HAIR? Heading Stop Hair Loss and Regrow Thicker Hair in Just Wee…" at bounding box center [284, 105] width 95 height 158
click at [240, 80] on div "ARE YOU LOSING HAIR? Heading Stop Hair Loss and Regrow Thicker Hair in Just Wee…" at bounding box center [284, 105] width 95 height 158
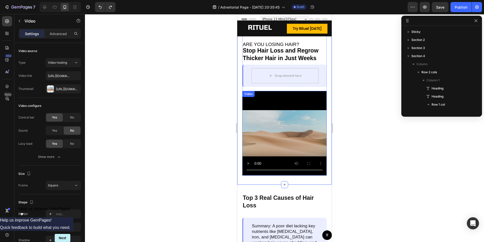
click at [252, 111] on video at bounding box center [284, 133] width 85 height 85
click at [238, 120] on div "ARE YOU LOSING HAIR? Heading Stop Hair Loss and Regrow Thicker Hair in Just Wee…" at bounding box center [284, 105] width 95 height 158
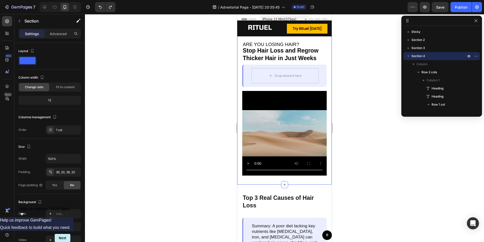
click at [238, 120] on div "ARE YOU LOSING HAIR? Heading Stop Hair Loss and Regrow Thicker Hair in Just Wee…" at bounding box center [284, 105] width 95 height 158
click at [252, 55] on div "Image" at bounding box center [259, 47] width 45 height 48
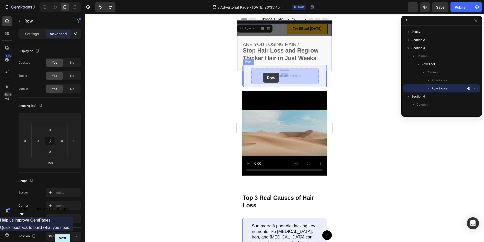
drag, startPoint x: 242, startPoint y: 29, endPoint x: 263, endPoint y: 73, distance: 48.7
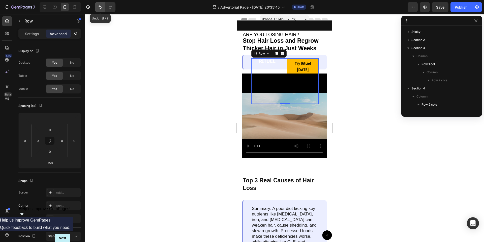
click at [101, 8] on icon "Undo/Redo" at bounding box center [100, 7] width 5 height 5
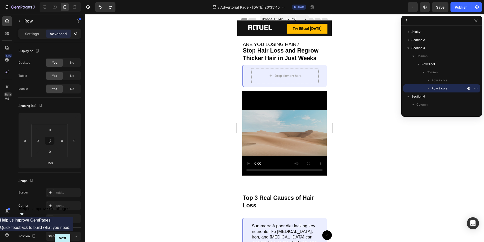
click at [268, 53] on div "Image" at bounding box center [259, 47] width 45 height 48
click at [263, 47] on div "Image" at bounding box center [259, 47] width 45 height 48
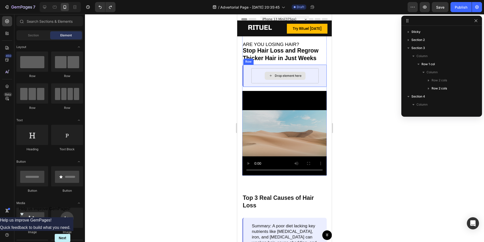
click at [269, 79] on div "Drop element here" at bounding box center [285, 76] width 41 height 8
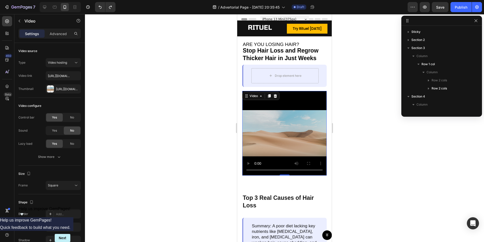
click at [269, 115] on video at bounding box center [284, 133] width 85 height 85
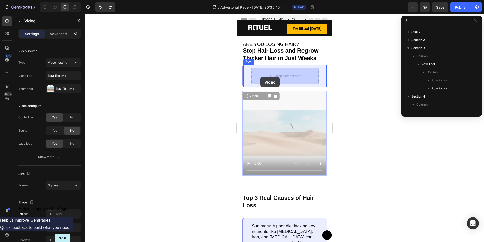
drag, startPoint x: 246, startPoint y: 97, endPoint x: 261, endPoint y: 77, distance: 24.2
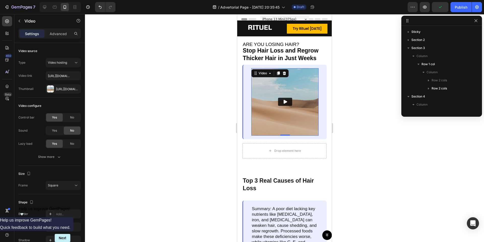
click at [277, 112] on img at bounding box center [285, 101] width 67 height 67
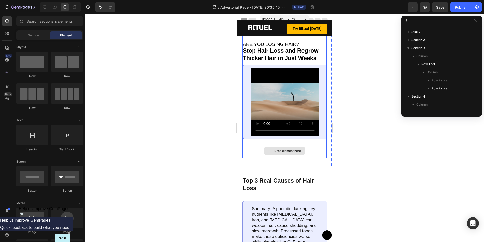
click at [271, 151] on icon at bounding box center [270, 150] width 4 height 4
click at [266, 101] on video at bounding box center [285, 101] width 67 height 67
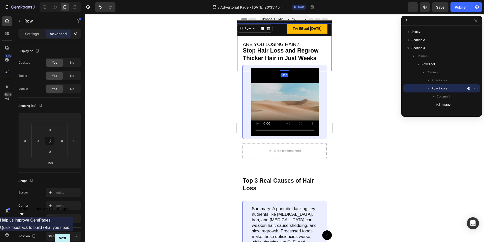
click at [249, 43] on div "Image" at bounding box center [259, 47] width 45 height 48
click at [253, 49] on div "Image" at bounding box center [259, 47] width 45 height 48
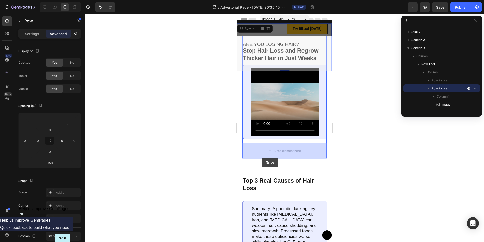
drag, startPoint x: 241, startPoint y: 29, endPoint x: 262, endPoint y: 157, distance: 130.4
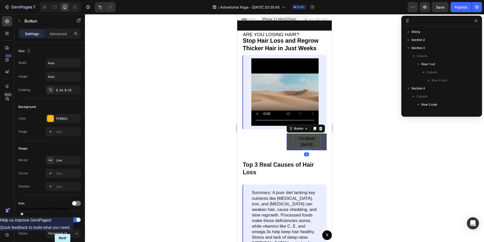
click at [300, 137] on span "Try Rituel [DATE]" at bounding box center [307, 141] width 16 height 11
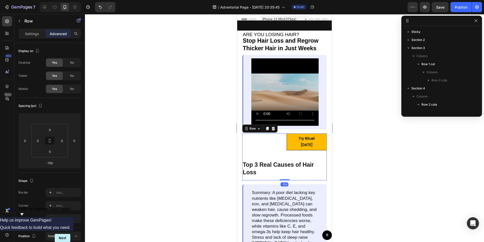
click at [265, 145] on div "Image" at bounding box center [262, 156] width 40 height 47
click at [262, 162] on p "Top 3 Real Causes of Hair Loss" at bounding box center [285, 168] width 84 height 15
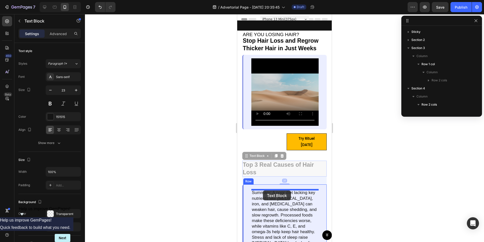
drag, startPoint x: 246, startPoint y: 156, endPoint x: 263, endPoint y: 190, distance: 38.6
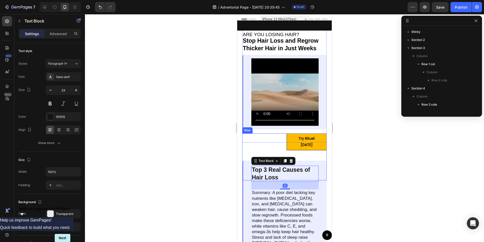
click at [266, 141] on div "Image" at bounding box center [262, 156] width 40 height 47
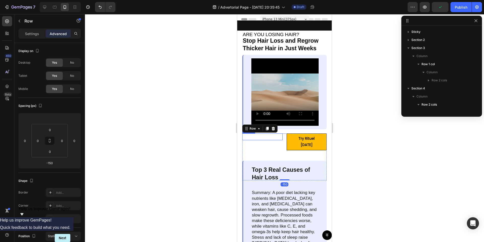
click at [266, 136] on img at bounding box center [263, 136] width 24 height 7
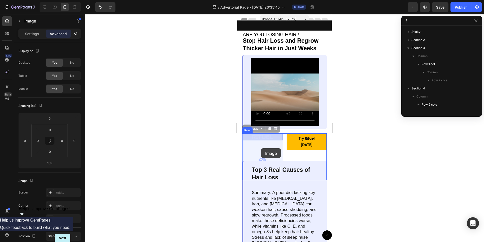
drag, startPoint x: 264, startPoint y: 139, endPoint x: 261, endPoint y: 148, distance: 9.8
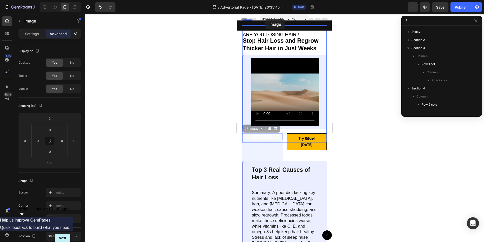
drag, startPoint x: 247, startPoint y: 129, endPoint x: 266, endPoint y: 19, distance: 111.8
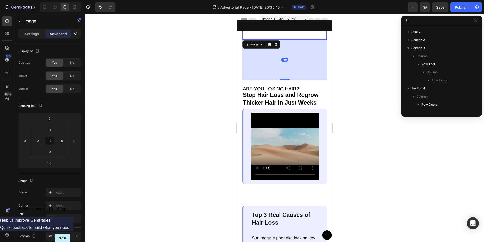
click at [231, 76] on div at bounding box center [284, 128] width 399 height 228
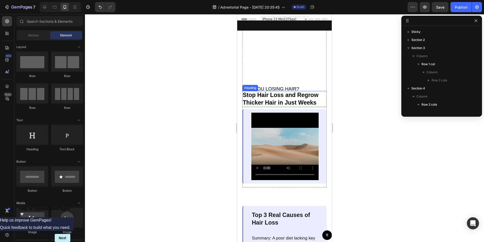
click at [275, 97] on strong "Stop Hair Loss and Regrow Thicker Hair in Just Weeks" at bounding box center [281, 99] width 76 height 14
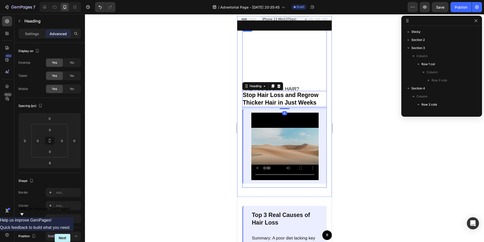
click at [275, 45] on div "Image ARE YOU LOSING HAIR? Heading Stop Hair Loss and Regrow Thicker Hair in Ju…" at bounding box center [284, 104] width 85 height 158
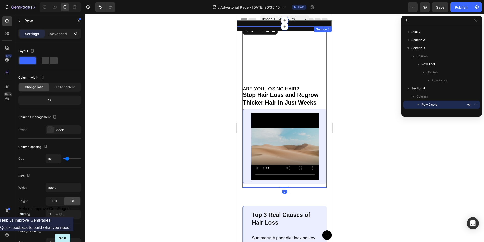
click at [276, 25] on div "Image Text Block Up to 70% off! Heading Row Try Rituel [DATE] Button Row Row" at bounding box center [284, 24] width 95 height 3
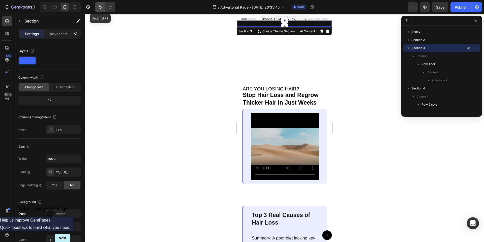
click at [100, 5] on icon "Undo/Redo" at bounding box center [100, 7] width 5 height 5
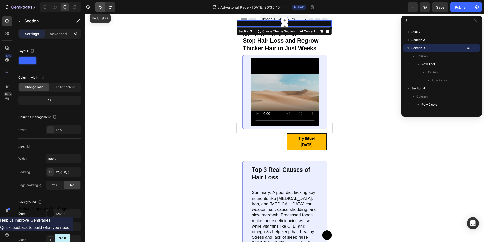
click at [100, 5] on icon "Undo/Redo" at bounding box center [100, 7] width 5 height 5
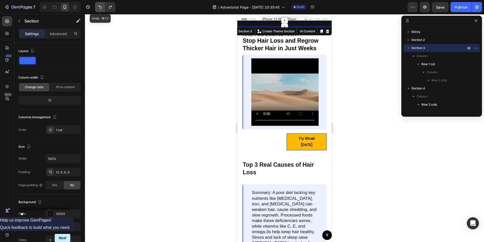
click at [100, 5] on icon "Undo/Redo" at bounding box center [100, 7] width 5 height 5
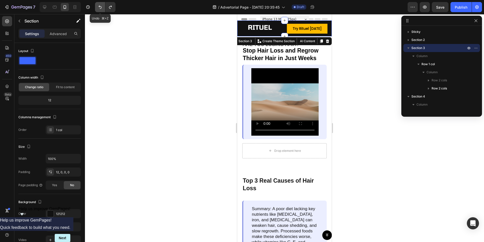
click at [100, 5] on icon "Undo/Redo" at bounding box center [100, 7] width 5 height 5
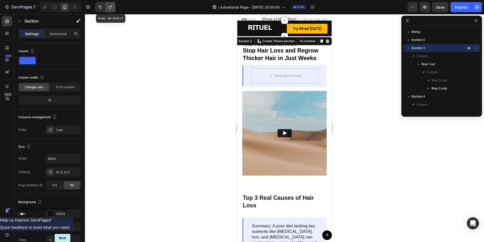
click at [110, 8] on icon "Undo/Redo" at bounding box center [110, 7] width 5 height 5
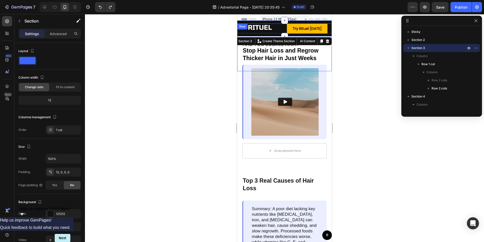
click at [272, 58] on div "Image" at bounding box center [259, 47] width 45 height 48
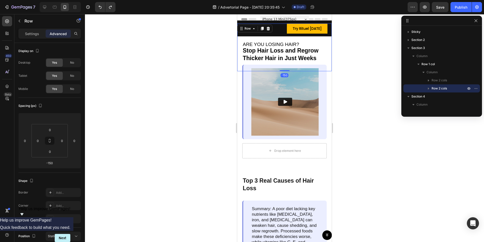
click at [257, 48] on div "Image" at bounding box center [259, 47] width 45 height 48
click at [261, 53] on div "Image" at bounding box center [259, 47] width 45 height 48
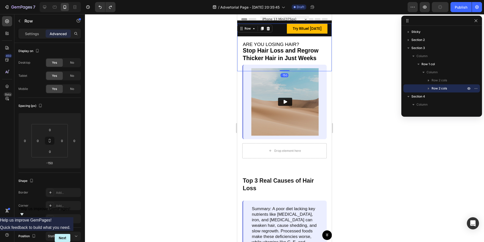
click at [261, 53] on div "Image" at bounding box center [259, 47] width 45 height 48
click at [275, 65] on div "Image" at bounding box center [259, 47] width 45 height 48
click at [278, 31] on div "Image" at bounding box center [259, 47] width 45 height 48
click at [211, 50] on div at bounding box center [284, 128] width 399 height 228
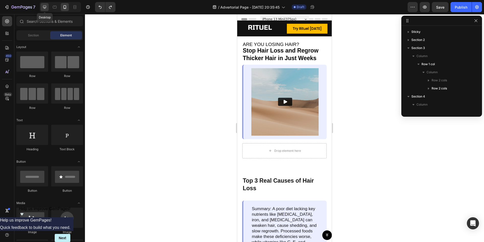
click at [47, 8] on div at bounding box center [45, 7] width 8 height 8
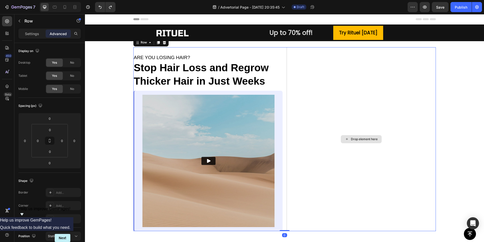
click at [328, 125] on div "Drop element here" at bounding box center [361, 138] width 149 height 183
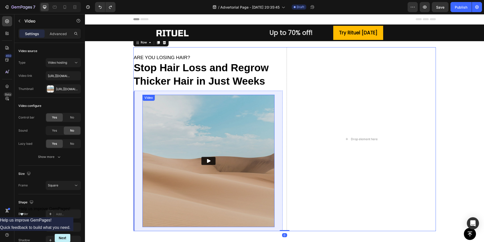
click at [241, 145] on img at bounding box center [209, 161] width 132 height 132
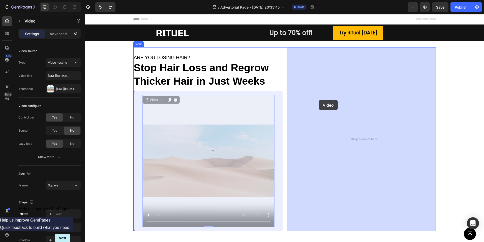
drag, startPoint x: 148, startPoint y: 101, endPoint x: 319, endPoint y: 100, distance: 171.0
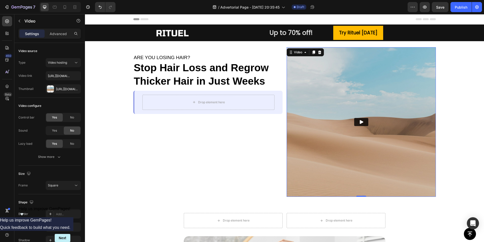
click at [314, 119] on img at bounding box center [361, 121] width 149 height 149
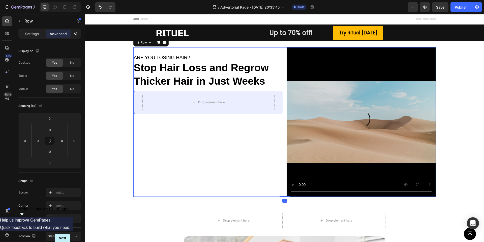
click at [256, 135] on div "ARE YOU LOSING HAIR? Heading Stop Hair Loss and Regrow Thicker Hair in Just Wee…" at bounding box center [207, 121] width 149 height 149
click at [66, 8] on icon at bounding box center [64, 7] width 5 height 5
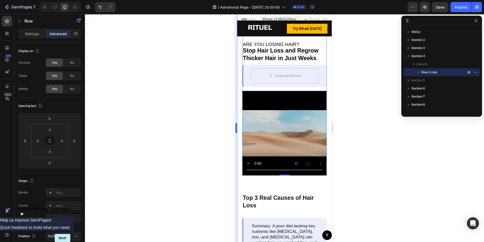
scroll to position [4, 0]
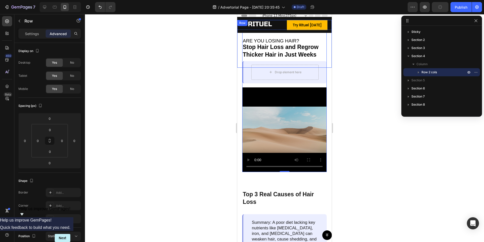
click at [272, 63] on div "Image" at bounding box center [259, 44] width 45 height 48
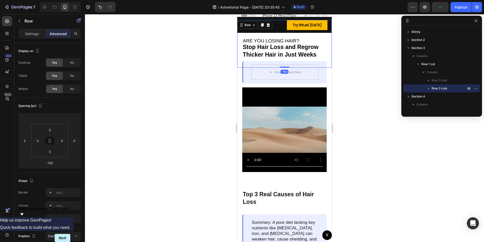
click at [223, 62] on div at bounding box center [284, 128] width 399 height 228
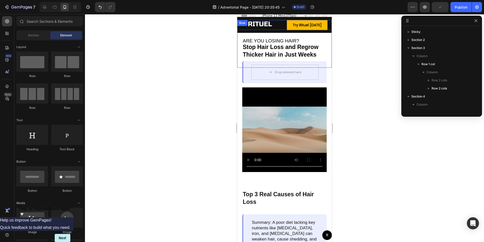
click at [260, 46] on div "Image" at bounding box center [259, 44] width 45 height 48
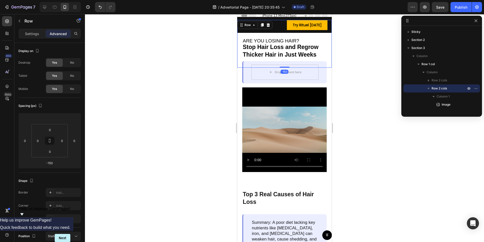
click at [260, 46] on div "Image" at bounding box center [259, 44] width 45 height 48
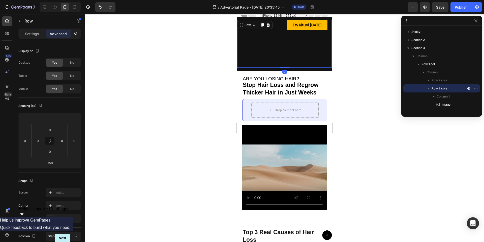
drag, startPoint x: 288, startPoint y: 67, endPoint x: 282, endPoint y: 54, distance: 14.2
click at [282, 54] on div "Image Try Rituel [DATE] Button Row 0" at bounding box center [284, 44] width 95 height 48
type input "0"
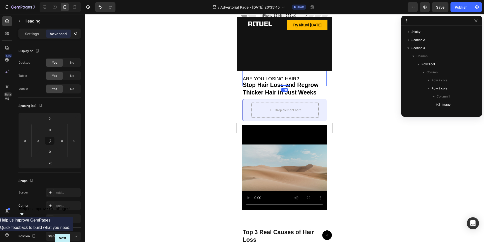
click at [268, 80] on span "ARE YOU LOSING HAIR?" at bounding box center [271, 78] width 57 height 5
click at [283, 87] on strong "Stop Hair Loss and Regrow Thicker Hair in Just Weeks" at bounding box center [281, 88] width 76 height 14
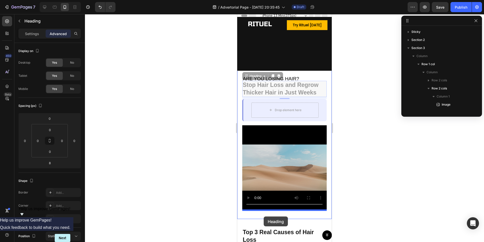
drag, startPoint x: 248, startPoint y: 76, endPoint x: 264, endPoint y: 216, distance: 141.1
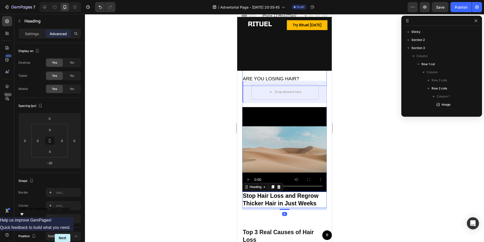
click at [251, 77] on span "ARE YOU LOSING HAIR?" at bounding box center [271, 78] width 57 height 5
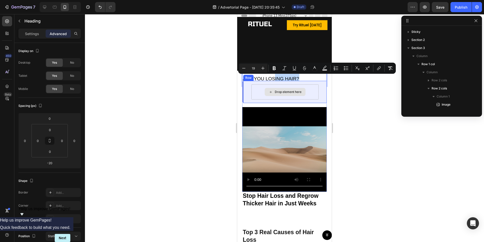
drag, startPoint x: 275, startPoint y: 77, endPoint x: 274, endPoint y: 93, distance: 16.2
click at [227, 97] on div at bounding box center [284, 128] width 399 height 228
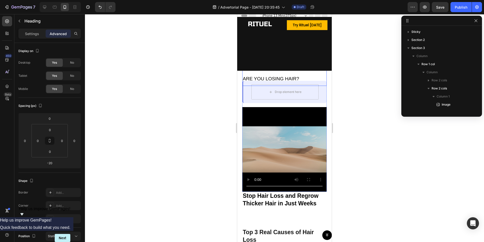
click at [268, 76] on span "ARE YOU LOSING HAIR?" at bounding box center [271, 78] width 57 height 5
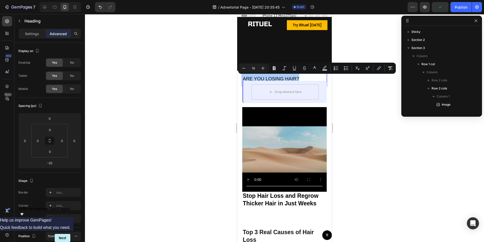
click at [224, 89] on div at bounding box center [284, 128] width 399 height 228
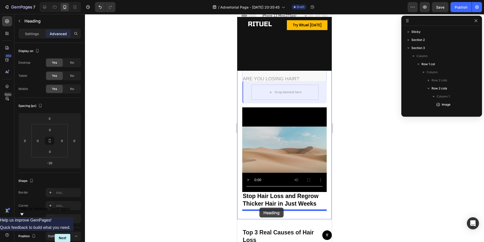
drag, startPoint x: 245, startPoint y: 74, endPoint x: 260, endPoint y: 207, distance: 134.5
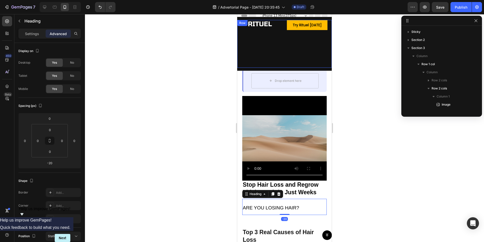
click at [272, 63] on div "Image" at bounding box center [259, 44] width 45 height 48
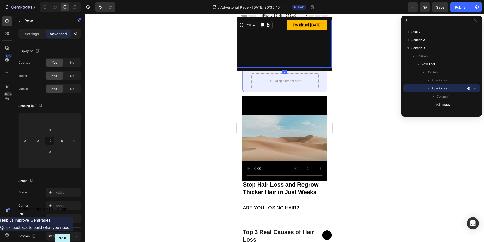
drag, startPoint x: 285, startPoint y: 66, endPoint x: 283, endPoint y: 25, distance: 41.4
click at [283, 25] on div "Image Try Rituel [DATE] Button Row 0" at bounding box center [284, 44] width 95 height 48
click at [283, 46] on div "Image Try Rituel [DATE] Button Row 0" at bounding box center [284, 44] width 95 height 48
click at [213, 70] on div at bounding box center [284, 128] width 399 height 228
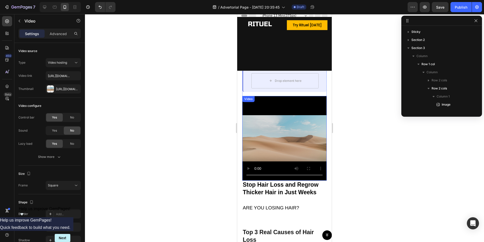
click at [265, 111] on video at bounding box center [284, 138] width 85 height 85
click at [274, 78] on div "Drop element here" at bounding box center [285, 81] width 41 height 8
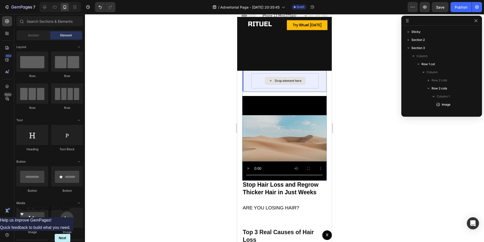
click at [252, 82] on div "Drop element here" at bounding box center [285, 80] width 67 height 15
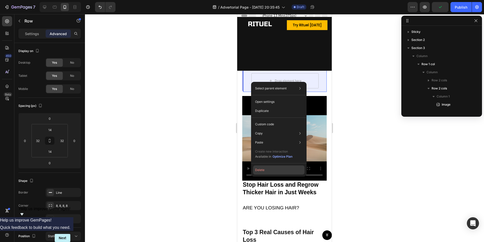
click at [261, 168] on button "Delete" at bounding box center [278, 169] width 51 height 9
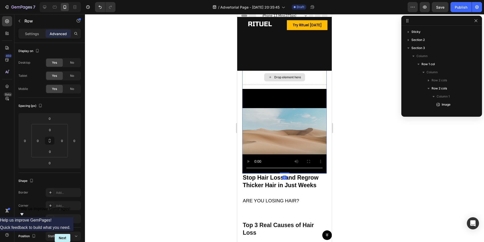
click at [264, 80] on div "Drop element here" at bounding box center [284, 77] width 85 height 15
click at [47, 9] on div at bounding box center [45, 7] width 8 height 8
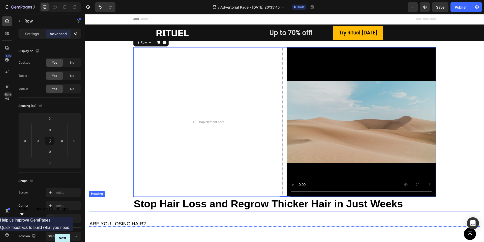
click at [193, 203] on strong "Stop Hair Loss and Regrow Thicker Hair in Just Weeks" at bounding box center [268, 204] width 269 height 12
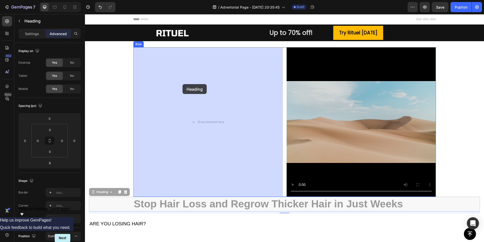
drag, startPoint x: 93, startPoint y: 192, endPoint x: 183, endPoint y: 84, distance: 140.5
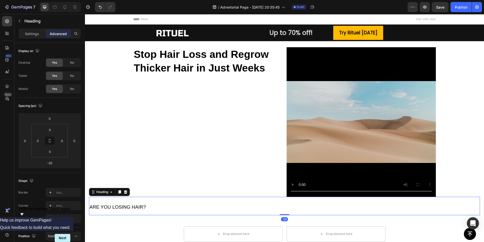
click at [100, 206] on span "ARE YOU LOSING HAIR?" at bounding box center [118, 206] width 57 height 5
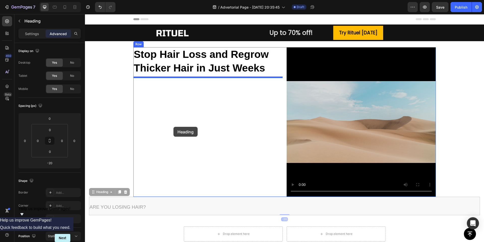
drag, startPoint x: 93, startPoint y: 193, endPoint x: 175, endPoint y: 125, distance: 106.6
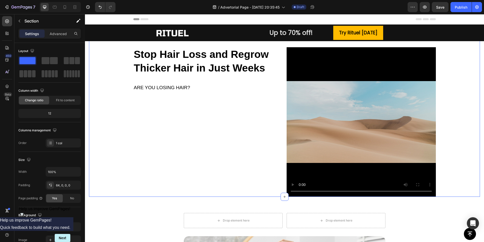
click at [127, 122] on div "Stop Hair Loss and Regrow Thicker Hair in Just Weeks Heading ARE YOU LOSING HAI…" at bounding box center [284, 121] width 391 height 149
click at [119, 119] on div "Stop Hair Loss and Regrow Thicker Hair in Just Weeks Heading ARE YOU LOSING HAI…" at bounding box center [284, 121] width 391 height 149
click at [58, 33] on p "Advanced" at bounding box center [58, 33] width 17 height 5
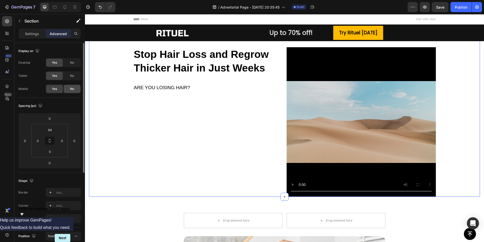
click at [71, 92] on div "No" at bounding box center [72, 89] width 17 height 8
click at [66, 6] on icon at bounding box center [64, 7] width 5 height 5
type input "36"
type input "20"
type input "36"
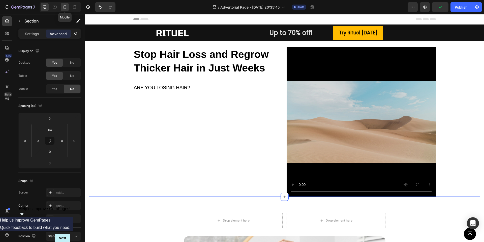
type input "20"
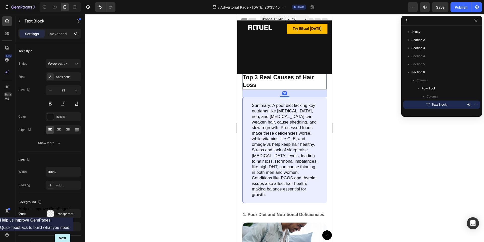
click at [269, 80] on p "Top 3 Real Causes of Hair Loss" at bounding box center [285, 81] width 84 height 15
click at [57, 37] on div "Advanced" at bounding box center [58, 34] width 25 height 8
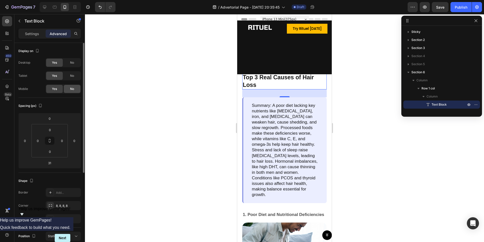
click at [73, 91] on div "No" at bounding box center [72, 89] width 17 height 8
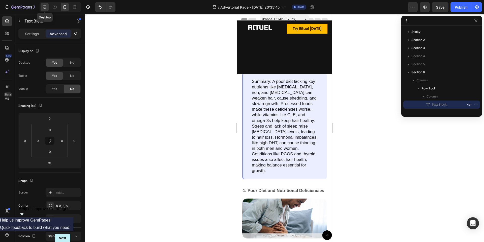
click at [44, 7] on icon at bounding box center [44, 7] width 3 height 3
type input "32"
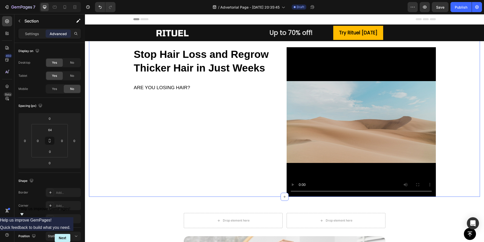
click at [114, 91] on div "Stop Hair Loss and Regrow Thicker Hair in Just Weeks Heading ARE YOU LOSING HAI…" at bounding box center [284, 121] width 391 height 149
click at [98, 126] on div "Stop Hair Loss and Regrow Thicker Hair in Just Weeks Heading ARE YOU LOSING HAI…" at bounding box center [284, 121] width 391 height 149
click at [34, 37] on div "Settings" at bounding box center [31, 34] width 25 height 8
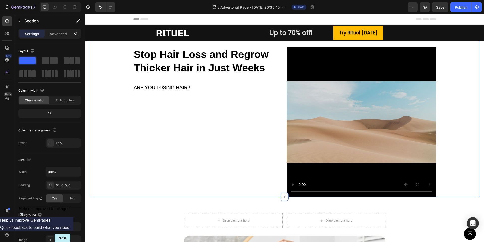
click at [102, 113] on div "Stop Hair Loss and Regrow Thicker Hair in Just Weeks Heading ARE YOU LOSING HAI…" at bounding box center [284, 121] width 391 height 149
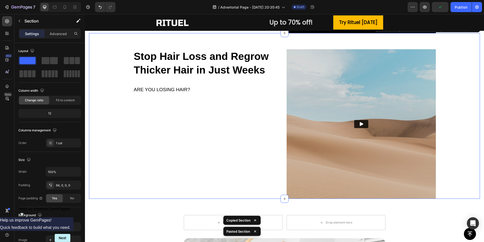
scroll to position [165, 0]
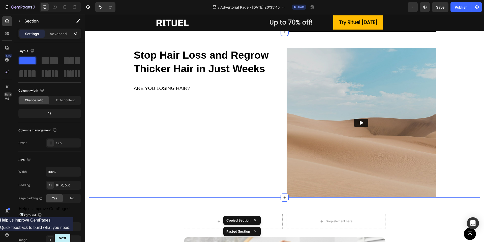
click at [110, 100] on div "Stop Hair Loss and Regrow Thicker Hair in Just Weeks Heading ARE YOU LOSING HAI…" at bounding box center [284, 122] width 391 height 149
click at [59, 35] on p "Advanced" at bounding box center [58, 33] width 17 height 5
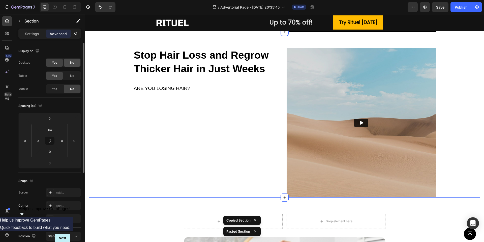
click at [74, 61] on span "No" at bounding box center [72, 62] width 4 height 5
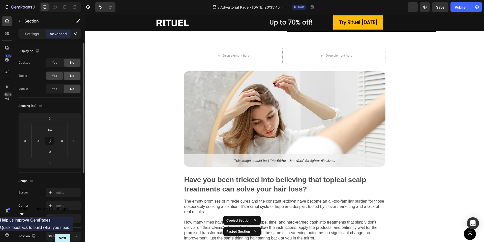
click at [74, 76] on span "No" at bounding box center [72, 75] width 4 height 5
click at [73, 72] on div "No" at bounding box center [72, 76] width 17 height 8
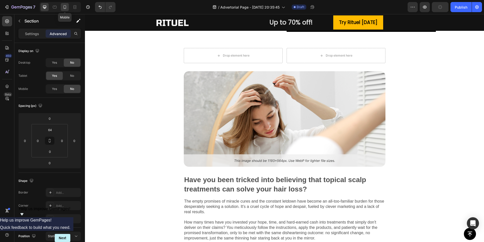
click at [64, 6] on icon at bounding box center [64, 7] width 5 height 5
type input "36"
type input "20"
type input "36"
type input "20"
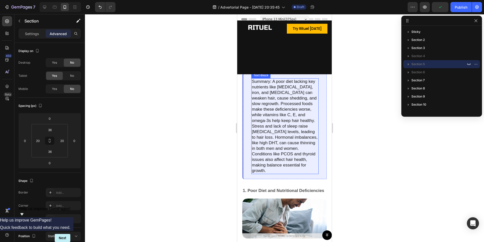
click at [265, 106] on p "Summary: A poor diet lacking key nutrients like [MEDICAL_DATA], iron, and [MEDI…" at bounding box center [285, 126] width 66 height 95
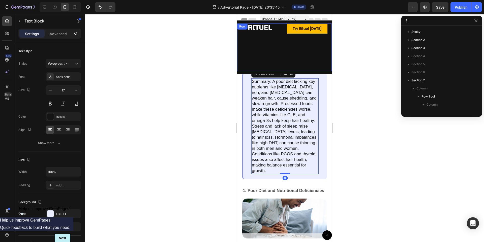
click at [272, 50] on div "Image" at bounding box center [259, 47] width 45 height 48
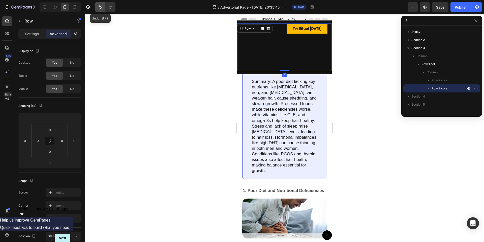
click at [99, 7] on icon "Undo/Redo" at bounding box center [100, 7] width 5 height 5
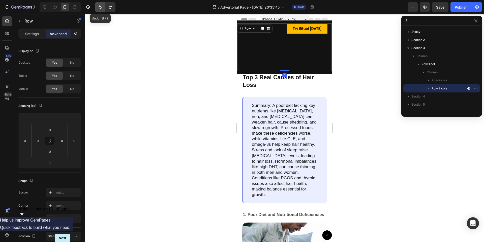
click at [99, 7] on icon "Undo/Redo" at bounding box center [100, 7] width 5 height 5
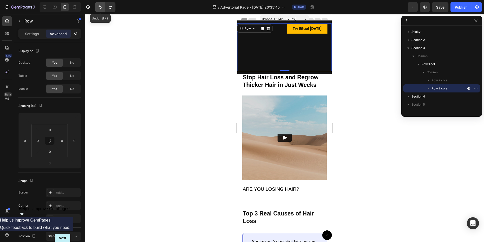
click at [99, 7] on icon "Undo/Redo" at bounding box center [100, 7] width 5 height 5
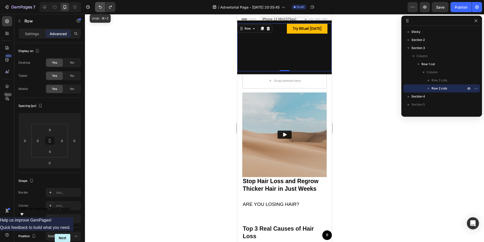
click at [99, 7] on icon "Undo/Redo" at bounding box center [100, 7] width 5 height 5
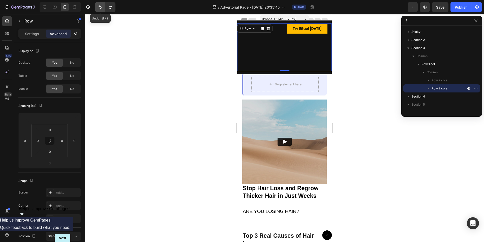
click at [99, 7] on icon "Undo/Redo" at bounding box center [100, 7] width 5 height 5
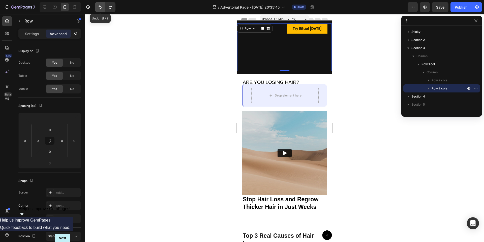
click at [99, 7] on icon "Undo/Redo" at bounding box center [100, 7] width 5 height 5
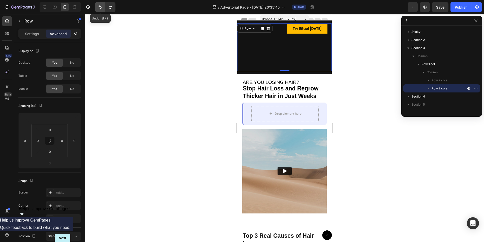
click at [99, 7] on icon "Undo/Redo" at bounding box center [100, 7] width 5 height 5
type input "-150"
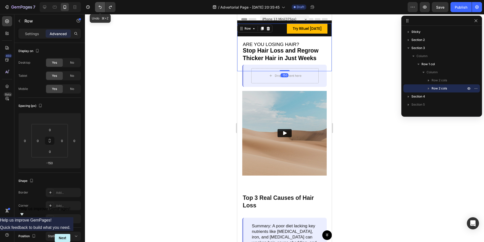
click at [99, 7] on icon "Undo/Redo" at bounding box center [100, 7] width 5 height 5
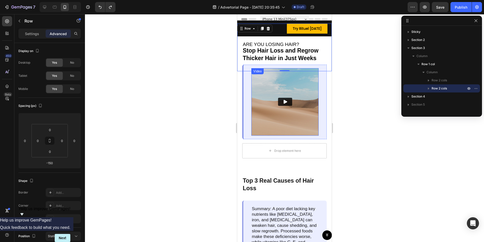
click at [270, 106] on img at bounding box center [285, 101] width 67 height 67
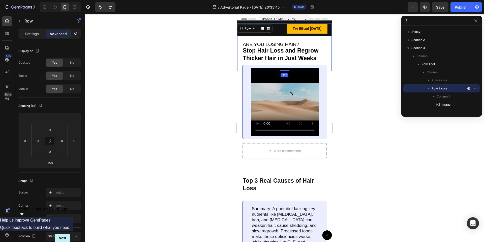
click at [262, 49] on div "Image" at bounding box center [259, 47] width 45 height 48
click at [277, 27] on div at bounding box center [259, 27] width 45 height 8
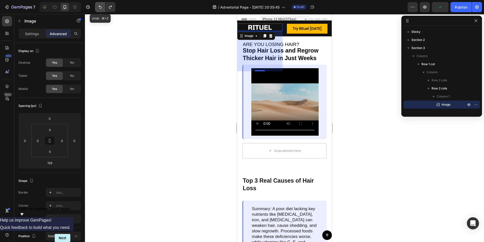
click at [99, 8] on icon "Undo/Redo" at bounding box center [100, 7] width 5 height 5
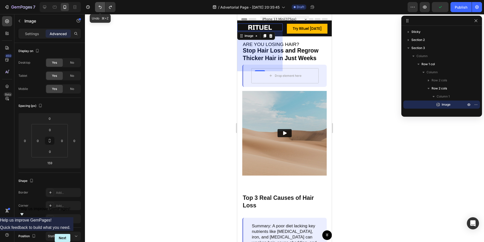
click at [99, 8] on icon "Undo/Redo" at bounding box center [100, 7] width 5 height 5
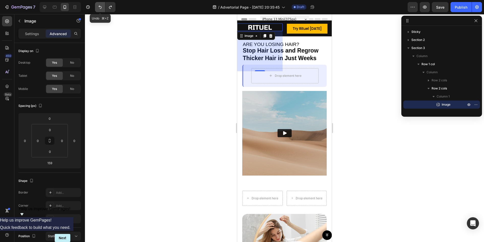
click at [99, 8] on icon "Undo/Redo" at bounding box center [100, 7] width 5 height 5
type input "168"
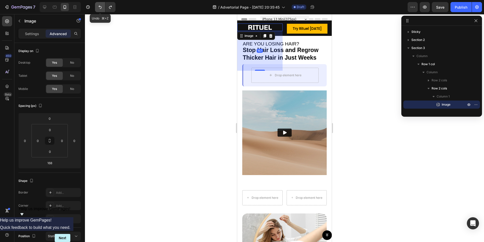
click at [99, 8] on icon "Undo/Redo" at bounding box center [100, 7] width 5 height 5
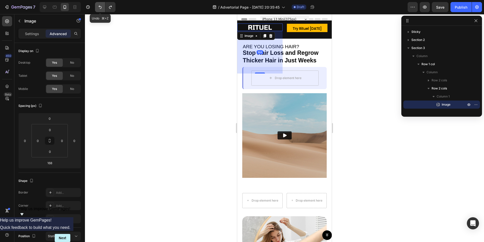
click at [99, 8] on icon "Undo/Redo" at bounding box center [100, 7] width 5 height 5
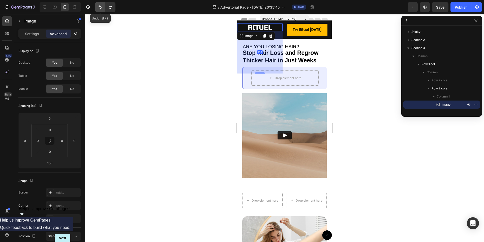
click at [99, 8] on icon "Undo/Redo" at bounding box center [100, 7] width 5 height 5
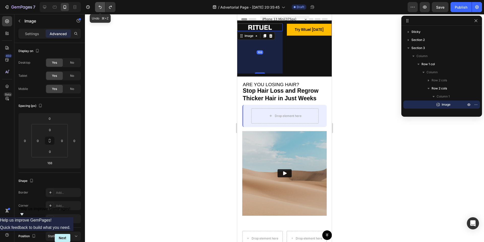
click at [99, 8] on icon "Undo/Redo" at bounding box center [100, 7] width 5 height 5
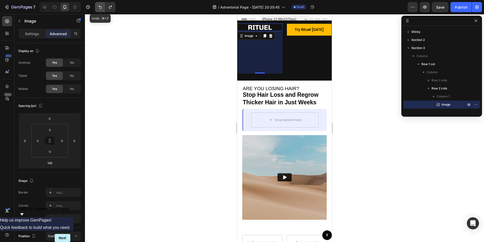
click at [99, 8] on icon "Undo/Redo" at bounding box center [100, 7] width 5 height 5
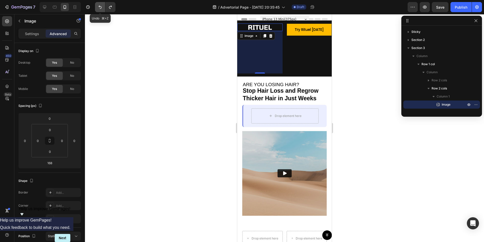
click at [99, 8] on icon "Undo/Redo" at bounding box center [100, 7] width 5 height 5
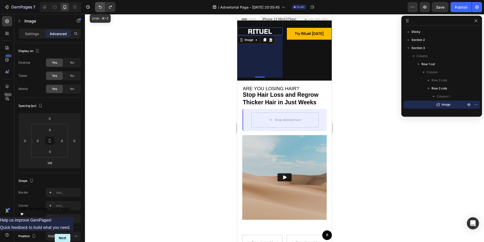
click at [99, 8] on icon "Undo/Redo" at bounding box center [100, 7] width 5 height 5
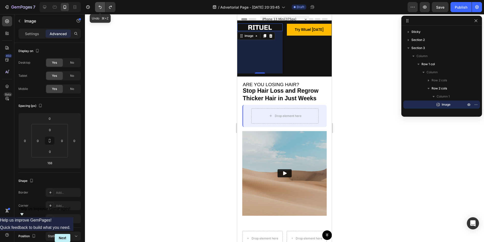
click at [99, 8] on icon "Undo/Redo" at bounding box center [100, 7] width 5 height 5
click at [16, 6] on icon "button" at bounding box center [21, 7] width 21 height 4
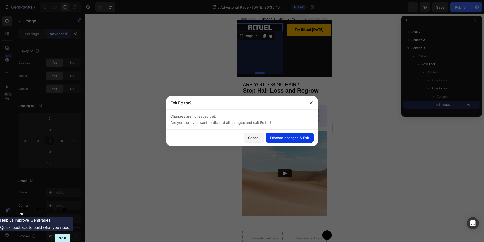
click at [282, 135] on div "Discard changes & Exit" at bounding box center [289, 137] width 39 height 5
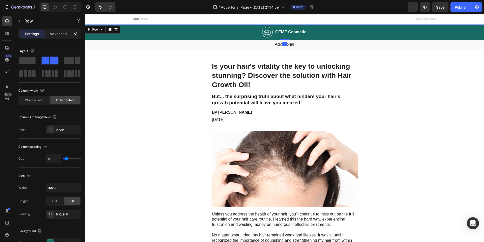
click at [243, 31] on div "Image GEME Cosmetic Heading Row 0" at bounding box center [284, 31] width 399 height 15
click at [215, 31] on div "Image GEME Cosmetic Heading Row 0" at bounding box center [284, 31] width 399 height 15
click at [272, 34] on img at bounding box center [267, 32] width 11 height 11
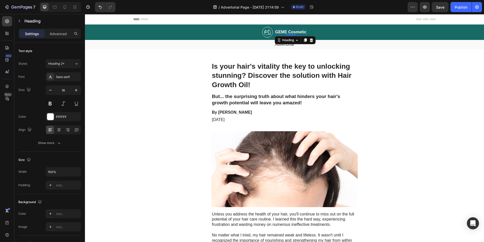
click at [282, 33] on h2 "GEME Cosmetic" at bounding box center [291, 32] width 32 height 6
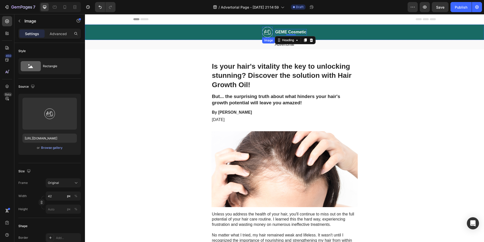
click at [270, 33] on img at bounding box center [267, 32] width 11 height 11
click at [279, 31] on h2 "GEME Cosmetic" at bounding box center [291, 32] width 32 height 6
click at [268, 32] on img at bounding box center [267, 32] width 11 height 11
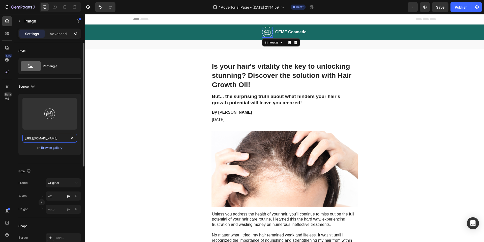
click at [54, 140] on input "https://cdn.shopify.com/s/files/1/0944/4825/5360/files/gempages_586162273572094…" at bounding box center [49, 137] width 54 height 9
paste input "RITUEL_2.svg?v=1758637639"
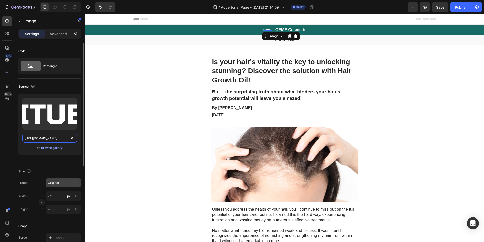
type input "[URL][DOMAIN_NAME]"
click at [64, 181] on div "Original" at bounding box center [60, 182] width 25 height 5
click at [73, 164] on div "Size Frame Original Width 42 px % Height px %" at bounding box center [49, 190] width 63 height 55
click at [58, 201] on div "Width 42 px % Height px %" at bounding box center [49, 202] width 63 height 22
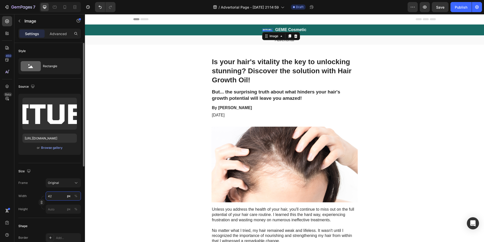
click at [58, 199] on input "42" at bounding box center [63, 195] width 35 height 9
click at [52, 208] on span "Full" at bounding box center [50, 208] width 5 height 5
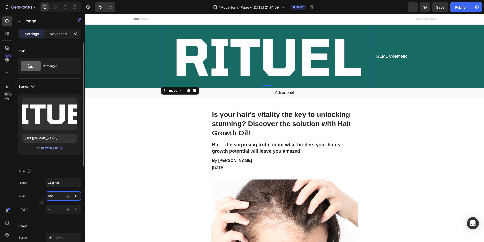
click at [63, 194] on input "100" at bounding box center [63, 195] width 35 height 9
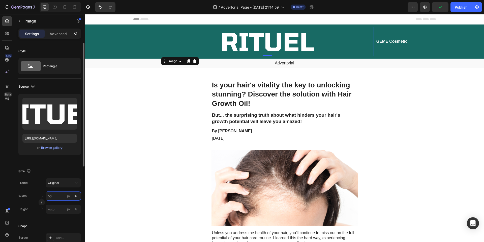
type input "5"
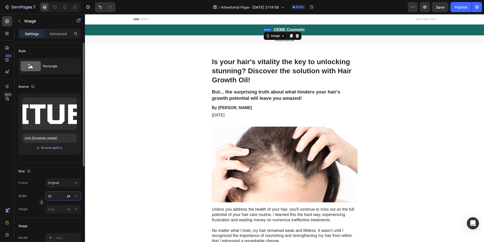
type input "3"
type input "100"
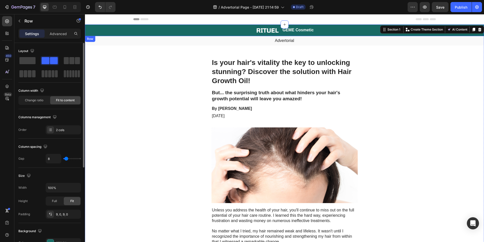
click at [163, 33] on div "Image GEME Cosmetic Heading Row" at bounding box center [284, 30] width 399 height 12
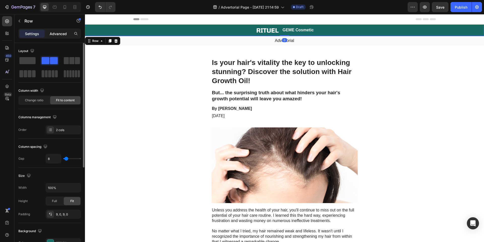
click at [61, 36] on p "Advanced" at bounding box center [58, 33] width 17 height 5
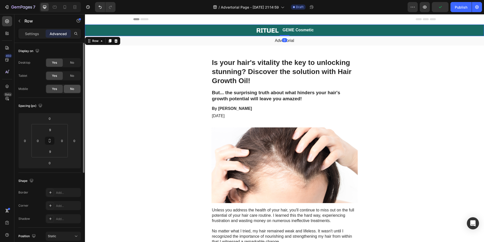
click at [73, 90] on span "No" at bounding box center [72, 89] width 4 height 5
click at [110, 43] on icon at bounding box center [110, 41] width 4 height 4
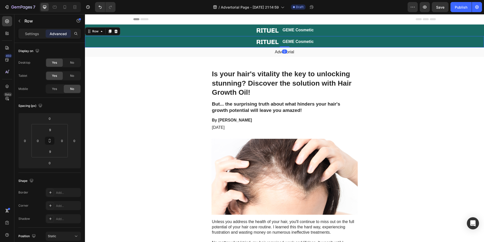
click at [115, 43] on div "Image GEME Cosmetic Heading Row 0" at bounding box center [284, 42] width 399 height 12
click at [133, 32] on div "Image GEME Cosmetic Heading Row 0" at bounding box center [284, 30] width 399 height 12
click at [134, 45] on div "Image GEME Cosmetic Heading Row" at bounding box center [284, 42] width 399 height 12
click at [141, 32] on div "Image GEME Cosmetic Heading Row" at bounding box center [284, 30] width 399 height 12
click at [140, 43] on div "Image GEME Cosmetic Heading Row 0" at bounding box center [284, 42] width 399 height 12
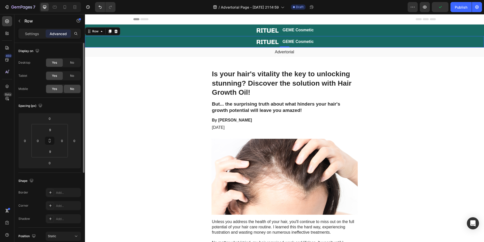
click at [56, 91] on span "Yes" at bounding box center [54, 89] width 5 height 5
click at [72, 74] on span "No" at bounding box center [72, 75] width 4 height 5
click at [72, 65] on div "No" at bounding box center [72, 63] width 17 height 8
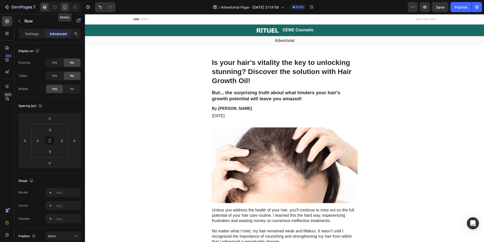
click at [64, 5] on icon at bounding box center [64, 7] width 5 height 5
type input "7"
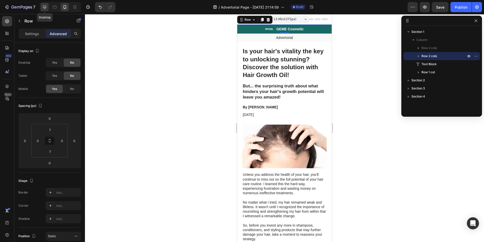
click at [44, 9] on icon at bounding box center [44, 7] width 5 height 5
type input "9"
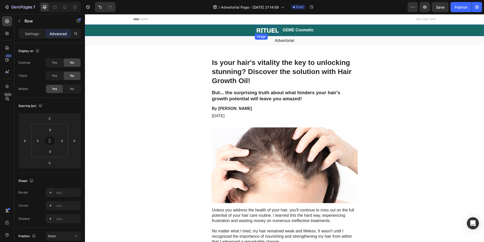
click at [271, 31] on img at bounding box center [267, 30] width 25 height 7
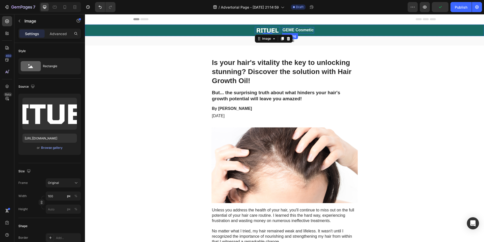
click at [306, 27] on h2 "GEME Cosmetic" at bounding box center [298, 30] width 32 height 6
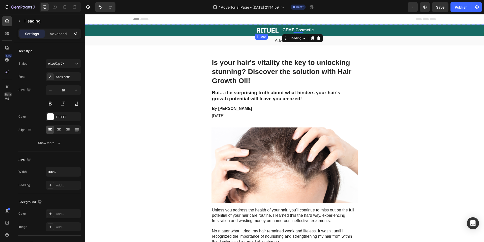
click at [275, 30] on img at bounding box center [267, 30] width 25 height 7
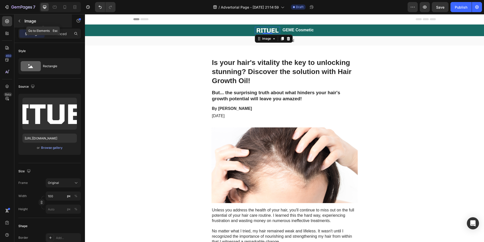
click at [20, 21] on icon "button" at bounding box center [19, 21] width 4 height 4
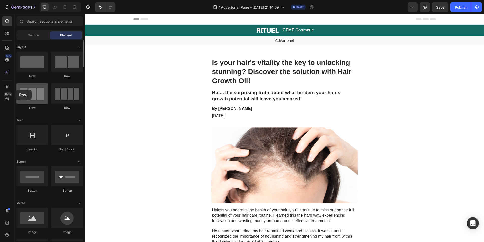
drag, startPoint x: 27, startPoint y: 92, endPoint x: 25, endPoint y: 90, distance: 3.4
click at [25, 90] on div at bounding box center [32, 93] width 32 height 20
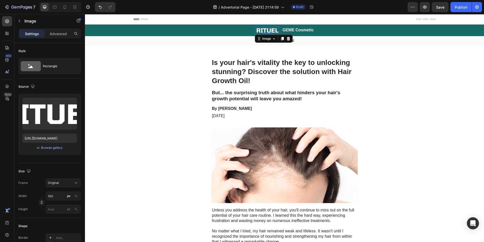
click at [269, 29] on img at bounding box center [267, 30] width 25 height 7
click at [289, 38] on icon at bounding box center [288, 39] width 3 height 4
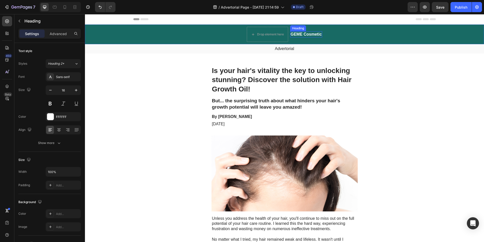
click at [302, 31] on h2 "GEME Cosmetic" at bounding box center [306, 34] width 32 height 6
click at [327, 41] on icon at bounding box center [327, 42] width 4 height 4
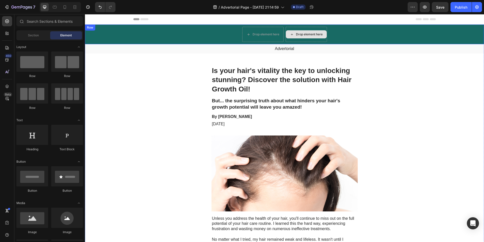
click at [310, 35] on div "Drop element here" at bounding box center [309, 34] width 27 height 4
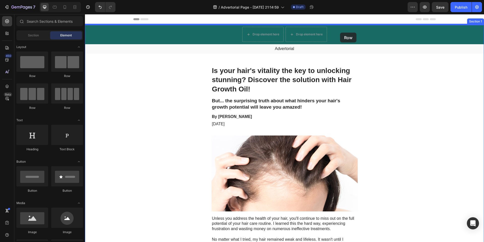
drag, startPoint x: 133, startPoint y: 103, endPoint x: 340, endPoint y: 33, distance: 218.4
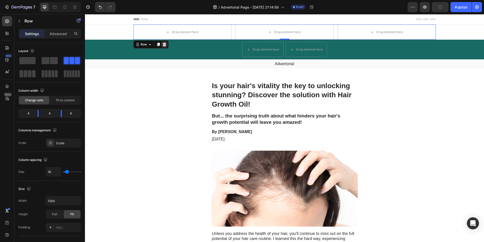
click at [167, 43] on div at bounding box center [164, 44] width 6 height 6
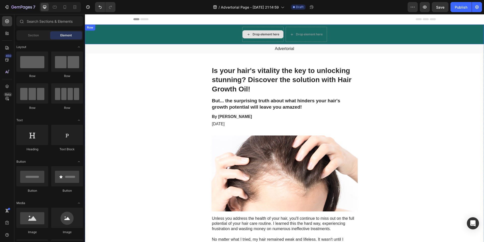
click at [269, 33] on div "Drop element here" at bounding box center [266, 34] width 27 height 4
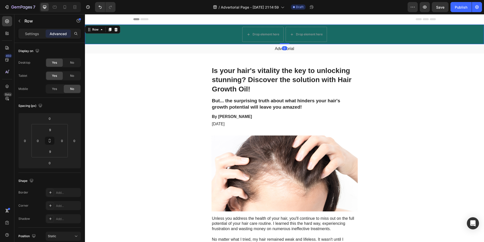
click at [235, 32] on div "Drop element here Drop element here Row 0" at bounding box center [284, 34] width 399 height 20
click at [234, 32] on div "Drop element here Drop element here Row 0" at bounding box center [284, 34] width 399 height 20
click at [98, 31] on div "Row" at bounding box center [95, 29] width 8 height 5
click at [37, 33] on p "Settings" at bounding box center [32, 33] width 14 height 5
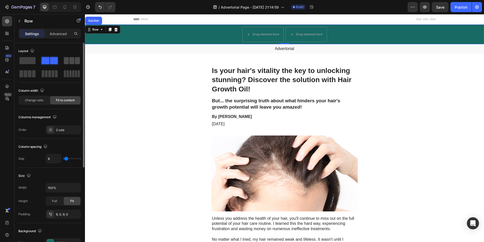
click at [71, 61] on span at bounding box center [71, 60] width 5 height 7
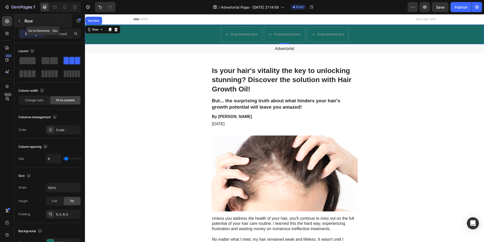
click at [20, 20] on icon "button" at bounding box center [19, 21] width 4 height 4
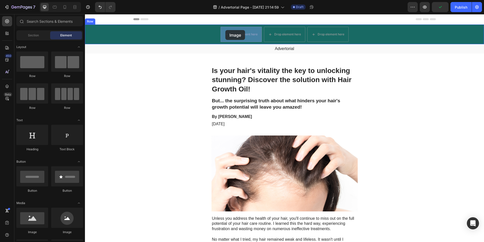
drag, startPoint x: 113, startPoint y: 233, endPoint x: 226, endPoint y: 30, distance: 232.0
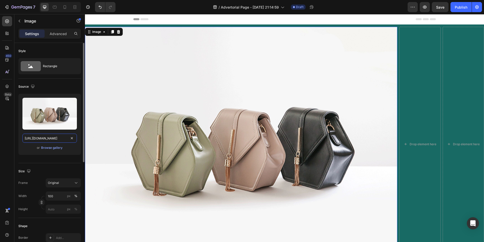
click at [60, 141] on input "https://cdn.shopify.com/s/files/1/2005/9307/files/image_demo.jpg" at bounding box center [49, 137] width 54 height 9
paste input "0944/4825/5360/files/RITUEL_2.svg?v=1758637639"
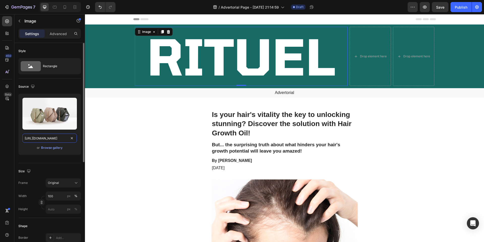
scroll to position [0, 80]
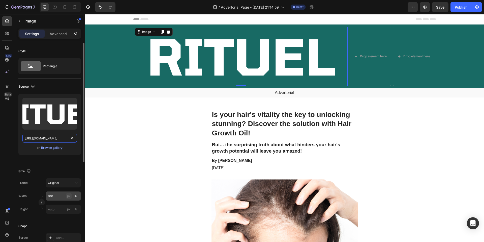
type input "[URL][DOMAIN_NAME]"
click at [66, 195] on button "px" at bounding box center [69, 196] width 6 height 6
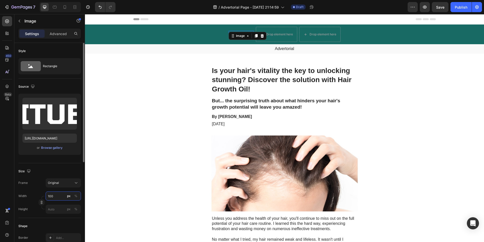
click at [61, 194] on input "100" at bounding box center [63, 195] width 35 height 9
type input "100"
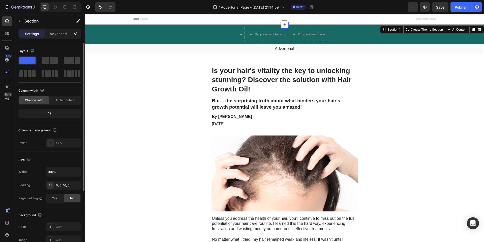
click at [243, 36] on div "Image Drop element here Drop element here Row" at bounding box center [284, 34] width 399 height 20
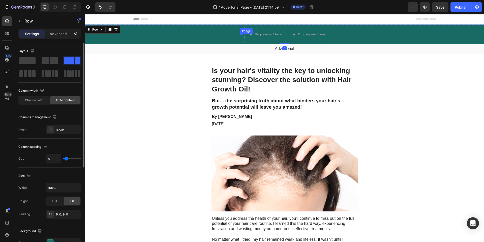
click at [241, 34] on div "Image" at bounding box center [241, 34] width 3 height 1
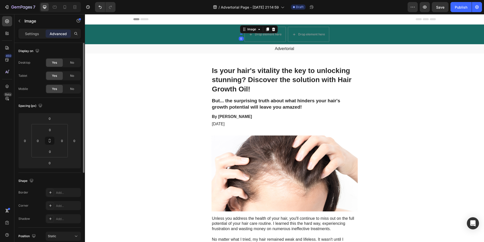
click at [241, 34] on div at bounding box center [241, 34] width 3 height 1
click at [31, 28] on div "Image" at bounding box center [43, 21] width 58 height 14
click at [29, 33] on p "Settings" at bounding box center [32, 33] width 14 height 5
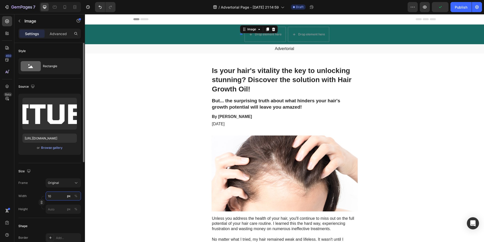
click at [60, 196] on input "10" at bounding box center [63, 195] width 35 height 9
type input "100"
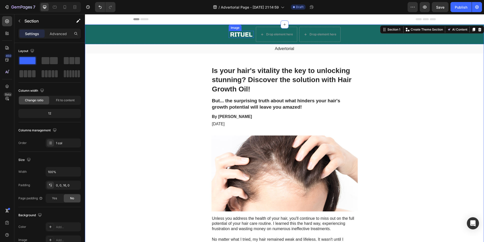
click at [236, 33] on img at bounding box center [241, 34] width 25 height 7
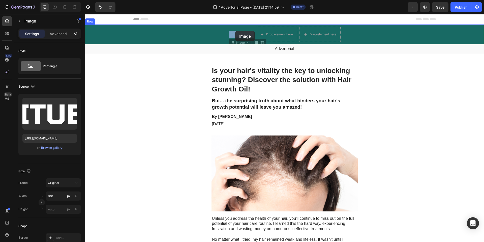
drag, startPoint x: 234, startPoint y: 43, endPoint x: 235, endPoint y: 32, distance: 11.1
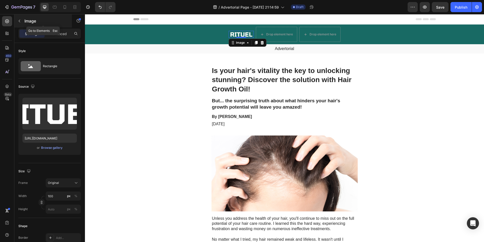
click at [21, 18] on button "button" at bounding box center [19, 21] width 8 height 8
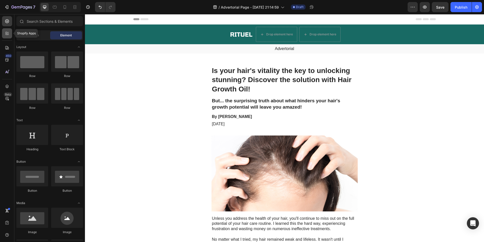
click at [6, 33] on icon at bounding box center [7, 33] width 2 height 2
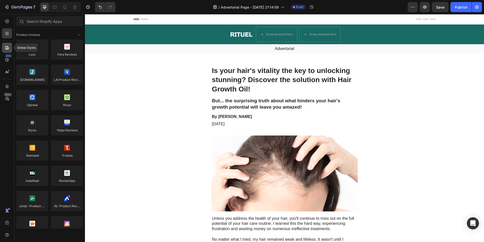
click at [9, 47] on icon at bounding box center [7, 47] width 5 height 5
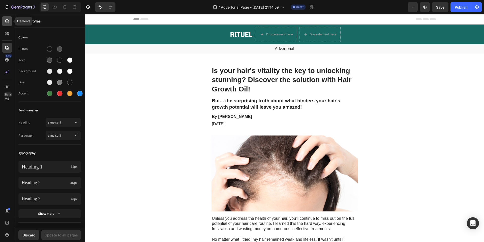
click at [6, 22] on icon at bounding box center [7, 21] width 5 height 5
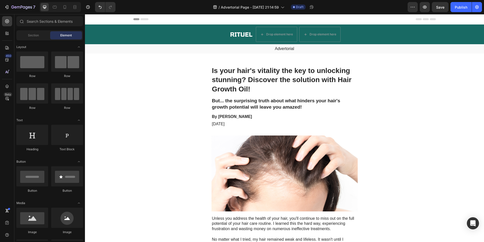
click at [6, 38] on div "450 Beta" at bounding box center [7, 110] width 10 height 189
click at [6, 34] on icon at bounding box center [7, 33] width 5 height 5
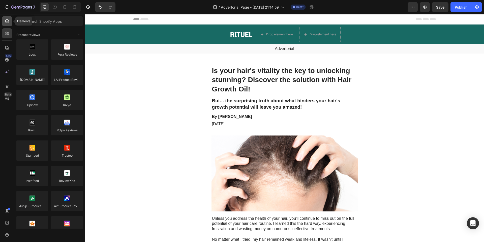
click at [10, 18] on div at bounding box center [7, 21] width 10 height 10
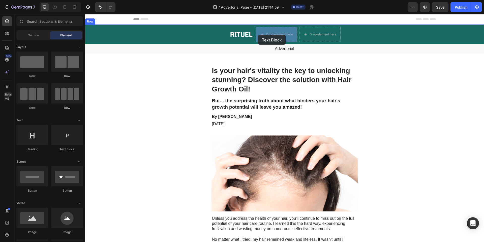
drag, startPoint x: 145, startPoint y: 149, endPoint x: 258, endPoint y: 35, distance: 160.9
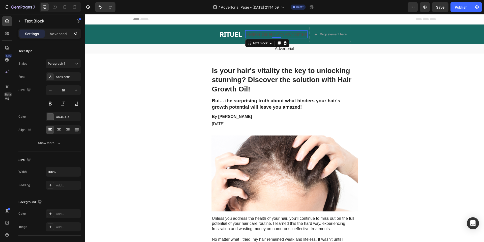
click at [266, 35] on div "Replace this text with your content" at bounding box center [276, 34] width 63 height 8
click at [266, 35] on p "Replace this text with your content" at bounding box center [277, 34] width 62 height 7
click at [278, 34] on p "Up to 70ù off!" at bounding box center [277, 34] width 24 height 7
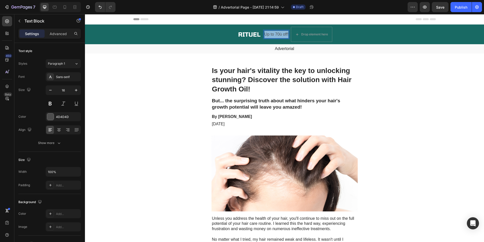
click at [278, 34] on p "Up to 70ù off!" at bounding box center [277, 34] width 24 height 7
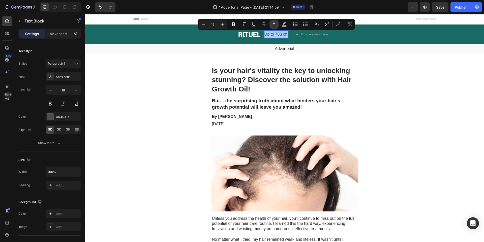
click at [275, 24] on icon "Editor contextual toolbar" at bounding box center [274, 23] width 3 height 3
type input "4D4D4D"
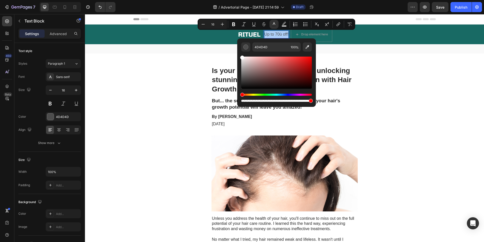
drag, startPoint x: 246, startPoint y: 66, endPoint x: 237, endPoint y: 49, distance: 18.9
click at [237, 49] on div "4D4D4D 100 %" at bounding box center [276, 70] width 79 height 64
type input "FFFFFF"
click at [231, 23] on icon "Editor contextual toolbar" at bounding box center [233, 24] width 5 height 5
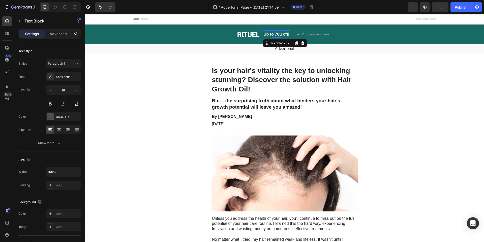
click at [282, 32] on strong "Up to 70ù off!" at bounding box center [277, 34] width 26 height 4
click at [282, 33] on strong "Up to 70ù off!" at bounding box center [277, 34] width 26 height 4
click at [193, 35] on div "Image Up to 70$ off! Text Block 0 Drop element here Row" at bounding box center [284, 34] width 399 height 20
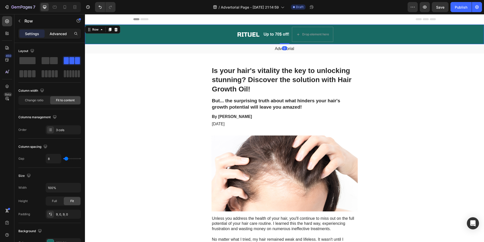
click at [62, 34] on p "Advanced" at bounding box center [58, 33] width 17 height 5
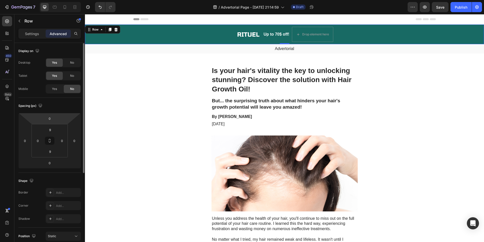
scroll to position [137, 0]
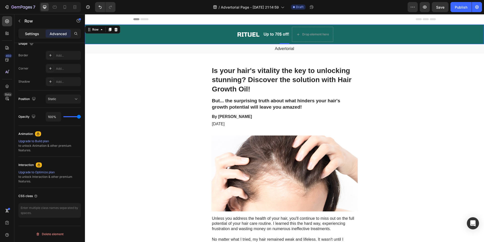
click at [24, 37] on div "Settings" at bounding box center [31, 34] width 25 height 8
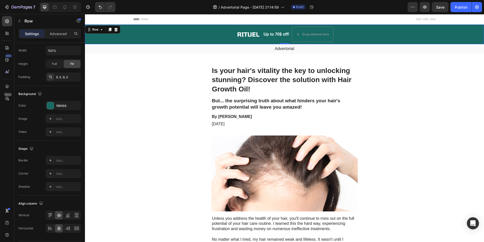
click at [25, 37] on div "Settings" at bounding box center [31, 34] width 25 height 8
click at [51, 110] on div "186A64" at bounding box center [63, 105] width 35 height 9
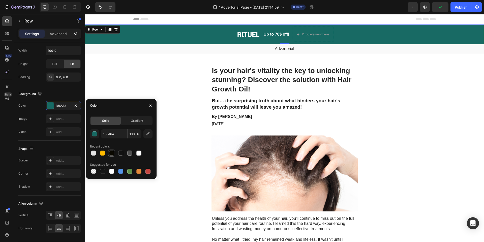
click at [114, 154] on div at bounding box center [112, 153] width 6 height 6
type input "0A0800"
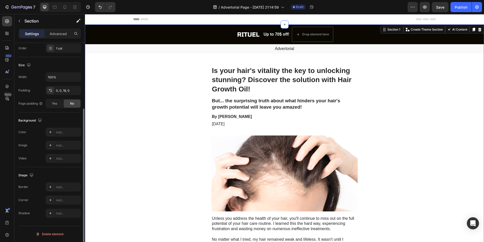
scroll to position [0, 0]
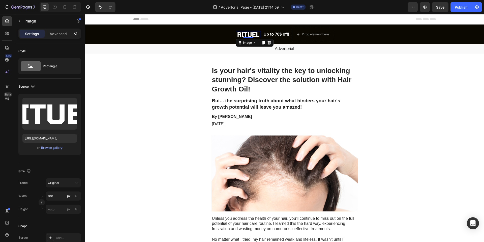
click at [256, 35] on img at bounding box center [248, 34] width 25 height 7
click at [20, 18] on button "button" at bounding box center [19, 21] width 8 height 8
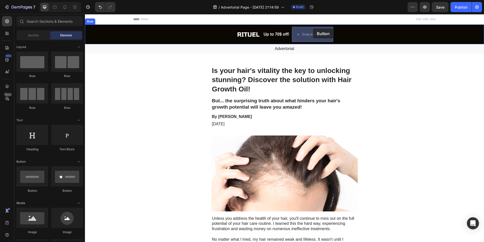
drag, startPoint x: 120, startPoint y: 196, endPoint x: 313, endPoint y: 29, distance: 255.3
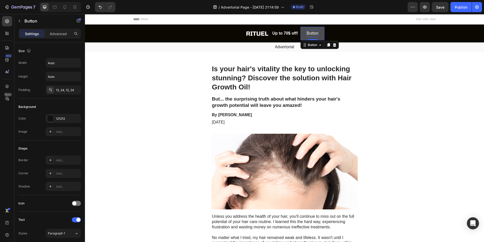
click at [315, 34] on p "Button" at bounding box center [313, 33] width 12 height 7
click at [304, 27] on button "Try" at bounding box center [313, 33] width 18 height 13
click at [298, 27] on button "Try Rituel" at bounding box center [312, 33] width 29 height 13
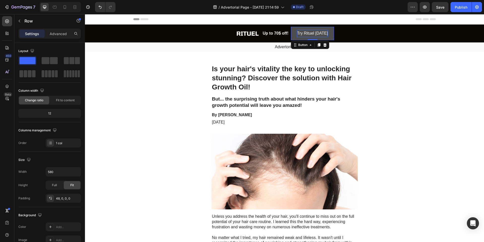
click at [319, 38] on button "Try Rituel [DATE]" at bounding box center [312, 33] width 43 height 13
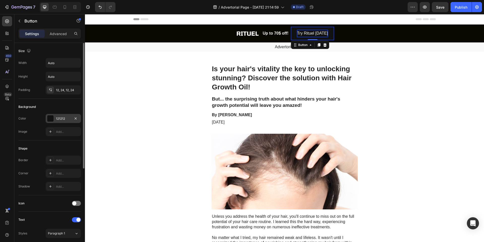
click at [53, 122] on div "121212" at bounding box center [63, 118] width 35 height 9
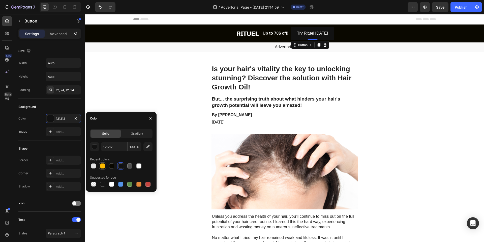
click at [103, 166] on div at bounding box center [102, 165] width 5 height 5
type input "FFBB00"
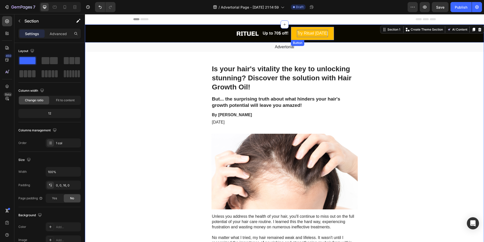
click at [310, 32] on p "Try Rituel [DATE]" at bounding box center [312, 33] width 31 height 7
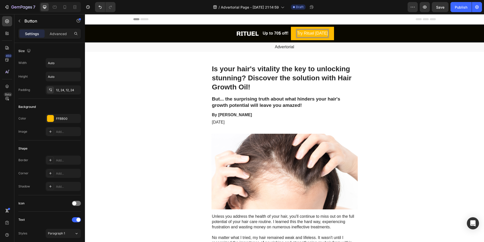
click at [310, 32] on p "Try Rituel [DATE]" at bounding box center [312, 33] width 31 height 7
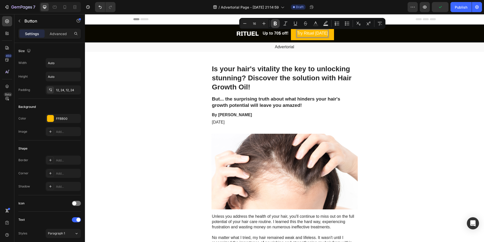
click at [274, 24] on icon "Editor contextual toolbar" at bounding box center [275, 24] width 3 height 4
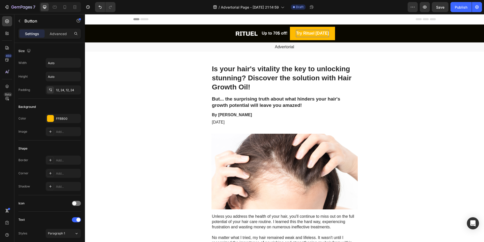
click at [311, 33] on strong "Try Rituel [DATE]" at bounding box center [312, 33] width 33 height 4
click at [303, 32] on strong "Try Rituel [DATE]" at bounding box center [312, 33] width 33 height 4
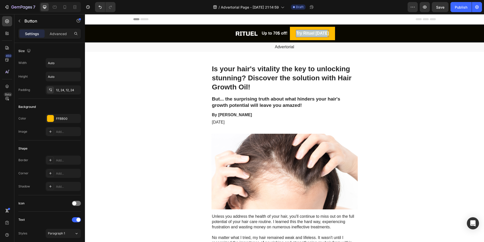
click at [303, 32] on strong "Try Rituel [DATE]" at bounding box center [312, 33] width 33 height 4
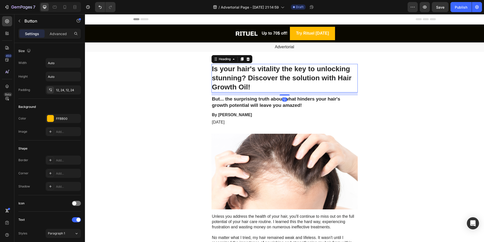
click at [236, 73] on h1 "Is your hair's vitality the key to unlocking stunning? Discover the solution wi…" at bounding box center [285, 78] width 146 height 29
click at [322, 32] on strong "Try Rituel [DATE]" at bounding box center [312, 33] width 33 height 4
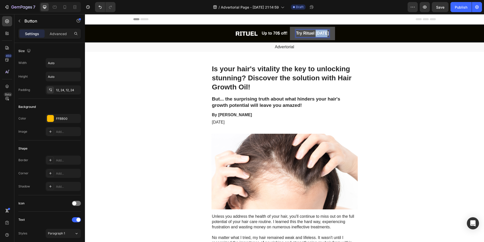
click at [321, 33] on strong "Try Rituel [DATE]" at bounding box center [312, 33] width 33 height 4
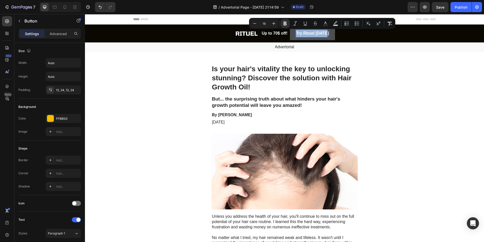
click at [321, 33] on strong "Try Rituel [DATE]" at bounding box center [312, 33] width 33 height 4
click at [315, 24] on icon "Editor contextual toolbar" at bounding box center [316, 22] width 3 height 3
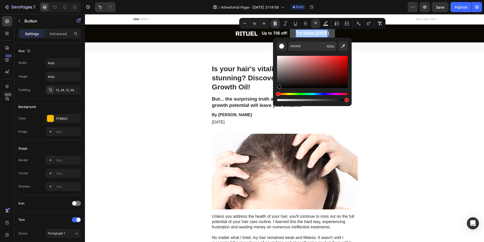
drag, startPoint x: 281, startPoint y: 64, endPoint x: 279, endPoint y: 89, distance: 25.4
click at [279, 89] on div "Editor contextual toolbar" at bounding box center [312, 78] width 71 height 47
type input "000000"
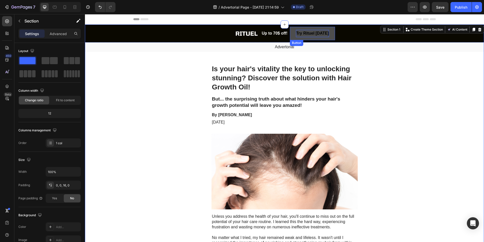
click at [293, 30] on button "Try Rituel [DATE]" at bounding box center [312, 33] width 45 height 13
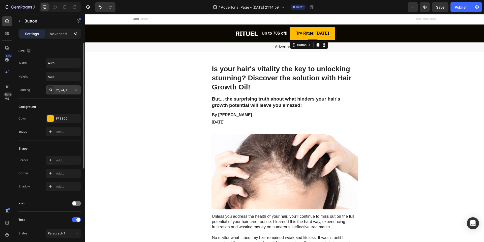
click at [59, 92] on div "12, 24, 12, 24" at bounding box center [63, 90] width 15 height 5
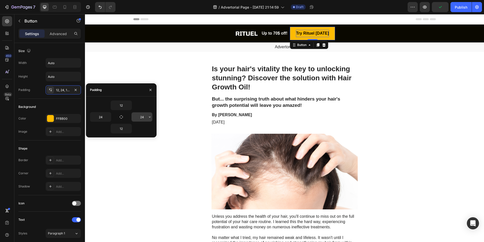
click at [143, 117] on input "24" at bounding box center [142, 116] width 21 height 9
click at [150, 117] on icon "button" at bounding box center [150, 117] width 4 height 4
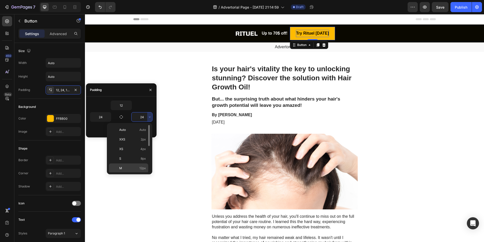
click at [129, 164] on div "M 12px" at bounding box center [128, 168] width 39 height 10
type input "12"
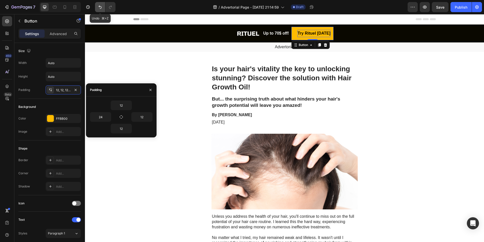
click at [100, 8] on icon "Undo/Redo" at bounding box center [100, 7] width 5 height 5
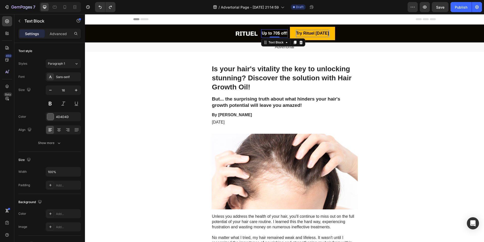
click at [269, 31] on p "Up to 70$ off!" at bounding box center [275, 33] width 26 height 7
click at [255, 33] on img at bounding box center [246, 33] width 25 height 7
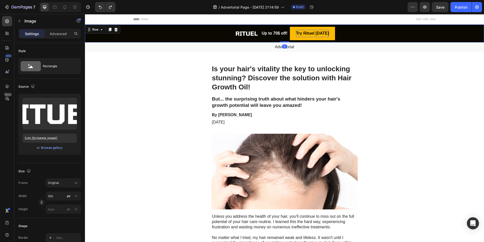
click at [251, 29] on div "Image" at bounding box center [246, 33] width 25 height 13
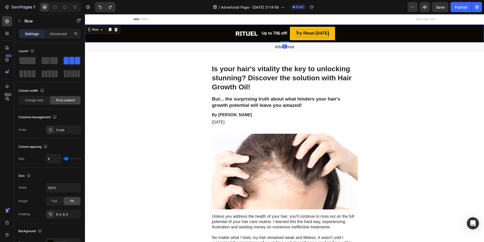
click at [206, 34] on div "Image Up to 70$ off! Text Block Try Rituel Today Button Row 0" at bounding box center [284, 33] width 399 height 18
click at [41, 100] on span "Change ratio" at bounding box center [34, 100] width 18 height 5
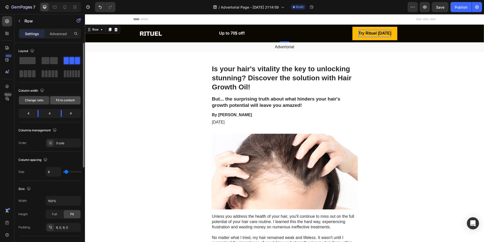
click at [69, 101] on span "Fit to content" at bounding box center [65, 100] width 19 height 5
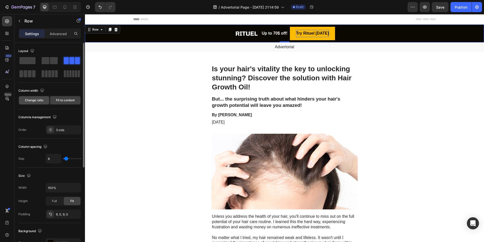
click at [39, 100] on span "Change ratio" at bounding box center [34, 100] width 18 height 5
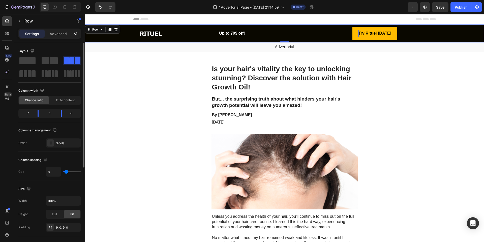
click at [48, 115] on div "4" at bounding box center [50, 113] width 14 height 7
click at [51, 115] on div "4" at bounding box center [50, 113] width 14 height 7
click at [50, 113] on div "4" at bounding box center [50, 113] width 14 height 7
click at [63, 143] on div "3 cols" at bounding box center [68, 143] width 24 height 5
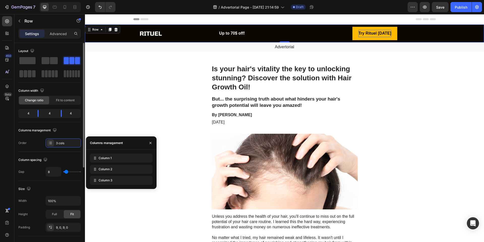
type input "20"
type input "22"
type input "28"
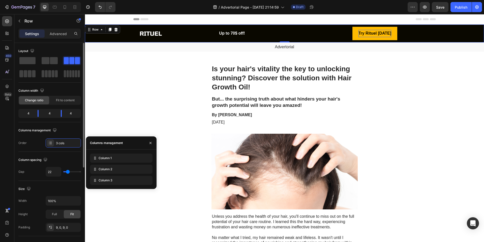
type input "28"
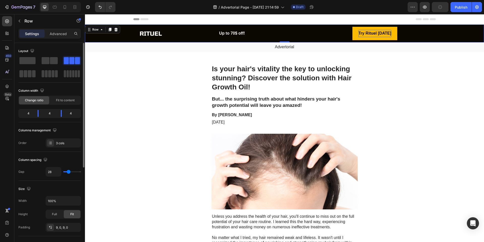
type input "36"
type input "45"
type input "54"
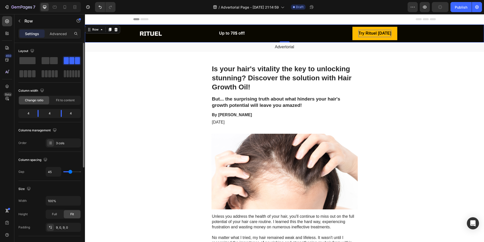
type input "54"
type input "61"
type input "68"
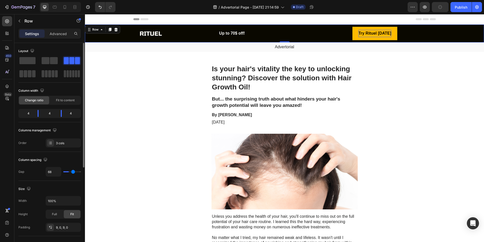
type input "72"
type input "77"
type input "79"
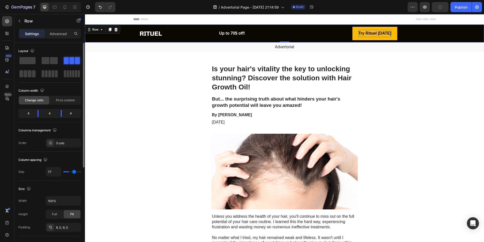
type input "79"
type input "82"
type input "85"
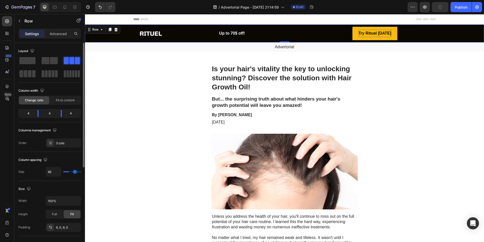
type input "89"
type input "91"
type input "93"
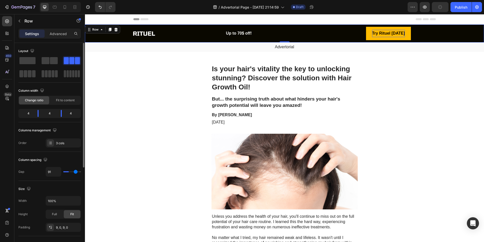
type input "93"
type input "94"
type input "95"
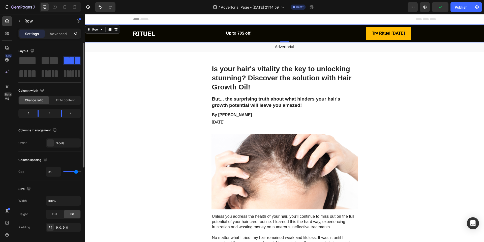
type input "94"
type input "90"
type input "83"
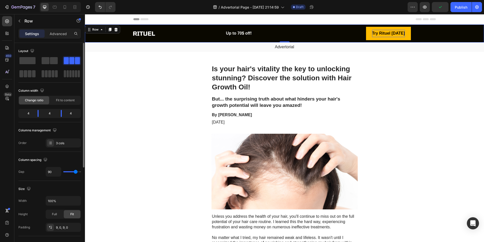
type input "83"
type input "73"
type input "63"
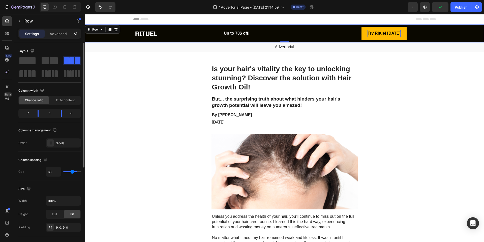
type input "53"
type input "45"
type input "36"
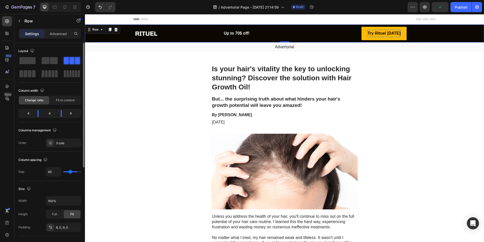
type input "36"
type input "25"
type input "12"
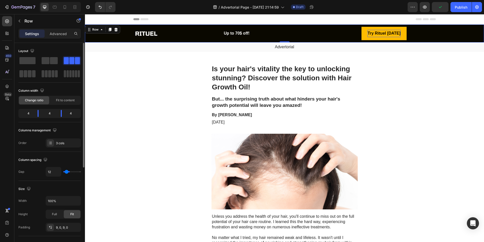
type input "0"
drag, startPoint x: 67, startPoint y: 171, endPoint x: 47, endPoint y: 168, distance: 20.4
type input "0"
click at [63, 171] on input "range" at bounding box center [72, 171] width 18 height 1
click at [61, 102] on span "Fit to content" at bounding box center [65, 100] width 19 height 5
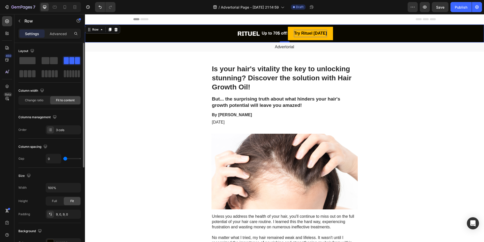
type input "22"
type input "23"
type input "28"
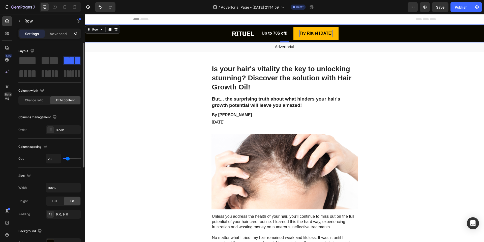
type input "28"
type input "37"
type input "48"
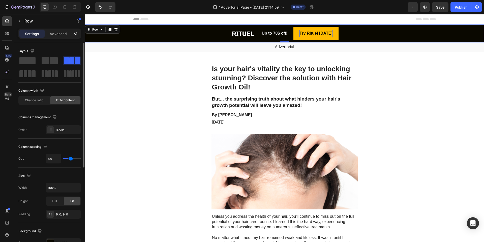
type input "57"
type input "66"
type input "72"
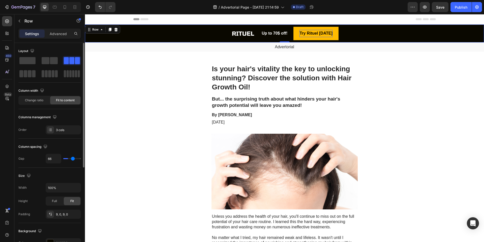
type input "72"
type input "77"
type input "84"
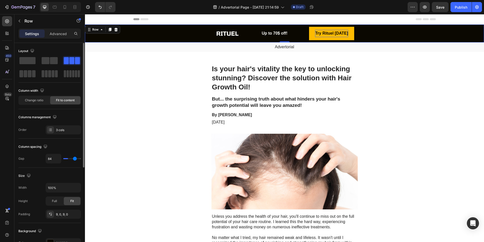
type input "91"
type input "100"
type input "110"
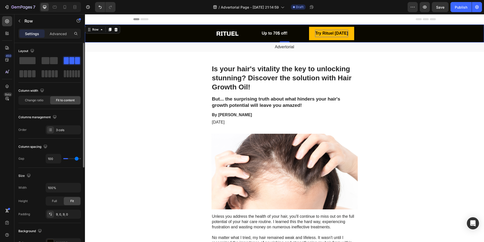
type input "110"
type input "120"
type input "48"
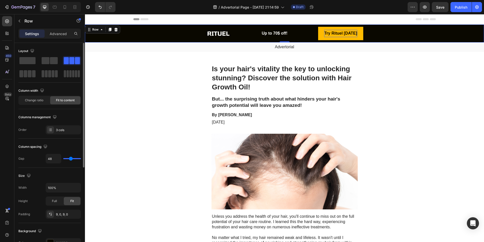
type input "18"
type input "0"
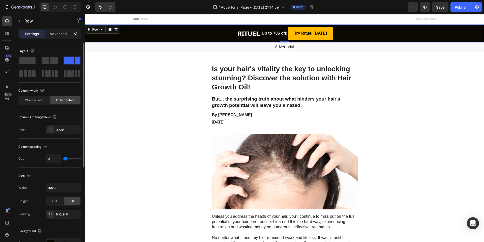
type input "120"
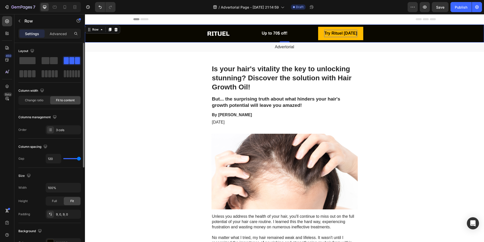
drag, startPoint x: 68, startPoint y: 159, endPoint x: 100, endPoint y: 150, distance: 34.0
type input "120"
click at [81, 158] on input "range" at bounding box center [72, 158] width 18 height 1
click at [41, 101] on span "Change ratio" at bounding box center [34, 100] width 18 height 5
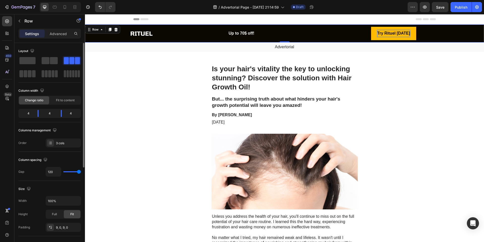
type input "113"
type input "110"
type input "107"
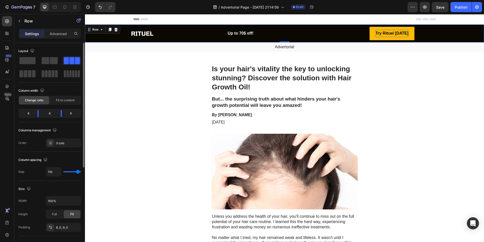
type input "107"
type input "105"
type input "103"
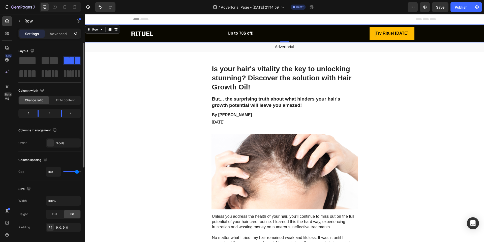
type input "101"
type input "99"
type input "98"
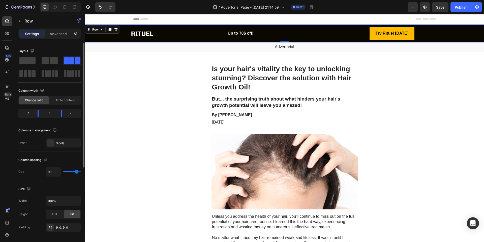
type input "98"
type input "95"
type input "93"
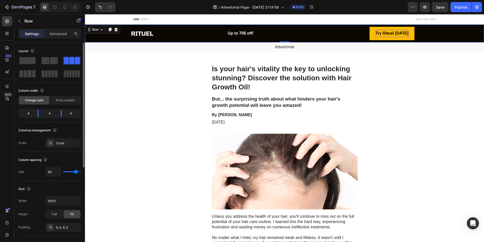
type input "90"
type input "86"
type input "83"
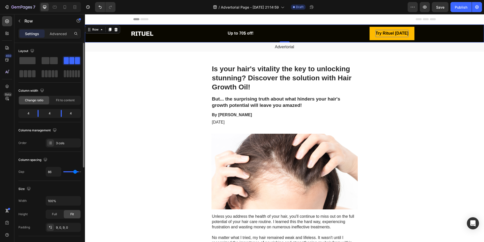
type input "83"
type input "79"
type input "74"
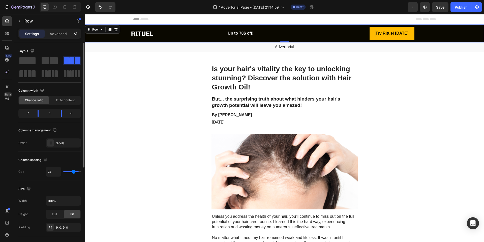
type input "69"
type input "63"
type input "57"
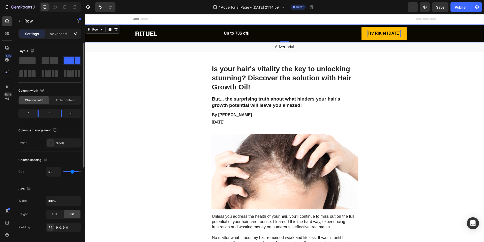
type input "57"
type input "52"
type input "47"
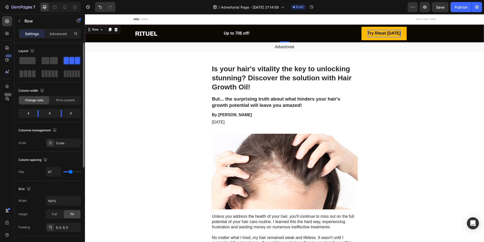
type input "44"
type input "41"
type input "39"
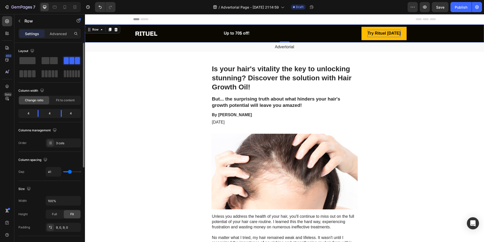
type input "39"
type input "38"
type input "29"
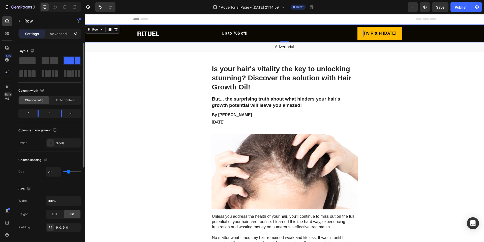
type input "25"
type input "21"
type input "19"
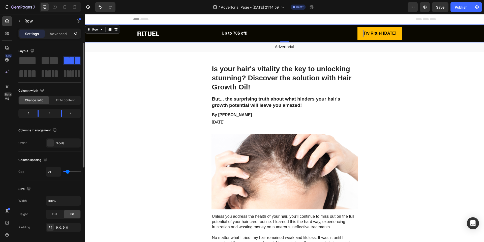
type input "19"
type input "17"
type input "15"
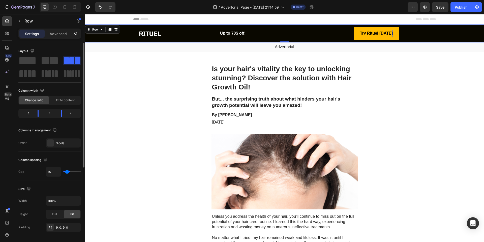
type input "13"
type input "11"
type input "8"
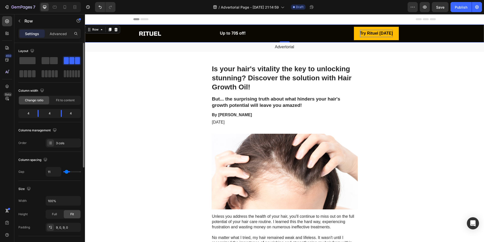
type input "8"
type input "6"
type input "4"
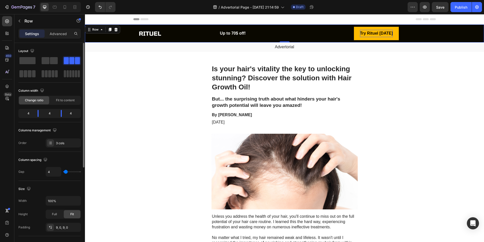
type input "1"
type input "0"
type input "17"
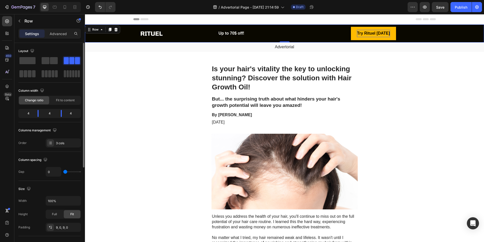
type input "17"
type input "39"
type input "58"
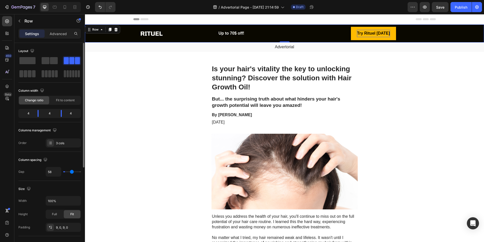
type input "75"
type input "93"
type input "112"
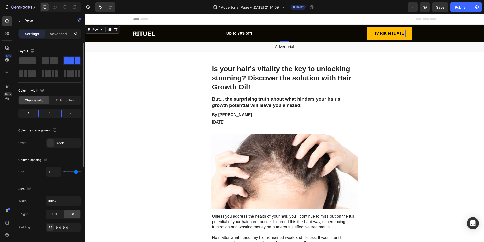
type input "112"
type input "120"
drag, startPoint x: 79, startPoint y: 173, endPoint x: 104, endPoint y: 166, distance: 25.8
click at [81, 171] on input "range" at bounding box center [72, 171] width 18 height 1
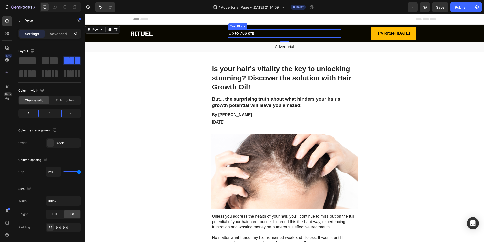
click at [238, 31] on strong "Up to 70$ off!" at bounding box center [242, 33] width 26 height 4
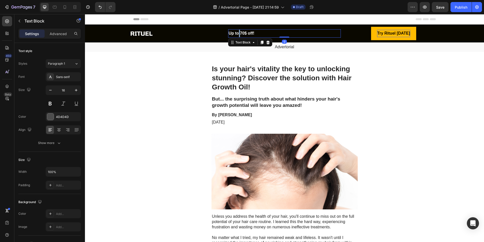
click at [239, 34] on strong "Up to 70$ off!" at bounding box center [242, 33] width 26 height 4
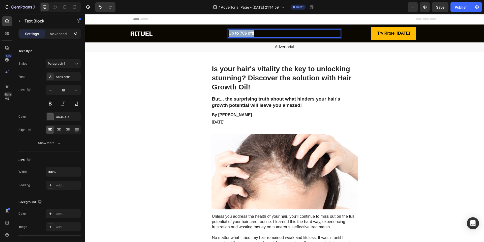
click at [239, 34] on strong "Up to 70$ off!" at bounding box center [242, 33] width 26 height 4
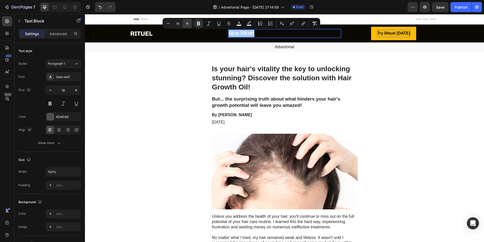
click at [186, 24] on icon "Editor contextual toolbar" at bounding box center [187, 23] width 5 height 5
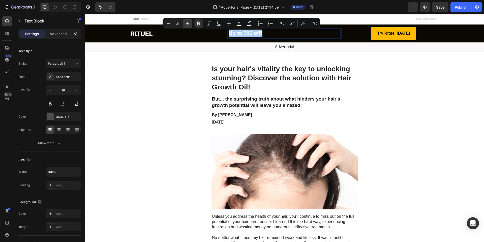
click at [186, 24] on icon "Editor contextual toolbar" at bounding box center [187, 23] width 5 height 5
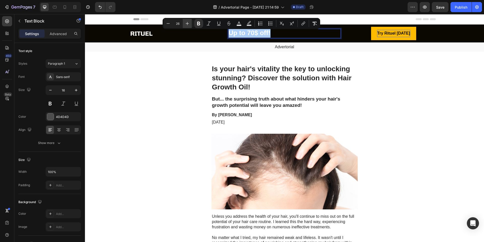
click at [186, 24] on icon "Editor contextual toolbar" at bounding box center [187, 23] width 5 height 5
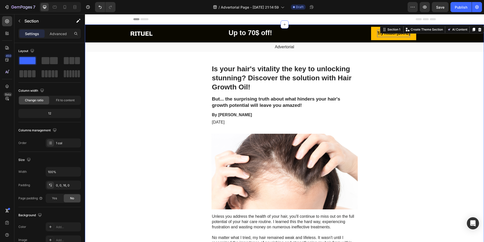
click at [385, 49] on p "Advertorial" at bounding box center [285, 46] width 398 height 5
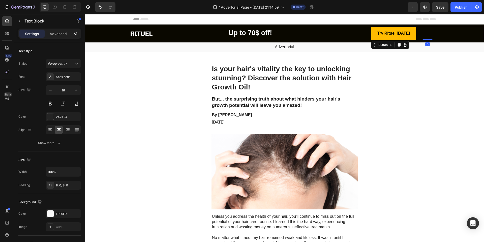
click at [384, 32] on strong "Try Rituel [DATE]" at bounding box center [393, 33] width 33 height 4
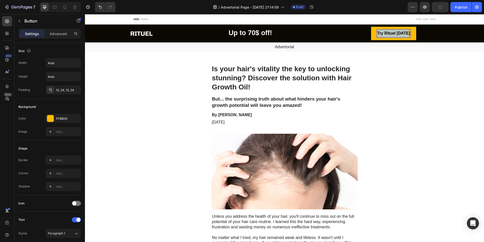
click at [384, 32] on strong "Try Rituel [DATE]" at bounding box center [393, 33] width 33 height 4
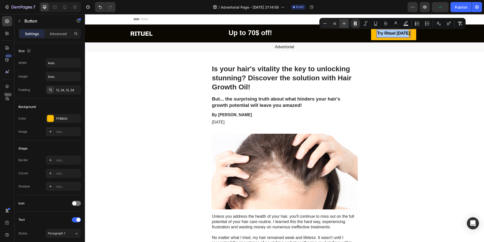
click at [345, 23] on icon "Editor contextual toolbar" at bounding box center [344, 23] width 5 height 5
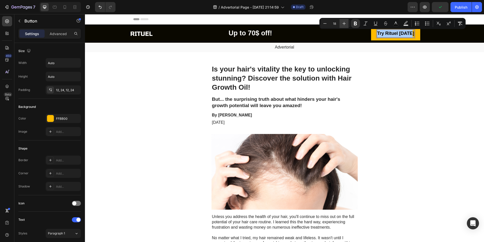
click at [345, 23] on icon "Editor contextual toolbar" at bounding box center [344, 23] width 5 height 5
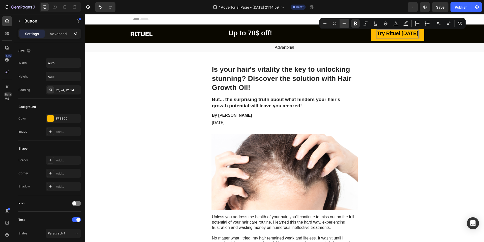
click at [345, 23] on icon "Editor contextual toolbar" at bounding box center [344, 23] width 5 height 5
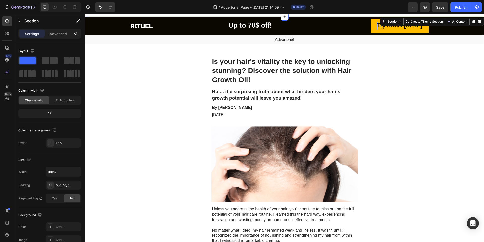
scroll to position [7, 0]
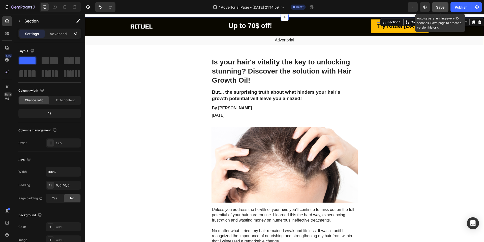
click at [440, 6] on span "Save" at bounding box center [440, 7] width 8 height 4
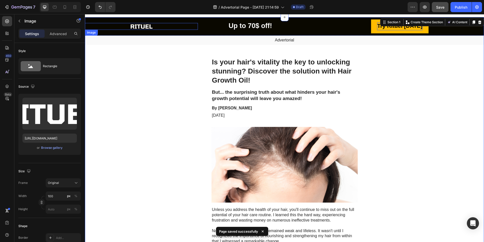
click at [137, 25] on img at bounding box center [141, 26] width 25 height 7
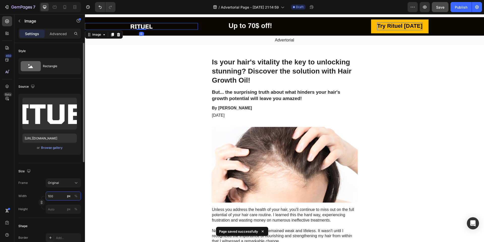
click at [61, 197] on input "100" at bounding box center [63, 195] width 35 height 9
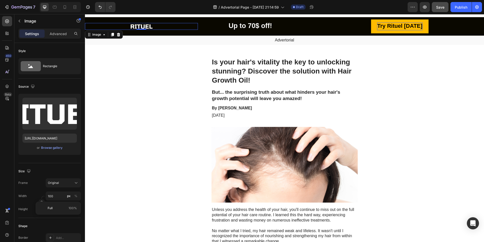
click at [136, 24] on img at bounding box center [141, 26] width 25 height 7
click at [53, 199] on input "100" at bounding box center [63, 195] width 35 height 9
click at [54, 197] on input "100" at bounding box center [63, 195] width 35 height 9
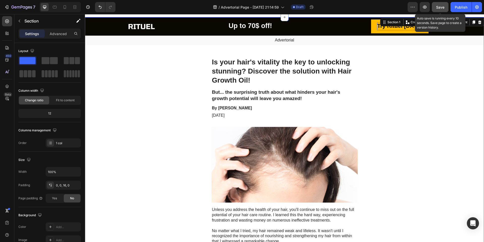
click at [442, 7] on span "Save" at bounding box center [440, 7] width 8 height 4
